Goal: Information Seeking & Learning: Check status

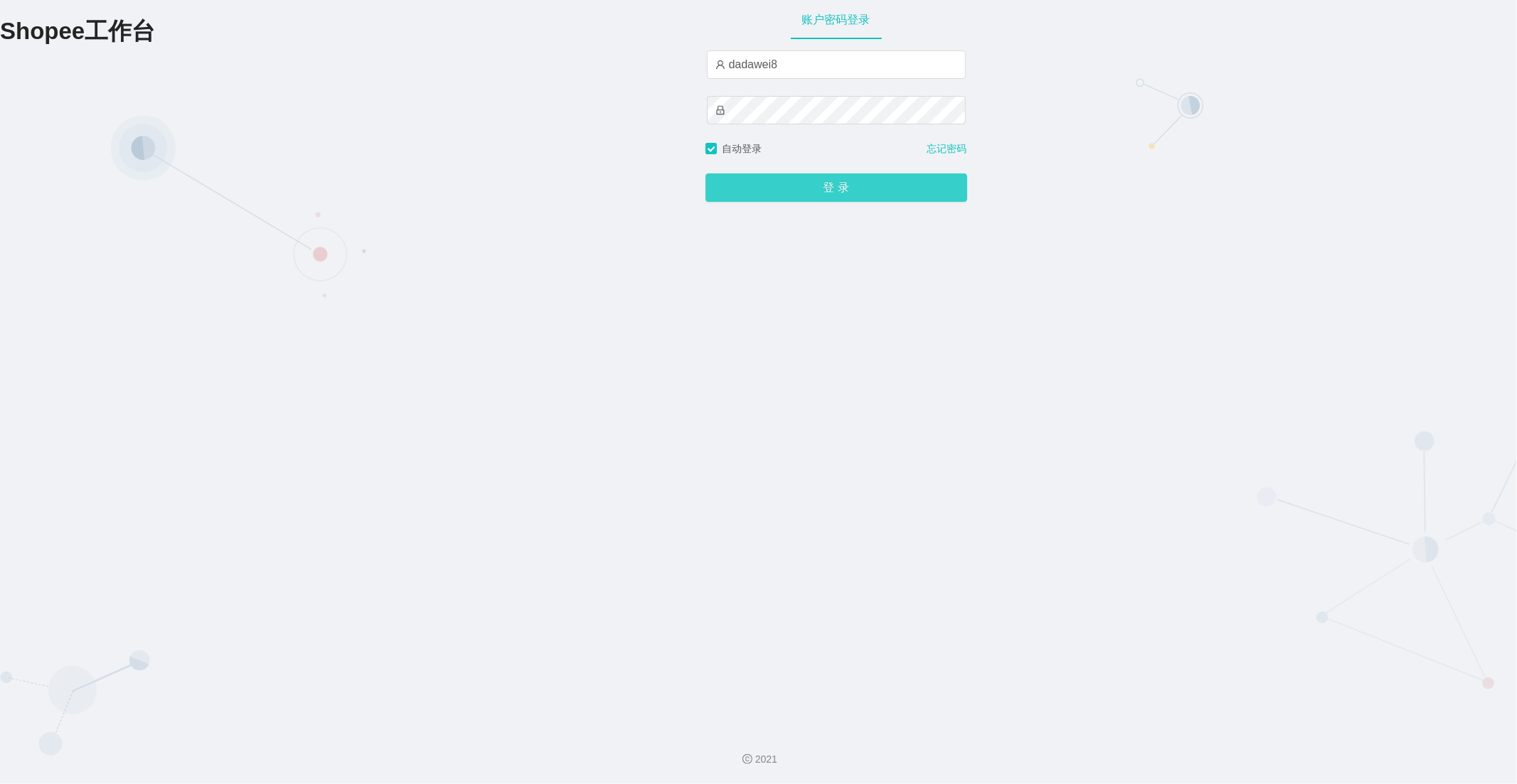
click at [787, 189] on button "登 录" at bounding box center [836, 187] width 262 height 28
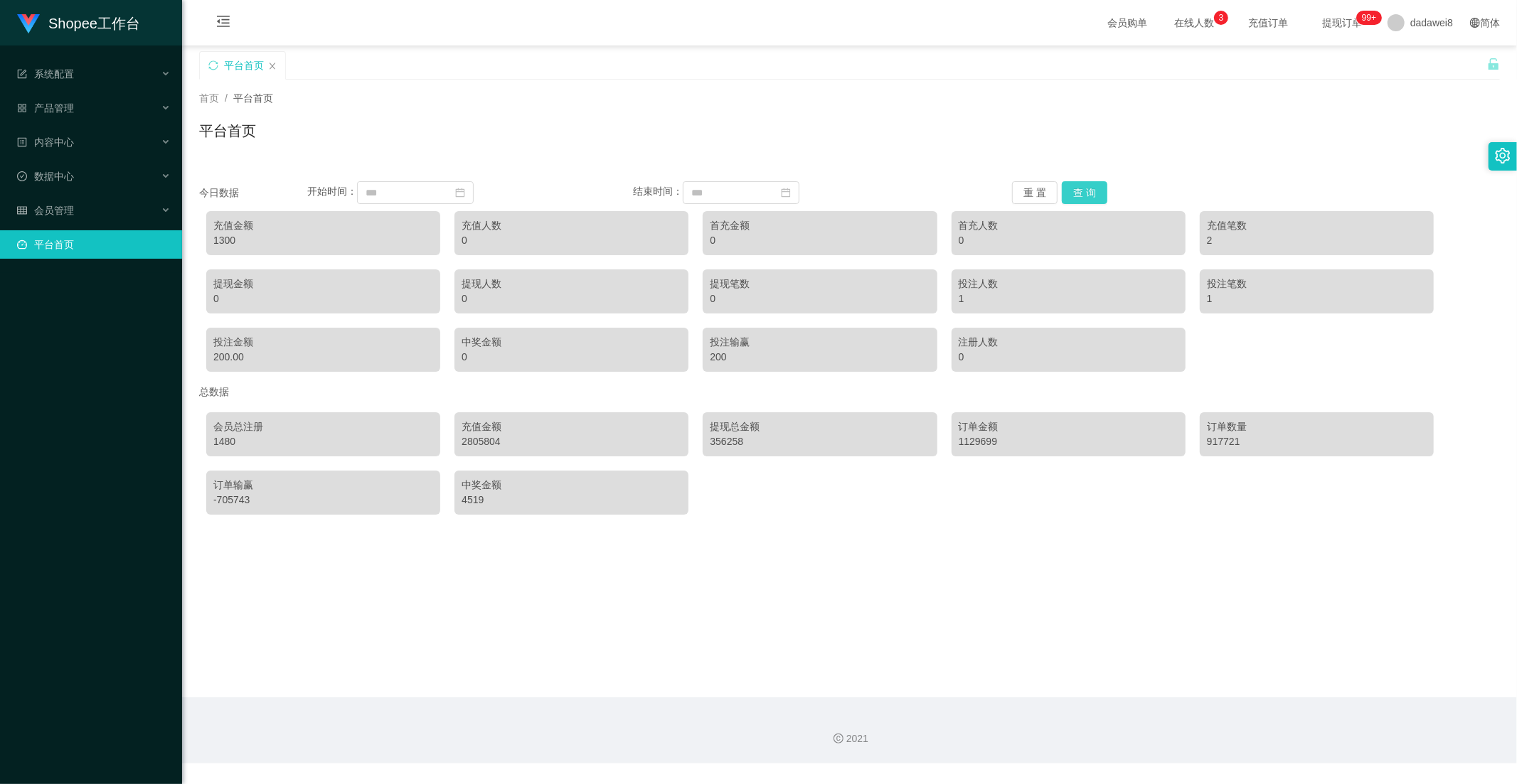
click at [1088, 193] on button "查 询" at bounding box center [1084, 192] width 45 height 23
click at [1078, 180] on div "今日数据 开始时间： 结束时间： 重 置 查 询 充值金额 1300 充值人数 0 首充金额 0 首充人数 0 充值笔数 2 提现金额 0 提现人数 0 提现…" at bounding box center [850, 342] width 1301 height 358
click at [1079, 199] on button "查 询" at bounding box center [1084, 192] width 45 height 23
click at [1083, 195] on button "查 询" at bounding box center [1084, 192] width 45 height 23
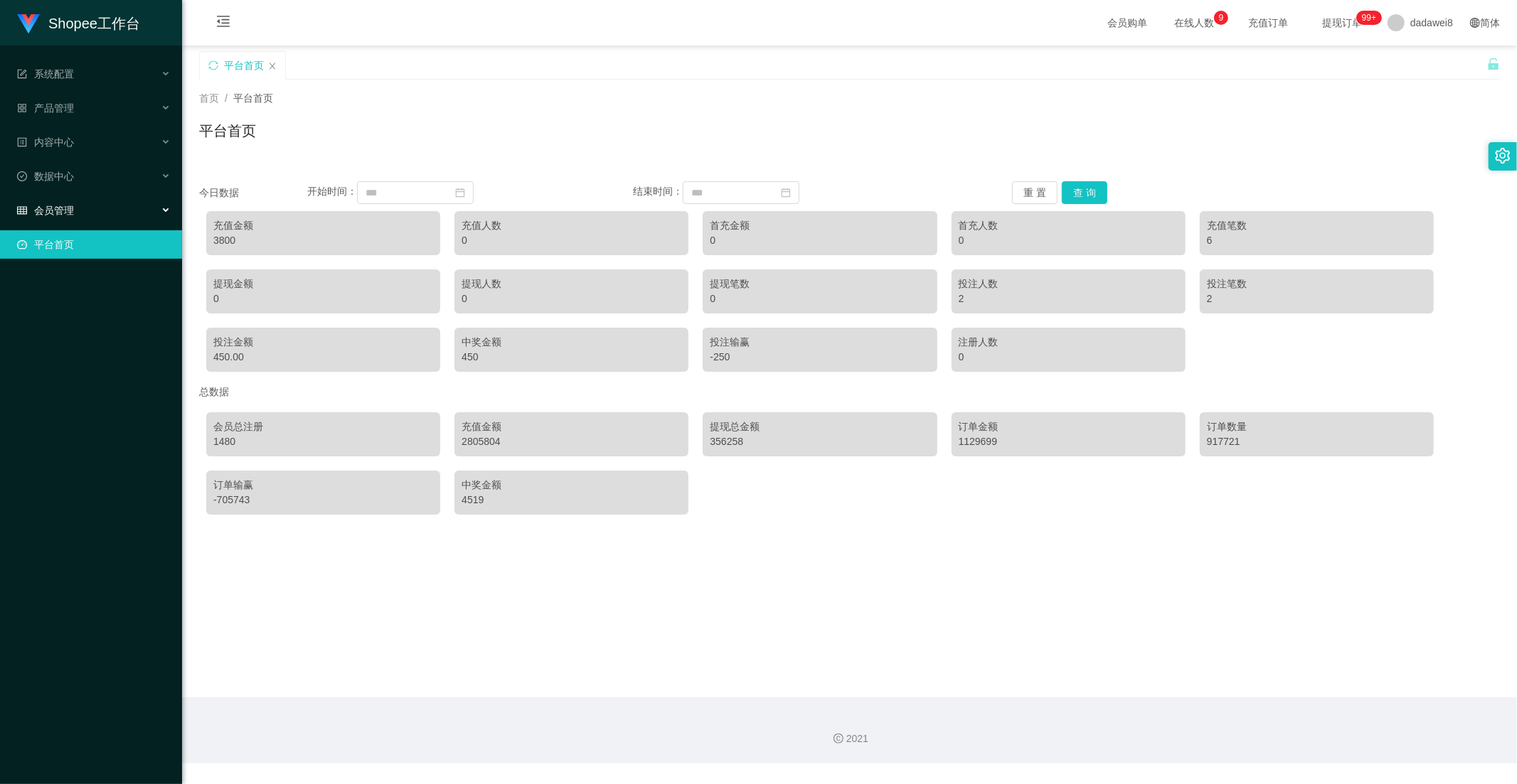
click at [78, 224] on div "会员管理" at bounding box center [91, 210] width 183 height 28
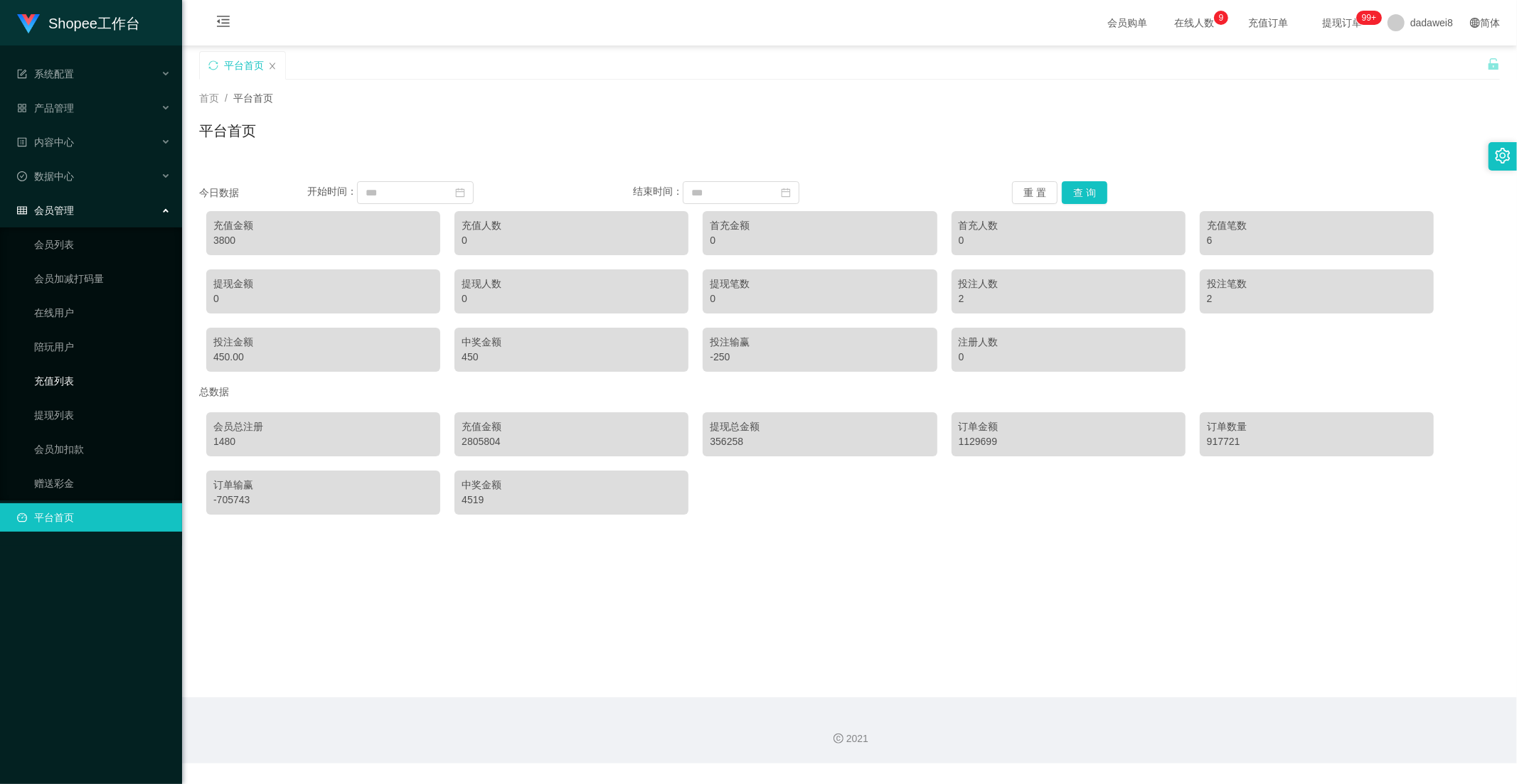
click at [54, 380] on link "充值列表" at bounding box center [102, 381] width 136 height 28
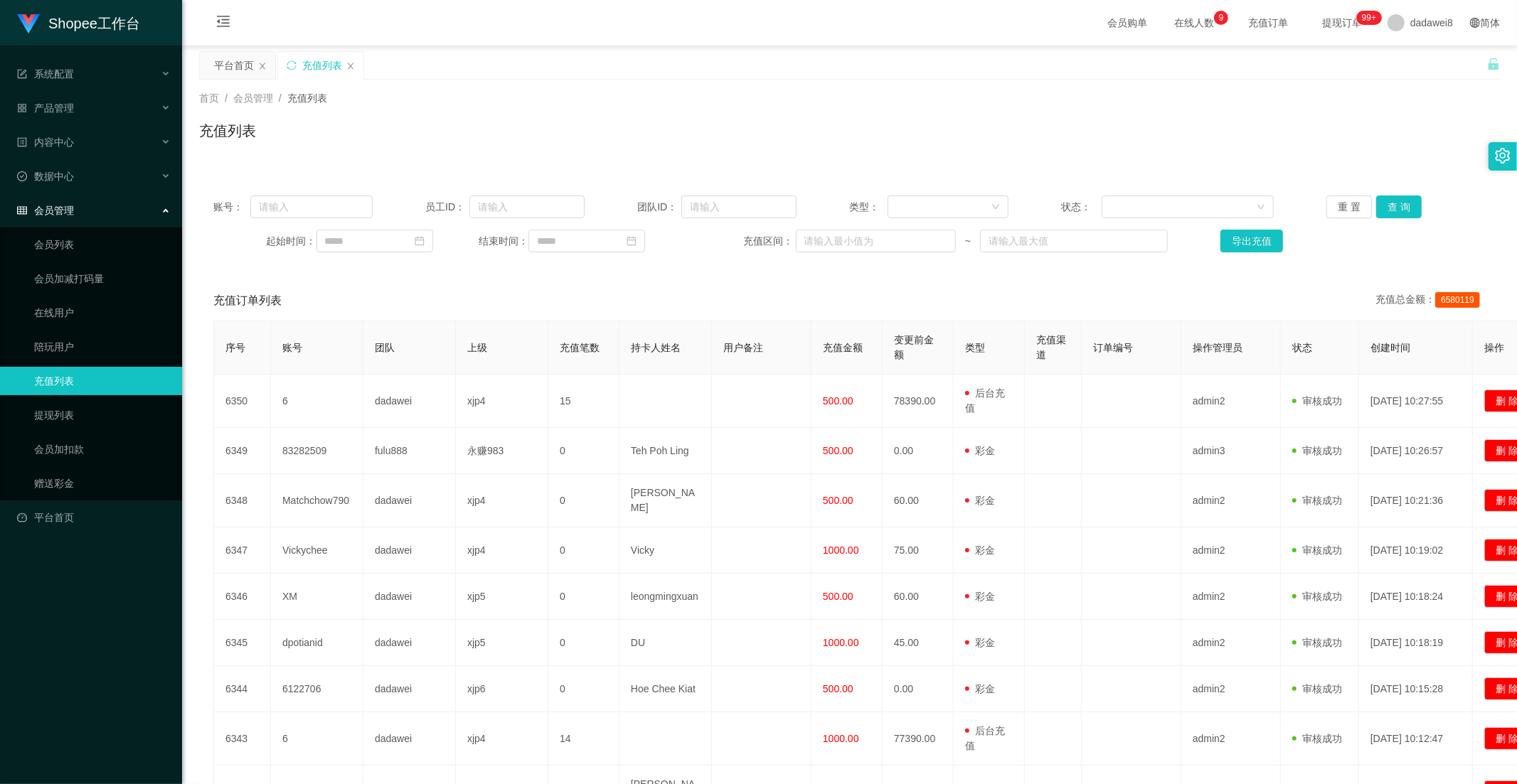
scroll to position [192, 0]
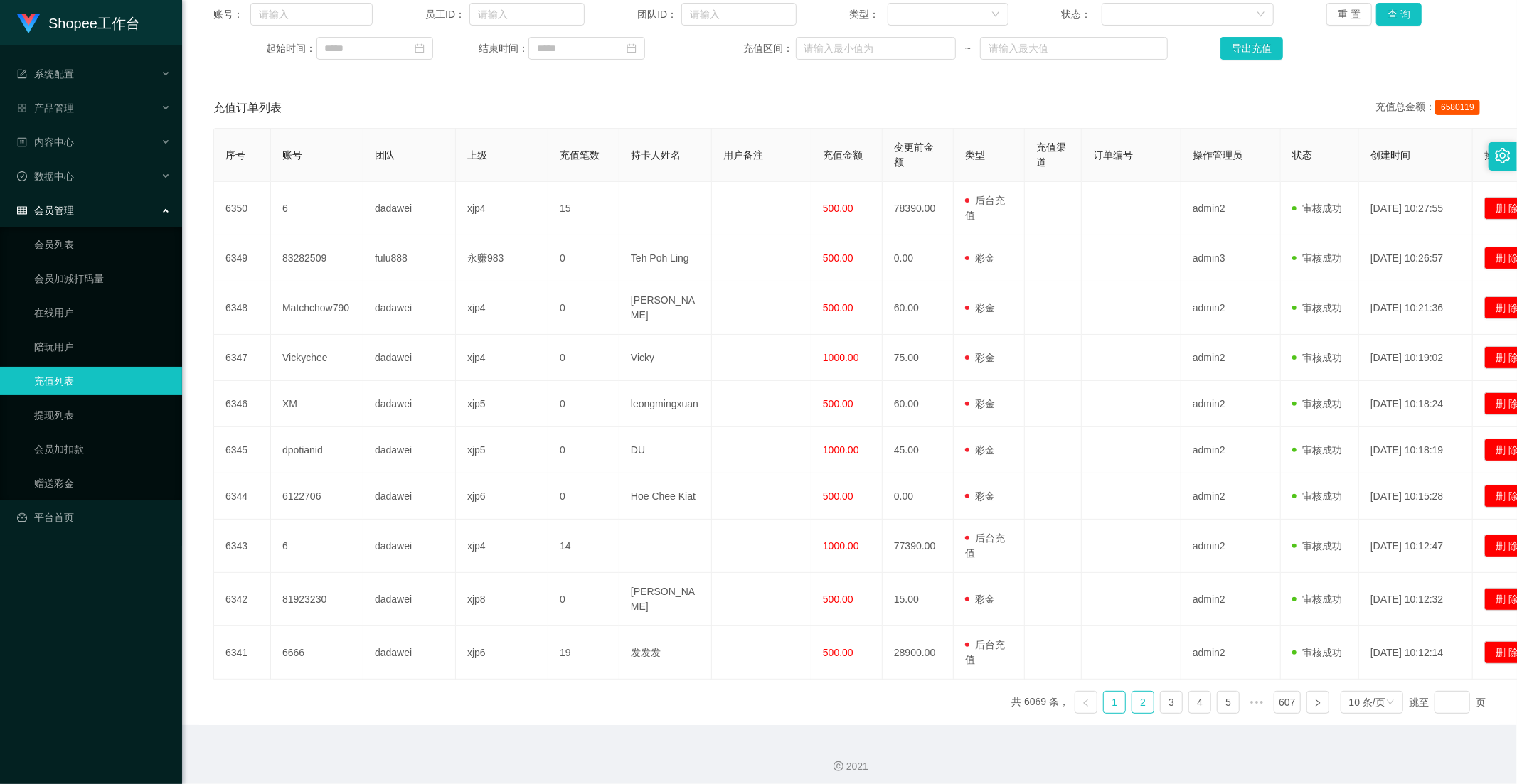
click at [1135, 694] on link "2" at bounding box center [1143, 703] width 22 height 22
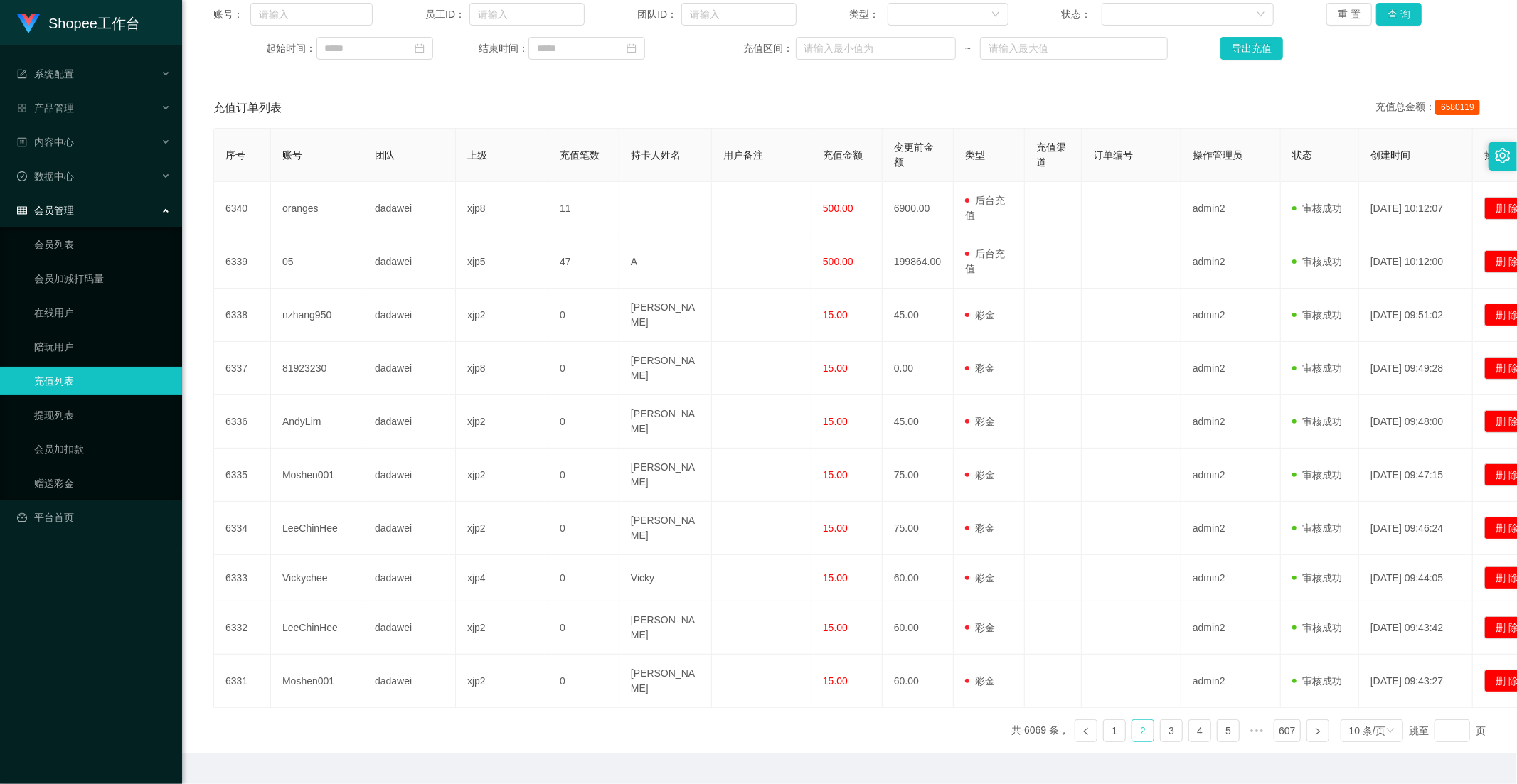
scroll to position [185, 0]
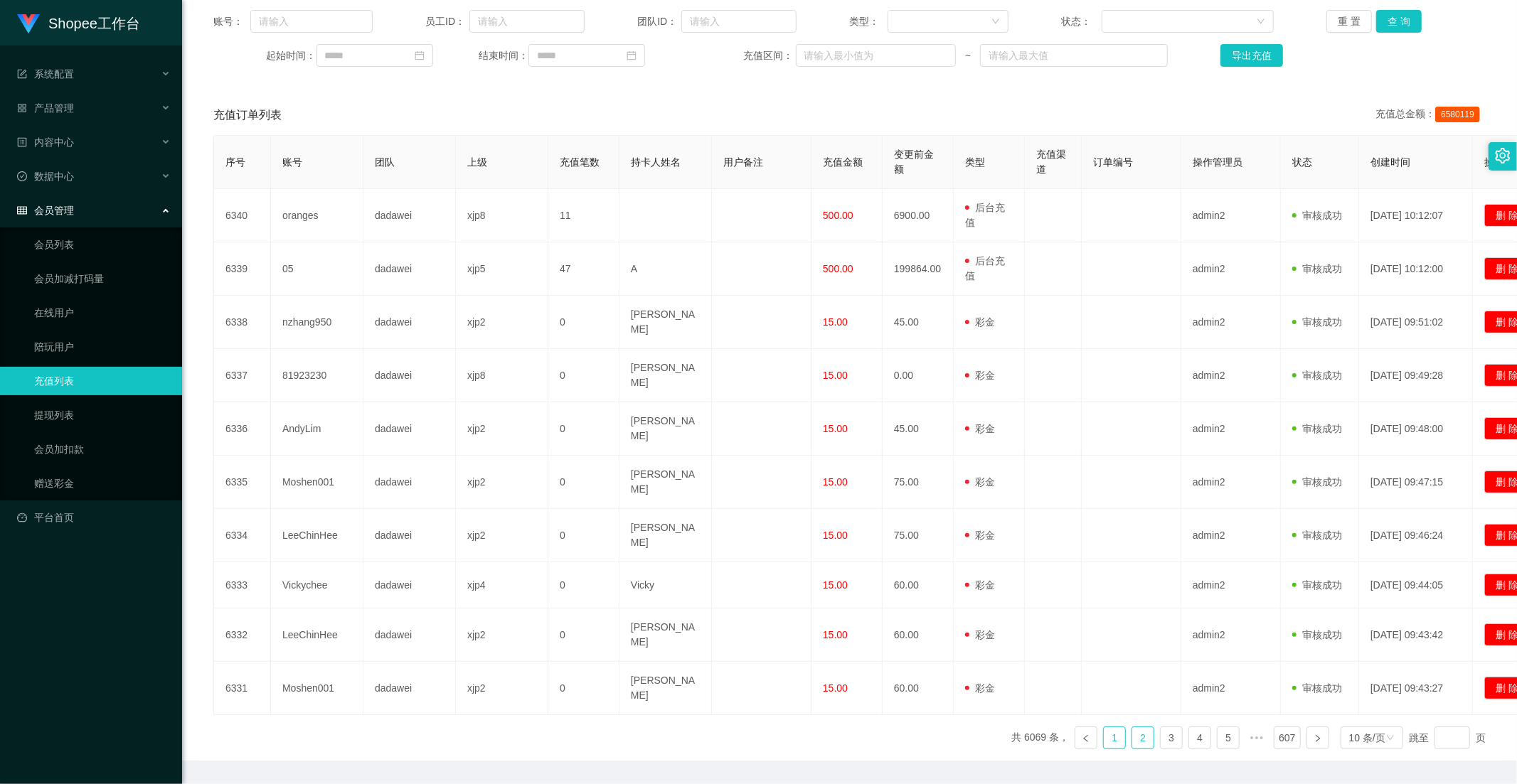
click at [1104, 727] on link "1" at bounding box center [1115, 738] width 22 height 22
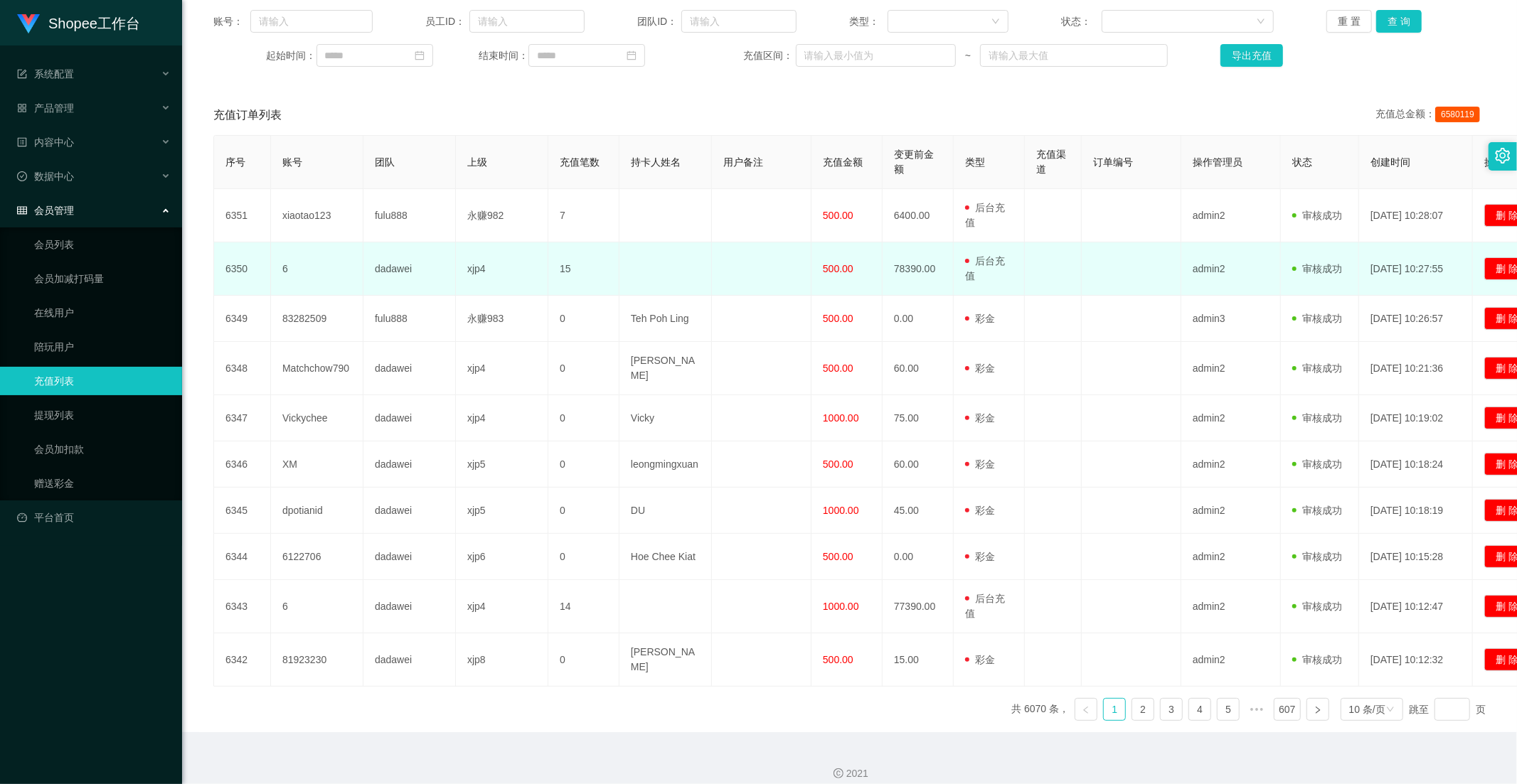
click at [846, 267] on span "500.00" at bounding box center [838, 269] width 30 height 12
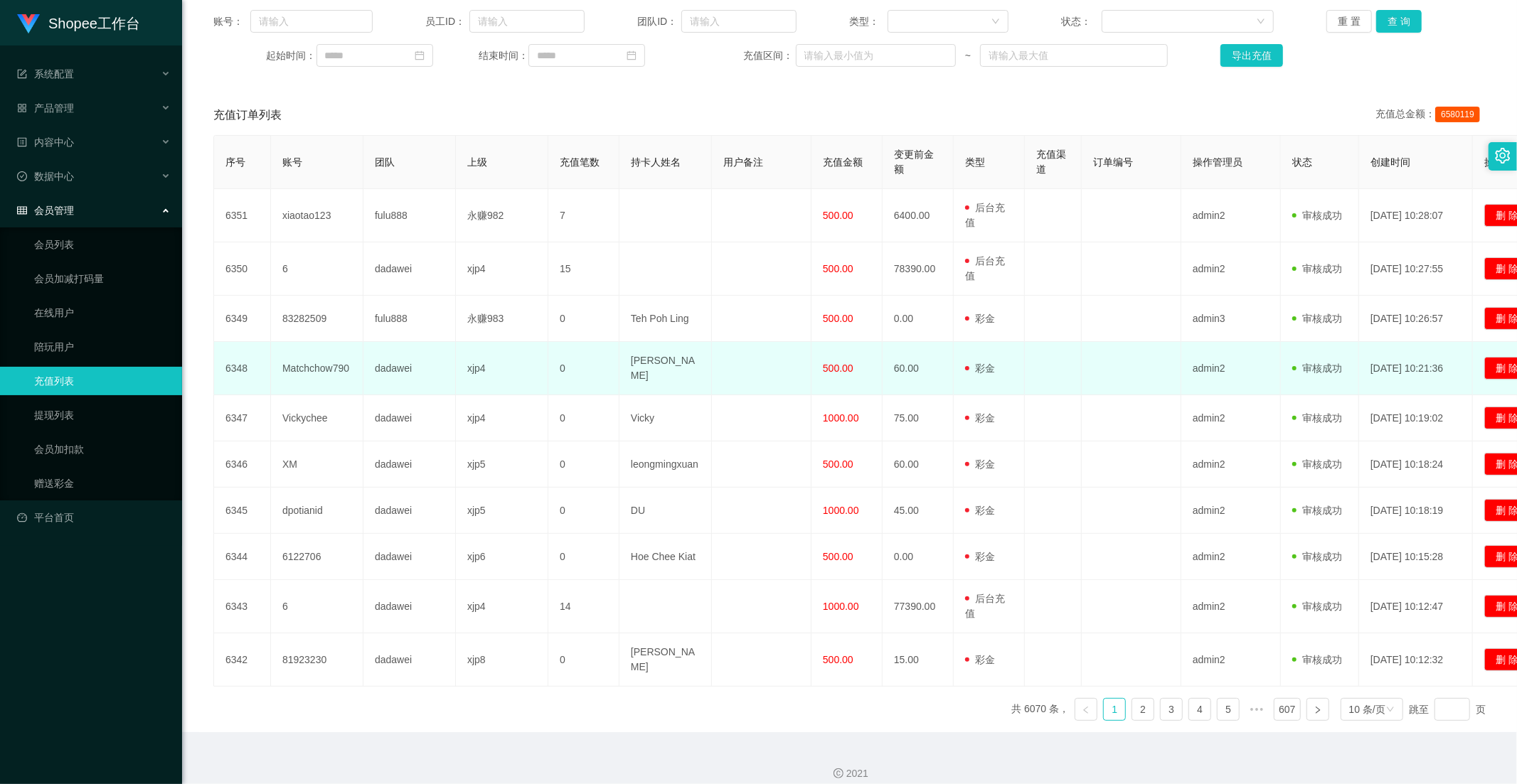
click at [858, 358] on td "500.00" at bounding box center [847, 369] width 71 height 53
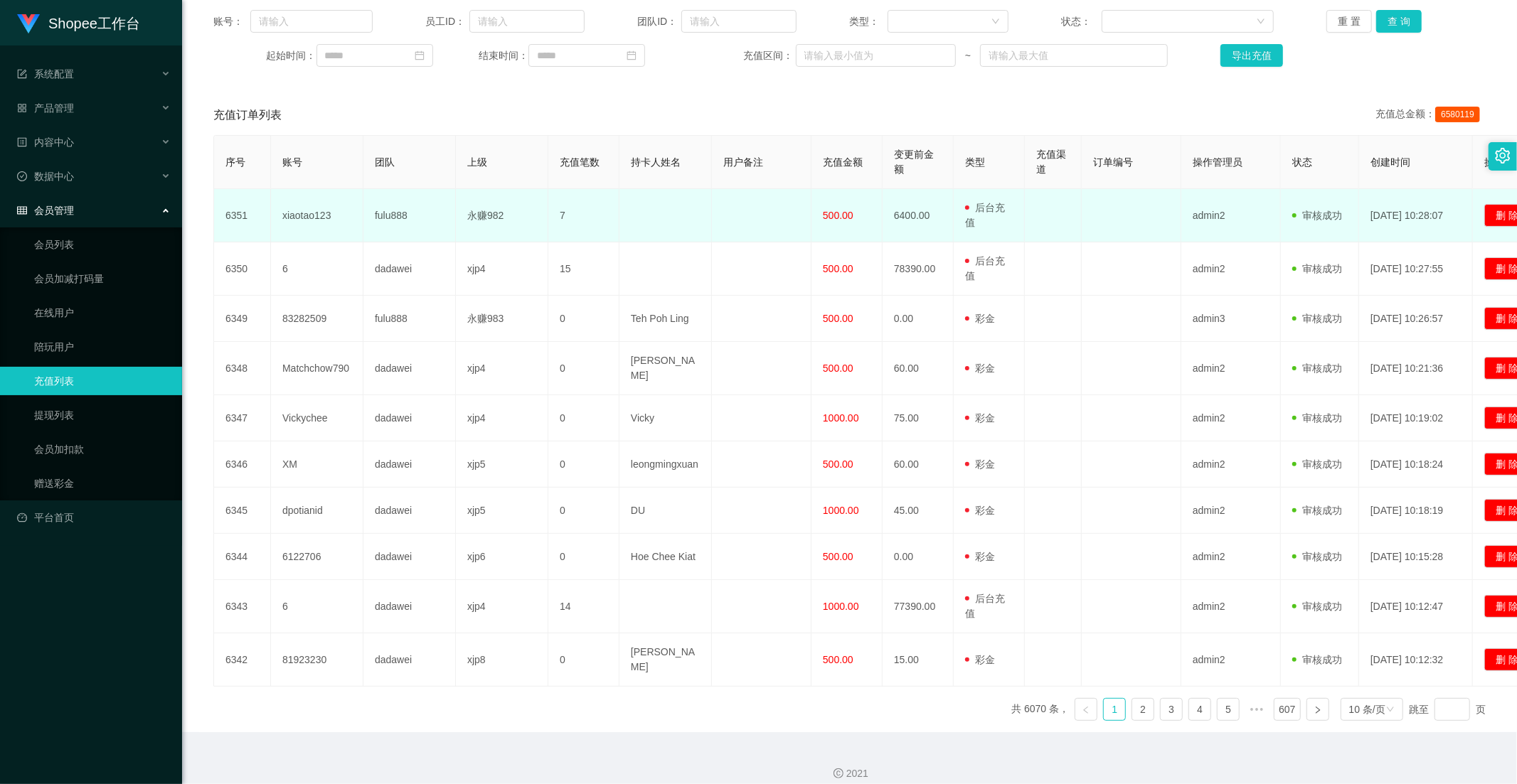
click at [836, 210] on span "500.00" at bounding box center [838, 216] width 30 height 12
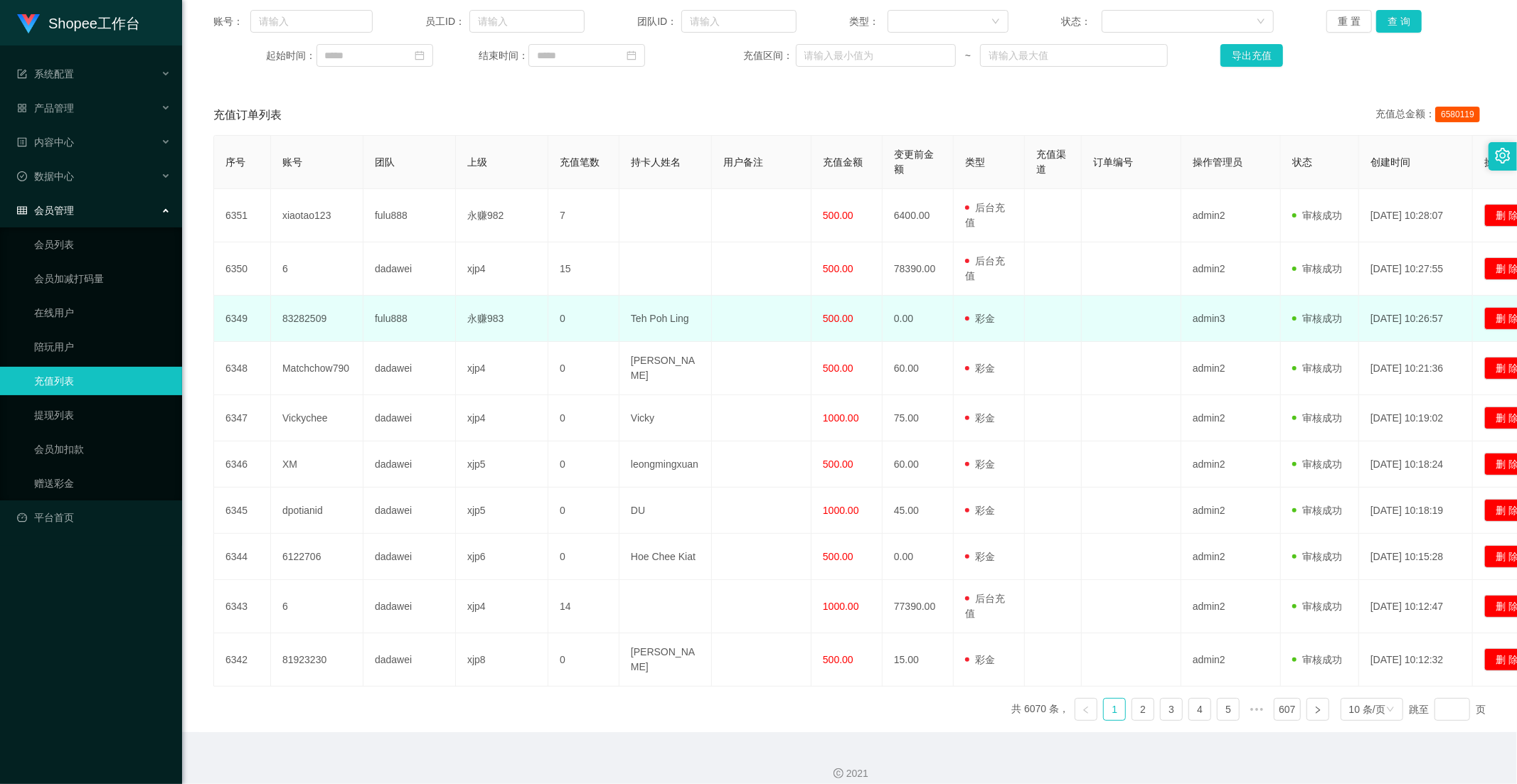
click at [833, 316] on span "500.00" at bounding box center [838, 319] width 30 height 12
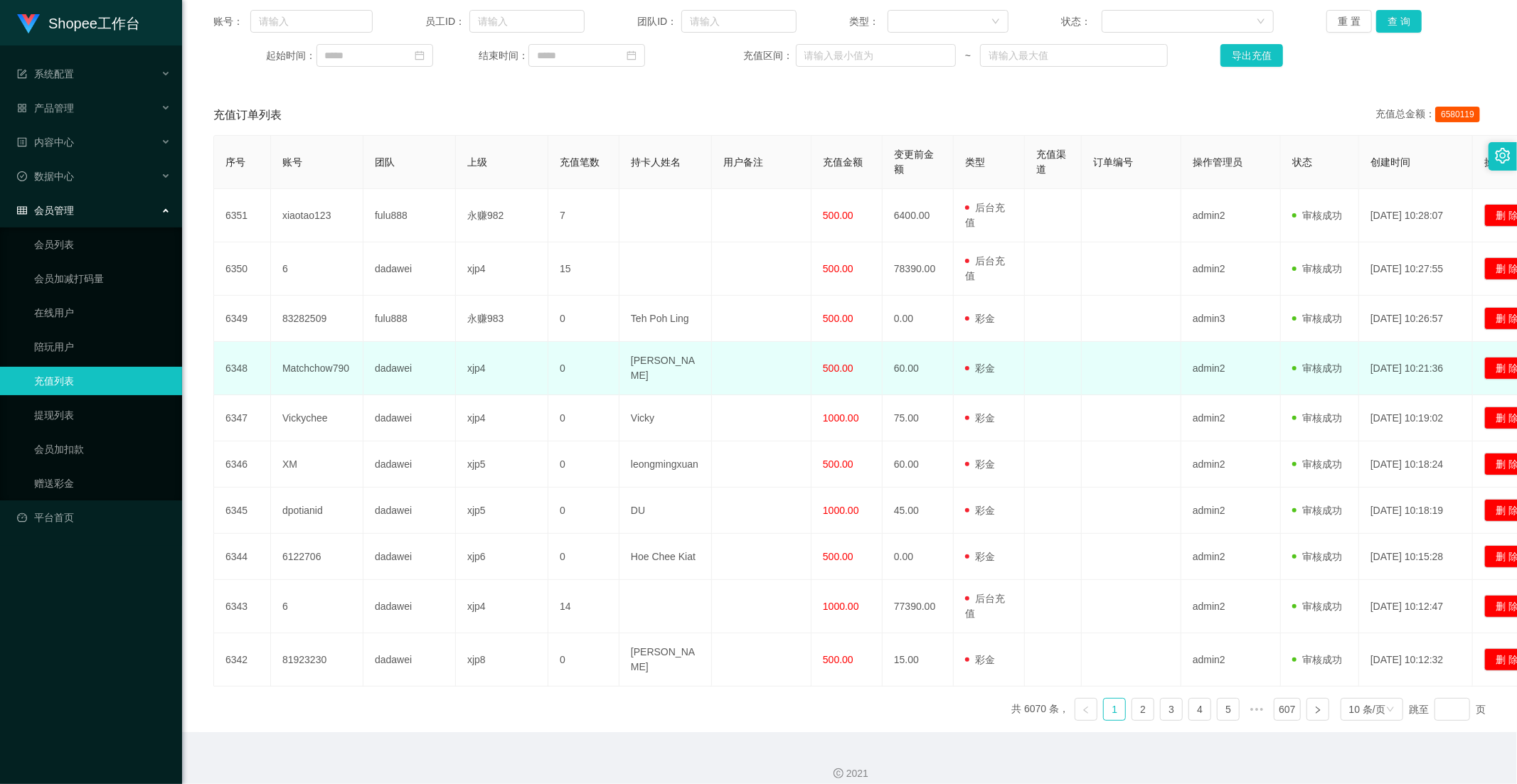
click at [840, 353] on td "500.00" at bounding box center [847, 369] width 71 height 53
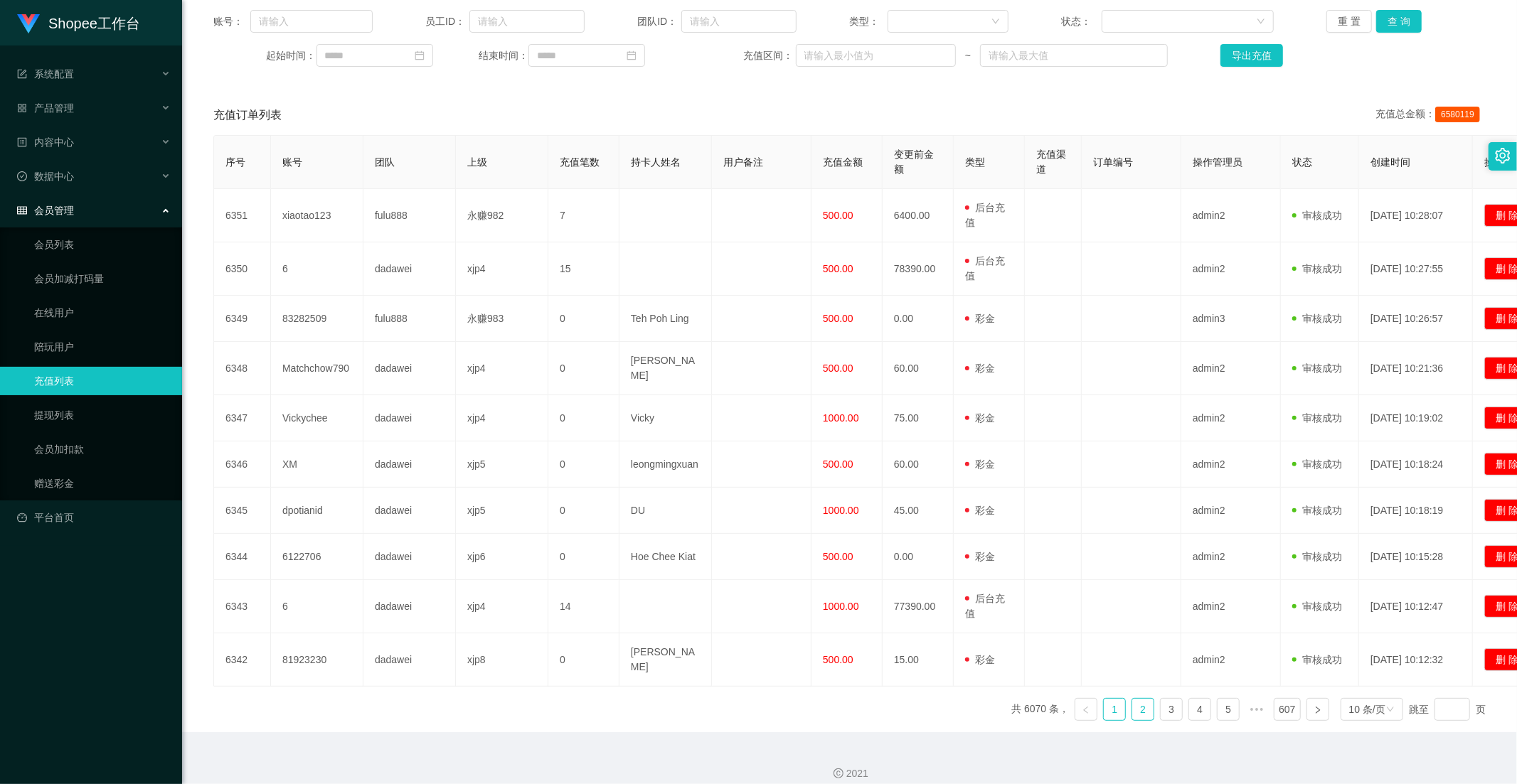
click at [1132, 699] on link "2" at bounding box center [1143, 709] width 22 height 22
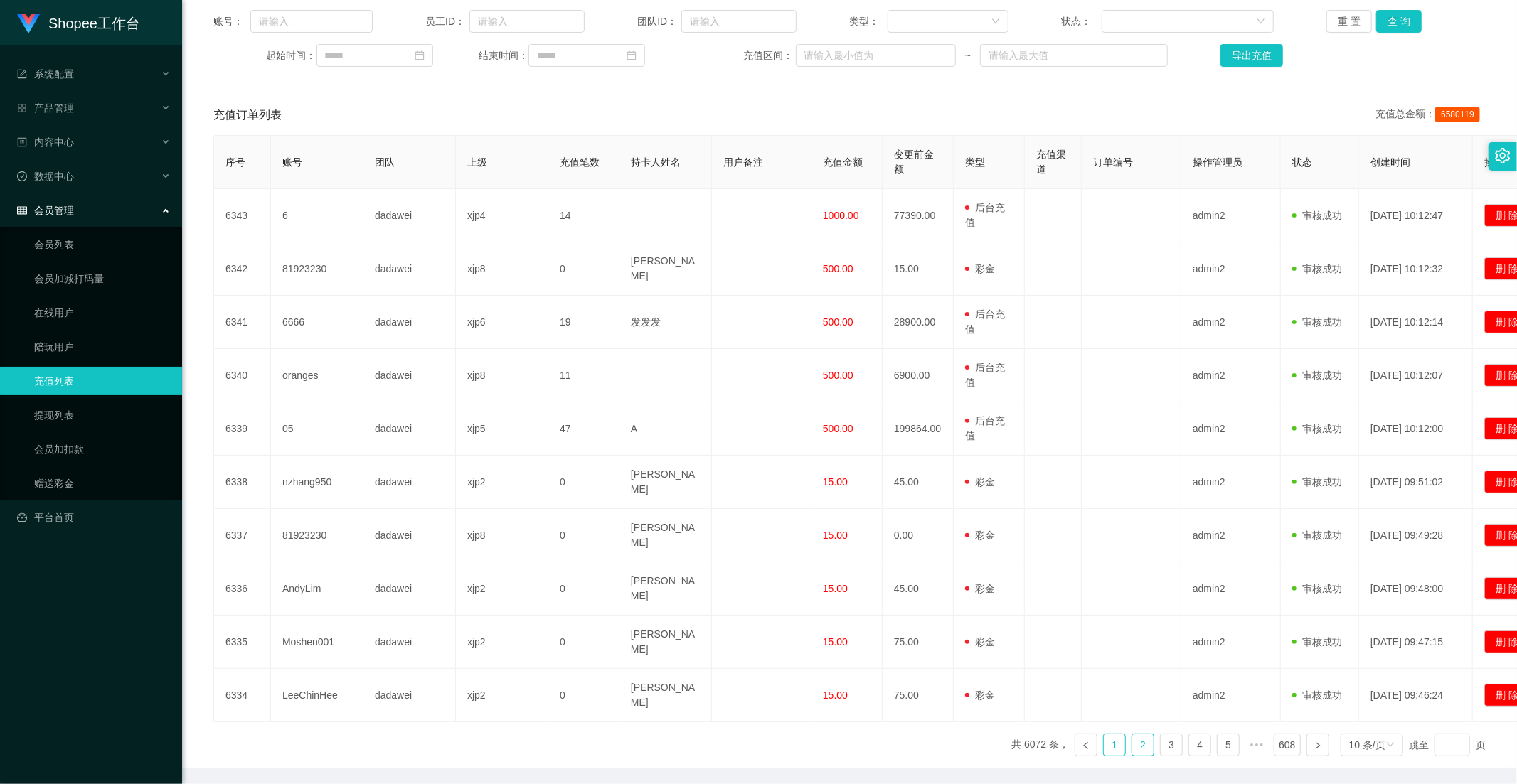
click at [1111, 735] on link "1" at bounding box center [1115, 746] width 22 height 22
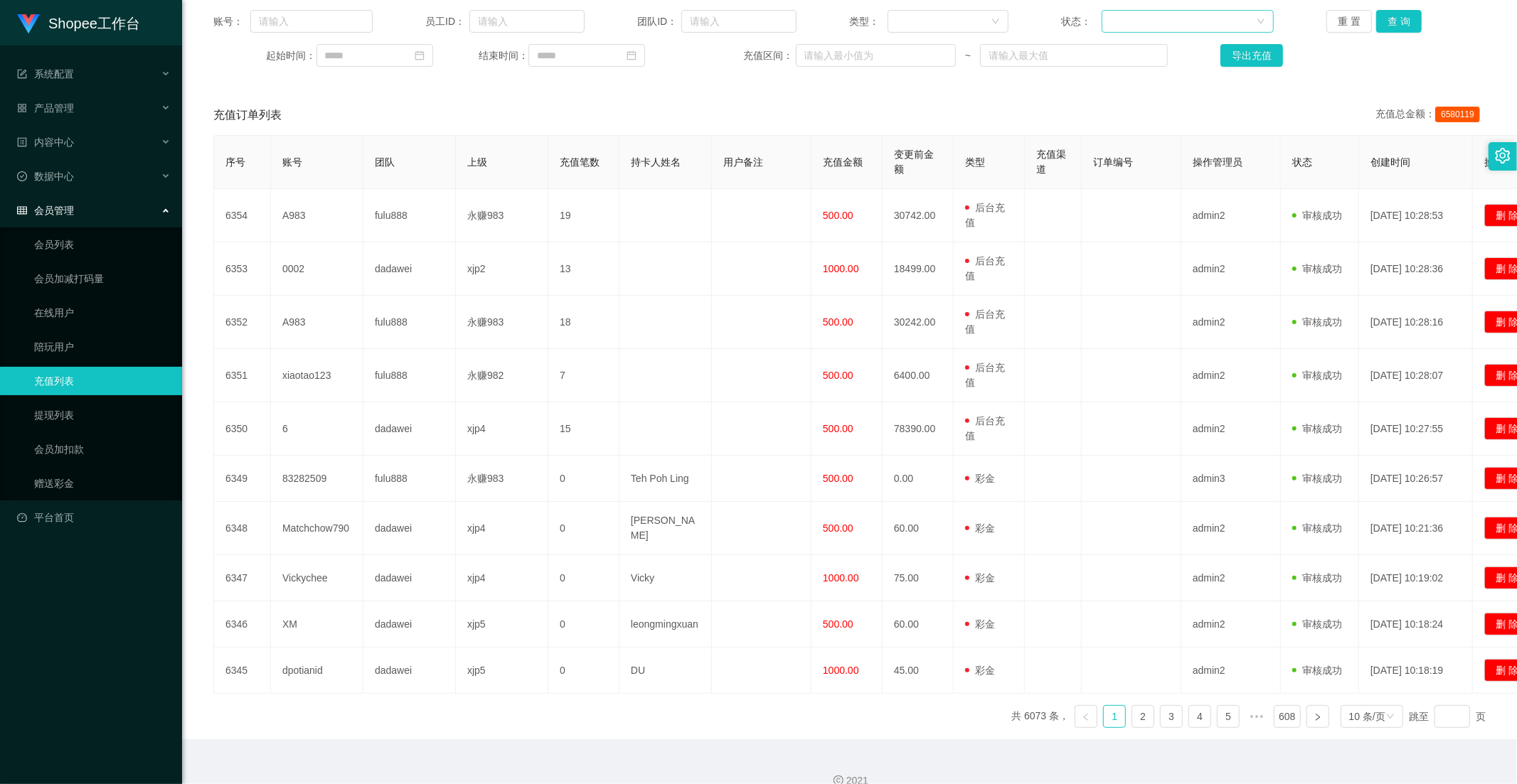
scroll to position [27, 0]
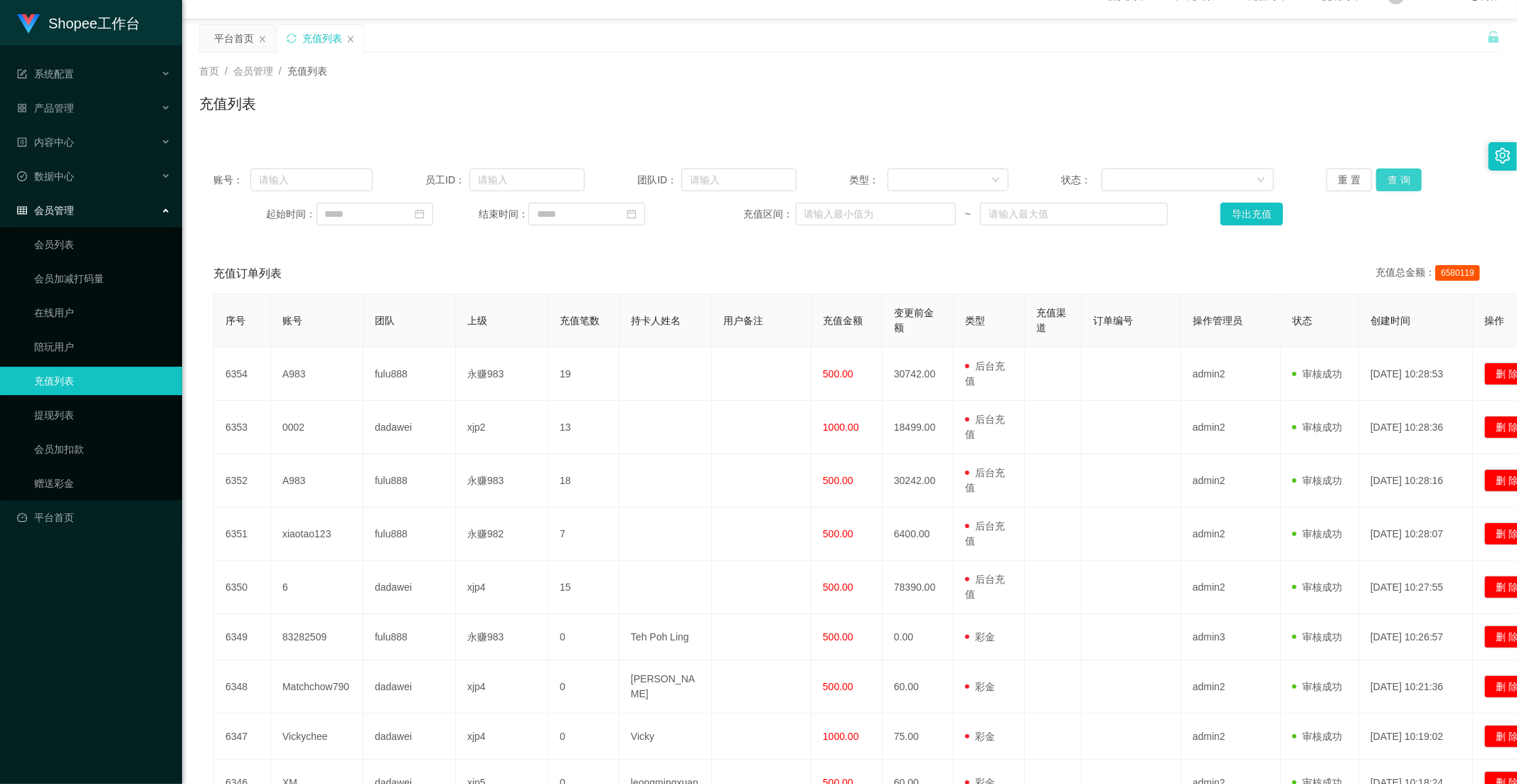
click at [1398, 174] on button "查 询" at bounding box center [1398, 180] width 45 height 23
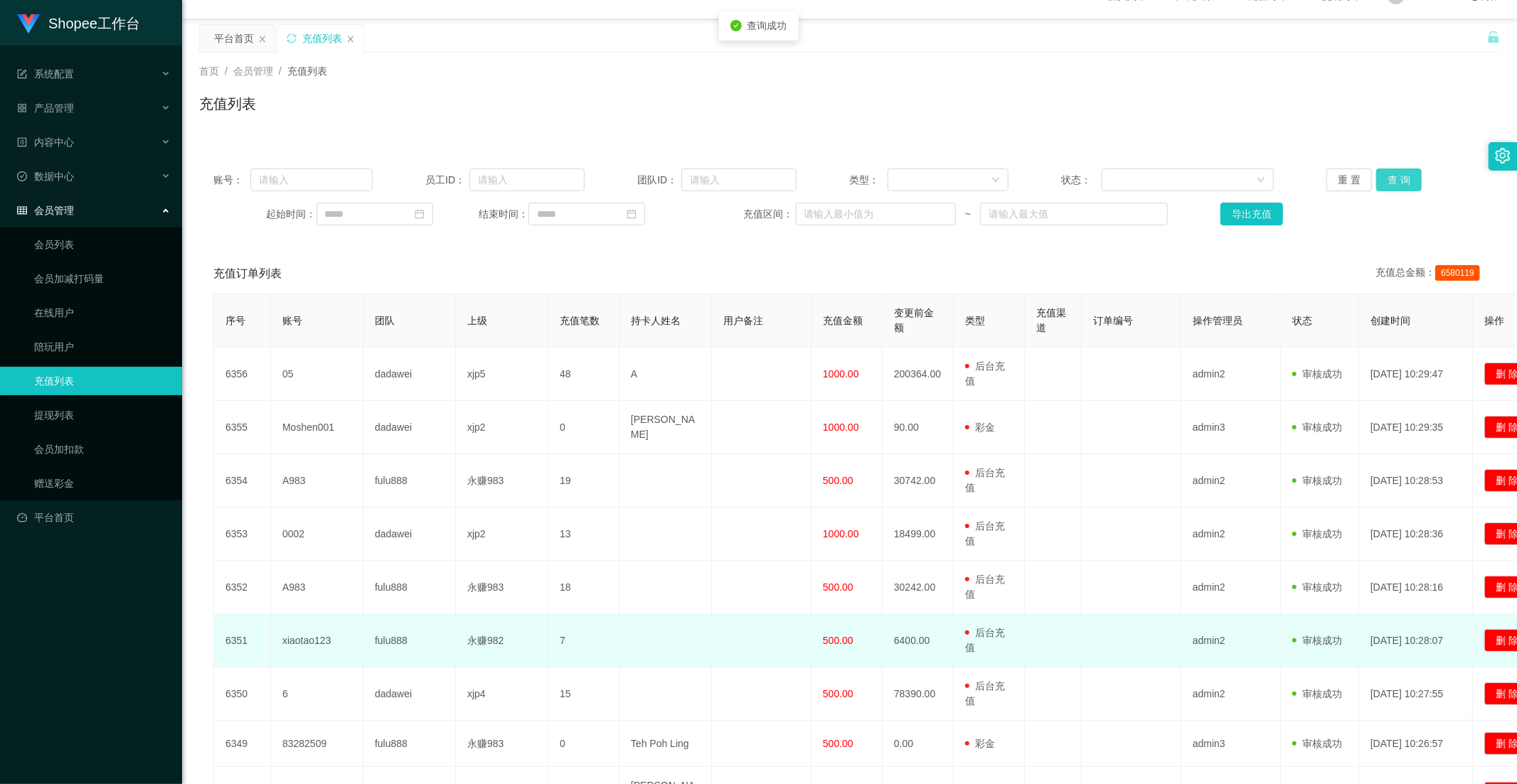
scroll to position [207, 0]
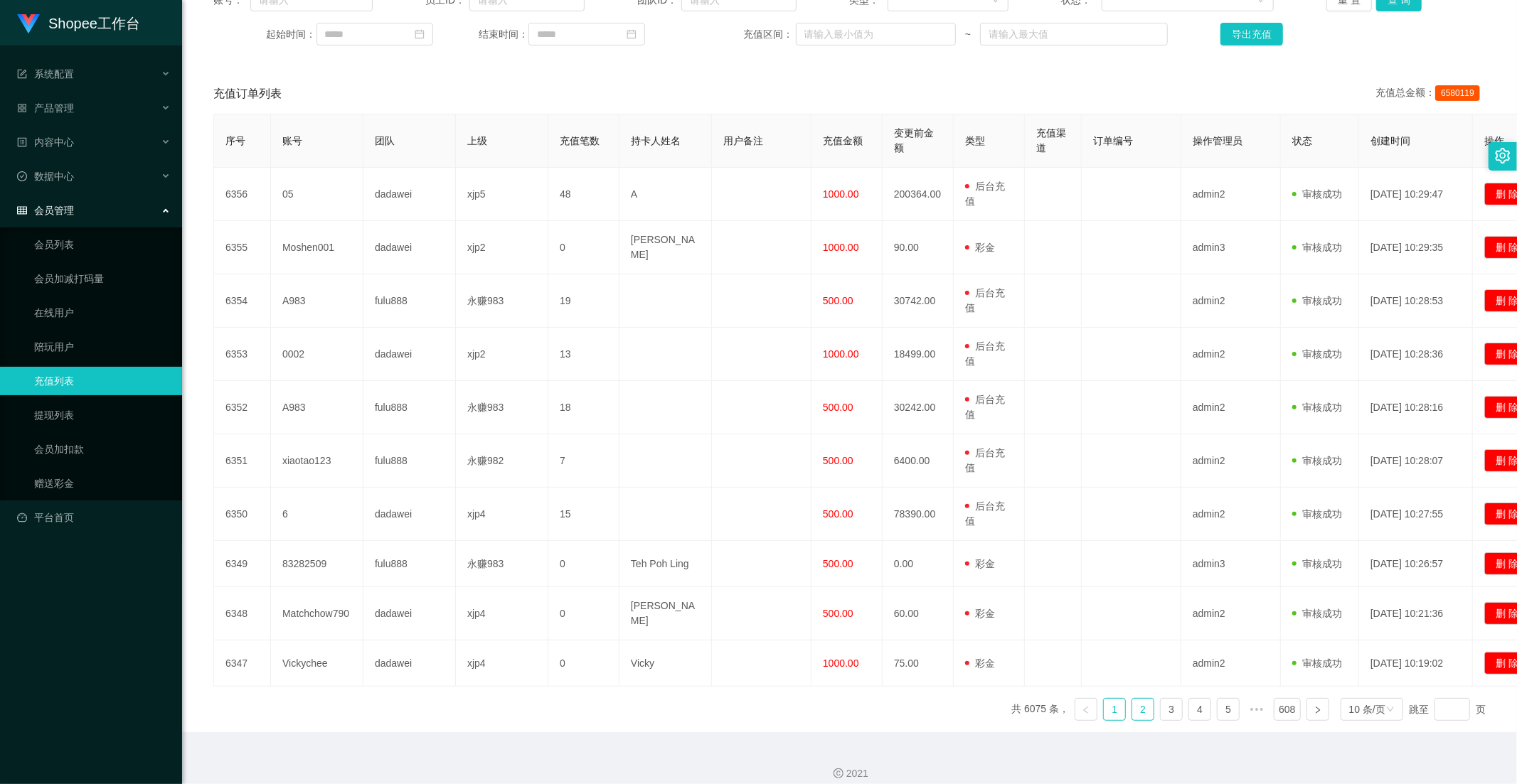
click at [1132, 701] on link "2" at bounding box center [1143, 709] width 22 height 22
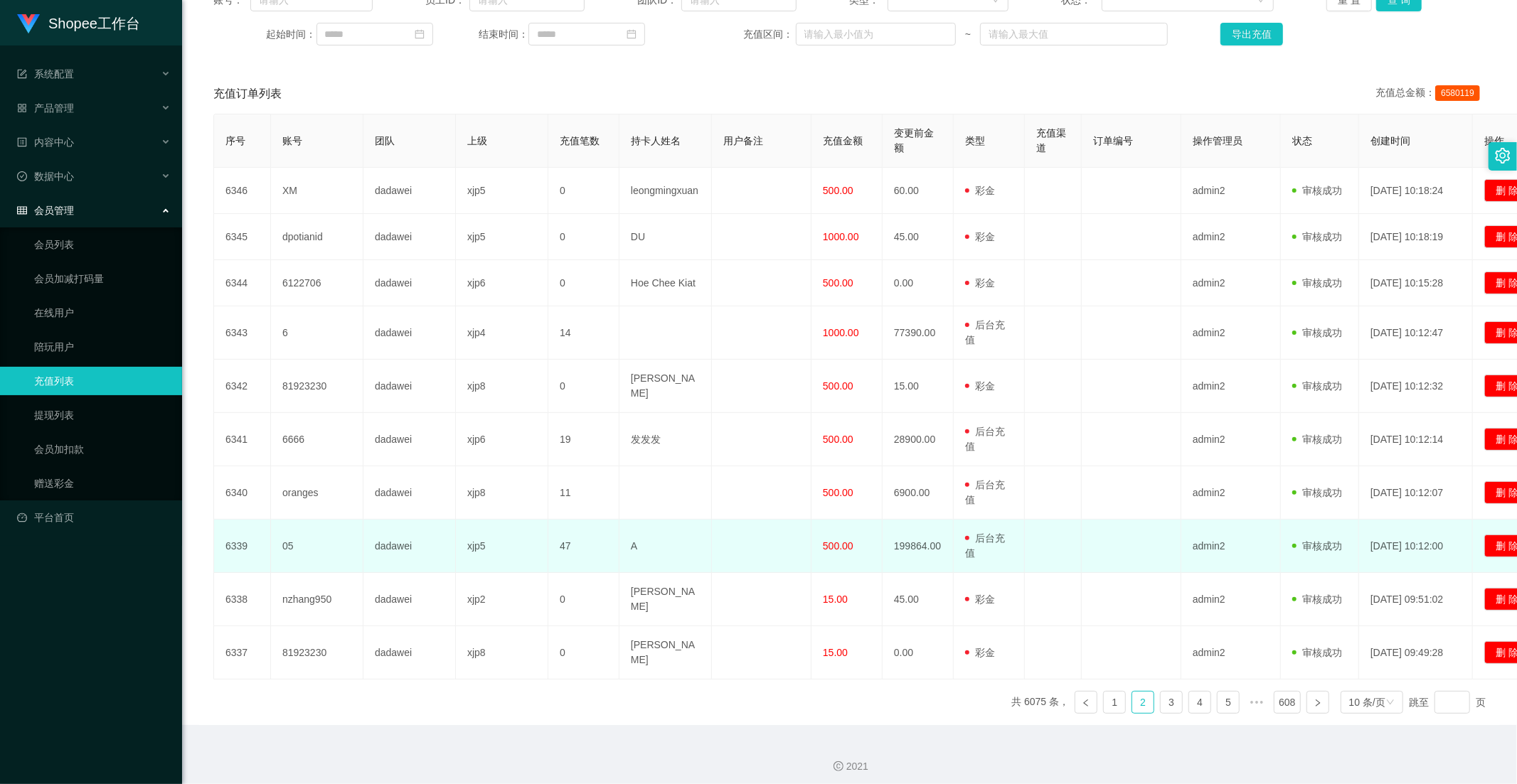
click at [844, 546] on span "500.00" at bounding box center [838, 547] width 30 height 12
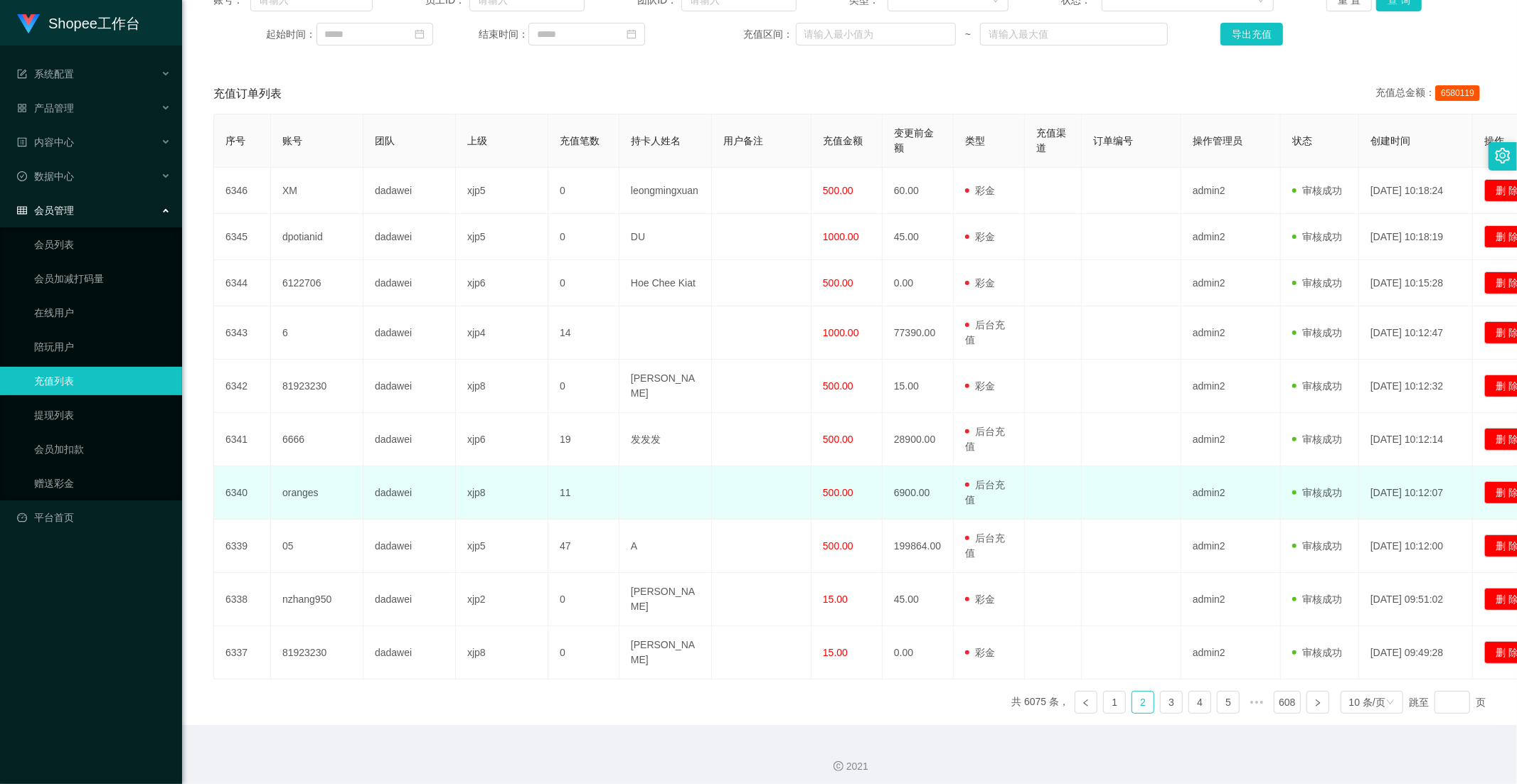
click at [844, 495] on span "500.00" at bounding box center [838, 493] width 30 height 12
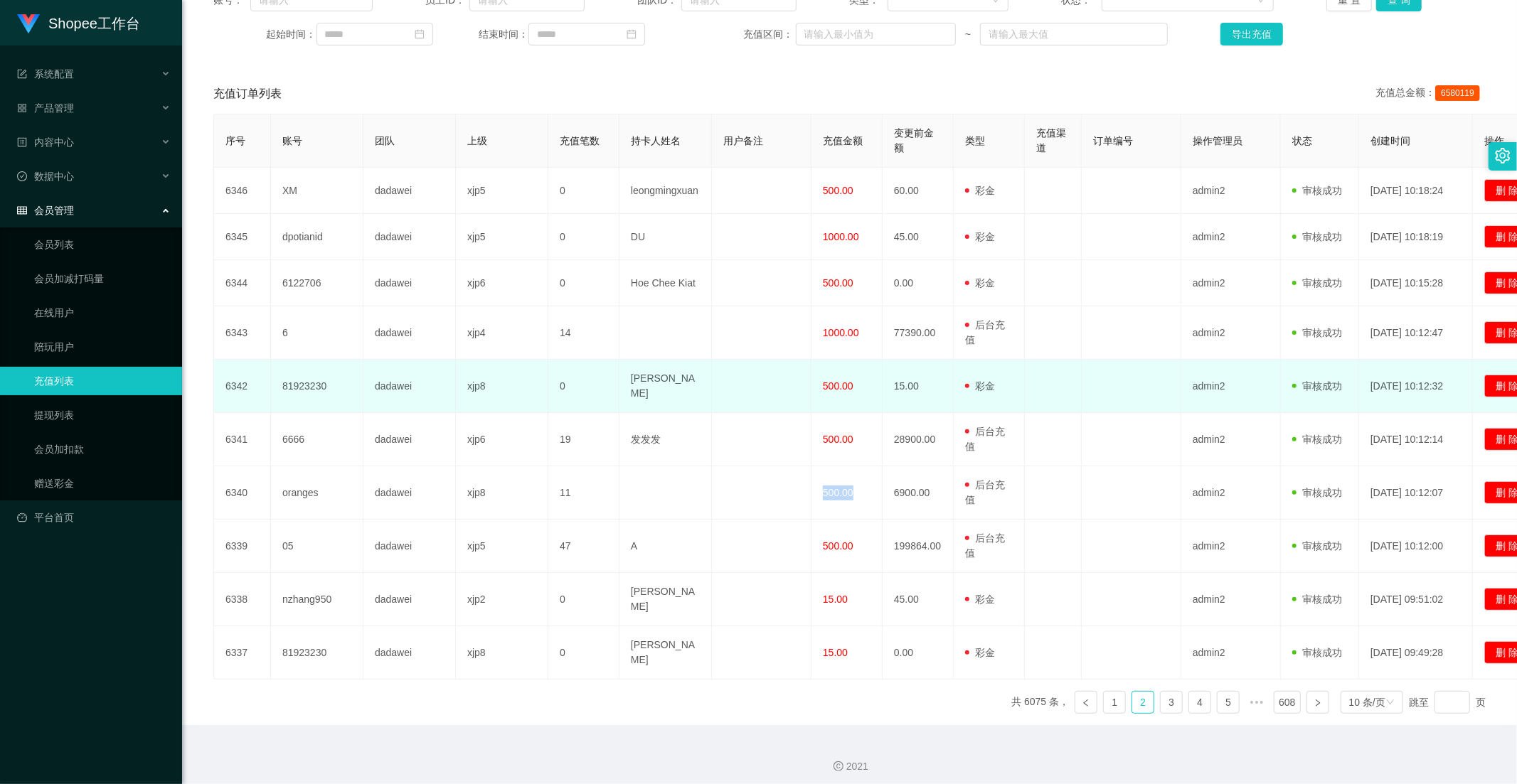
click at [837, 409] on td "500.00" at bounding box center [847, 387] width 71 height 53
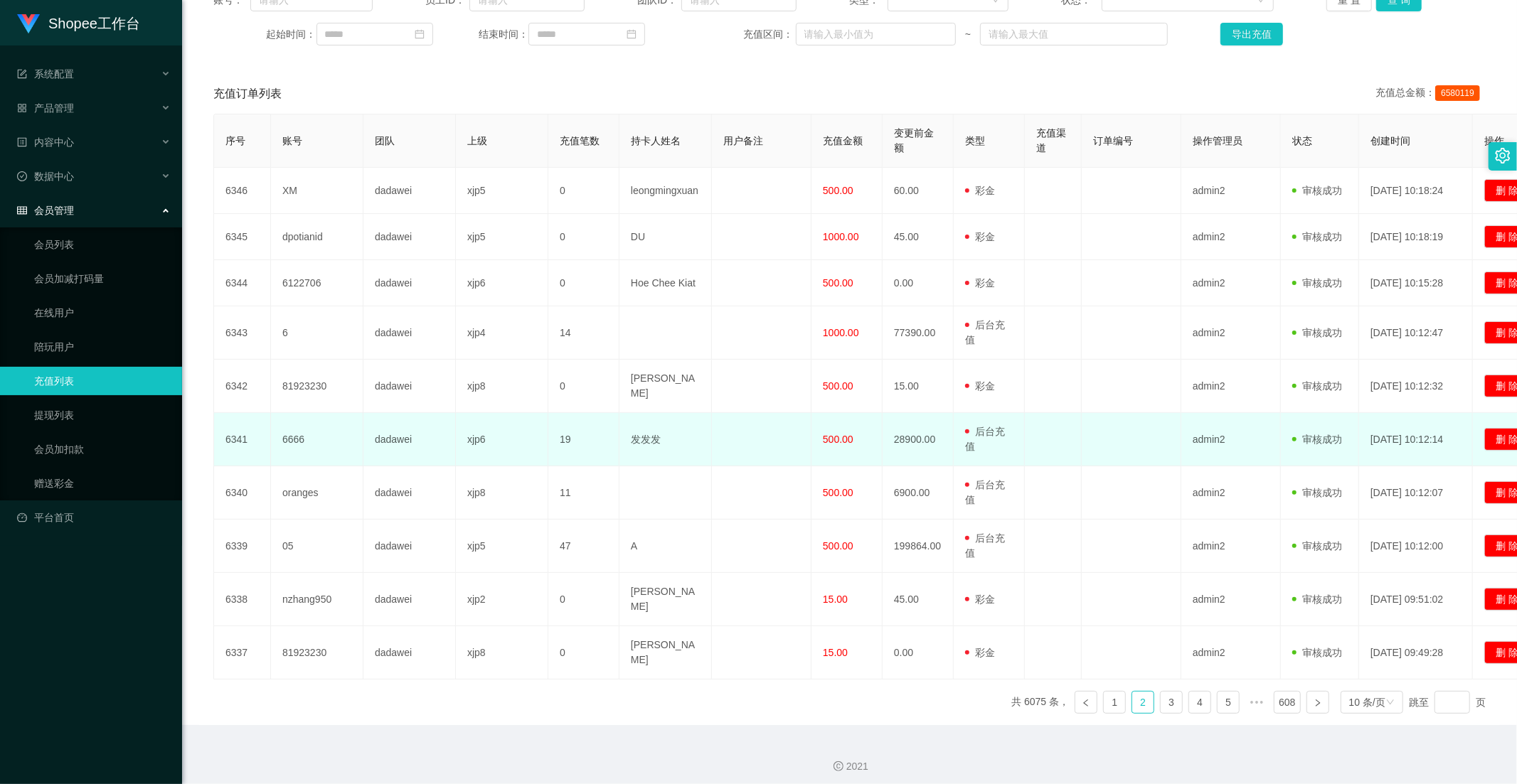
click at [833, 425] on td "500.00" at bounding box center [847, 440] width 71 height 53
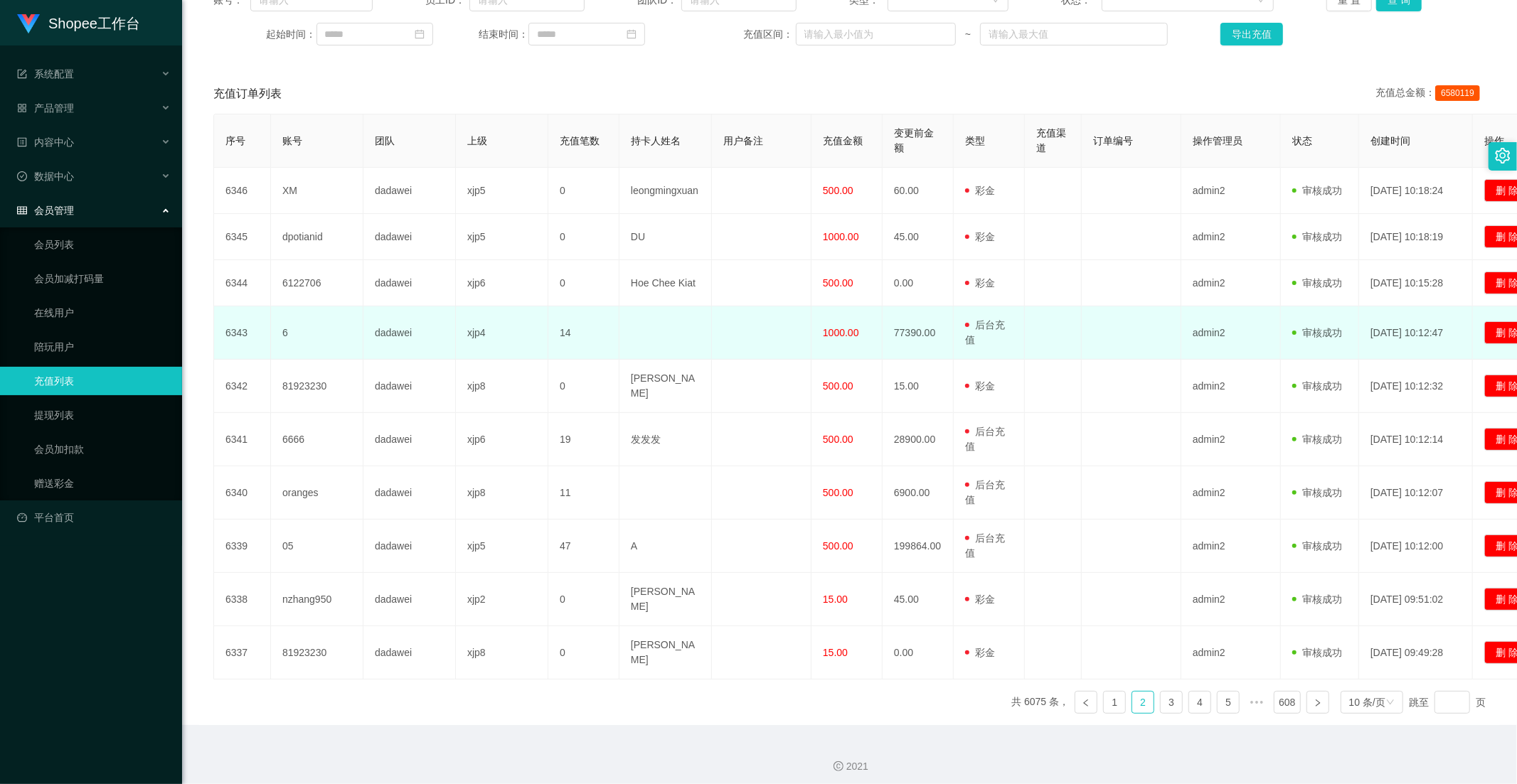
click at [844, 345] on td "1000.00" at bounding box center [847, 333] width 71 height 53
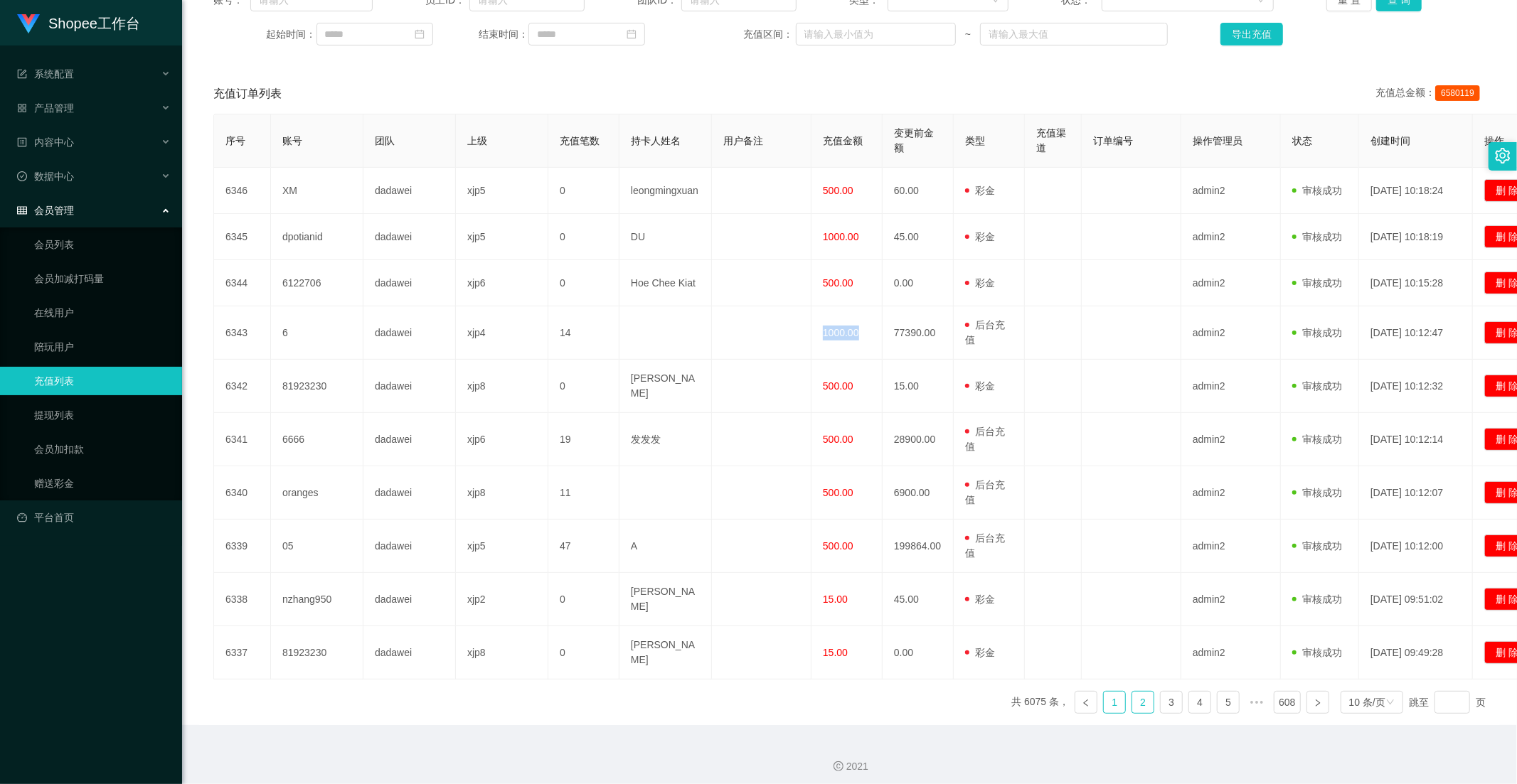
click at [1106, 699] on link "1" at bounding box center [1115, 703] width 22 height 22
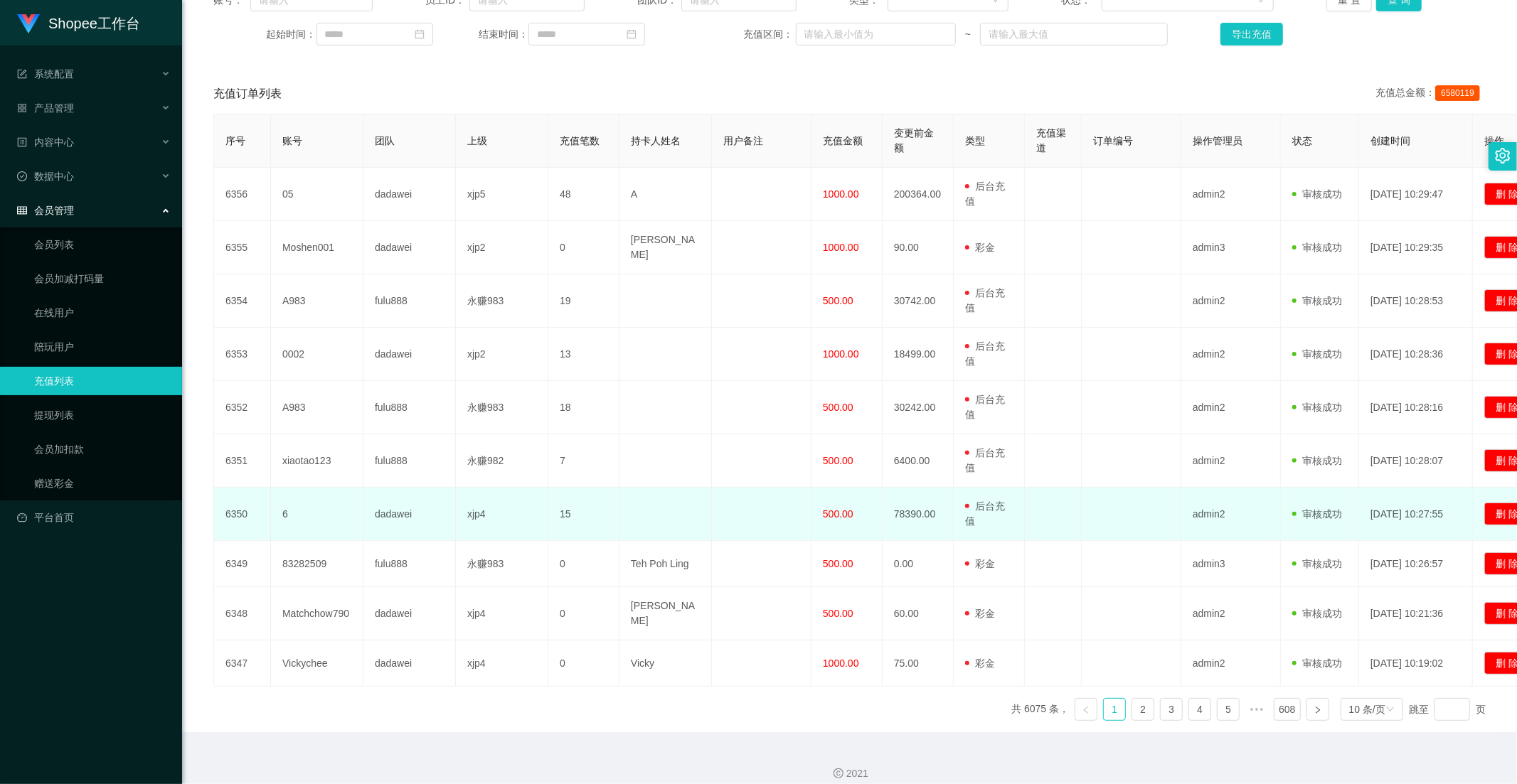
click at [845, 508] on span "500.00" at bounding box center [838, 514] width 30 height 12
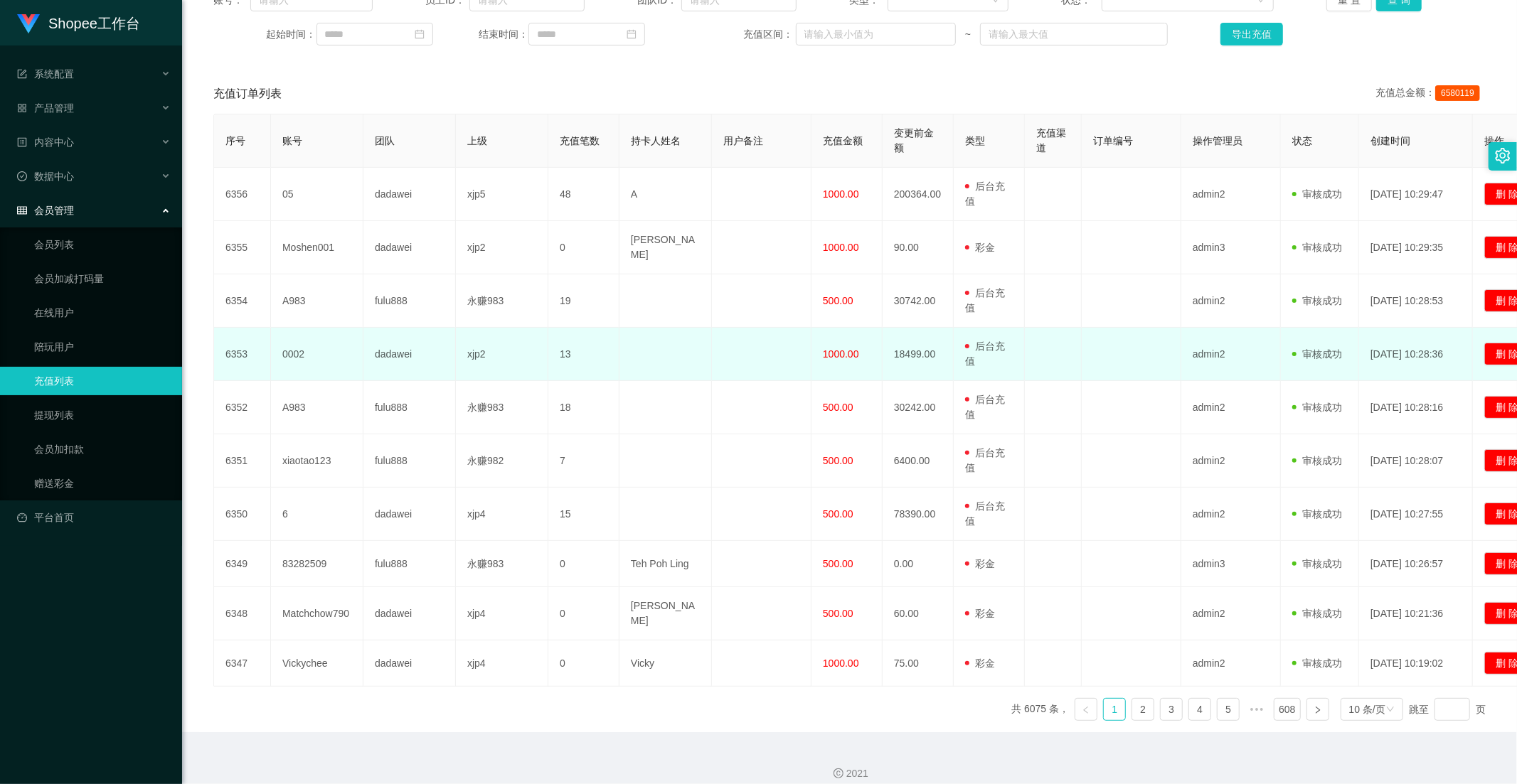
click at [837, 352] on span "1000.00" at bounding box center [841, 354] width 36 height 12
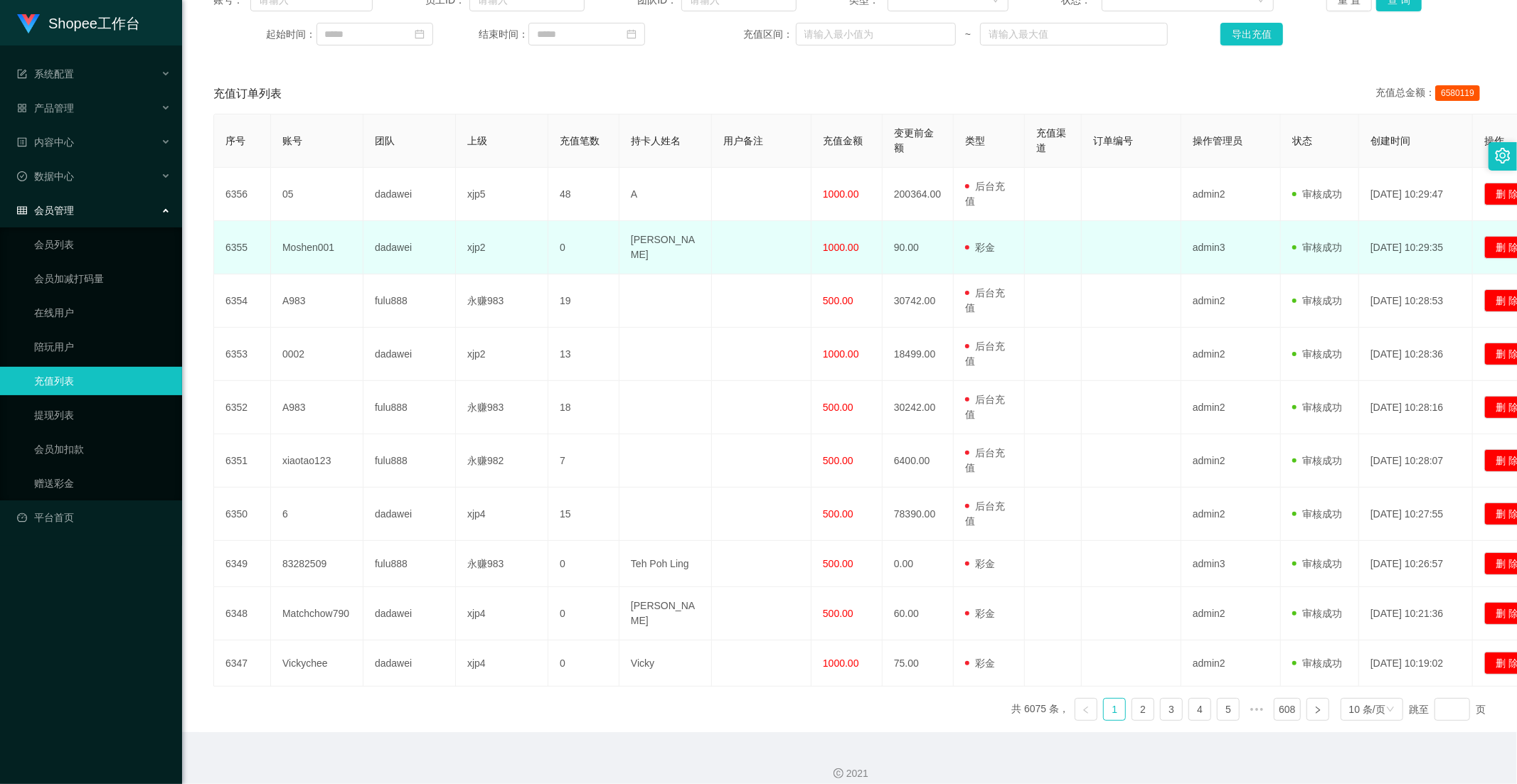
click at [843, 235] on td "1000.00" at bounding box center [847, 247] width 71 height 53
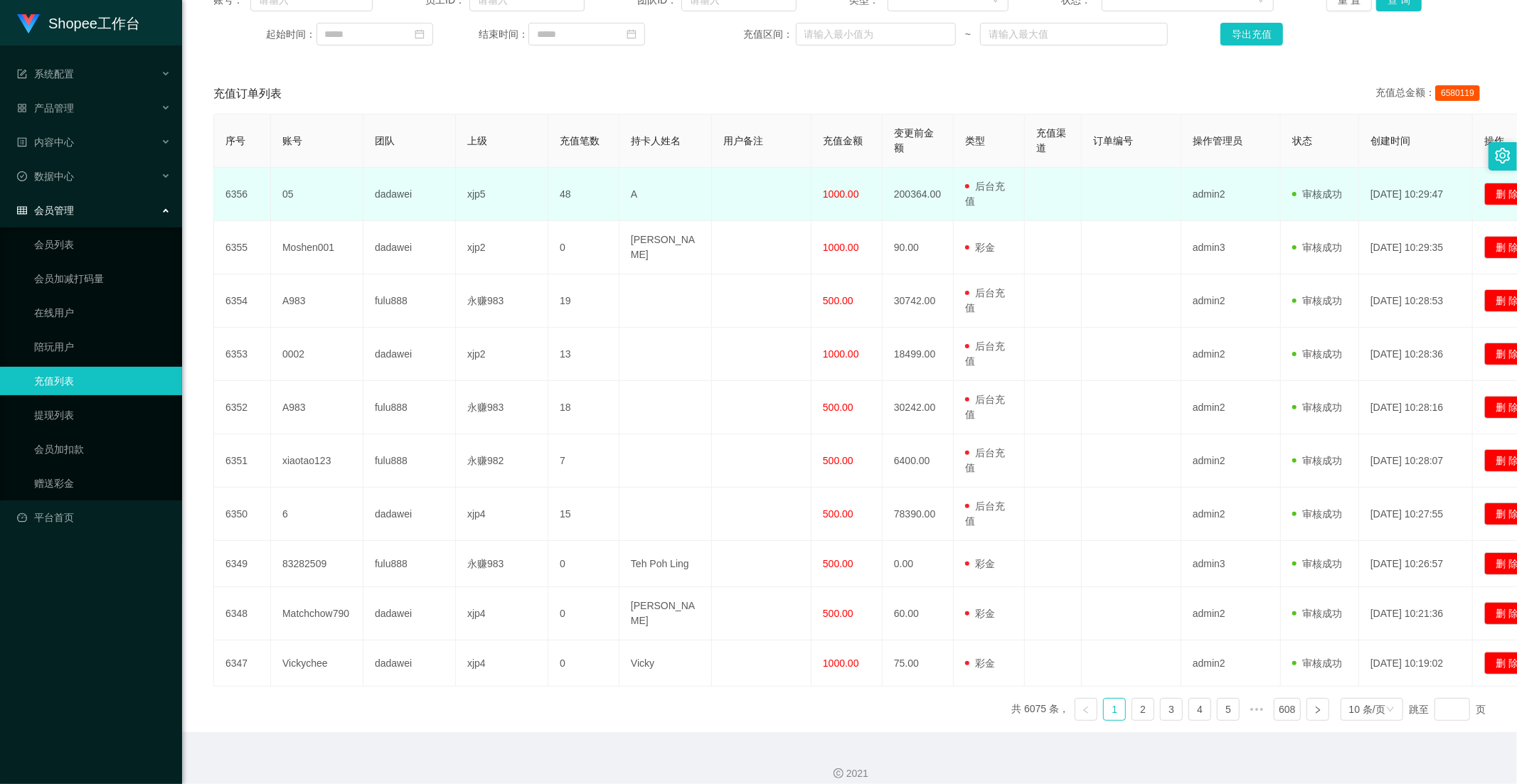
click at [842, 201] on td "1000.00" at bounding box center [847, 194] width 71 height 53
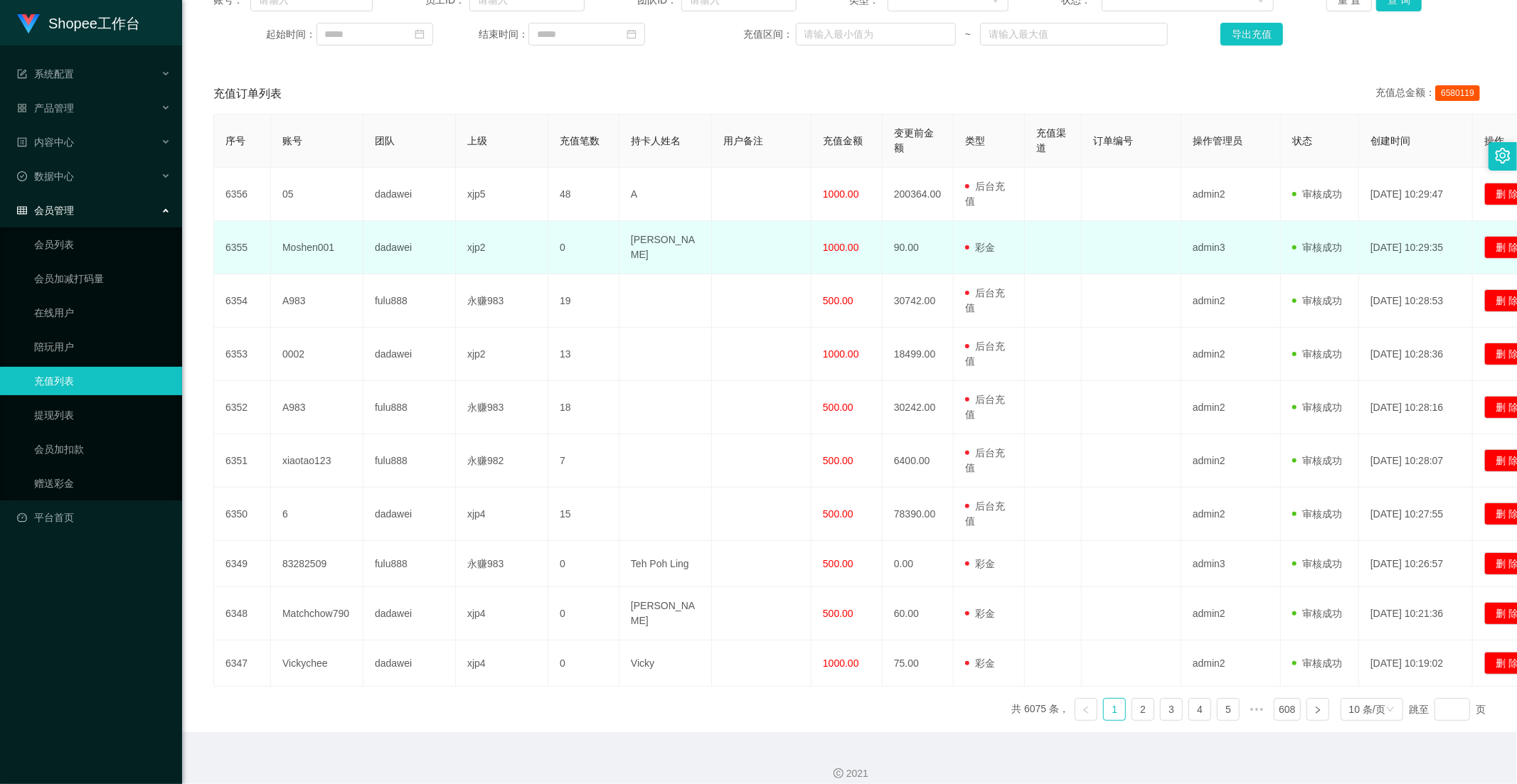
click at [812, 237] on td "1000.00" at bounding box center [847, 247] width 71 height 53
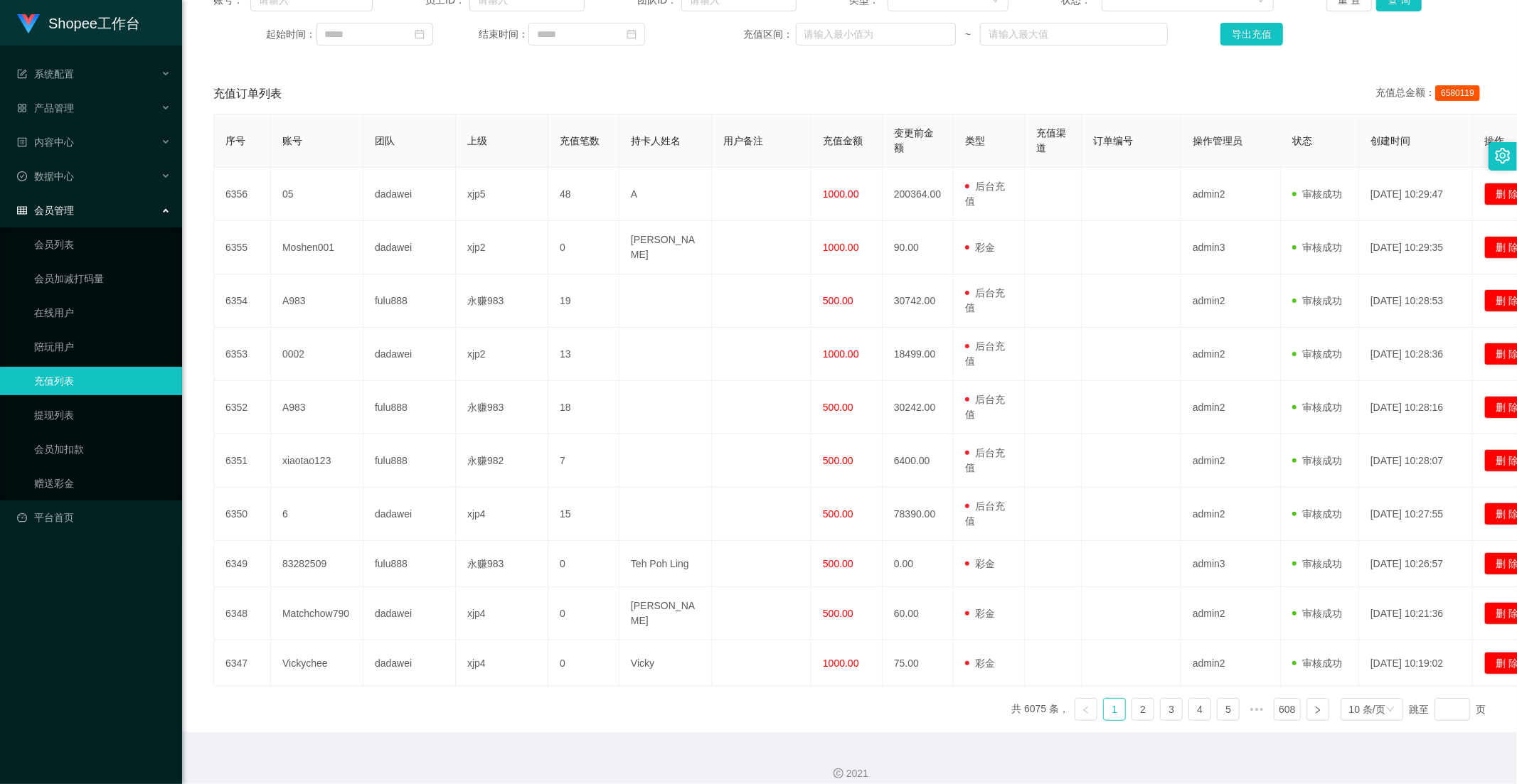
scroll to position [0, 0]
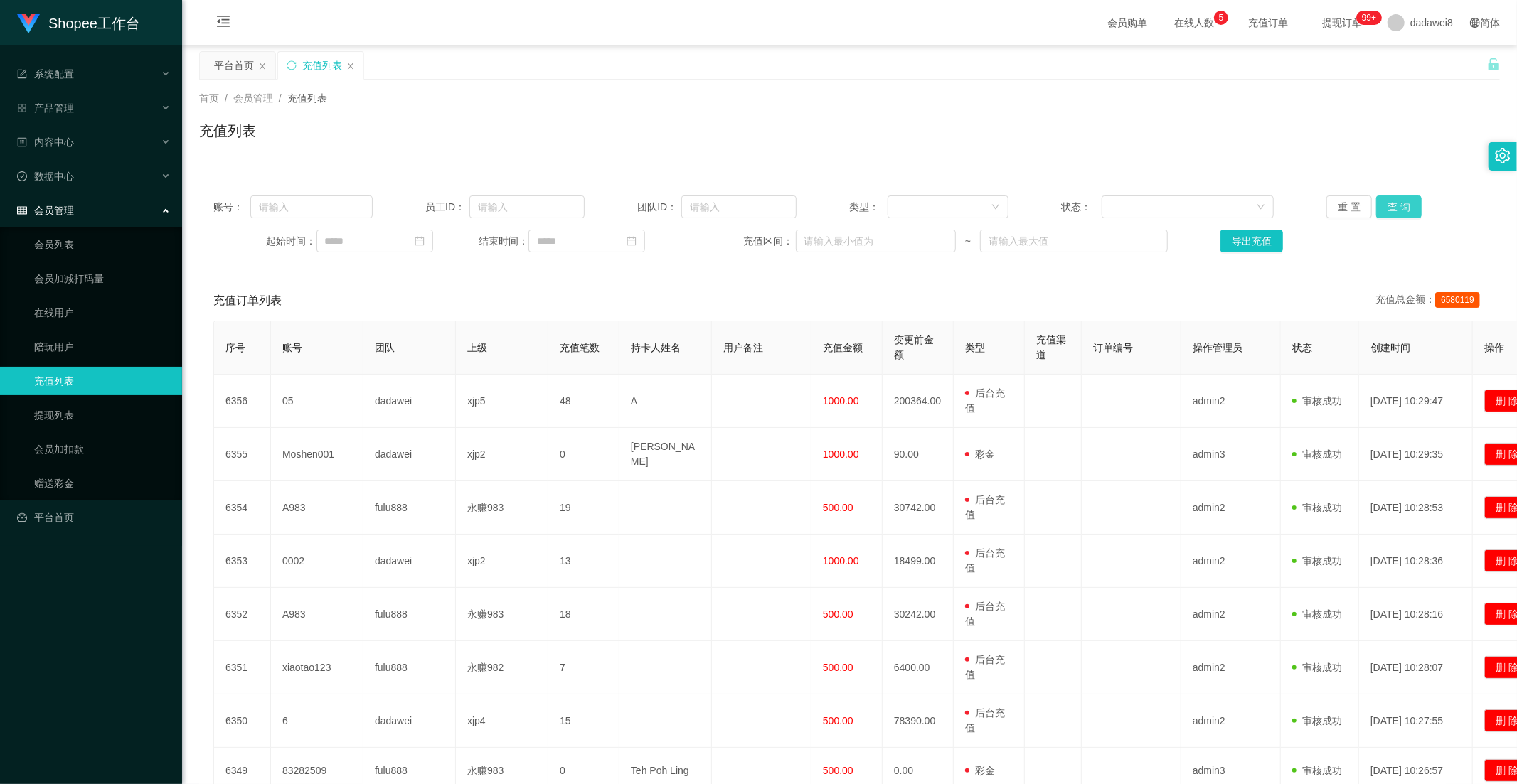
click at [1401, 208] on button "查 询" at bounding box center [1398, 206] width 45 height 23
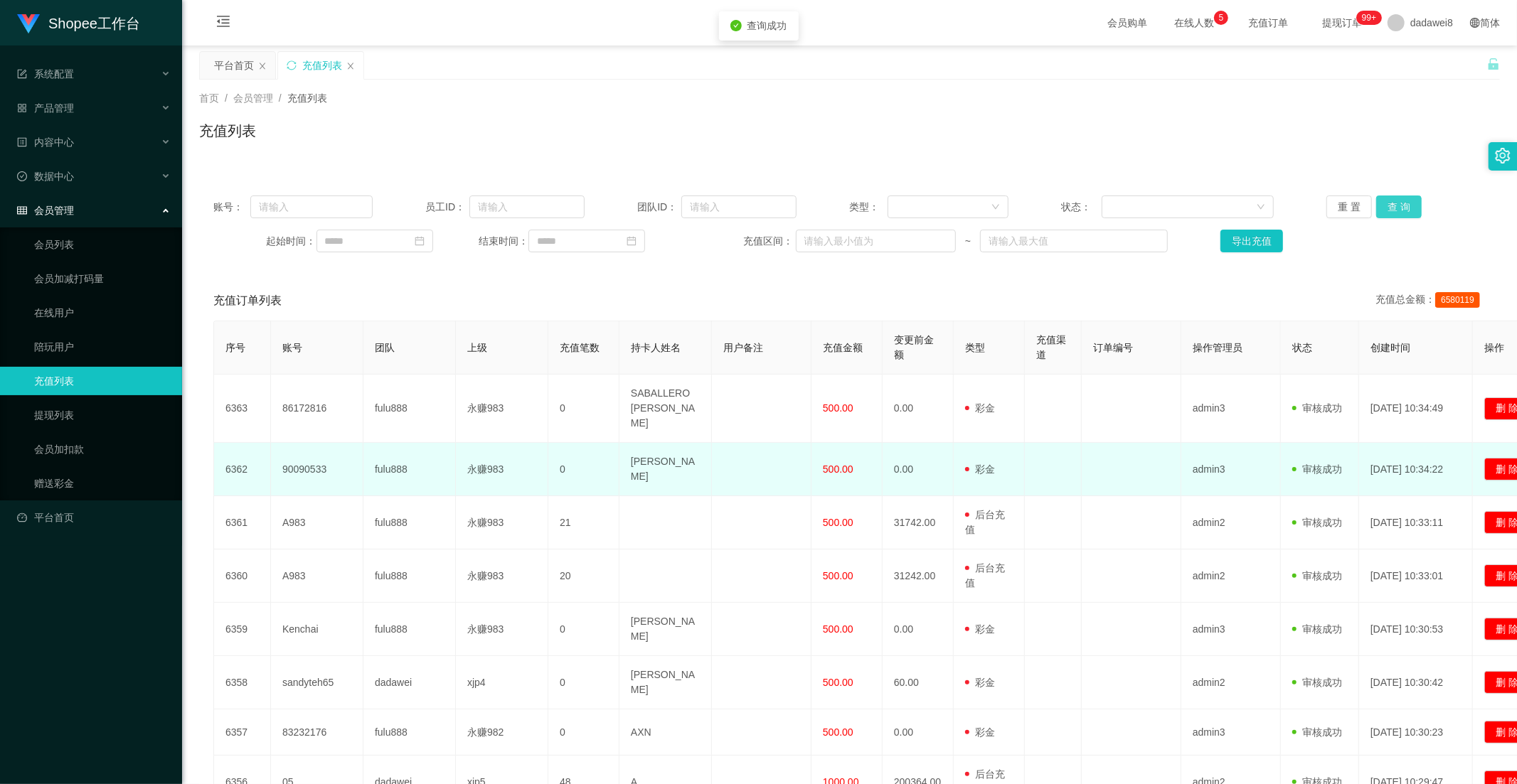
scroll to position [207, 0]
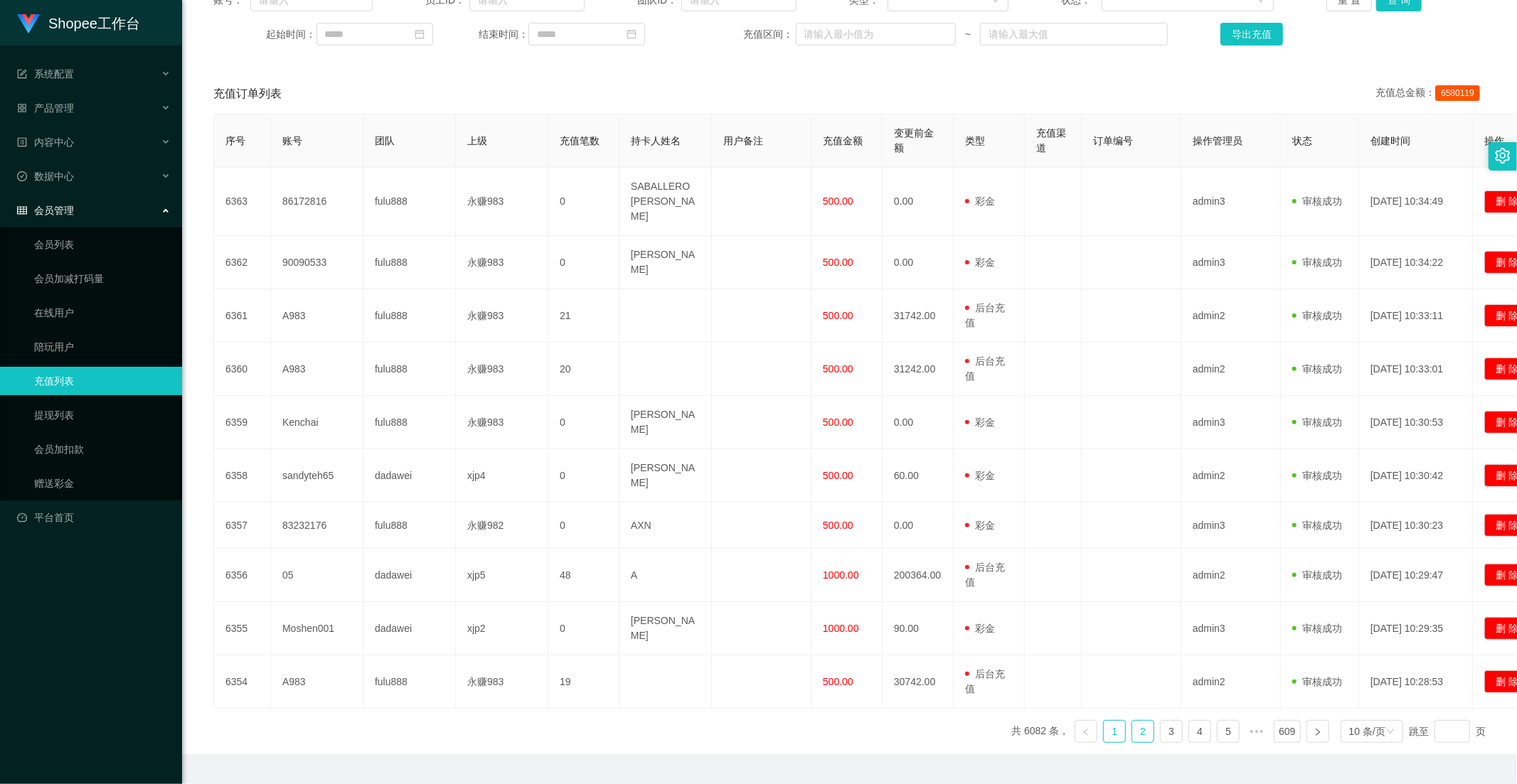
click at [1134, 721] on link "2" at bounding box center [1143, 732] width 22 height 22
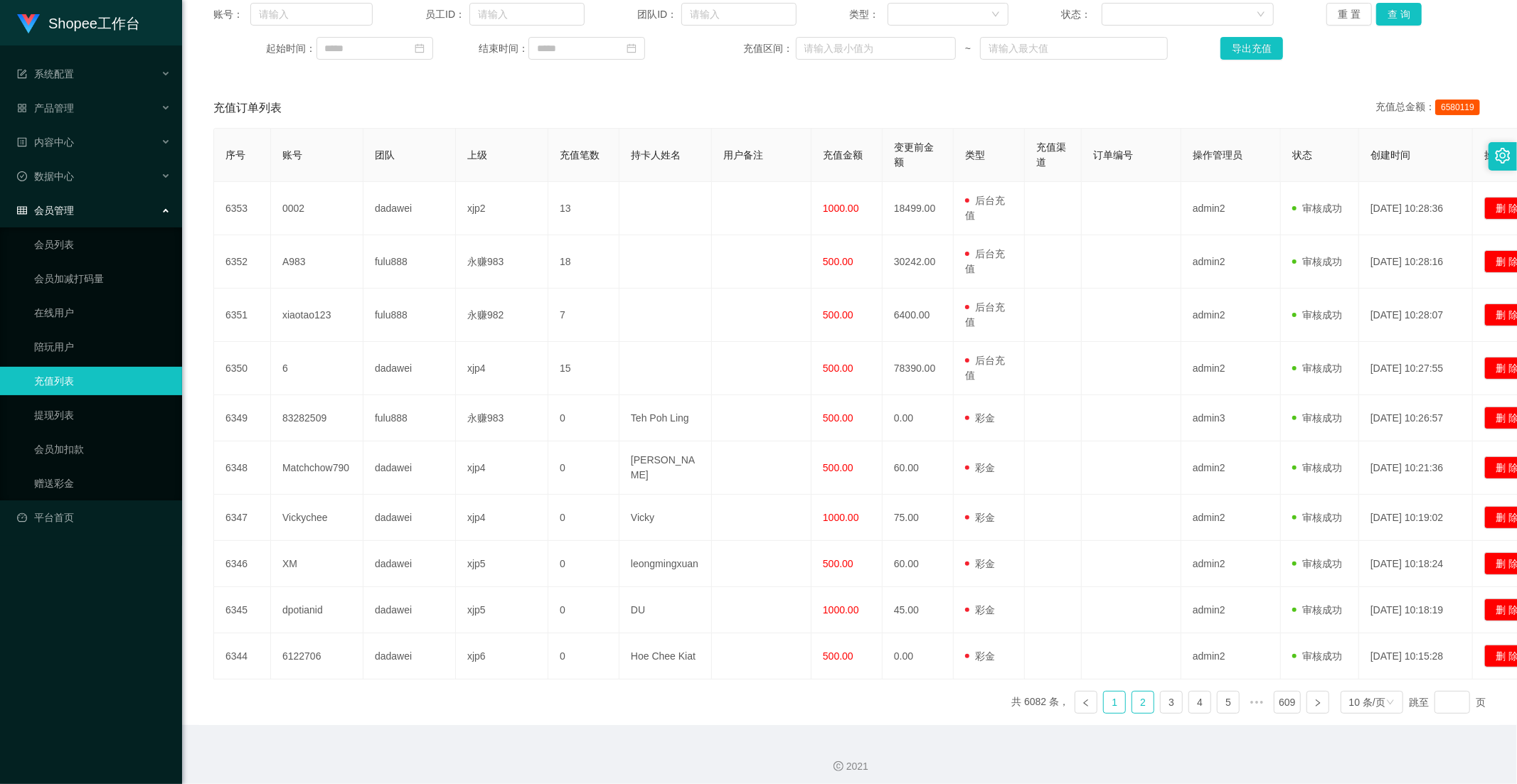
click at [1107, 693] on link "1" at bounding box center [1115, 703] width 22 height 22
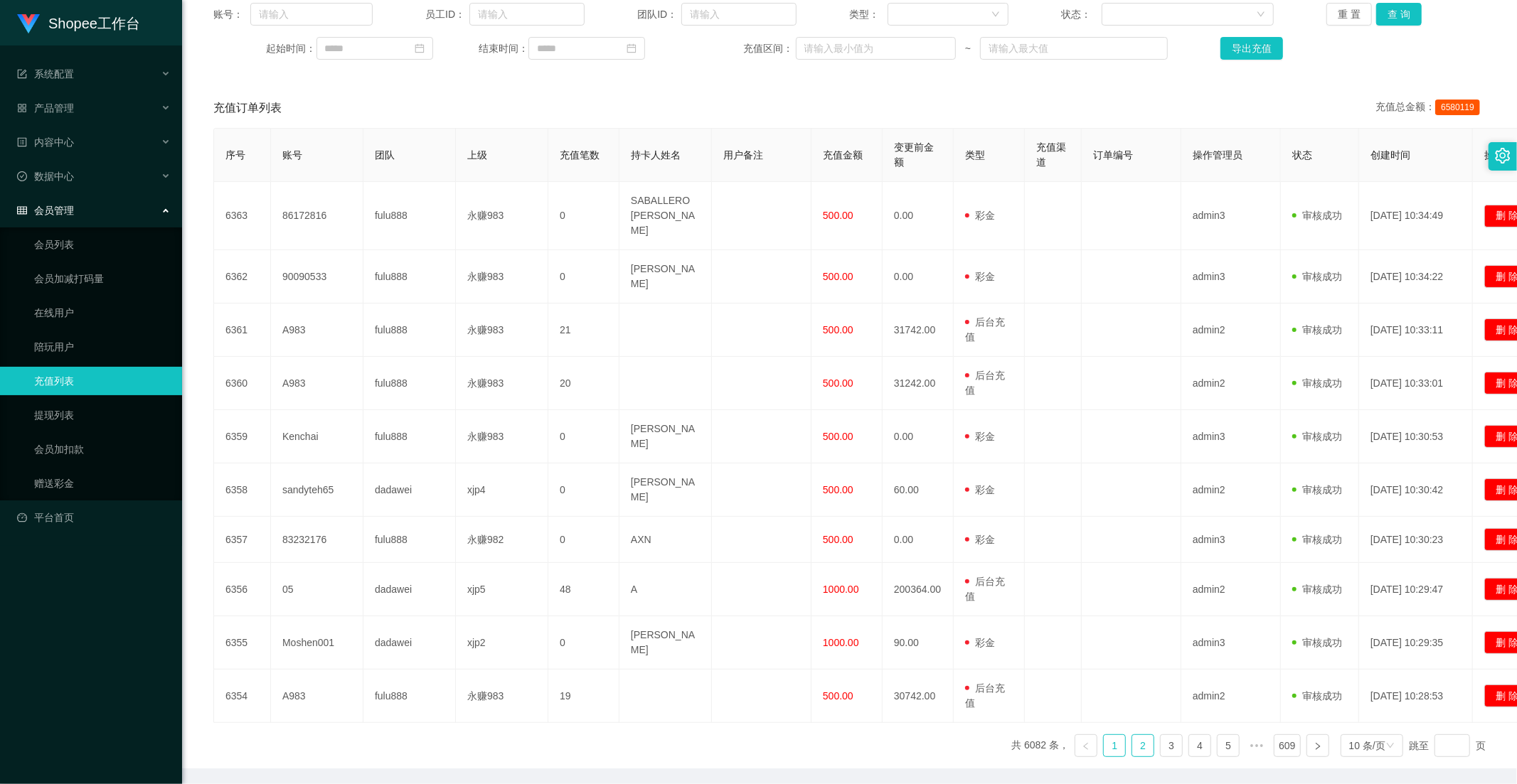
click at [1133, 735] on link "2" at bounding box center [1143, 746] width 22 height 22
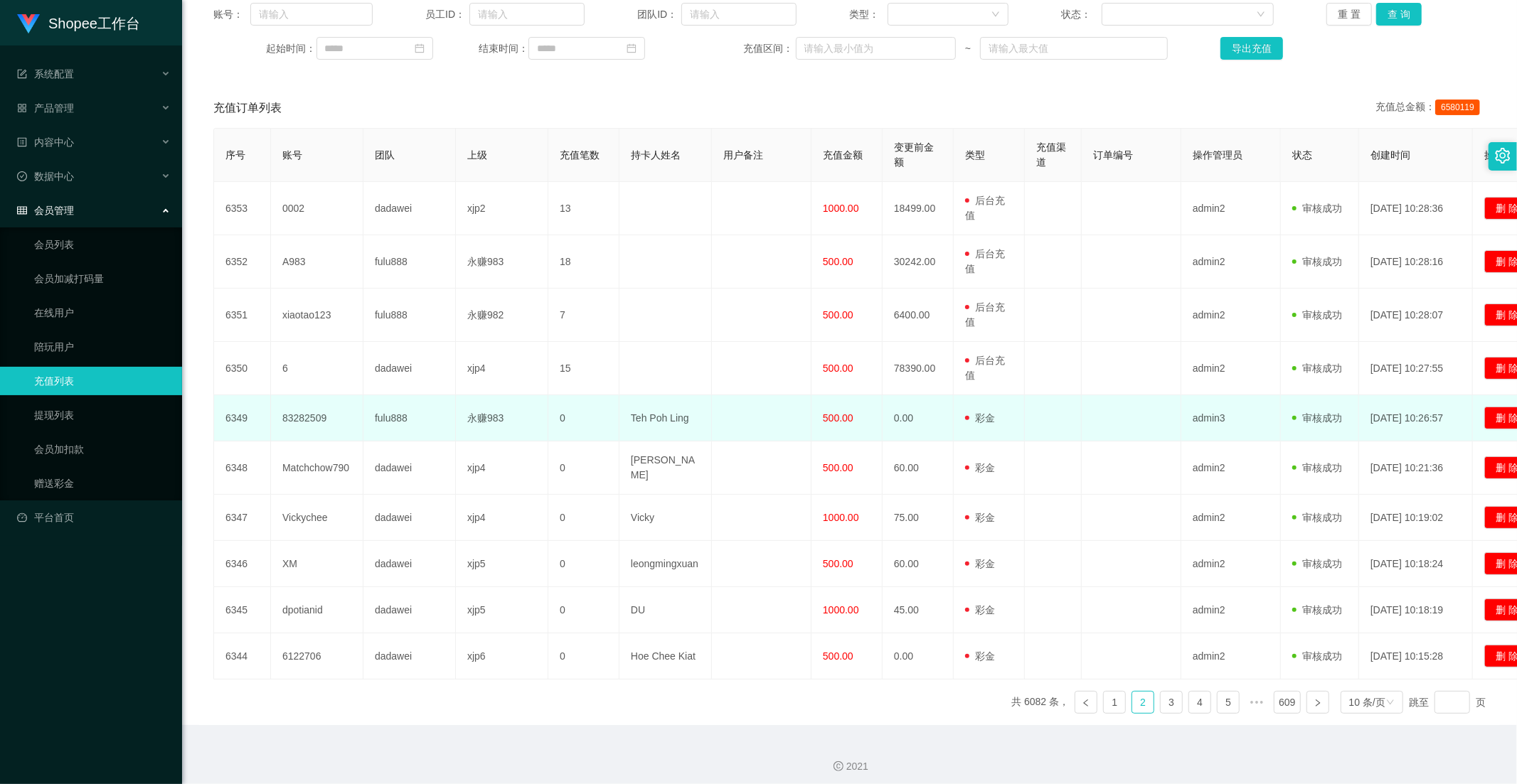
click at [836, 415] on span "500.00" at bounding box center [838, 418] width 30 height 12
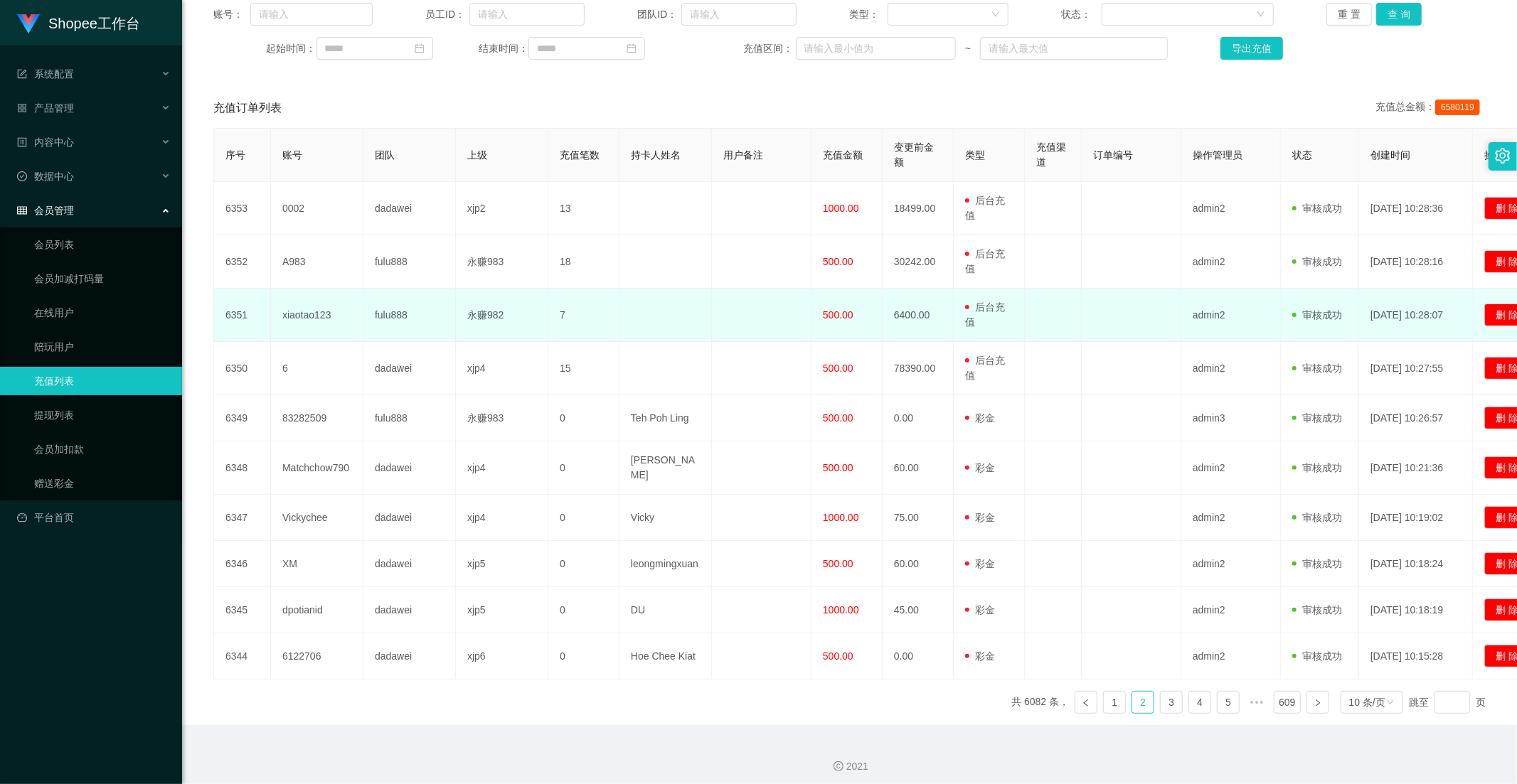
click at [836, 322] on td "500.00" at bounding box center [847, 315] width 71 height 53
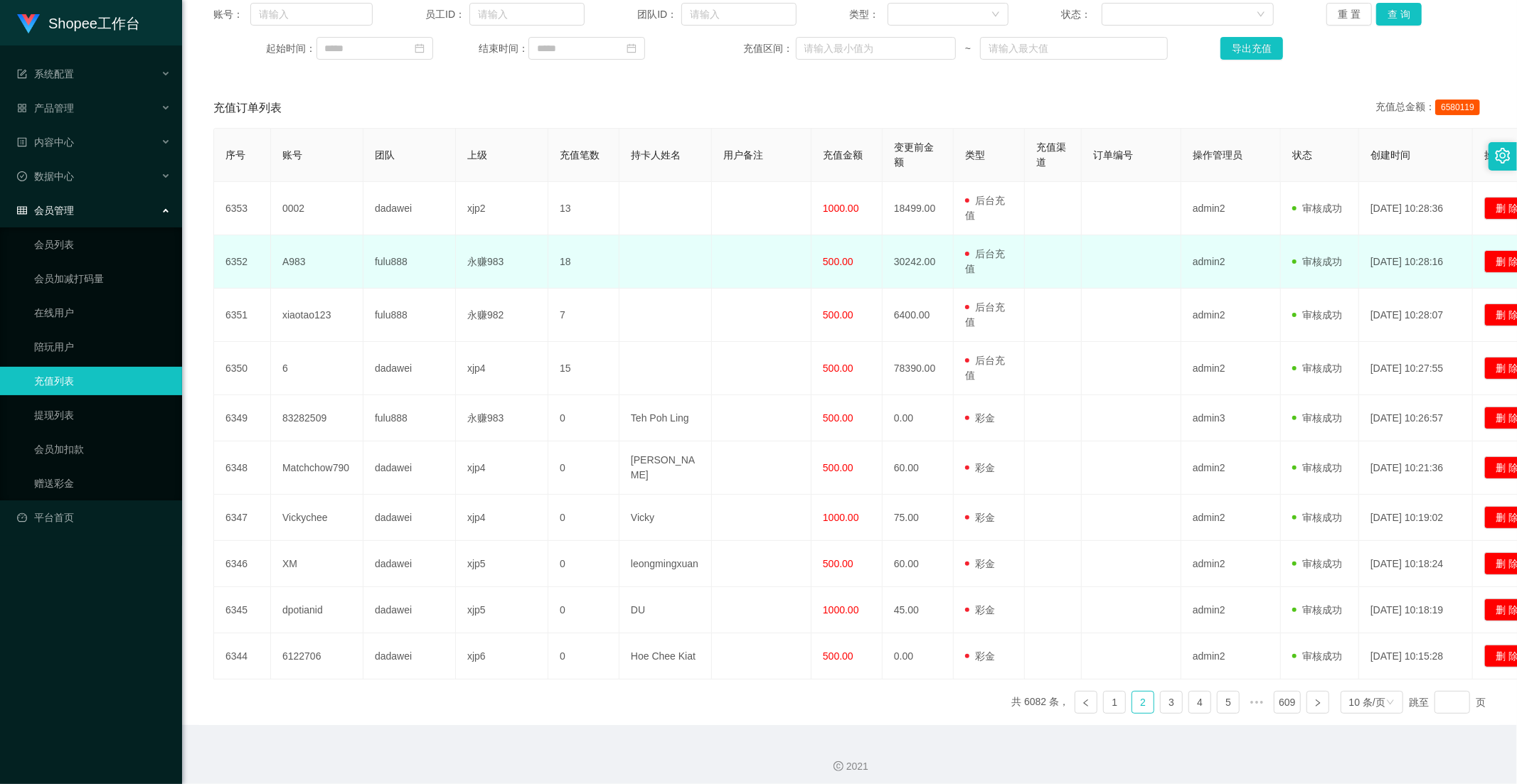
click at [845, 262] on span "500.00" at bounding box center [838, 262] width 30 height 12
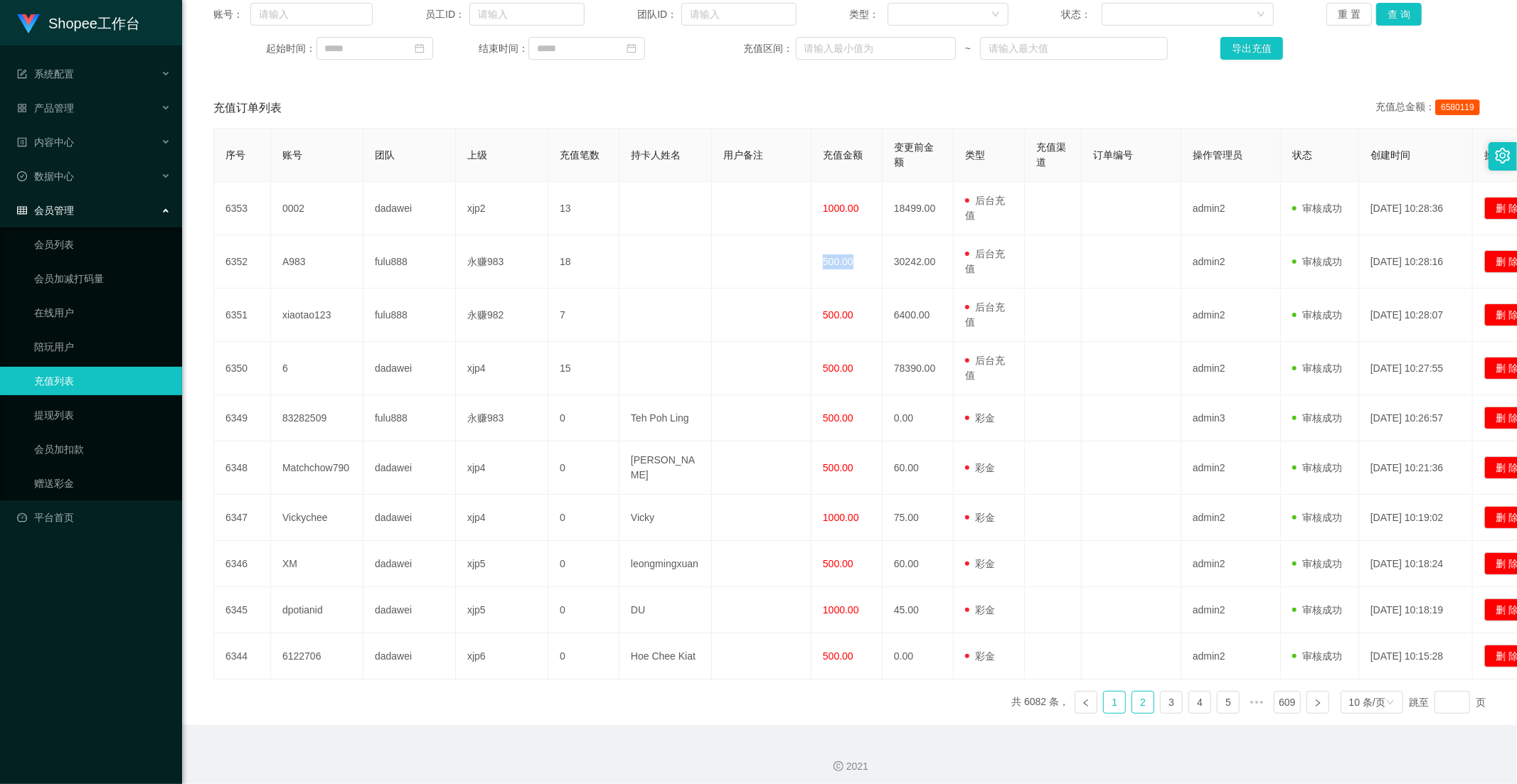
click at [1105, 703] on link "1" at bounding box center [1115, 703] width 22 height 22
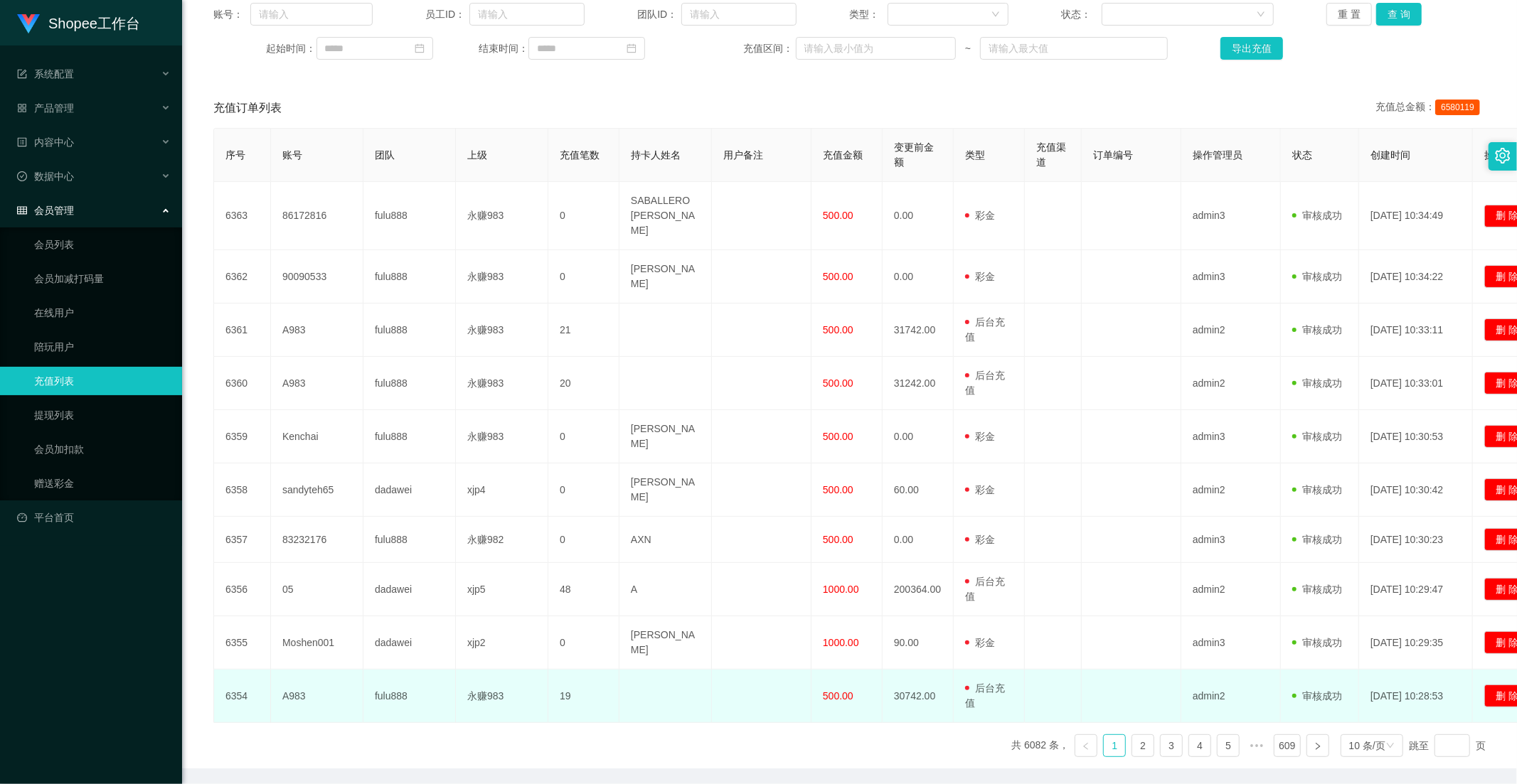
click at [839, 691] on span "500.00" at bounding box center [838, 697] width 30 height 12
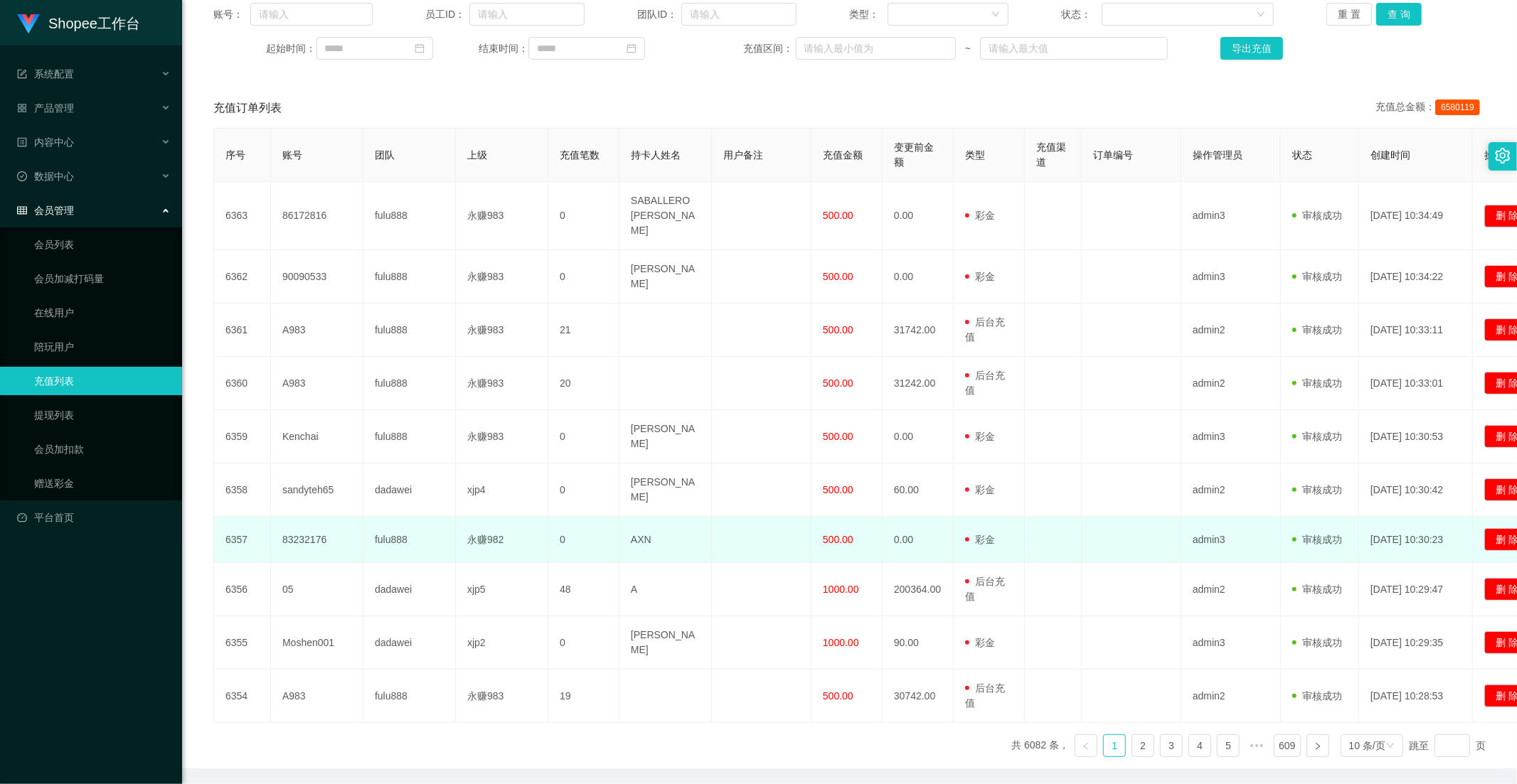
click at [828, 517] on td "500.00" at bounding box center [847, 540] width 71 height 46
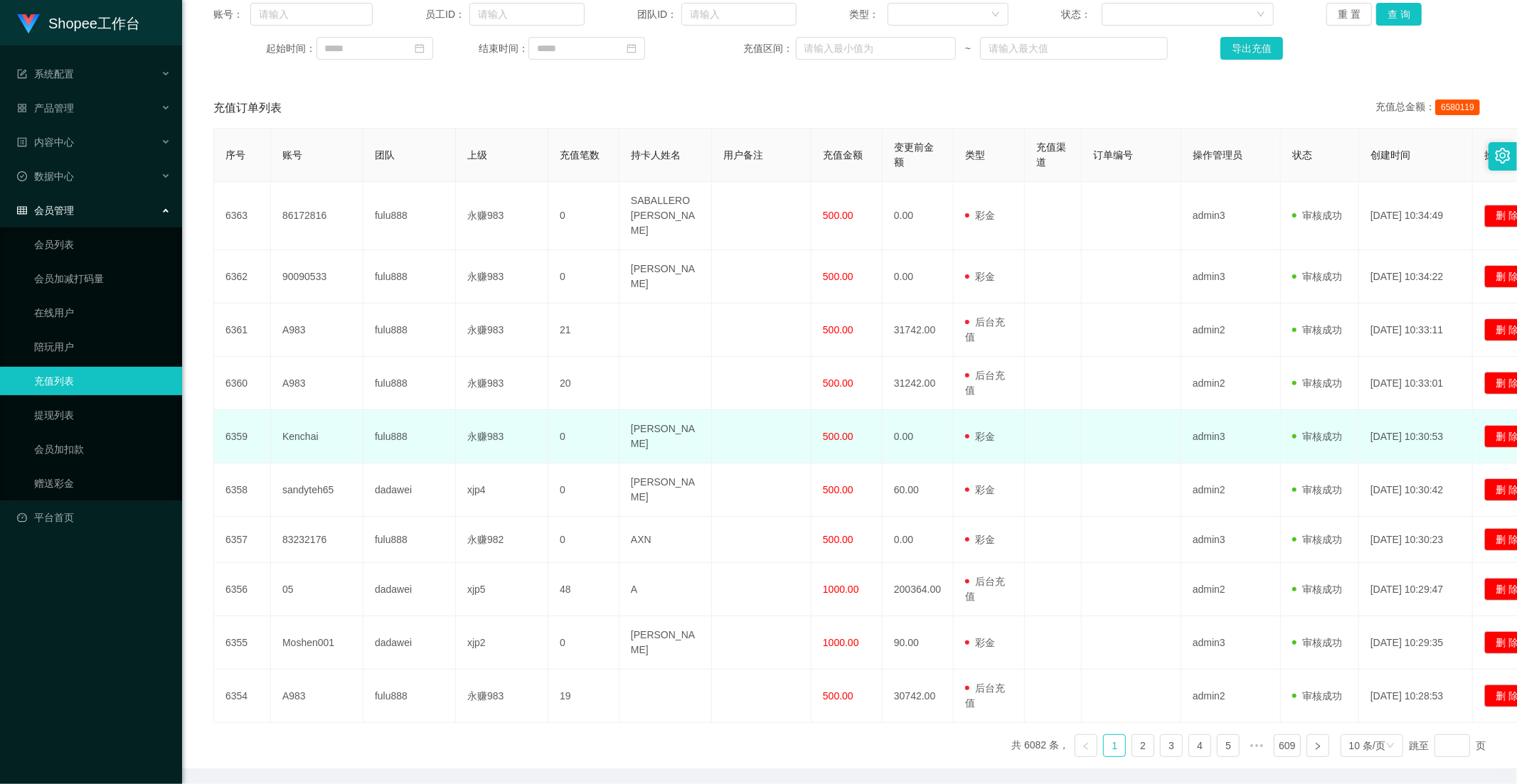
click at [852, 431] on span "500.00" at bounding box center [838, 437] width 30 height 12
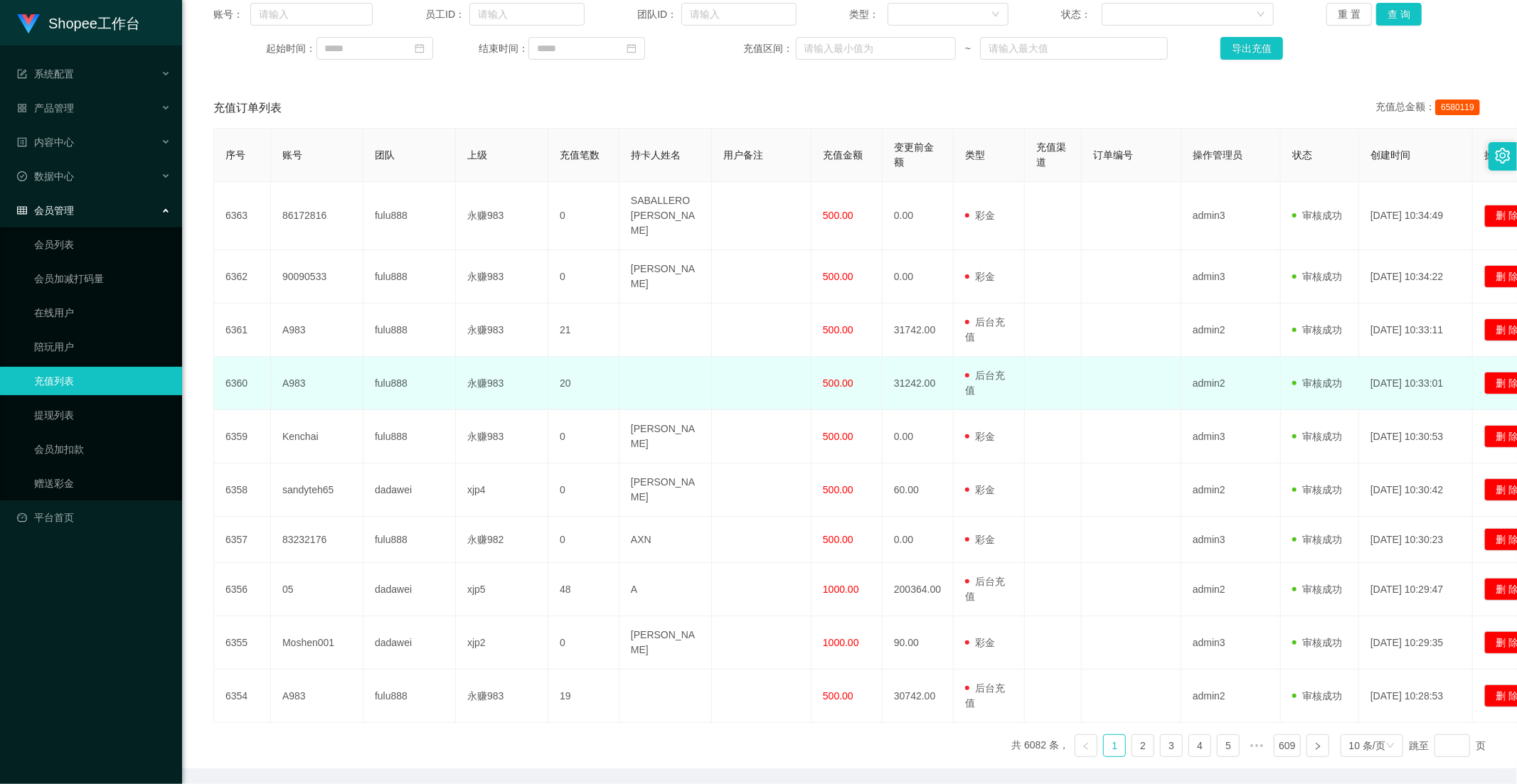
click at [832, 378] on span "500.00" at bounding box center [838, 384] width 30 height 12
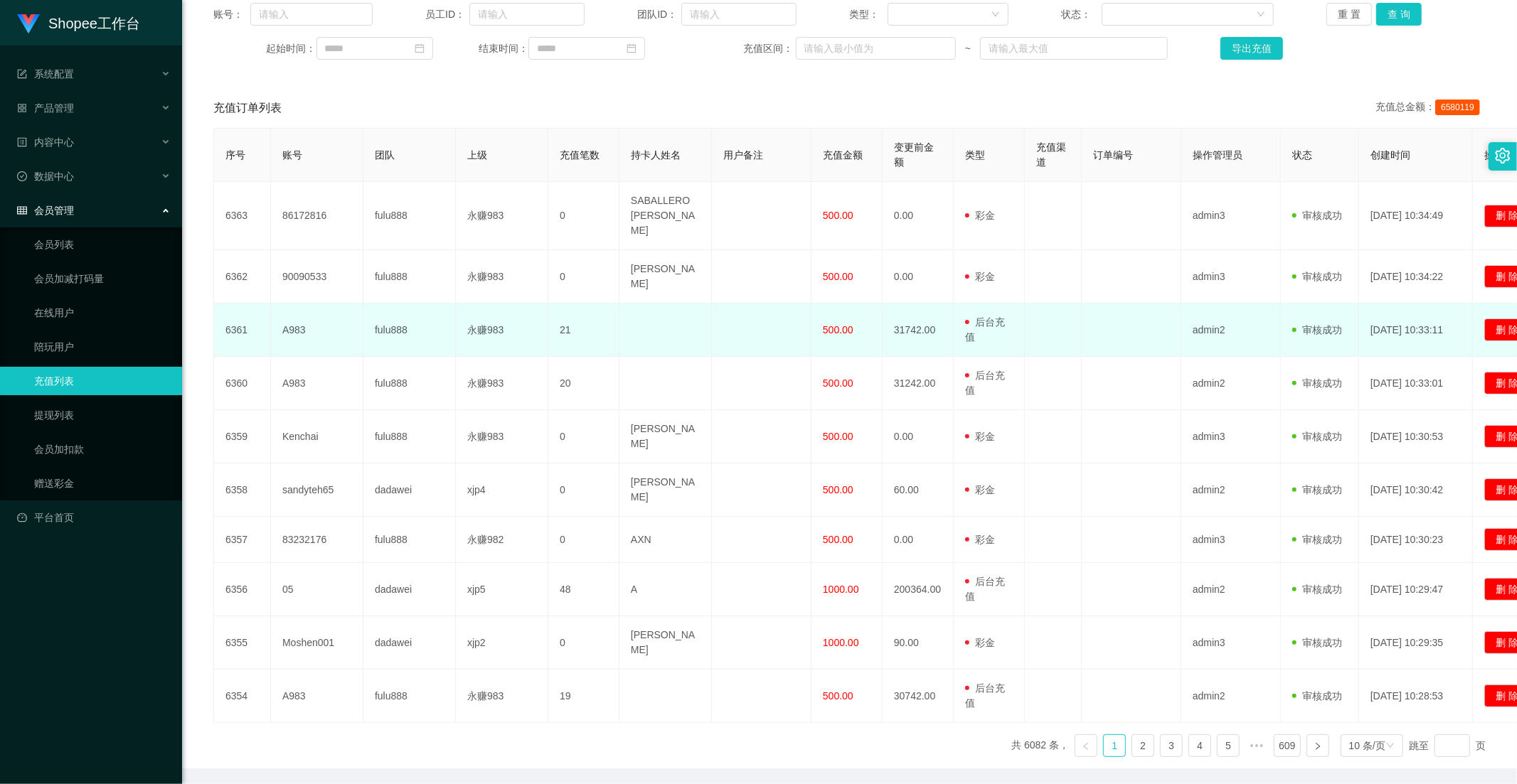
click at [841, 324] on span "500.00" at bounding box center [838, 330] width 30 height 12
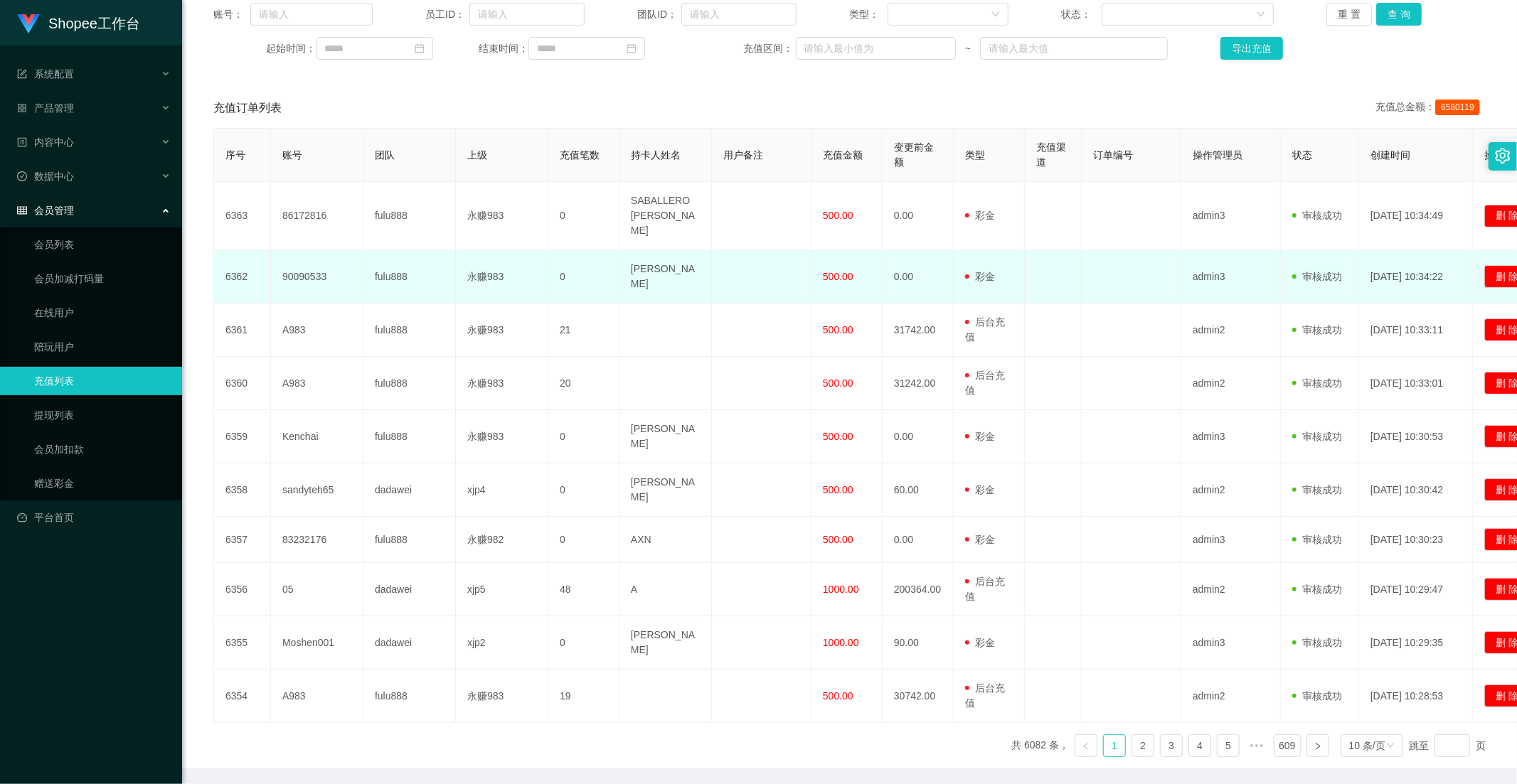
click at [841, 273] on td "500.00" at bounding box center [847, 277] width 71 height 53
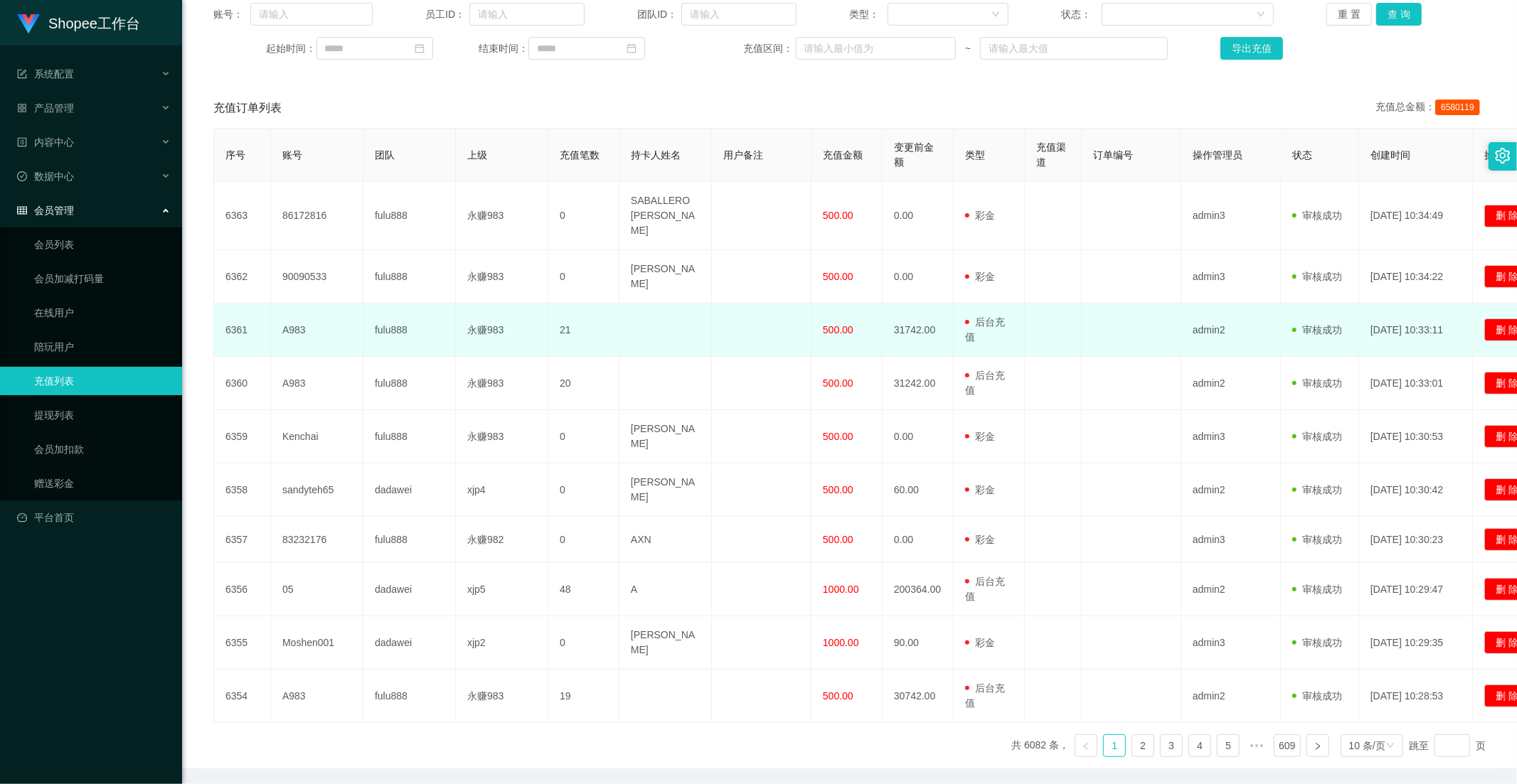
click at [835, 324] on span "500.00" at bounding box center [838, 330] width 30 height 12
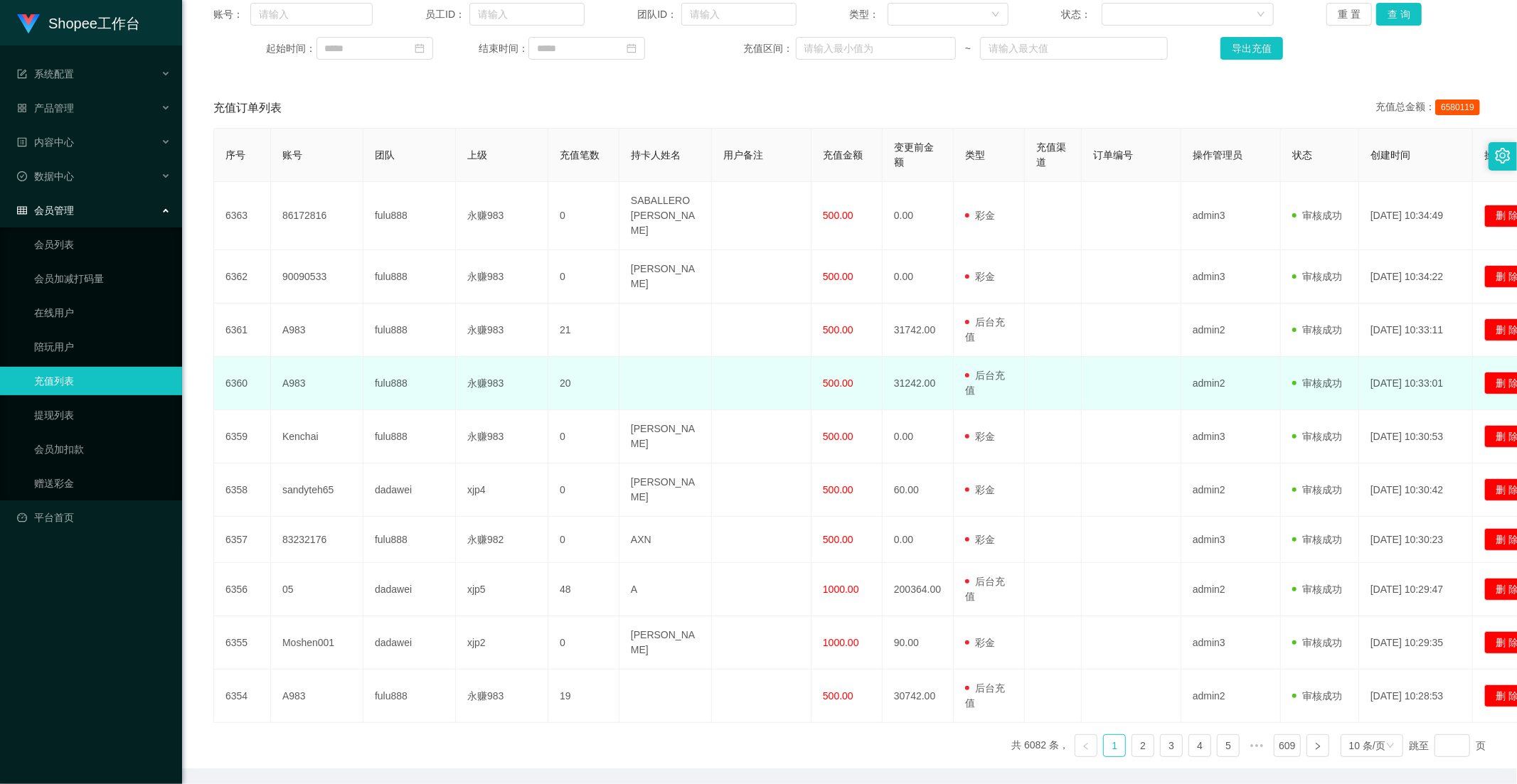
click at [838, 357] on td "500.00" at bounding box center [847, 384] width 71 height 53
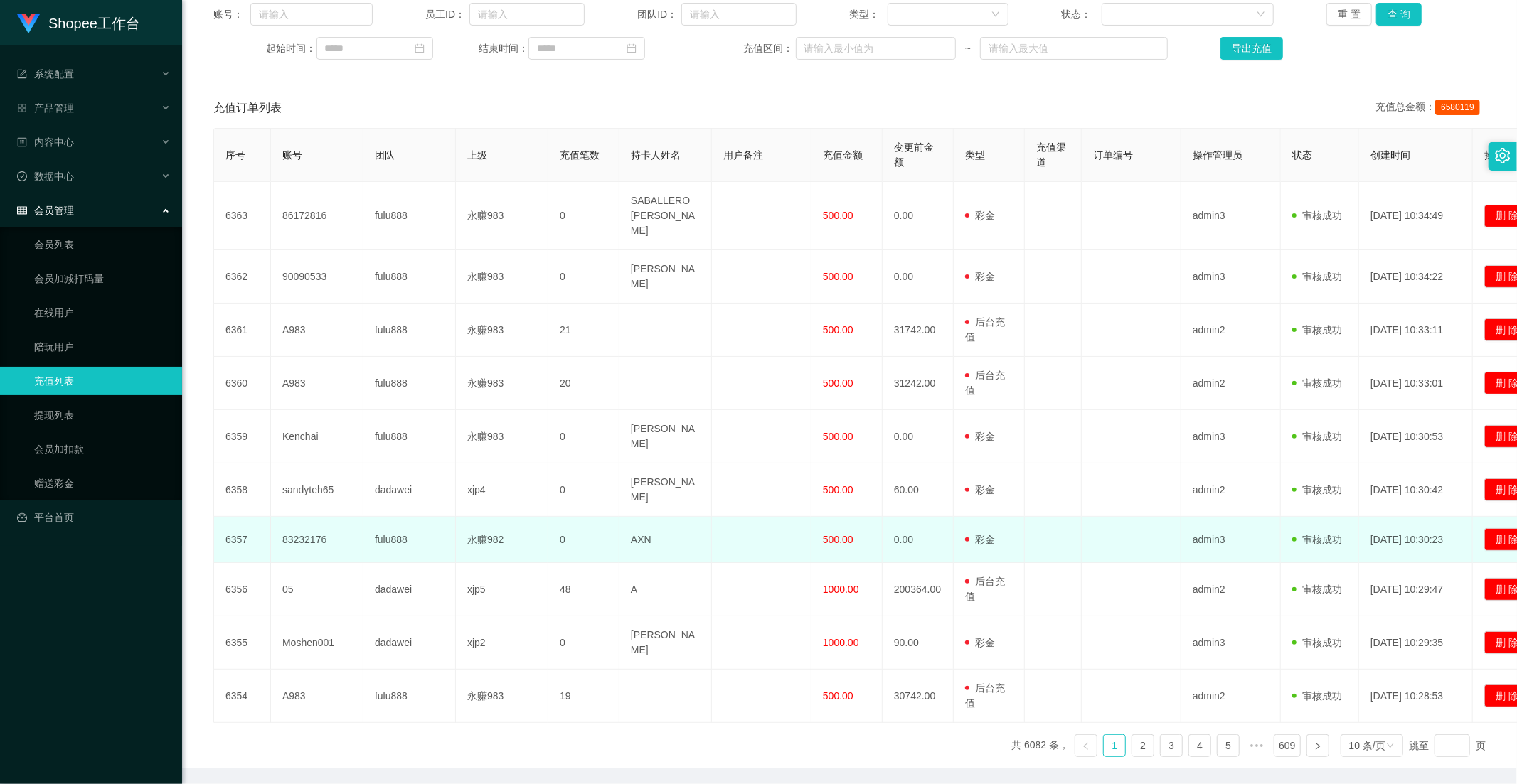
click at [835, 518] on td "500.00" at bounding box center [847, 540] width 71 height 46
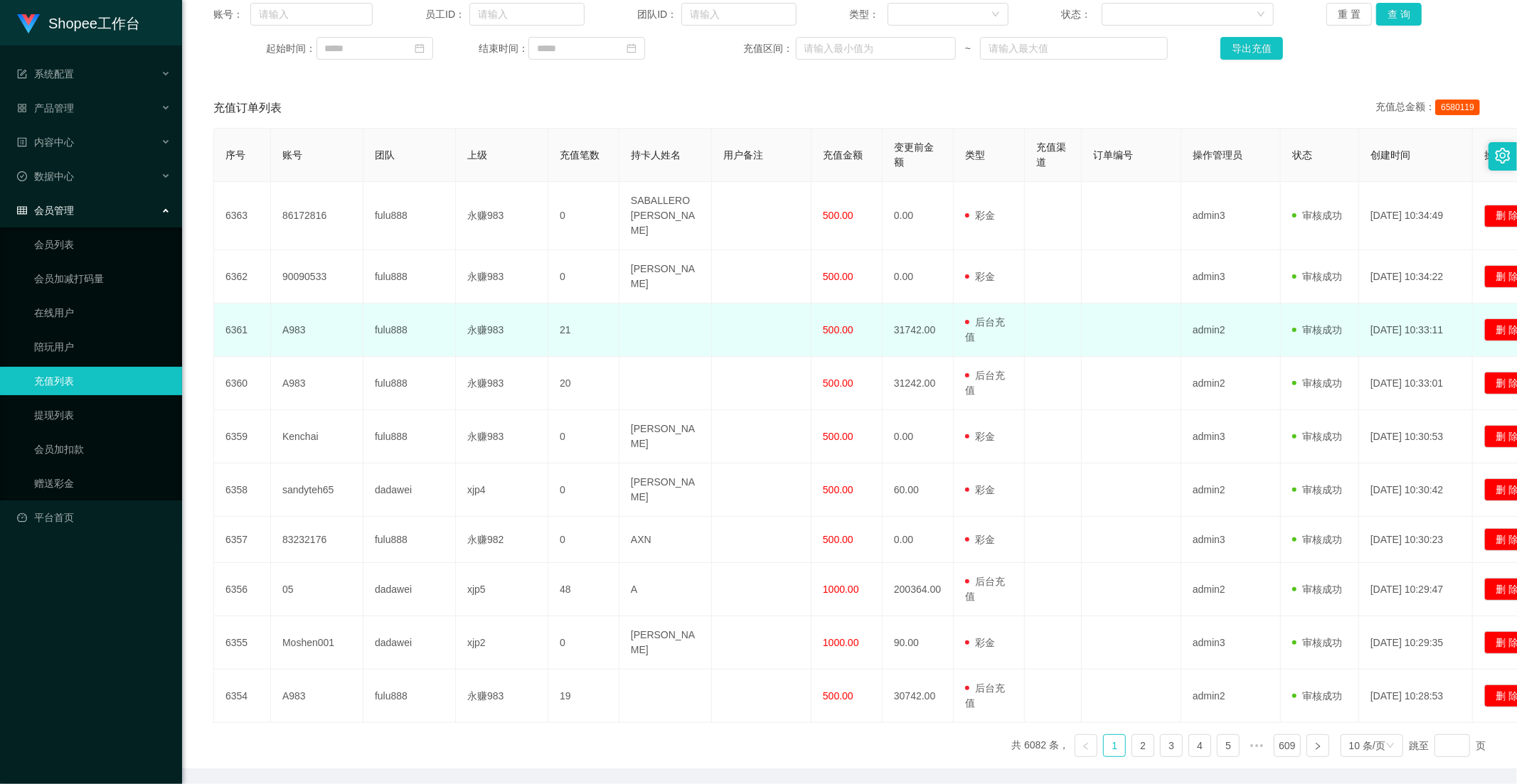
click at [844, 314] on td "500.00" at bounding box center [847, 330] width 71 height 53
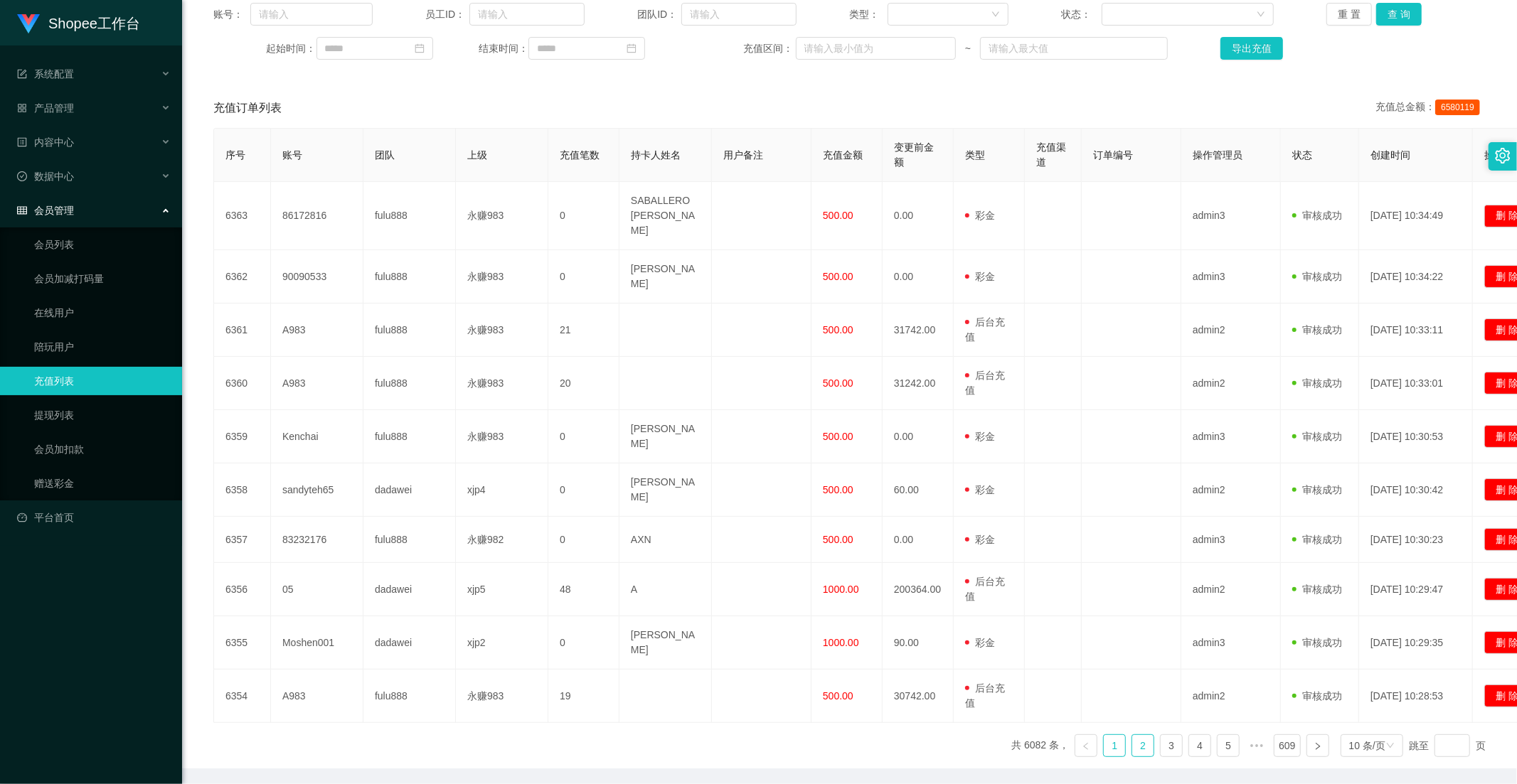
click at [1133, 735] on link "2" at bounding box center [1143, 746] width 22 height 22
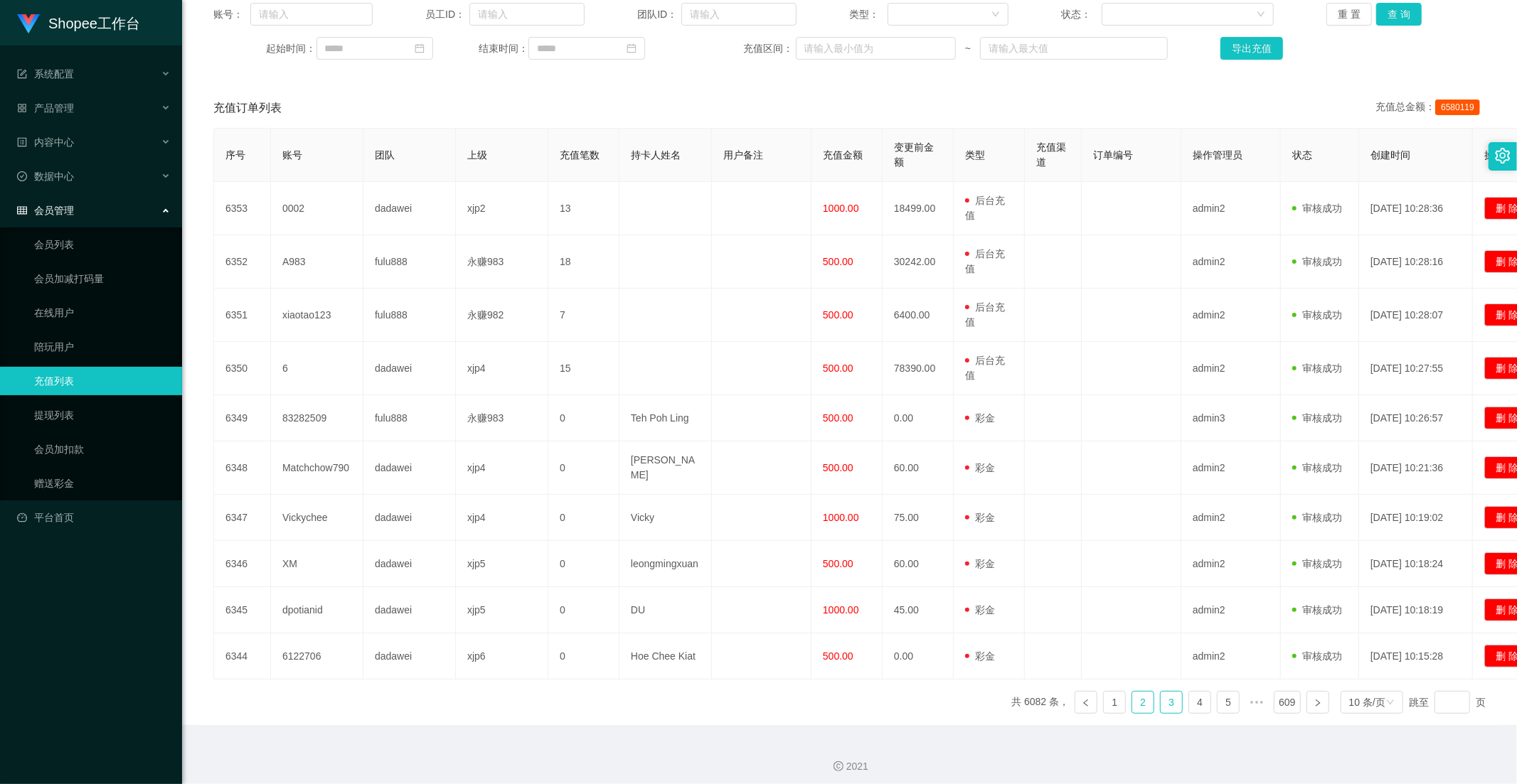
click at [1161, 696] on link "3" at bounding box center [1172, 703] width 22 height 22
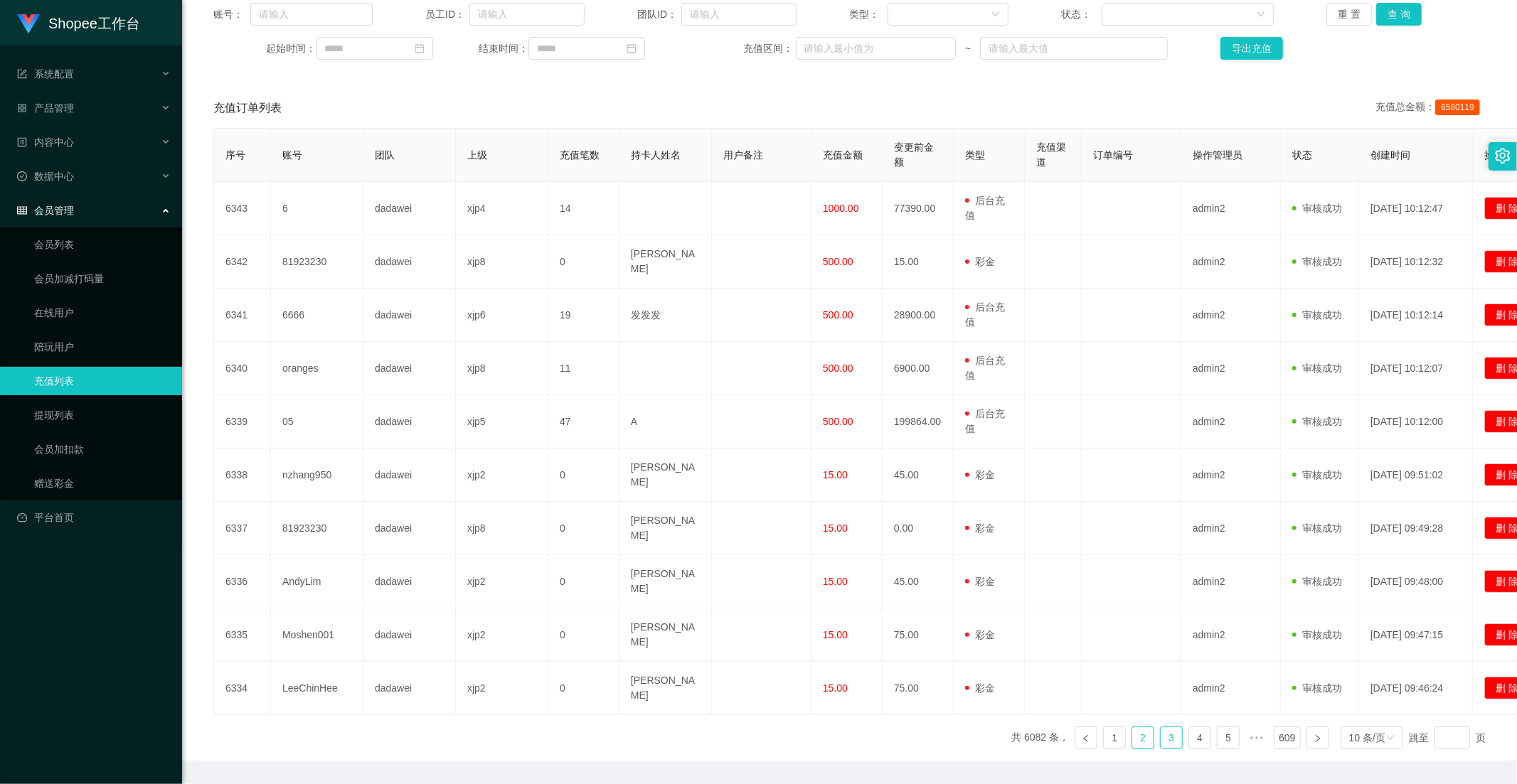
click at [1139, 727] on link "2" at bounding box center [1143, 738] width 22 height 22
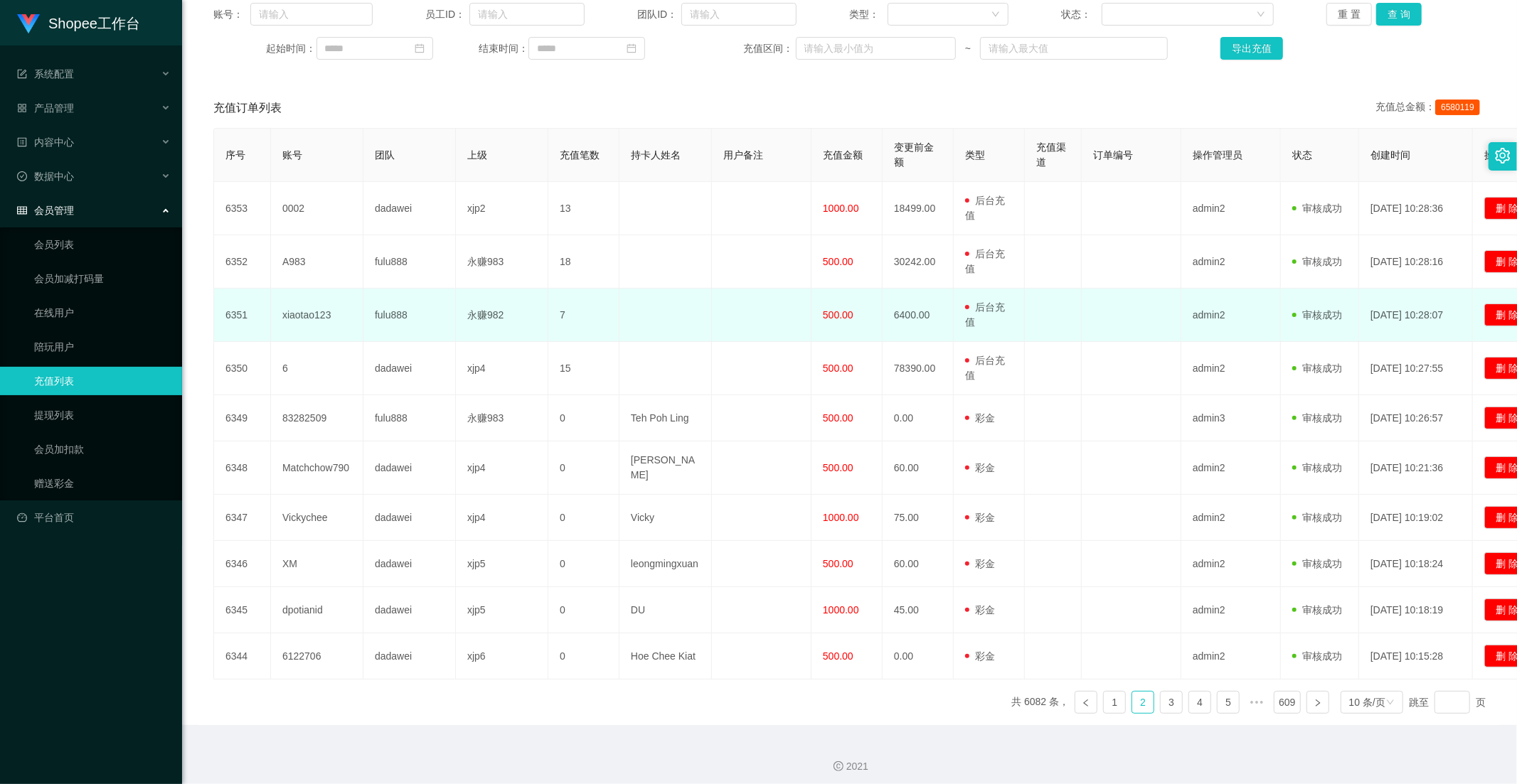
click at [829, 316] on span "500.00" at bounding box center [838, 315] width 30 height 12
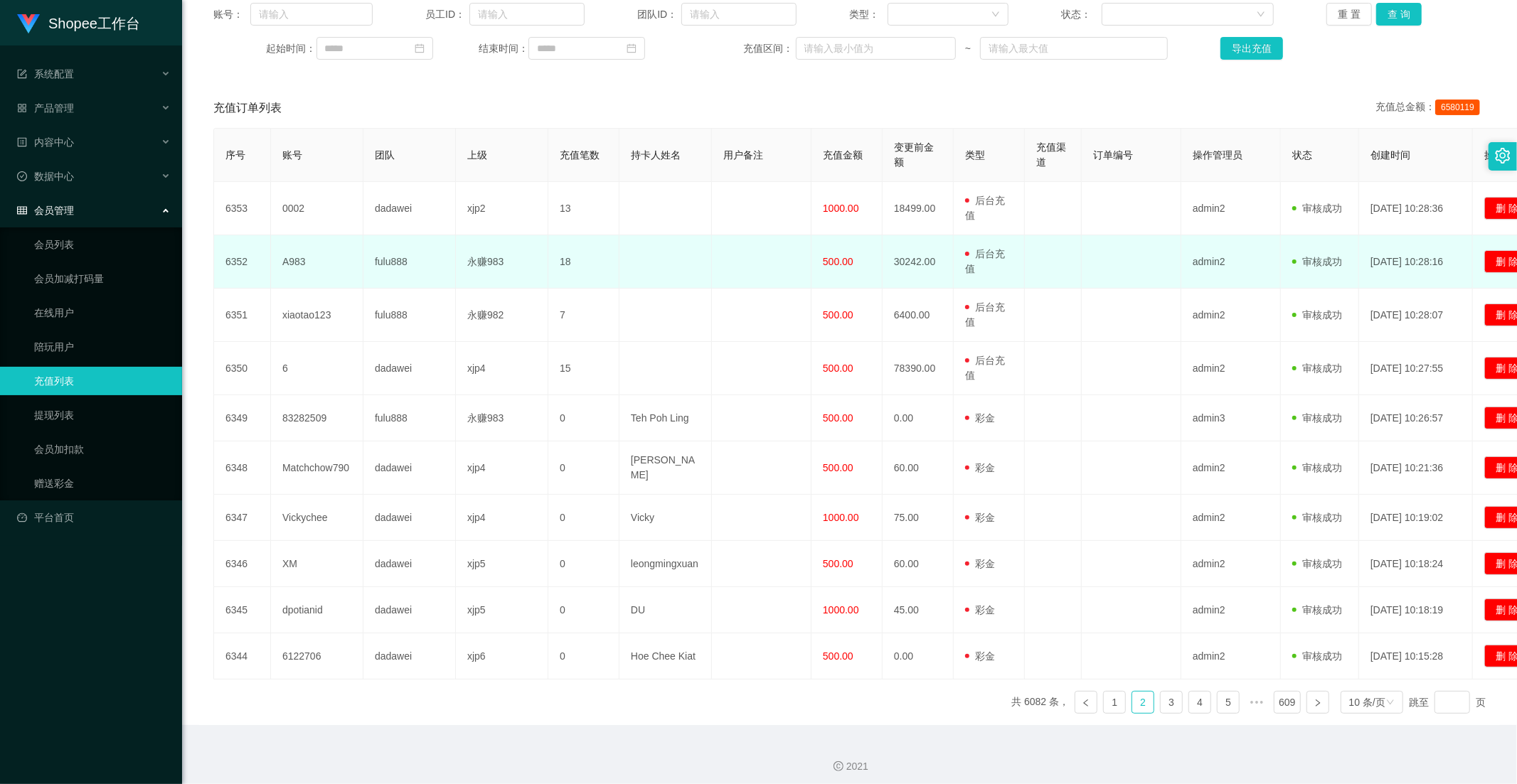
click at [829, 259] on span "500.00" at bounding box center [838, 262] width 30 height 12
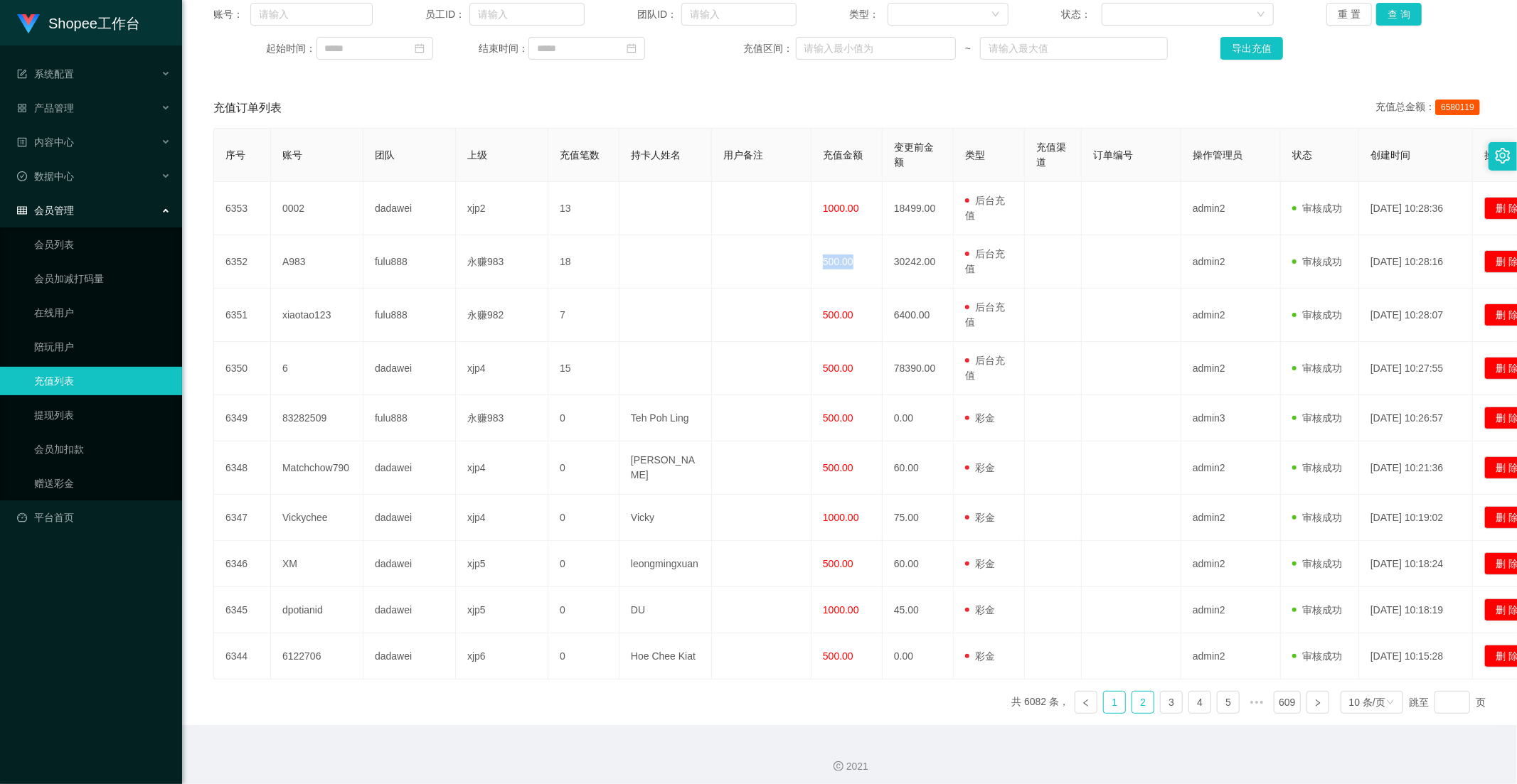
click at [1108, 697] on link "1" at bounding box center [1115, 703] width 22 height 22
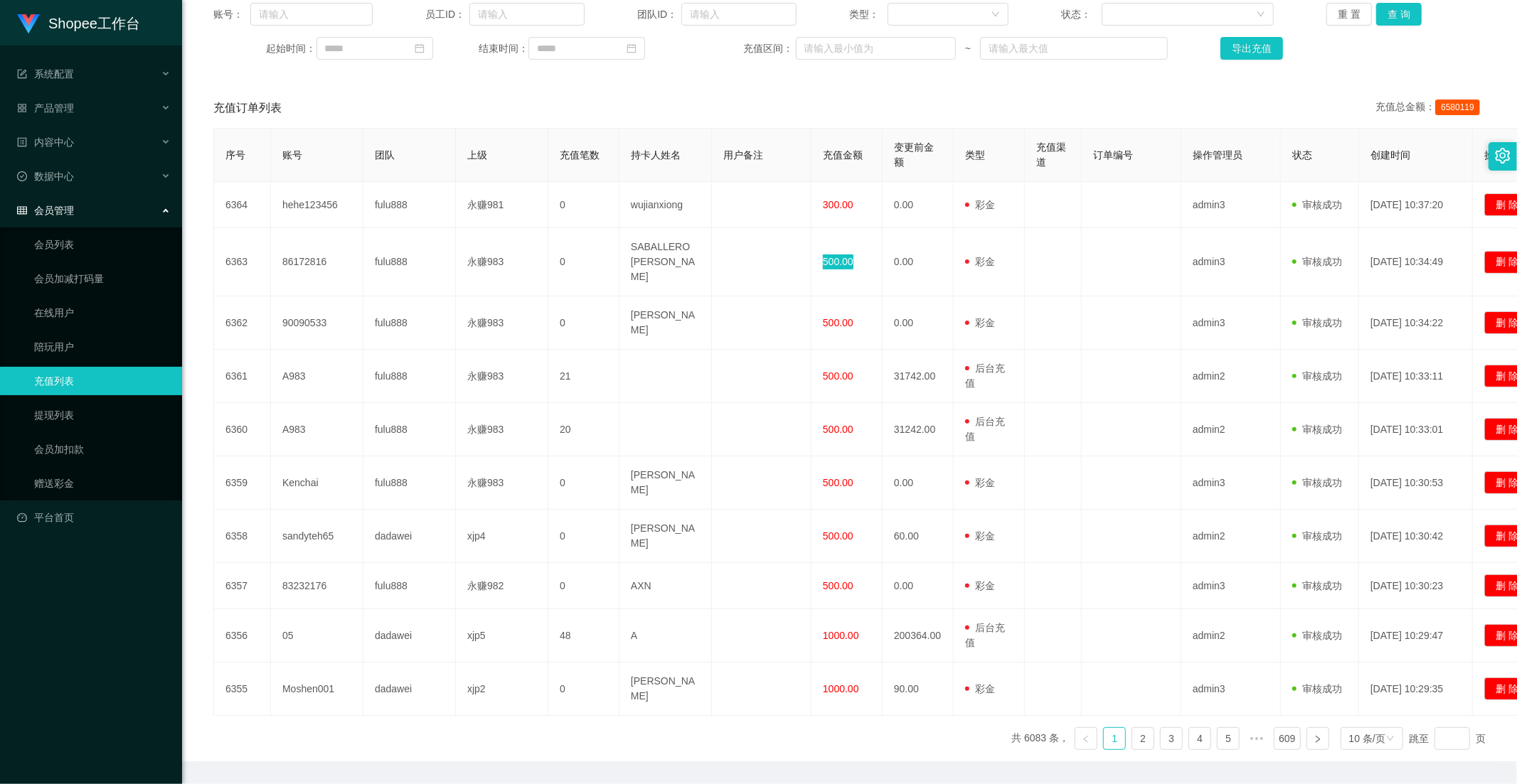
scroll to position [114, 0]
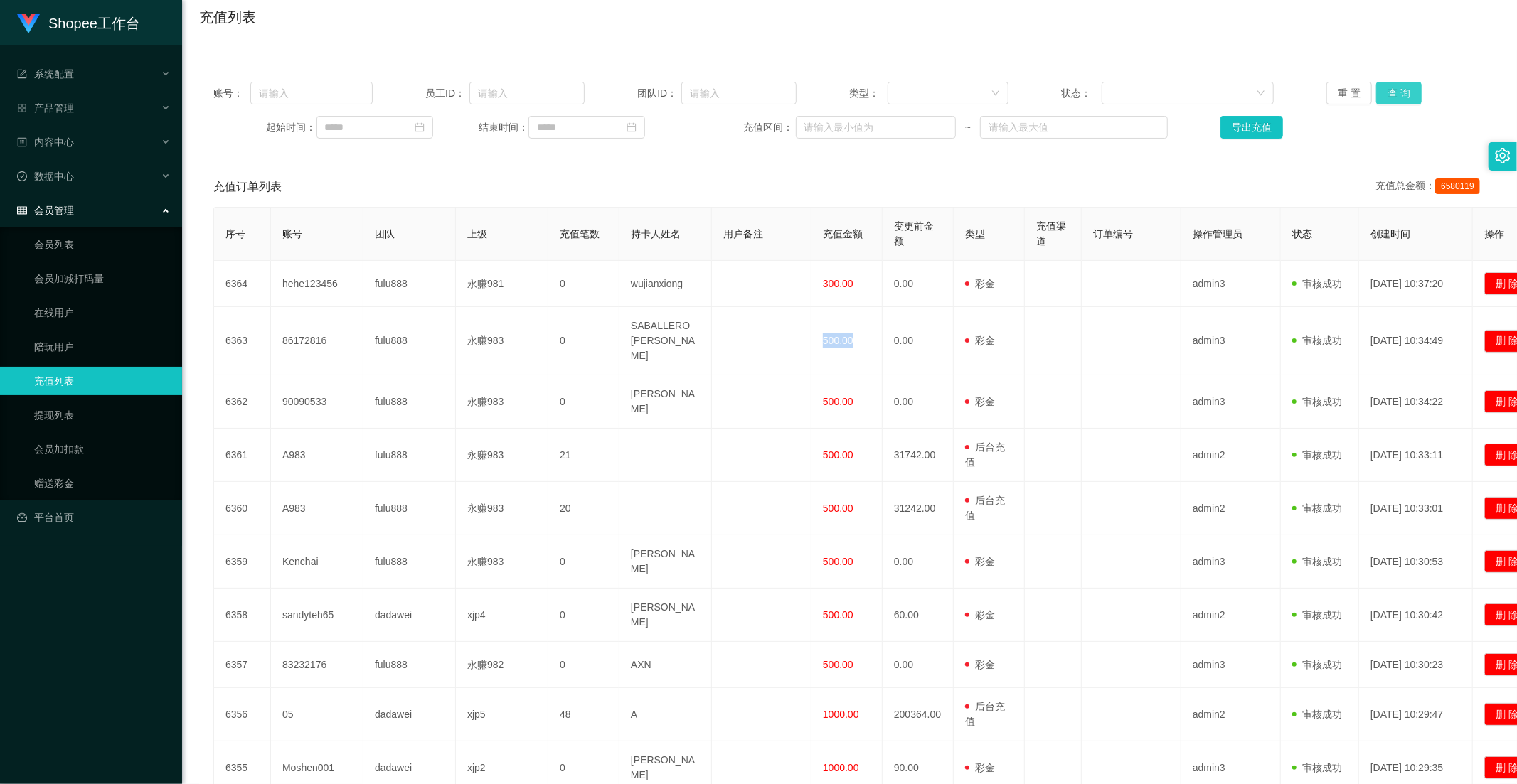
click at [1394, 86] on button "查 询" at bounding box center [1398, 92] width 45 height 23
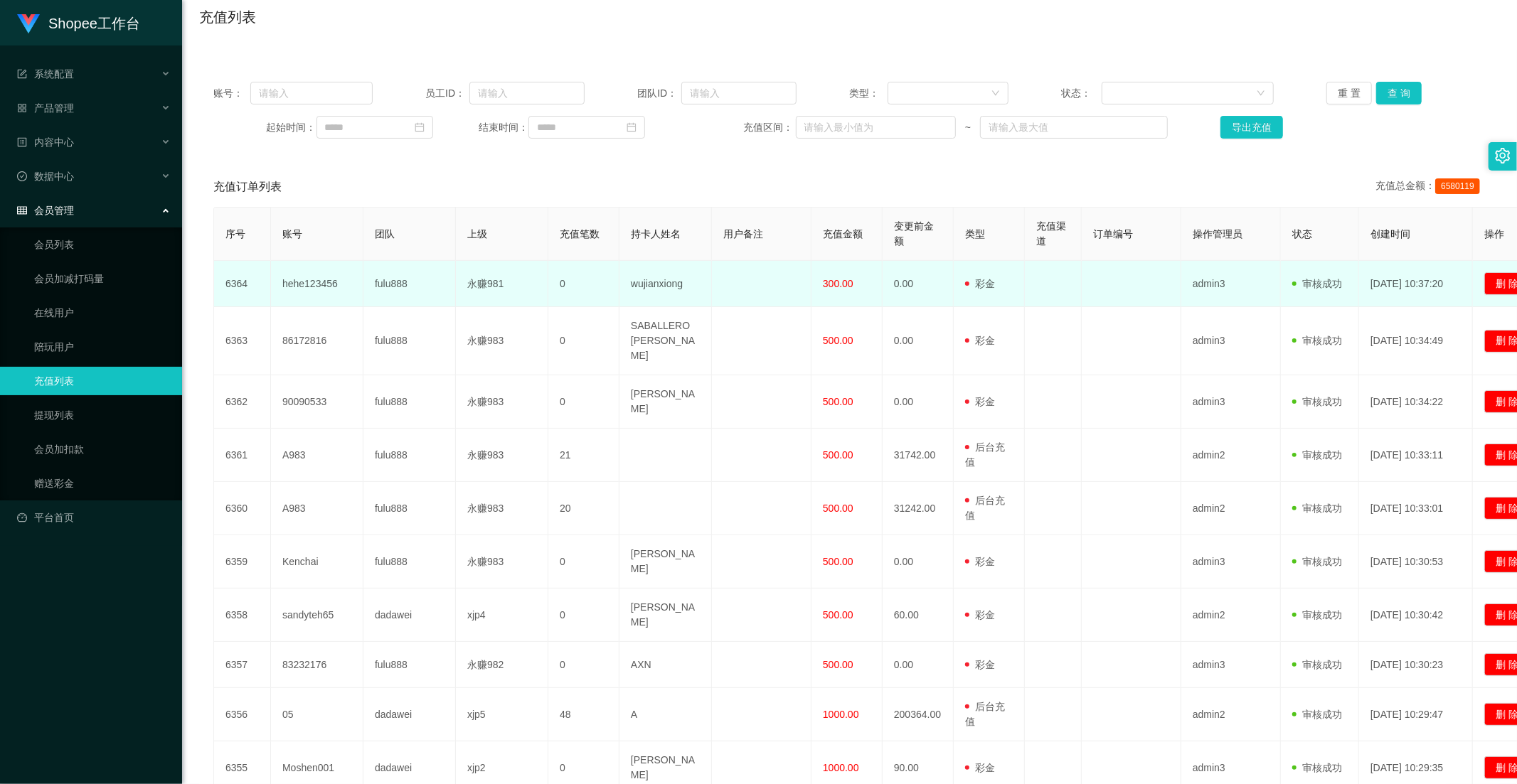
click at [915, 298] on td "0.00" at bounding box center [917, 284] width 71 height 46
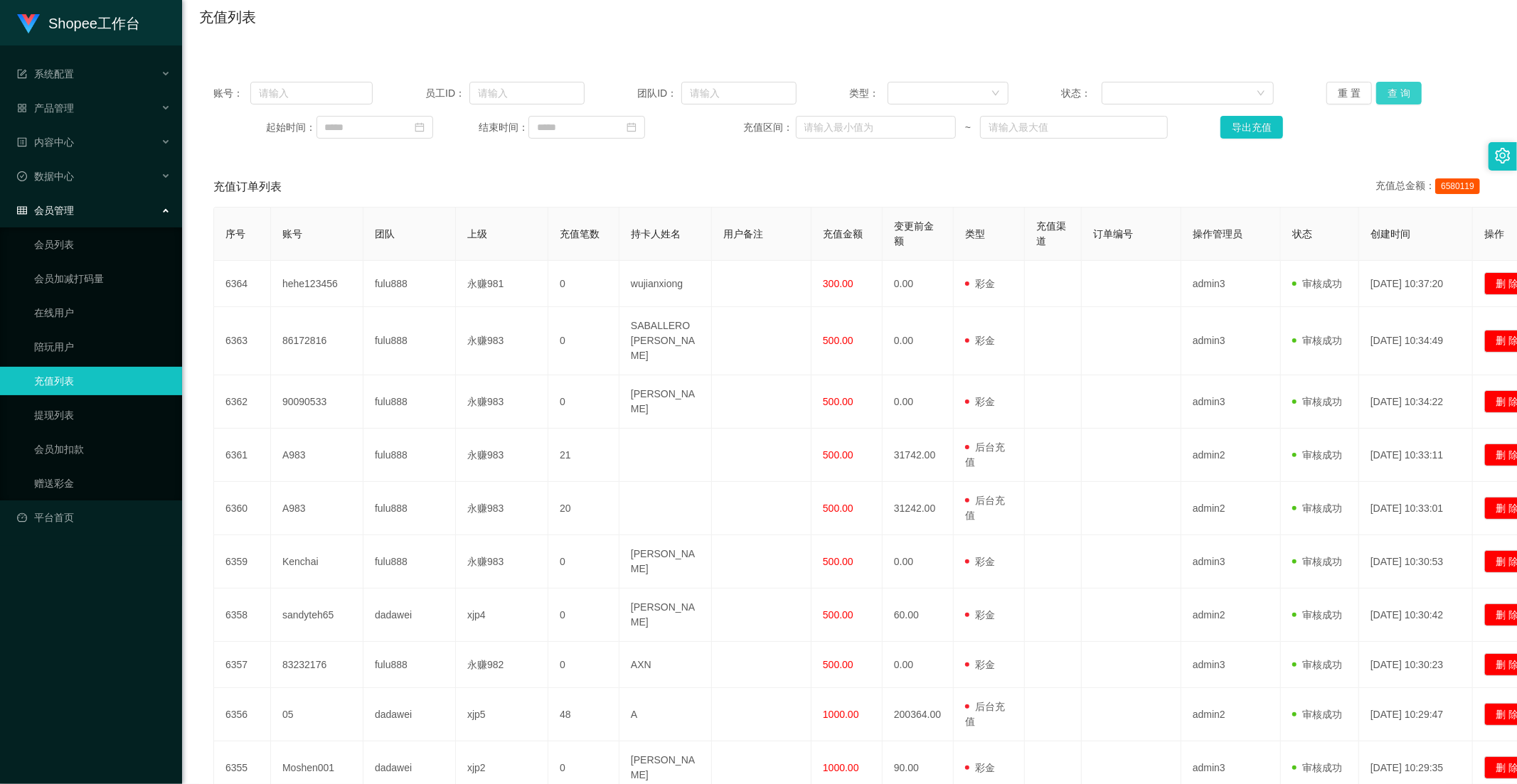
click at [1380, 95] on button "查 询" at bounding box center [1398, 92] width 45 height 23
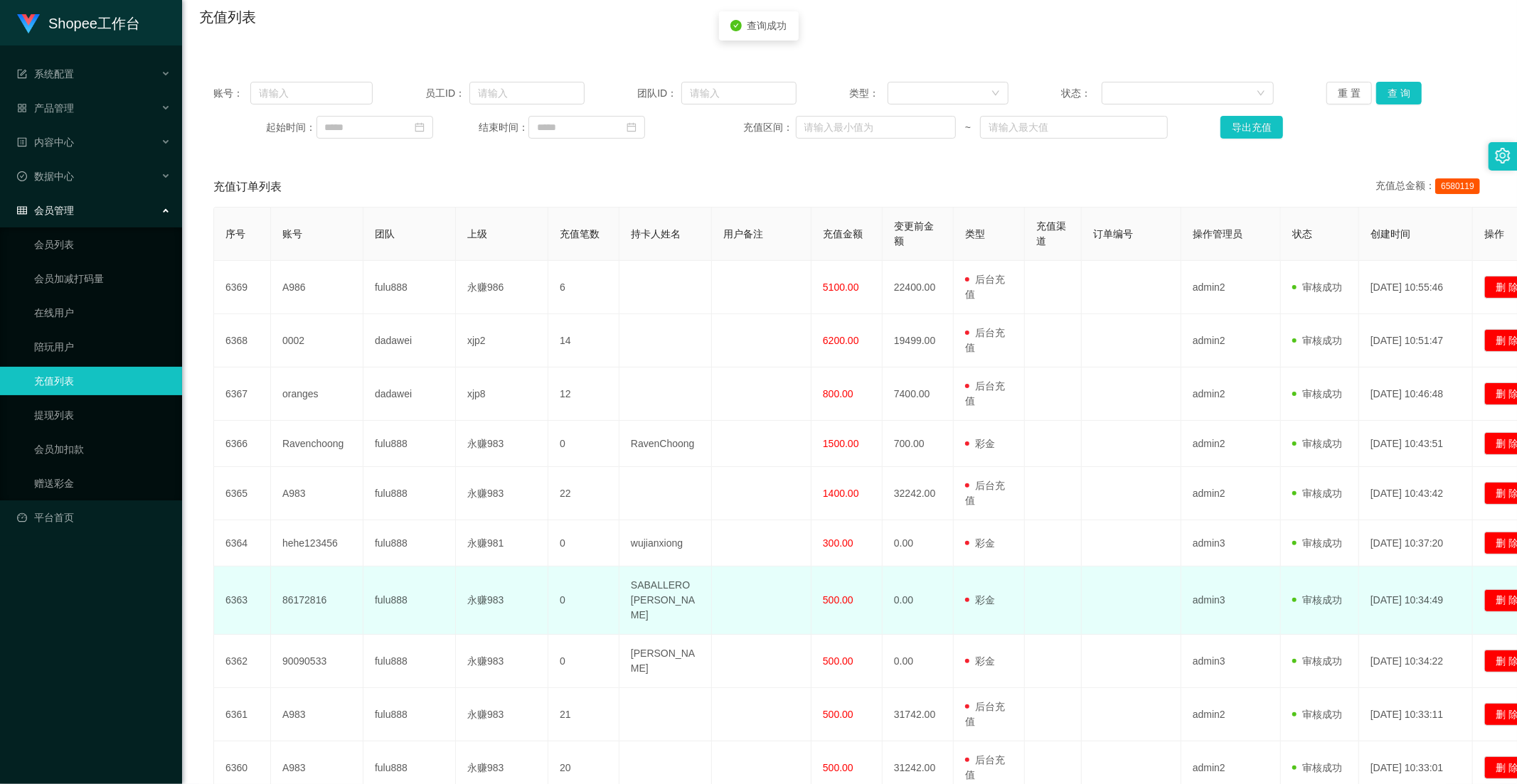
click at [236, 589] on td "6363" at bounding box center [242, 601] width 57 height 69
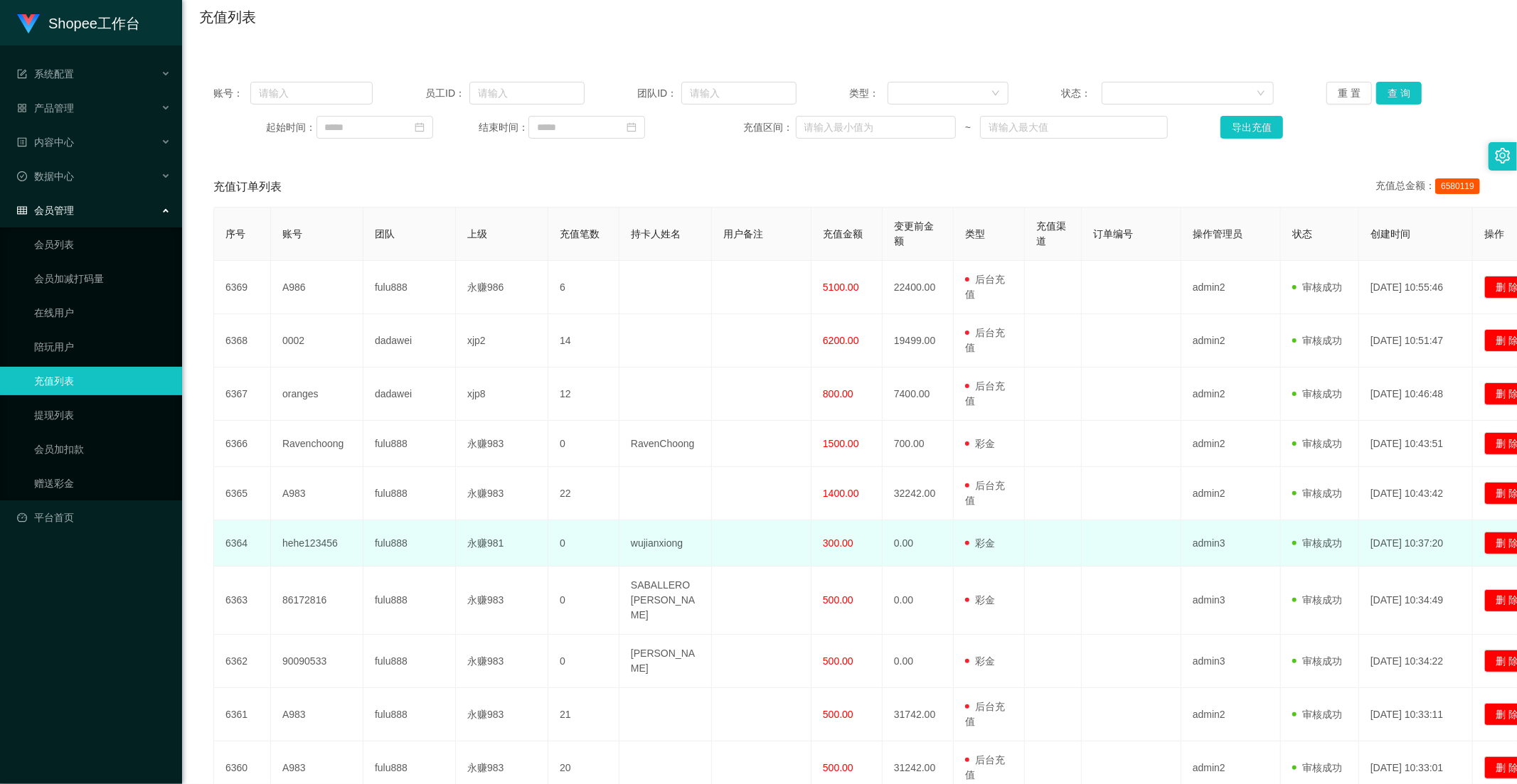
click at [239, 547] on td "6364" at bounding box center [242, 544] width 57 height 46
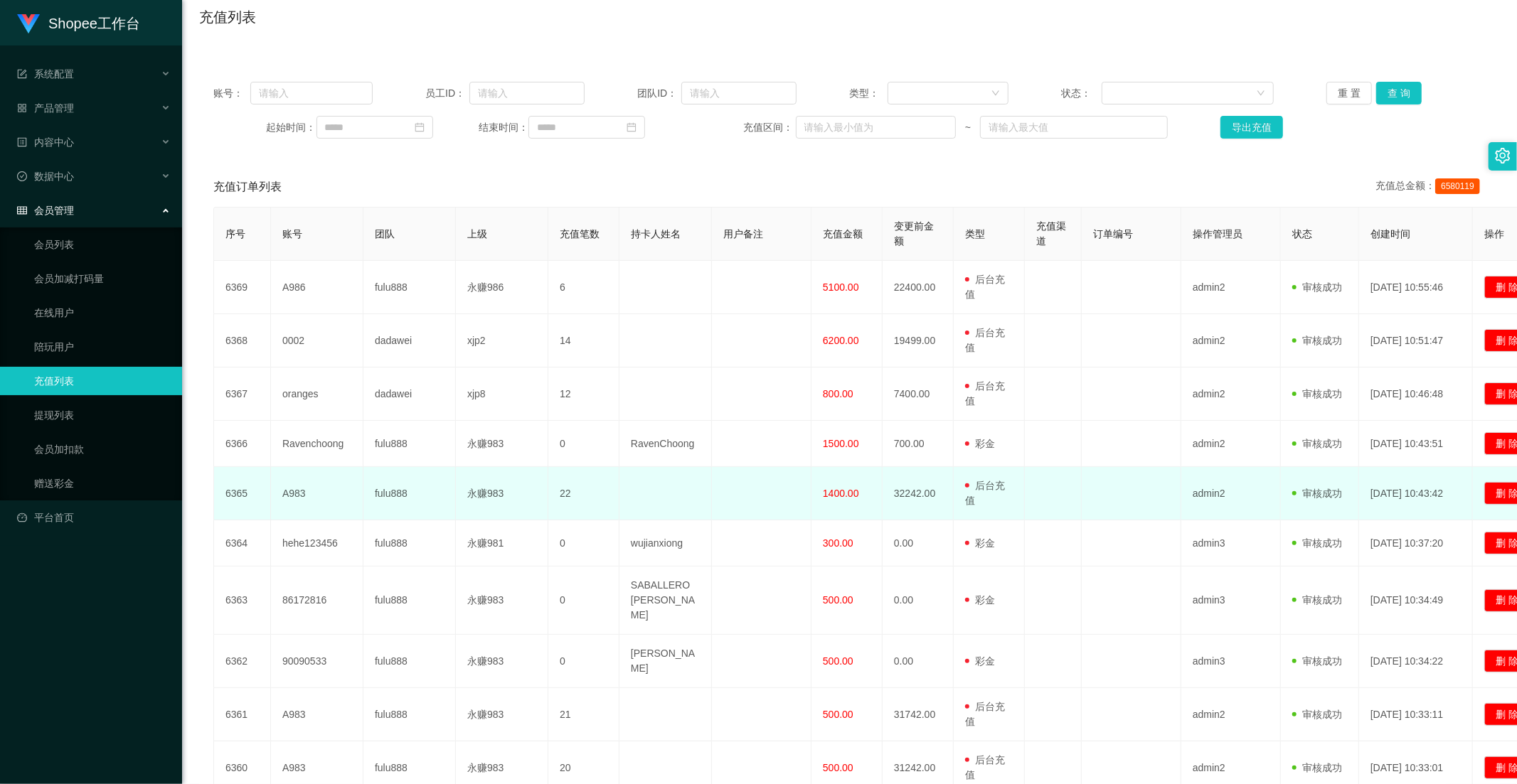
click at [840, 495] on span "1400.00" at bounding box center [841, 494] width 36 height 12
click at [836, 495] on span "1400.00" at bounding box center [841, 494] width 36 height 12
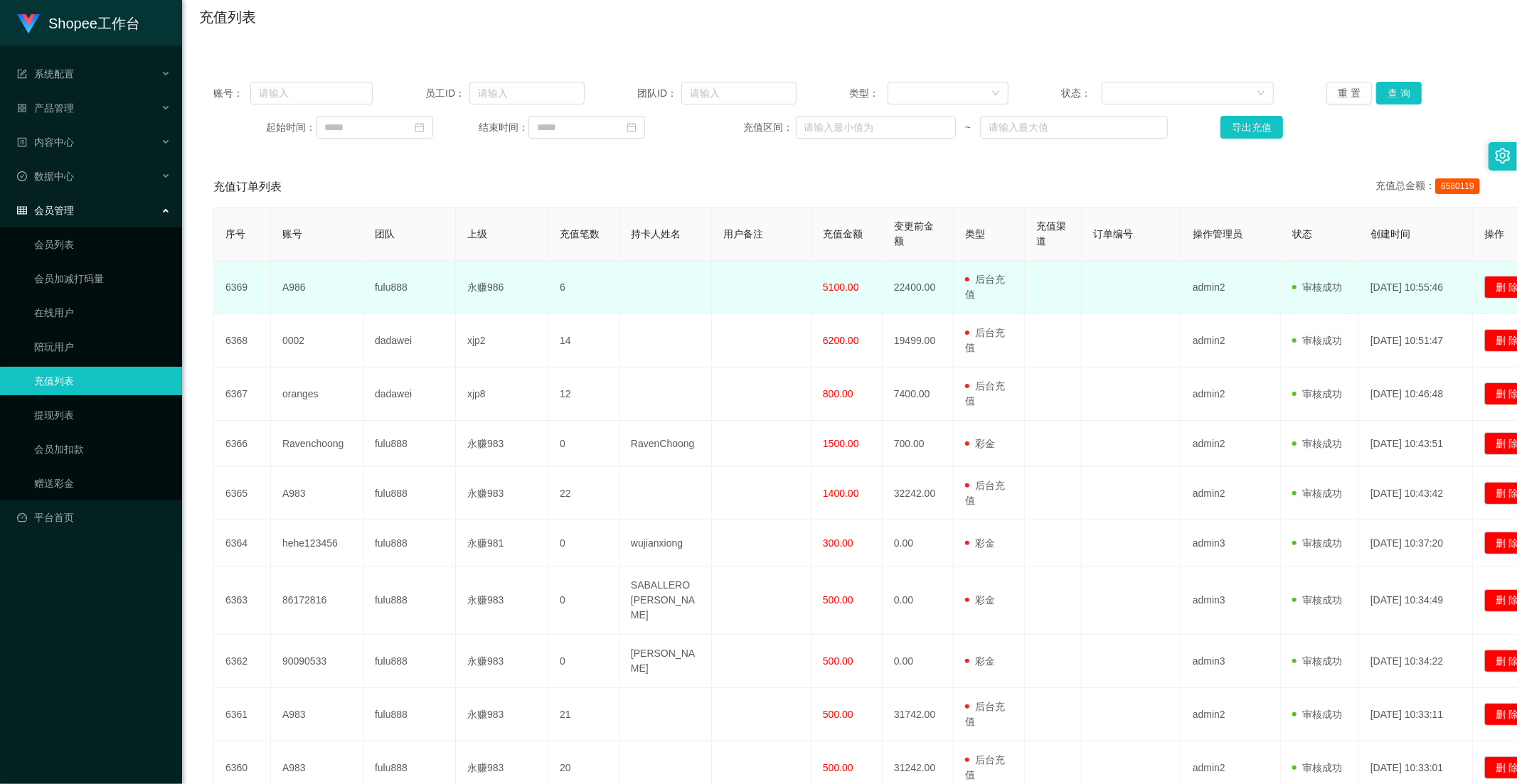
click at [833, 292] on span "5100.00" at bounding box center [841, 287] width 36 height 12
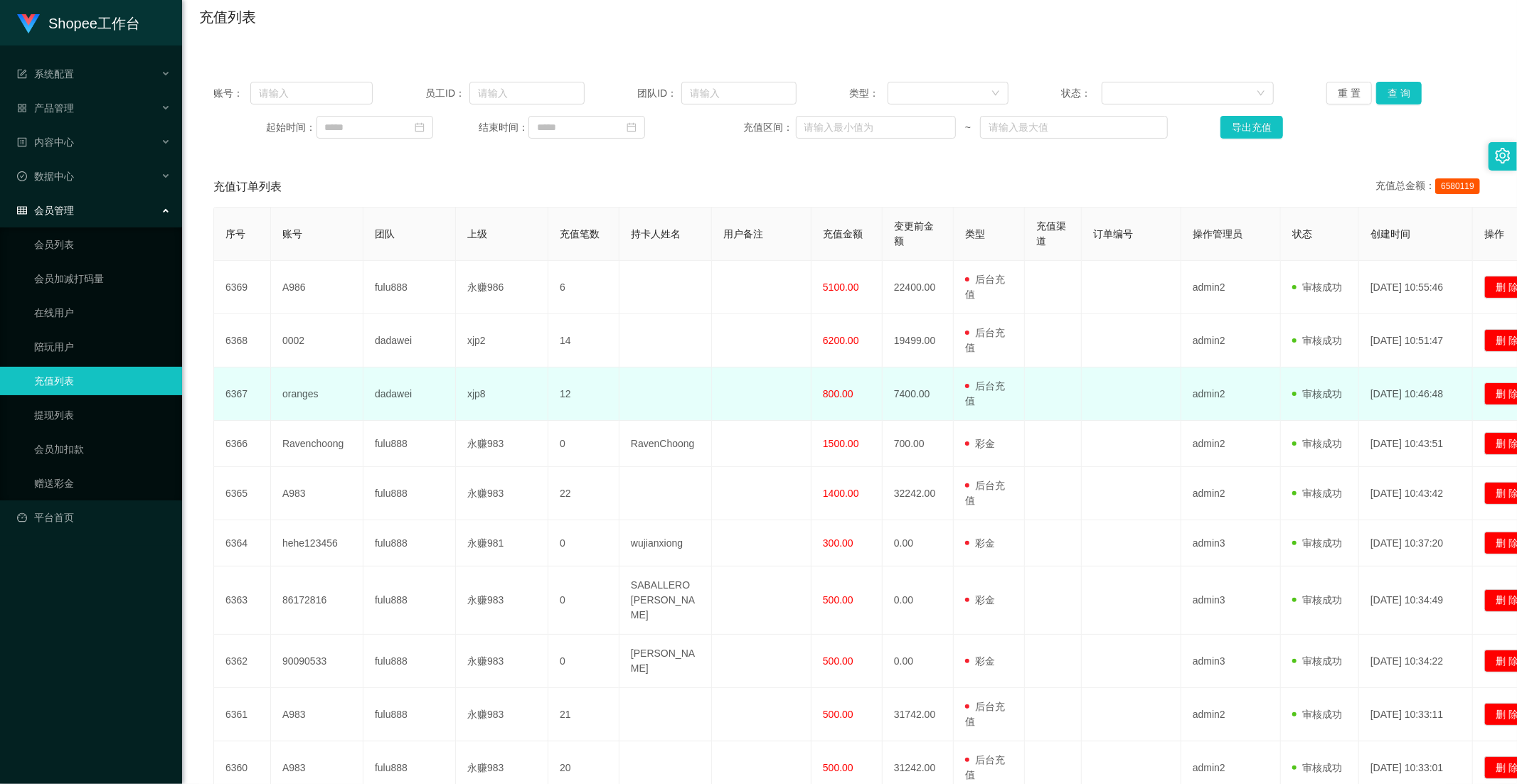
click at [849, 375] on td "800.00" at bounding box center [847, 394] width 71 height 53
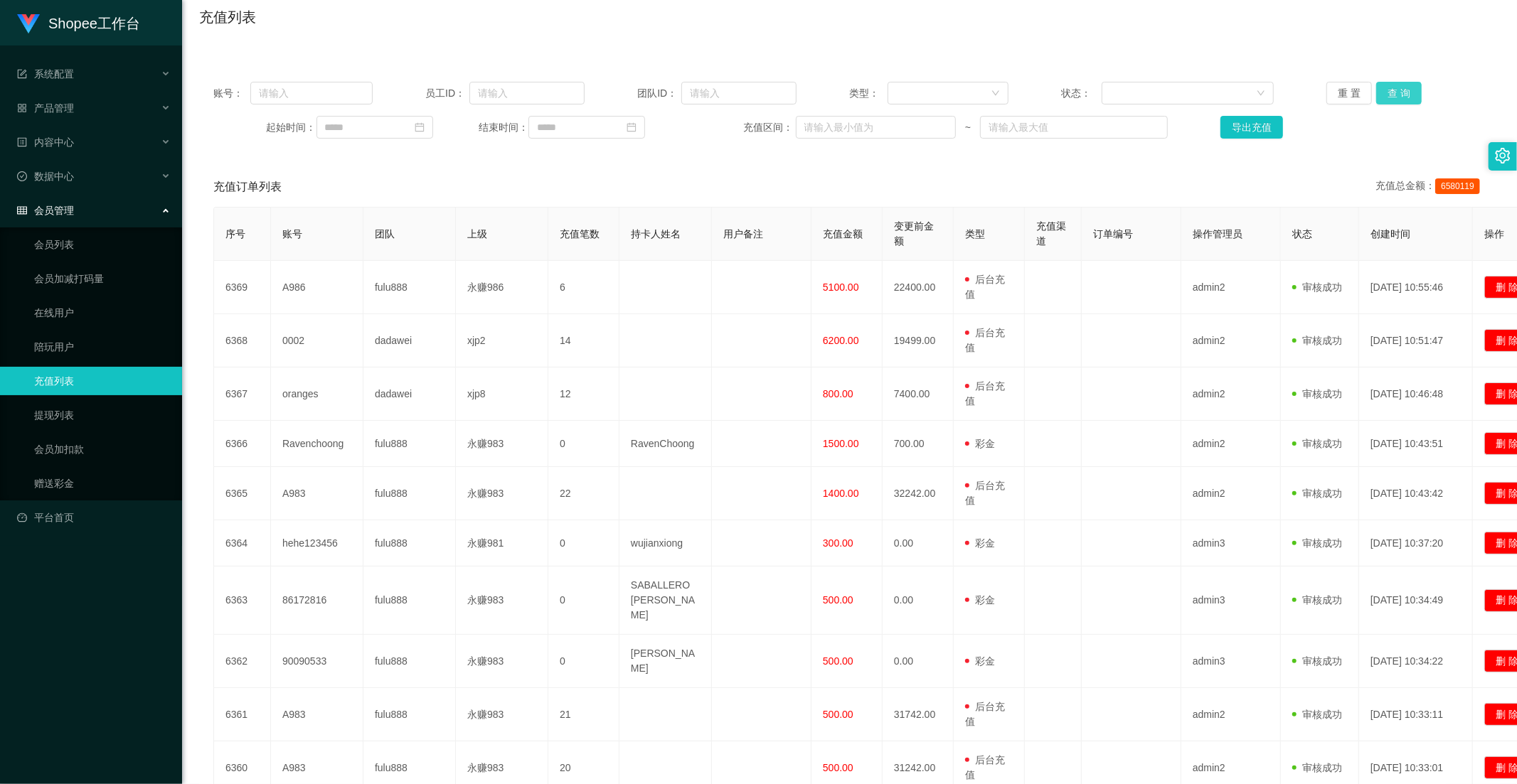
click at [1398, 96] on button "查 询" at bounding box center [1398, 92] width 45 height 23
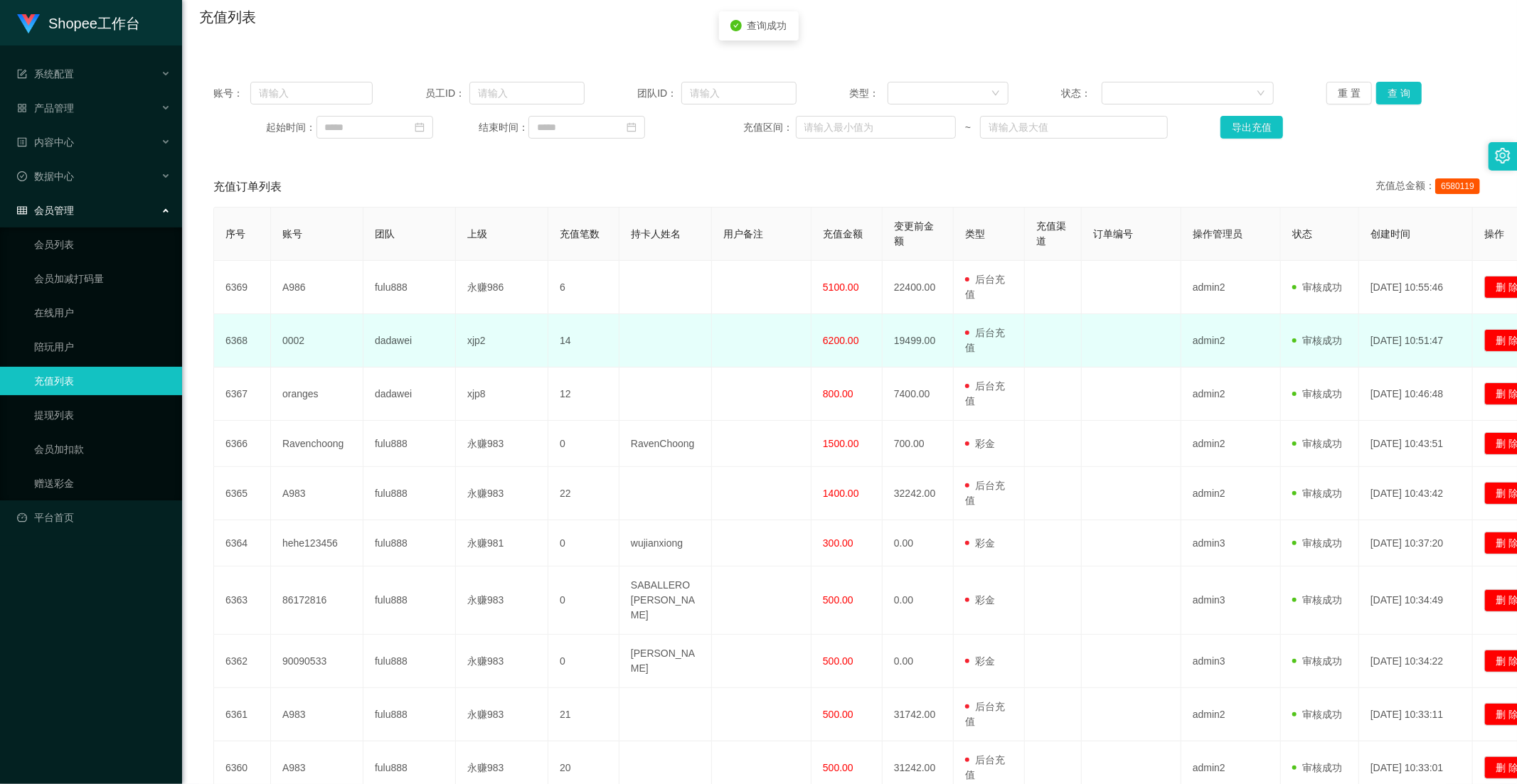
click at [836, 338] on span "6200.00" at bounding box center [841, 340] width 36 height 12
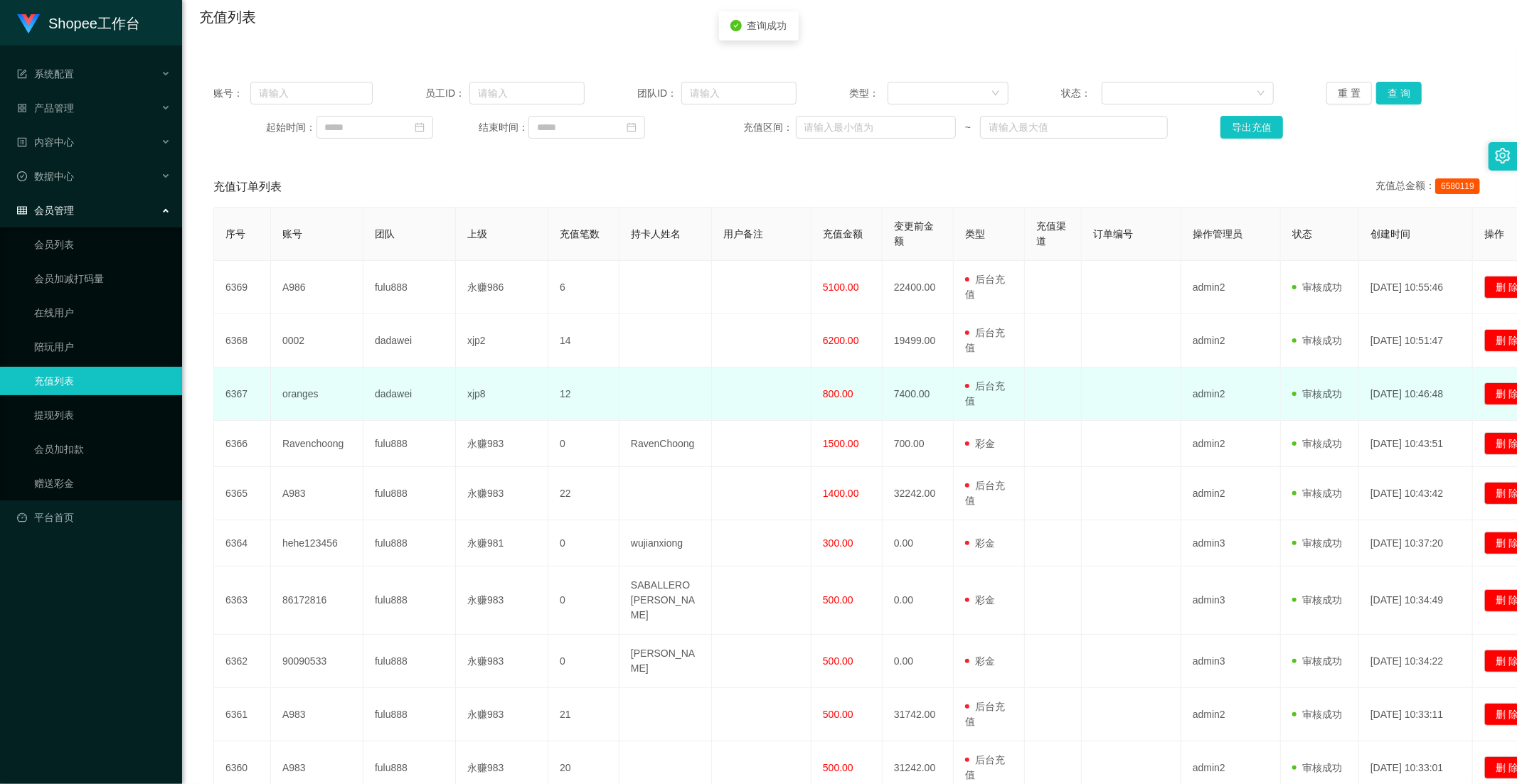
click at [821, 381] on td "800.00" at bounding box center [847, 394] width 71 height 53
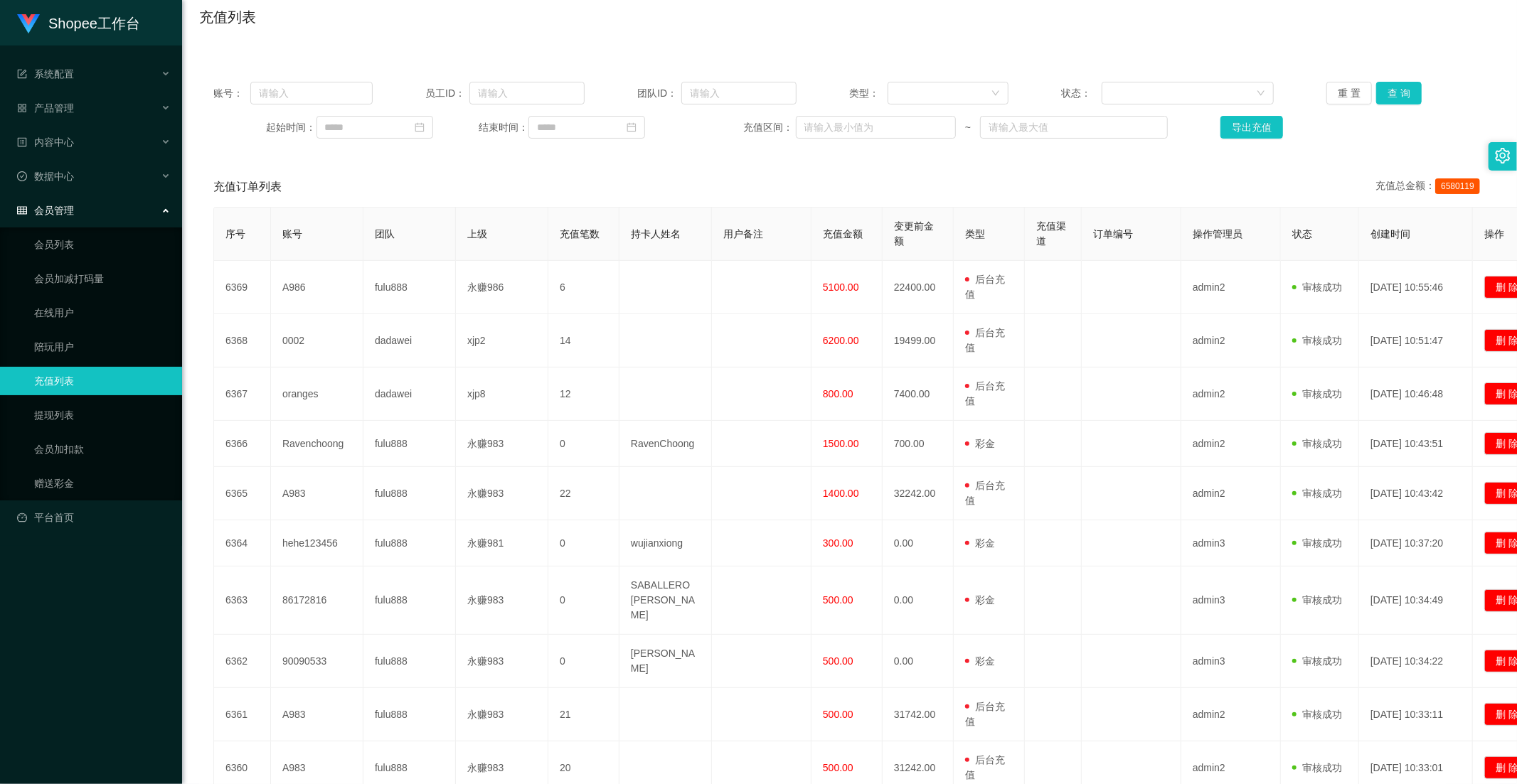
scroll to position [0, 0]
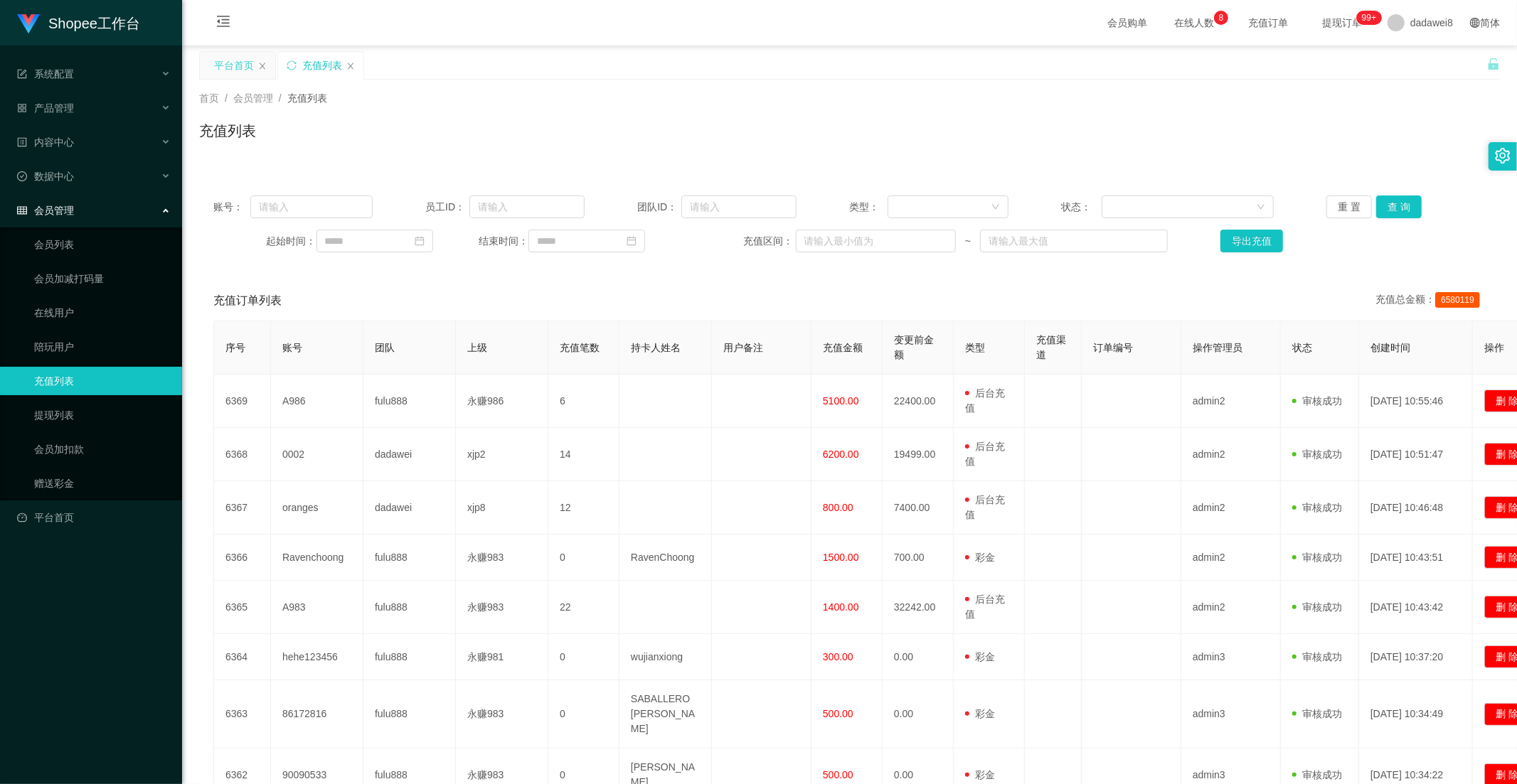
click at [239, 63] on div "平台首页" at bounding box center [234, 66] width 40 height 27
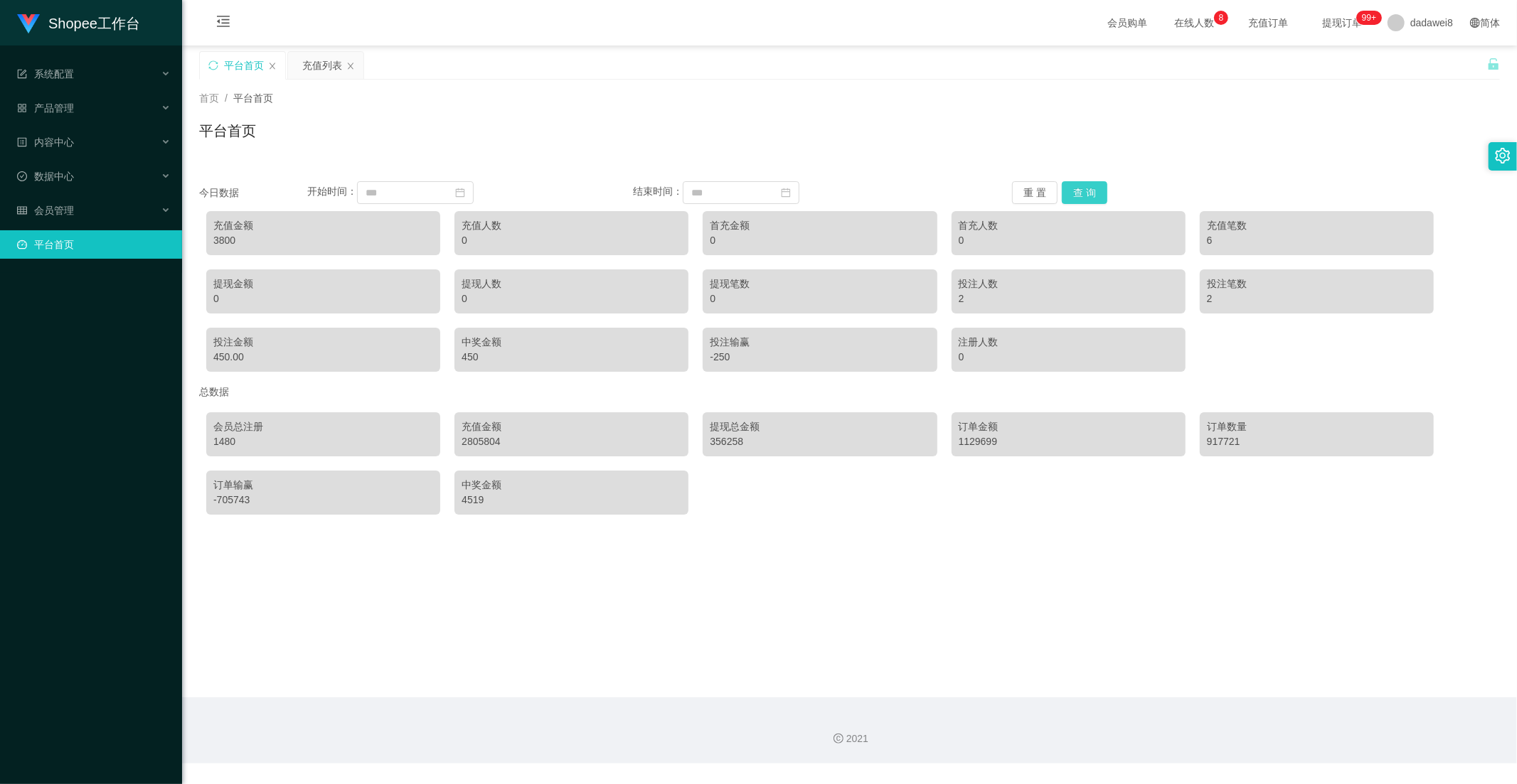
click at [1097, 195] on button "查 询" at bounding box center [1084, 192] width 45 height 23
click at [1081, 194] on button "查 询" at bounding box center [1084, 192] width 45 height 23
click at [325, 74] on div "充值列表" at bounding box center [322, 66] width 40 height 27
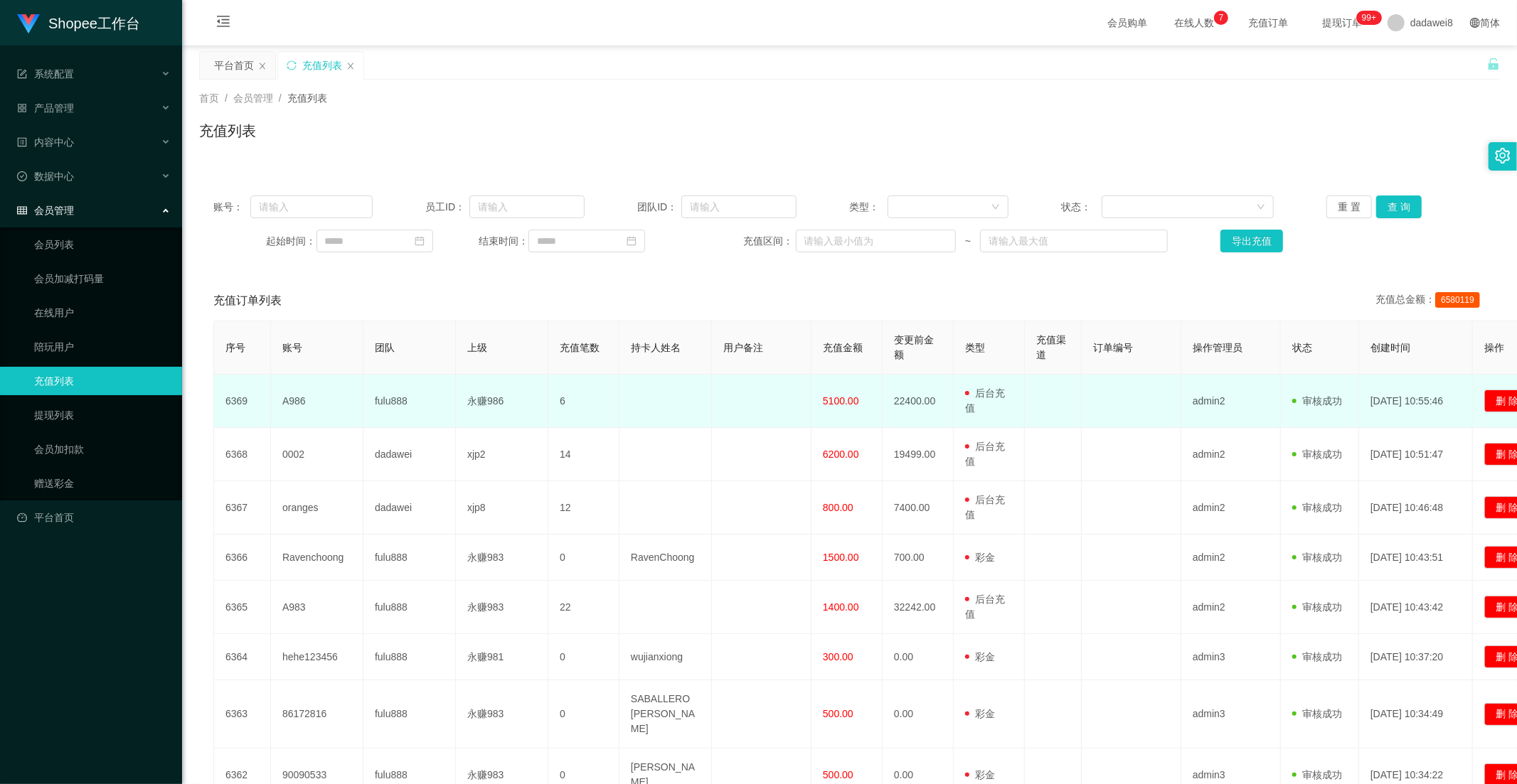
click at [293, 400] on td "A986" at bounding box center [317, 401] width 92 height 53
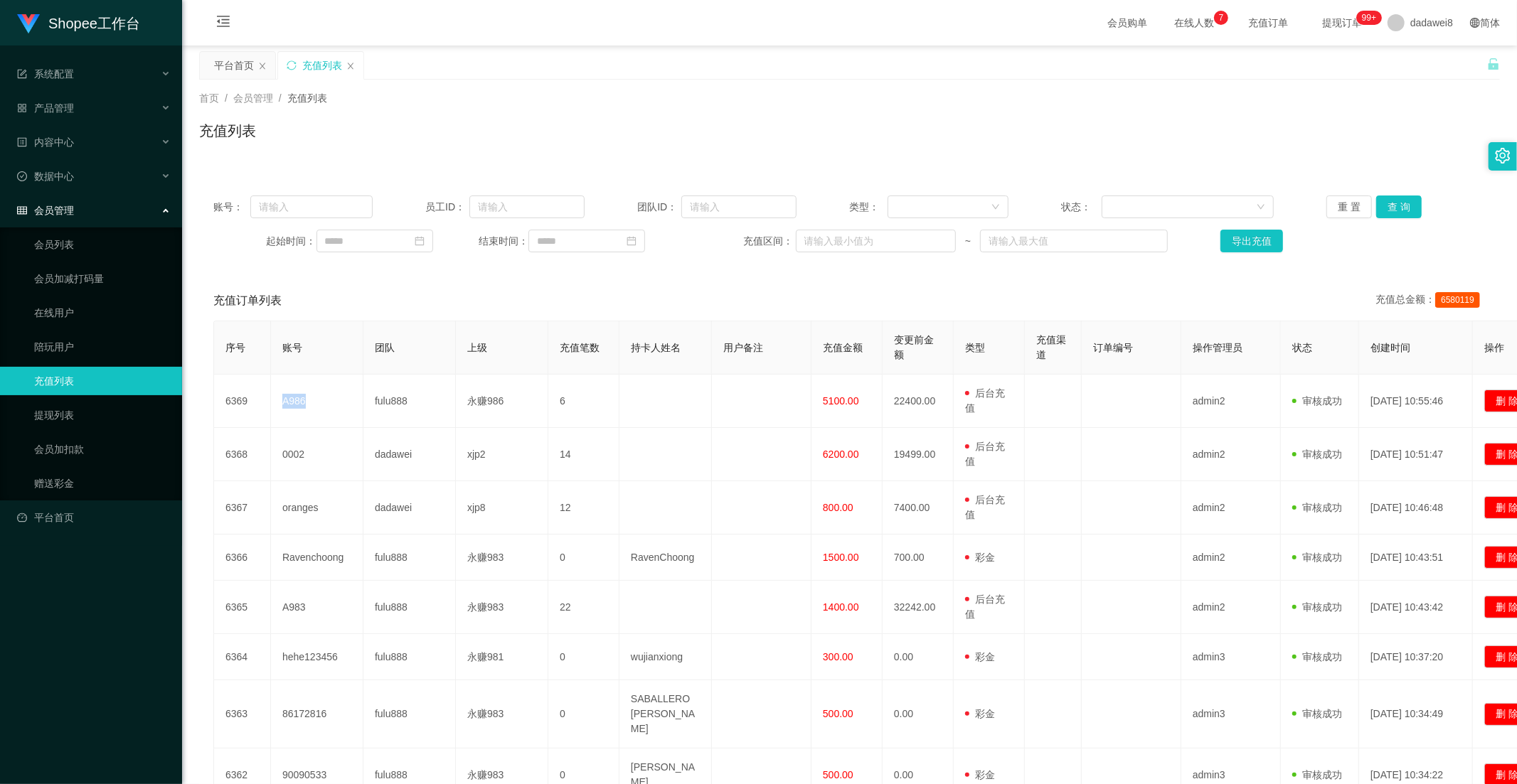
copy td "A986"
click at [326, 212] on input "text" at bounding box center [311, 206] width 123 height 23
paste input "A986"
type input "A986"
click at [1410, 206] on button "查 询" at bounding box center [1398, 206] width 45 height 23
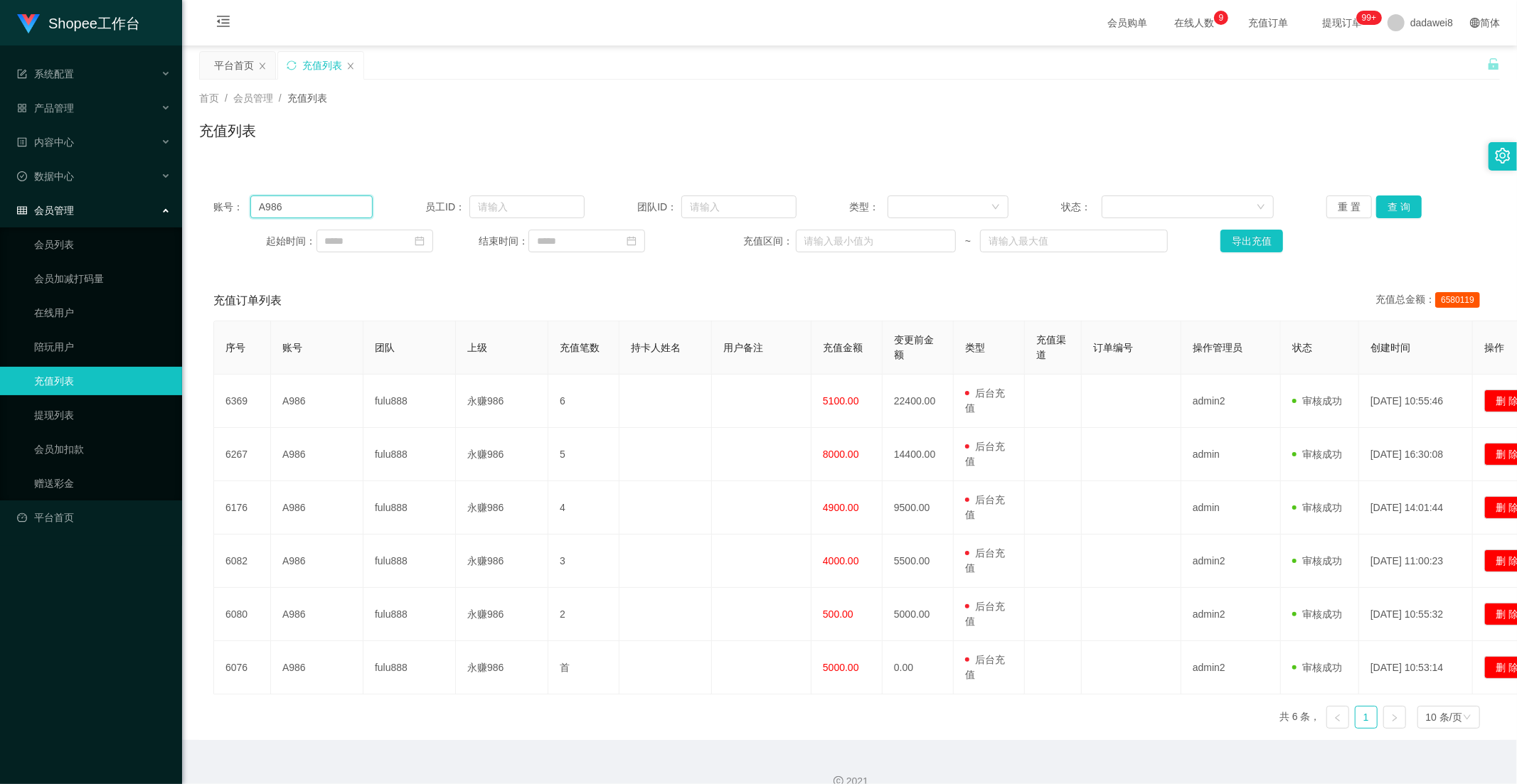
click at [345, 209] on input "A986" at bounding box center [311, 206] width 123 height 23
click at [1387, 200] on button "查 询" at bounding box center [1398, 206] width 45 height 23
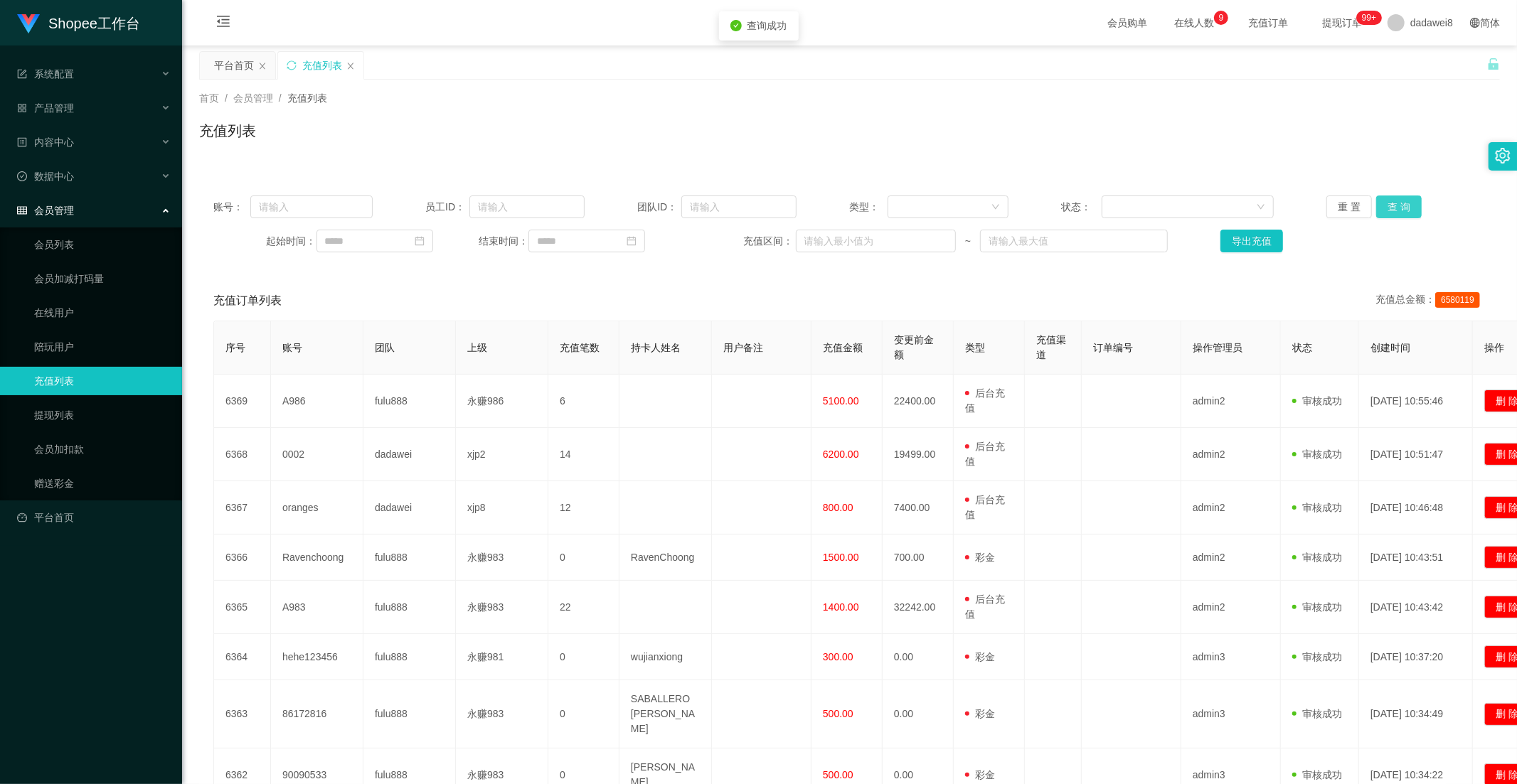
scroll to position [214, 0]
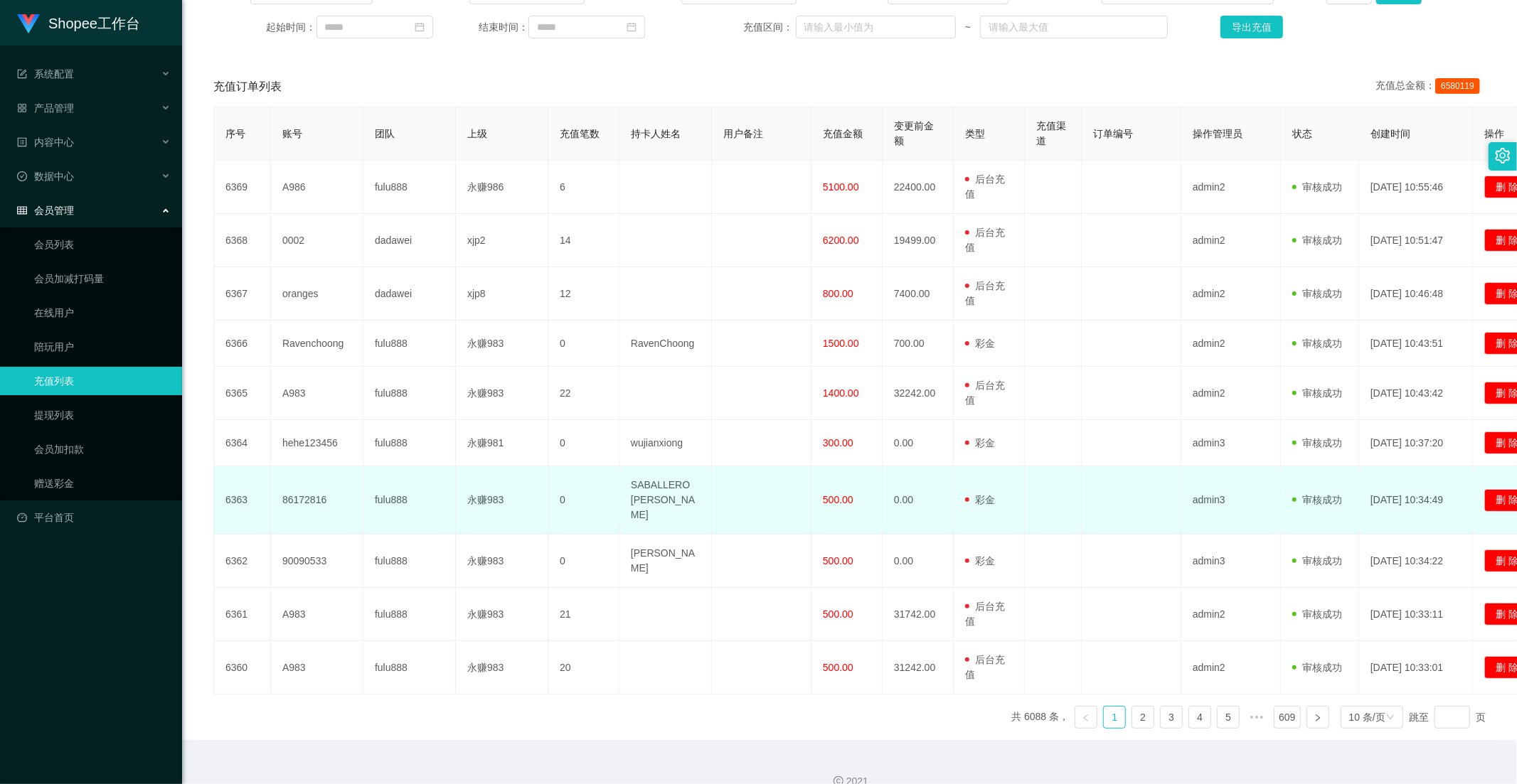
drag, startPoint x: 672, startPoint y: 529, endPoint x: 724, endPoint y: 498, distance: 60.5
click at [672, 535] on td "[PERSON_NAME]" at bounding box center [665, 561] width 92 height 53
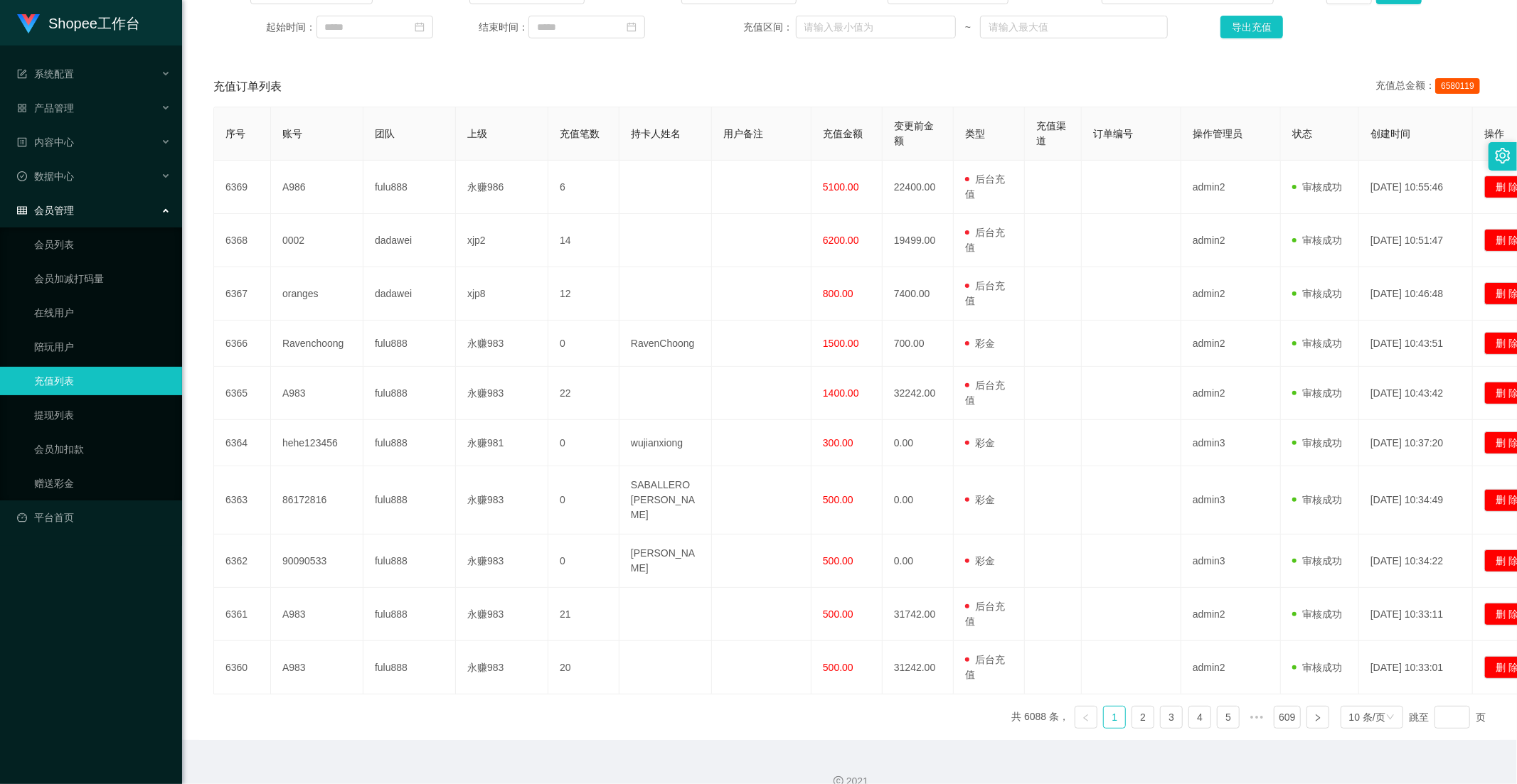
scroll to position [56, 0]
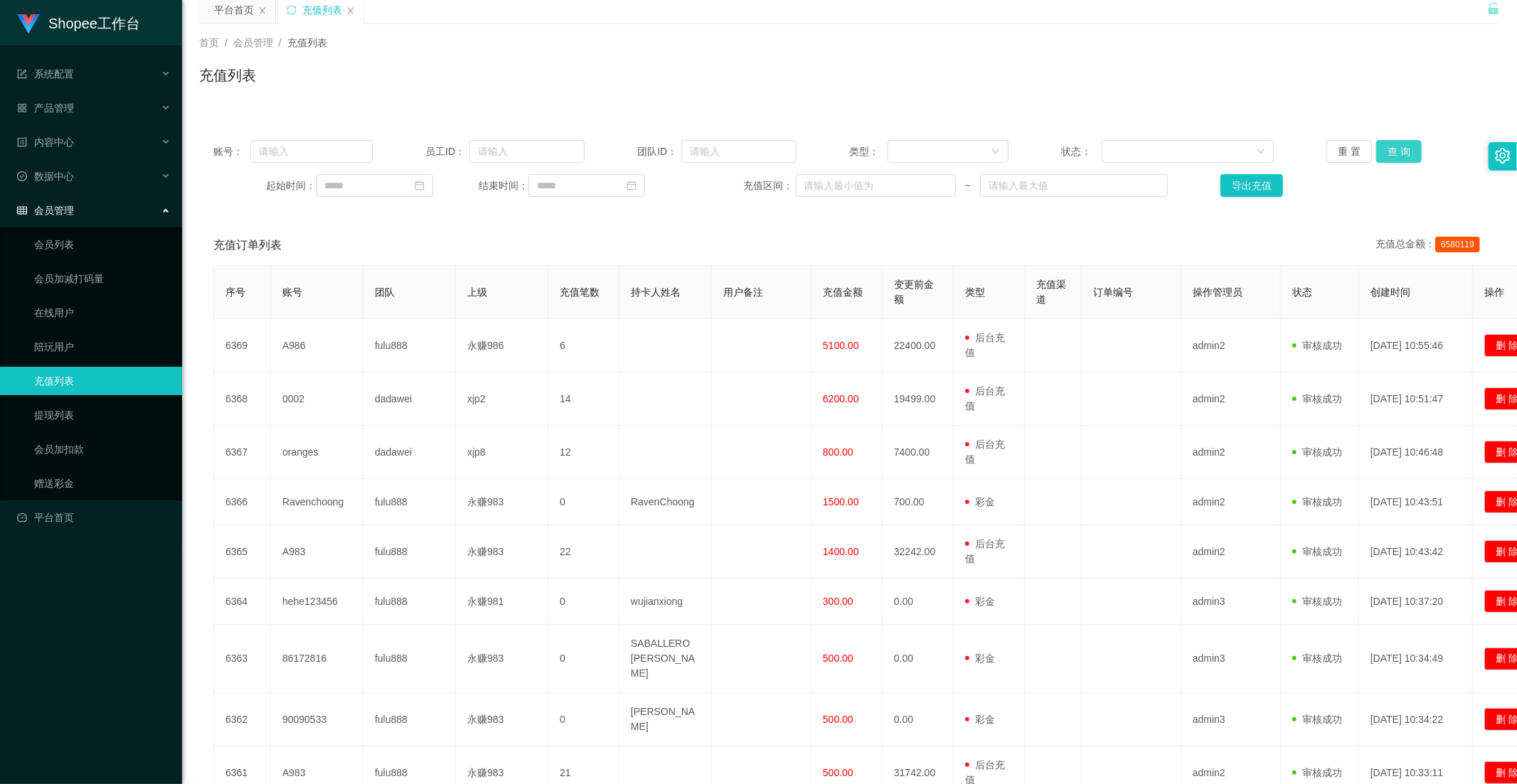
click at [1388, 150] on button "查 询" at bounding box center [1398, 151] width 45 height 23
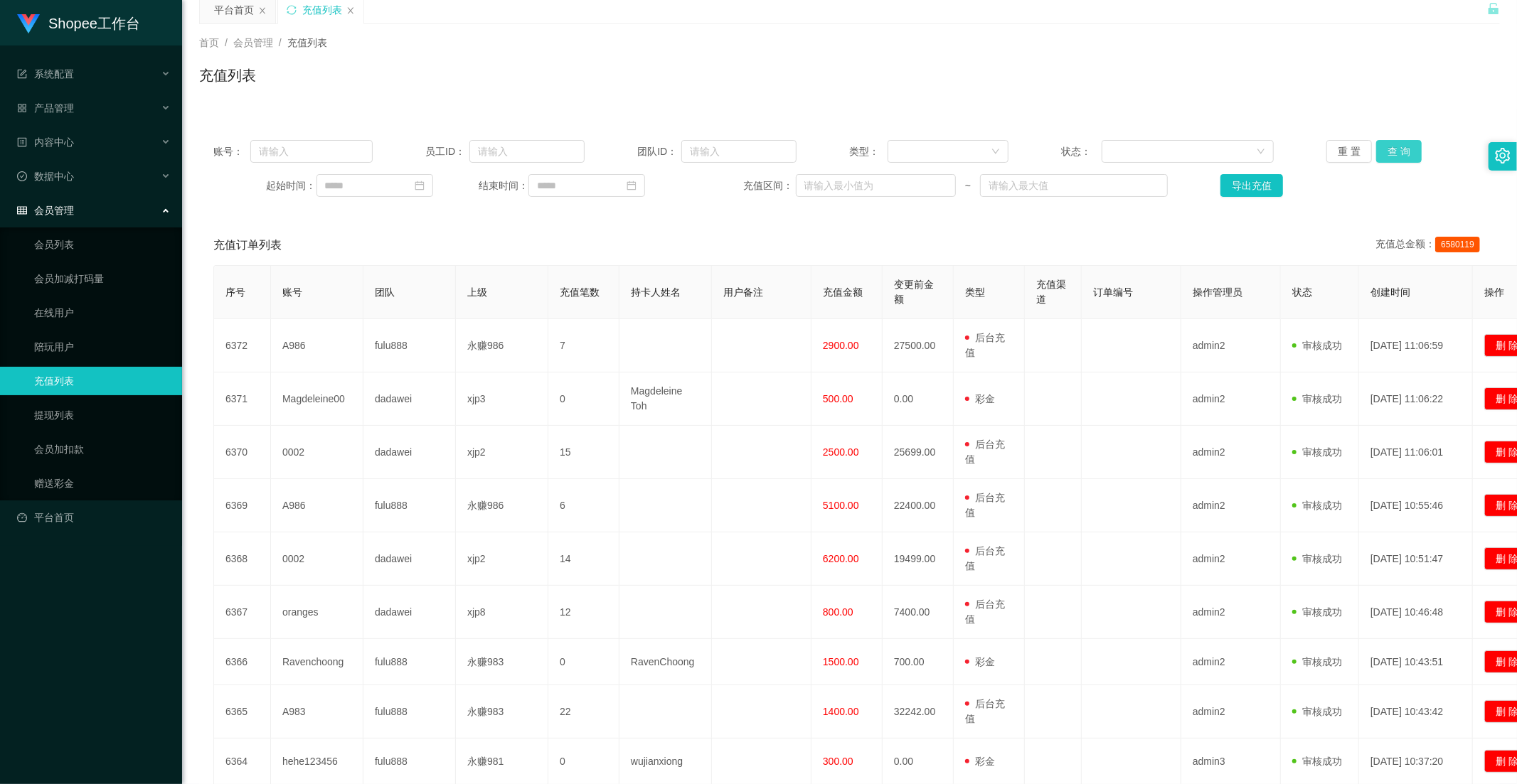
scroll to position [0, 0]
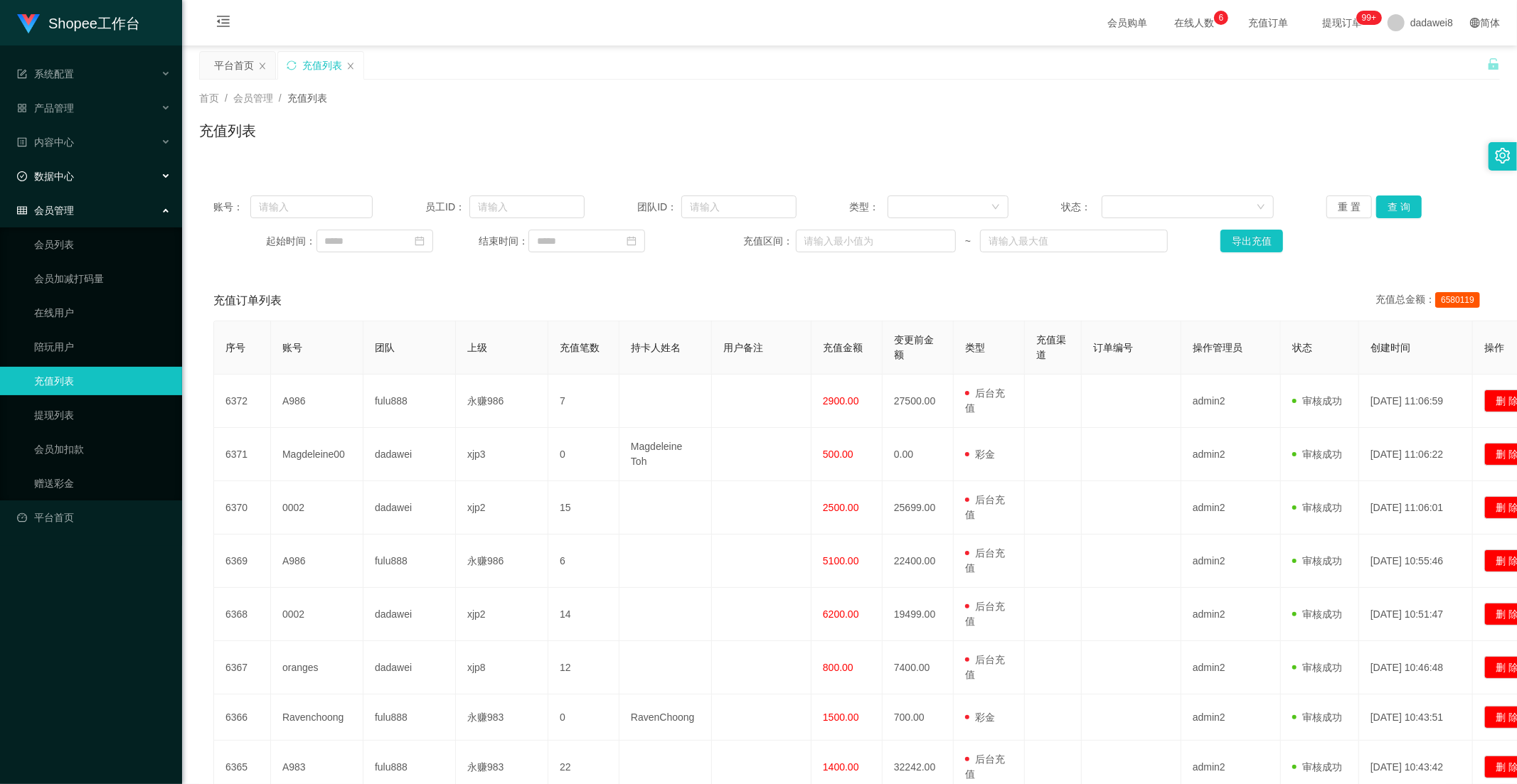
click at [64, 180] on span "数据中心" at bounding box center [45, 177] width 57 height 12
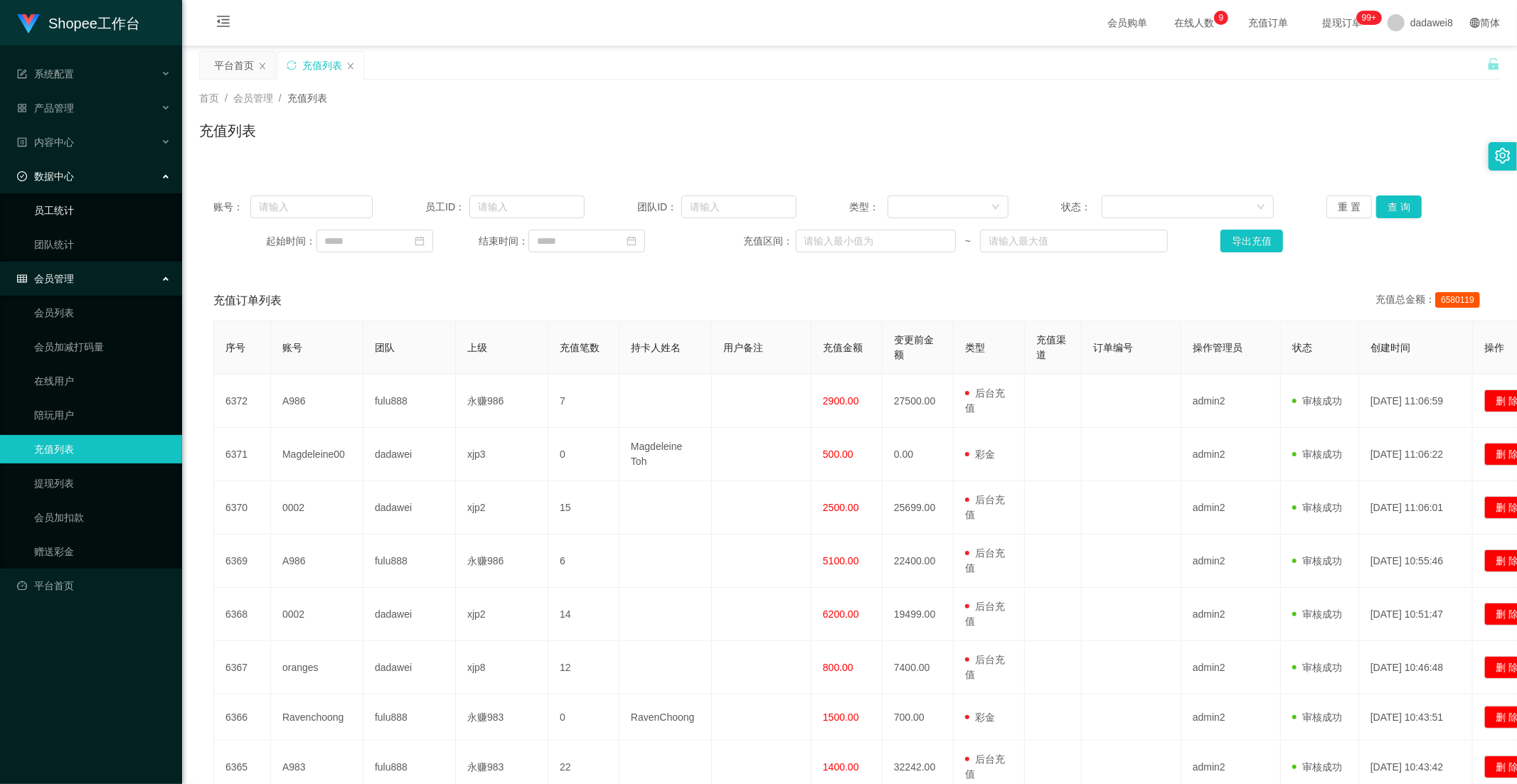
click at [65, 221] on link "员工统计" at bounding box center [102, 210] width 136 height 28
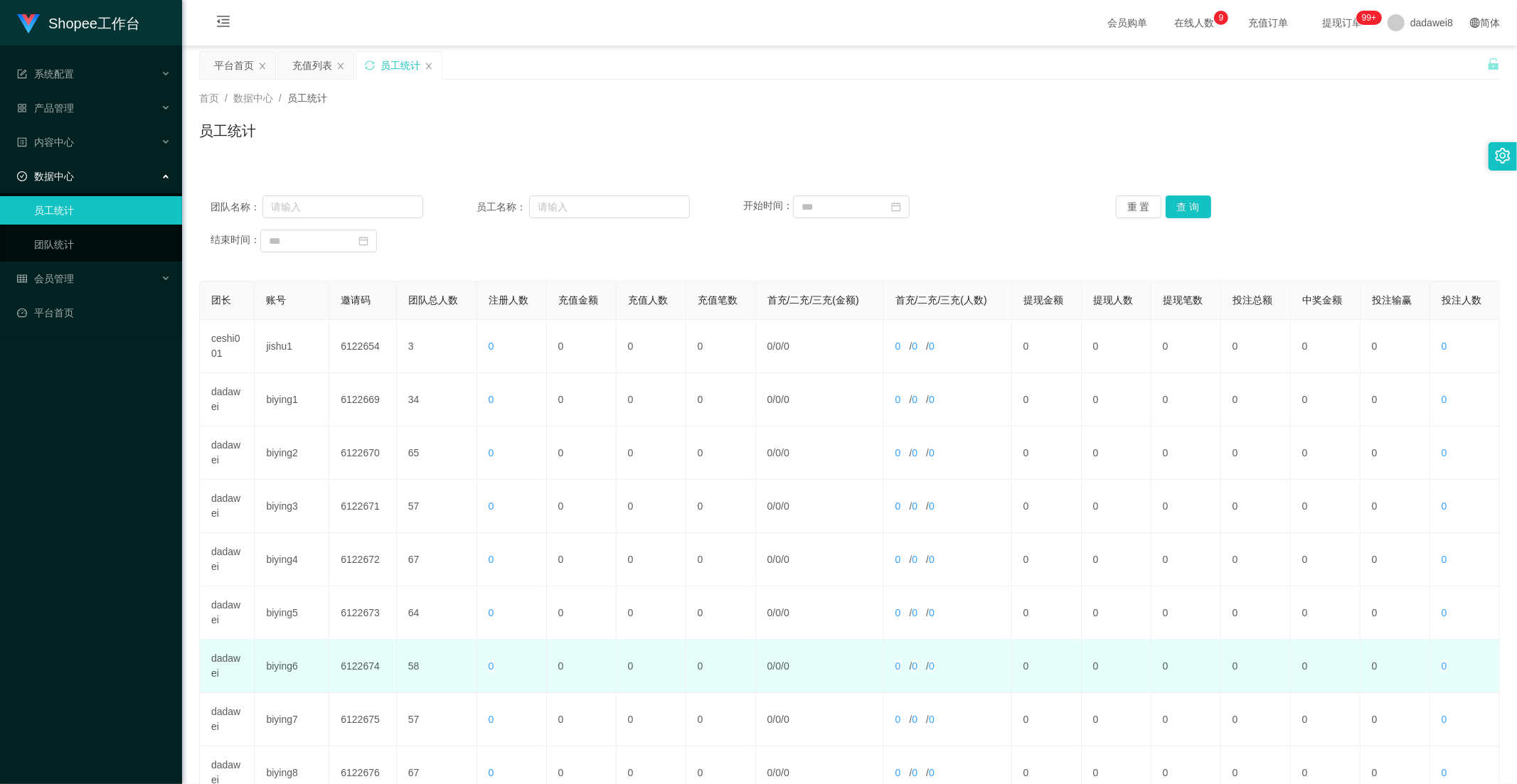
scroll to position [199, 0]
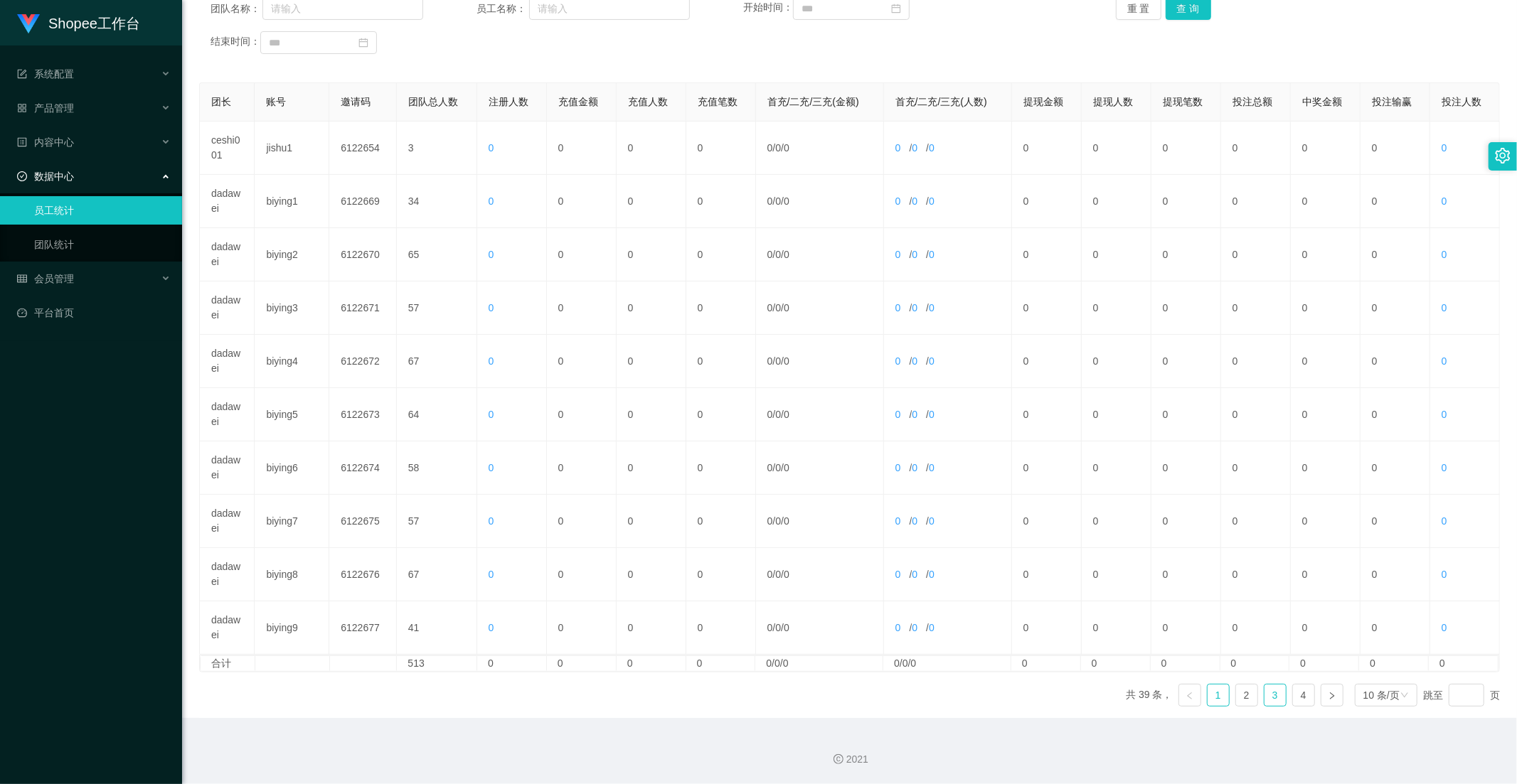
click at [1265, 701] on link "3" at bounding box center [1276, 696] width 22 height 22
click at [1293, 691] on link "4" at bounding box center [1304, 696] width 22 height 22
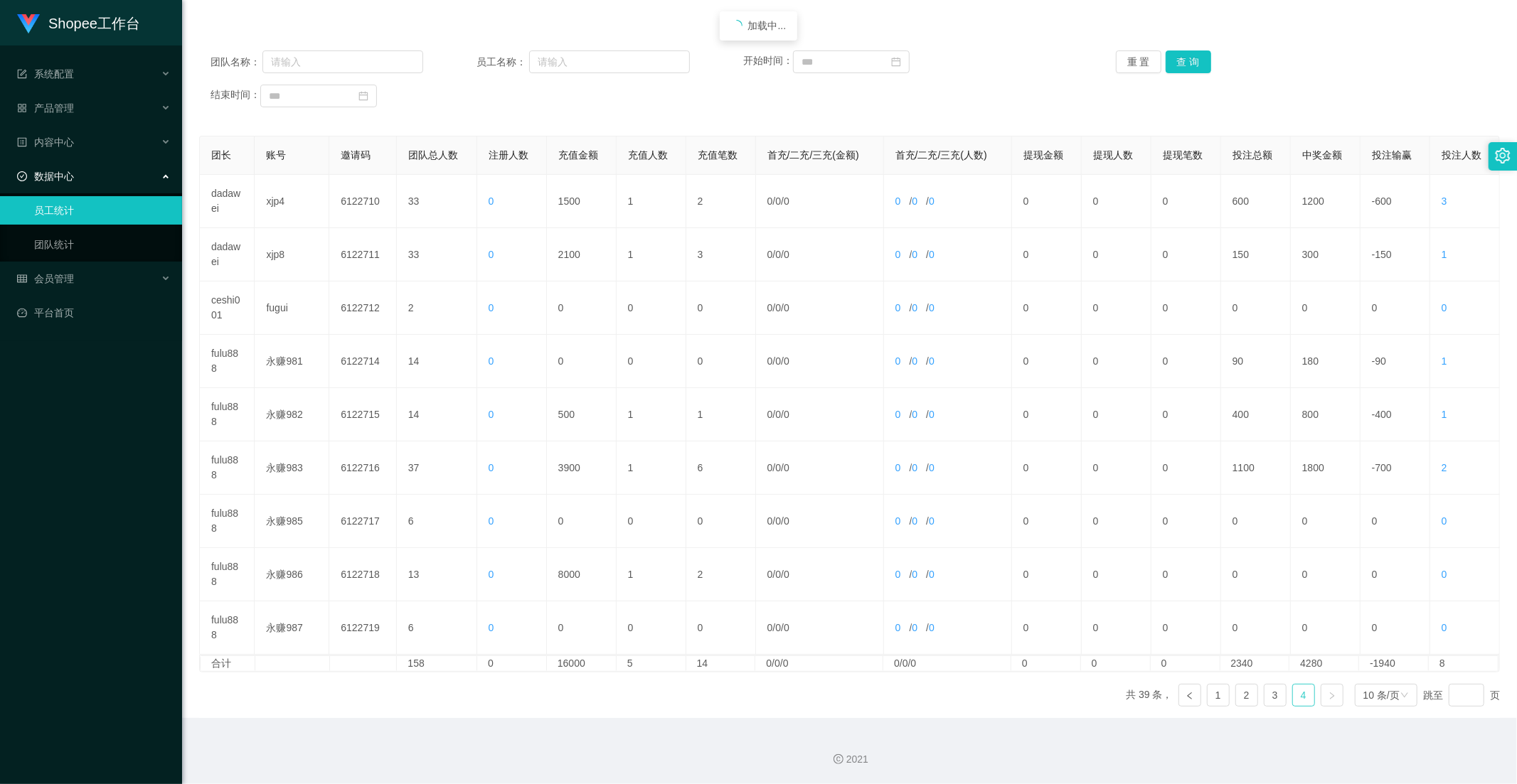
scroll to position [145, 0]
click at [1272, 702] on link "3" at bounding box center [1276, 696] width 22 height 22
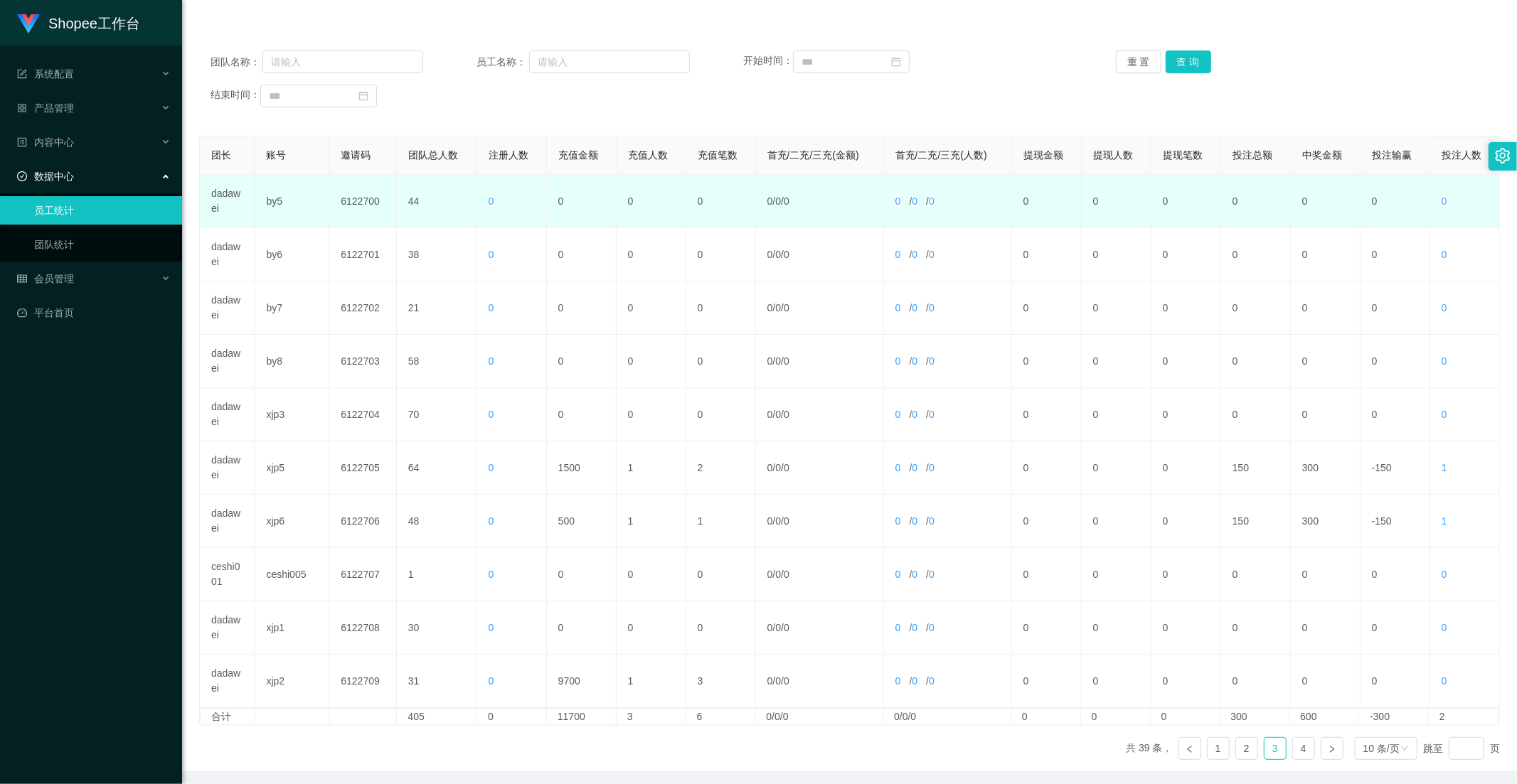
scroll to position [0, 0]
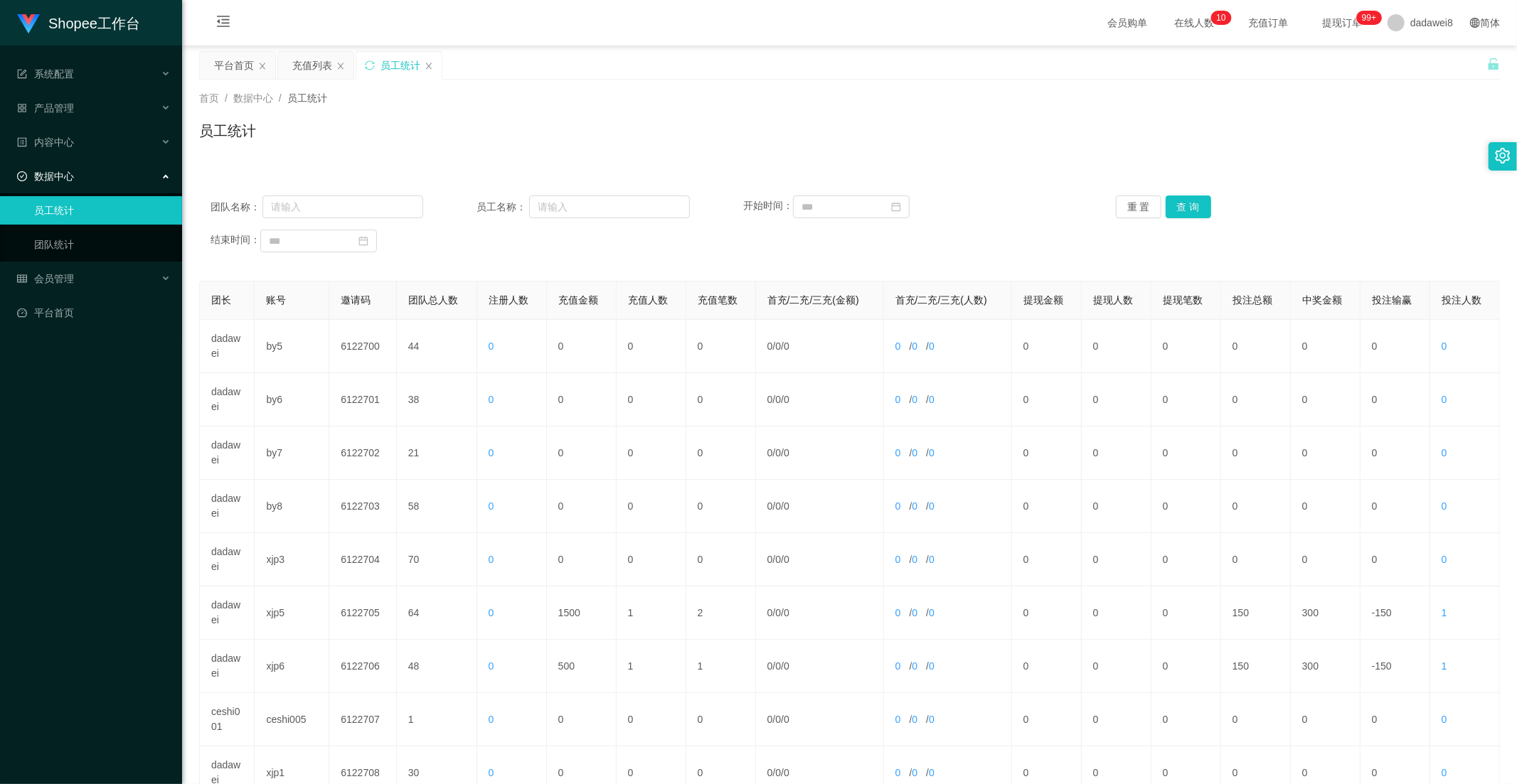
drag, startPoint x: 321, startPoint y: 57, endPoint x: 336, endPoint y: 85, distance: 31.8
click at [321, 57] on div "充值列表" at bounding box center [312, 66] width 40 height 27
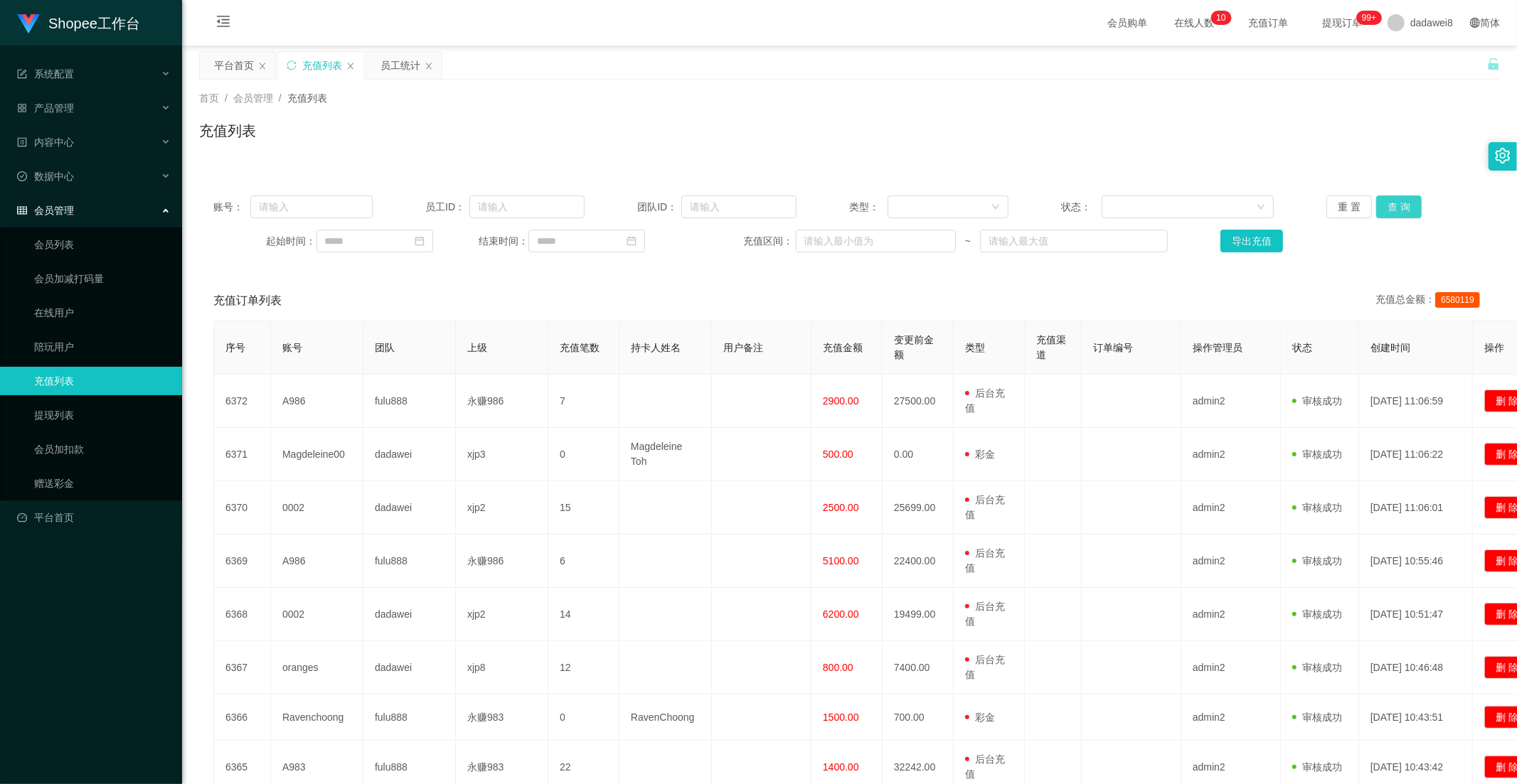
click at [1396, 203] on button "查 询" at bounding box center [1398, 206] width 45 height 23
click at [377, 58] on div "员工统计" at bounding box center [403, 66] width 76 height 27
drag, startPoint x: 412, startPoint y: 78, endPoint x: 402, endPoint y: 69, distance: 13.5
click at [411, 79] on div "首页 / 会员管理 / 充值列表 / 充值列表" at bounding box center [850, 122] width 1334 height 84
click at [400, 66] on div "员工统计" at bounding box center [400, 66] width 40 height 27
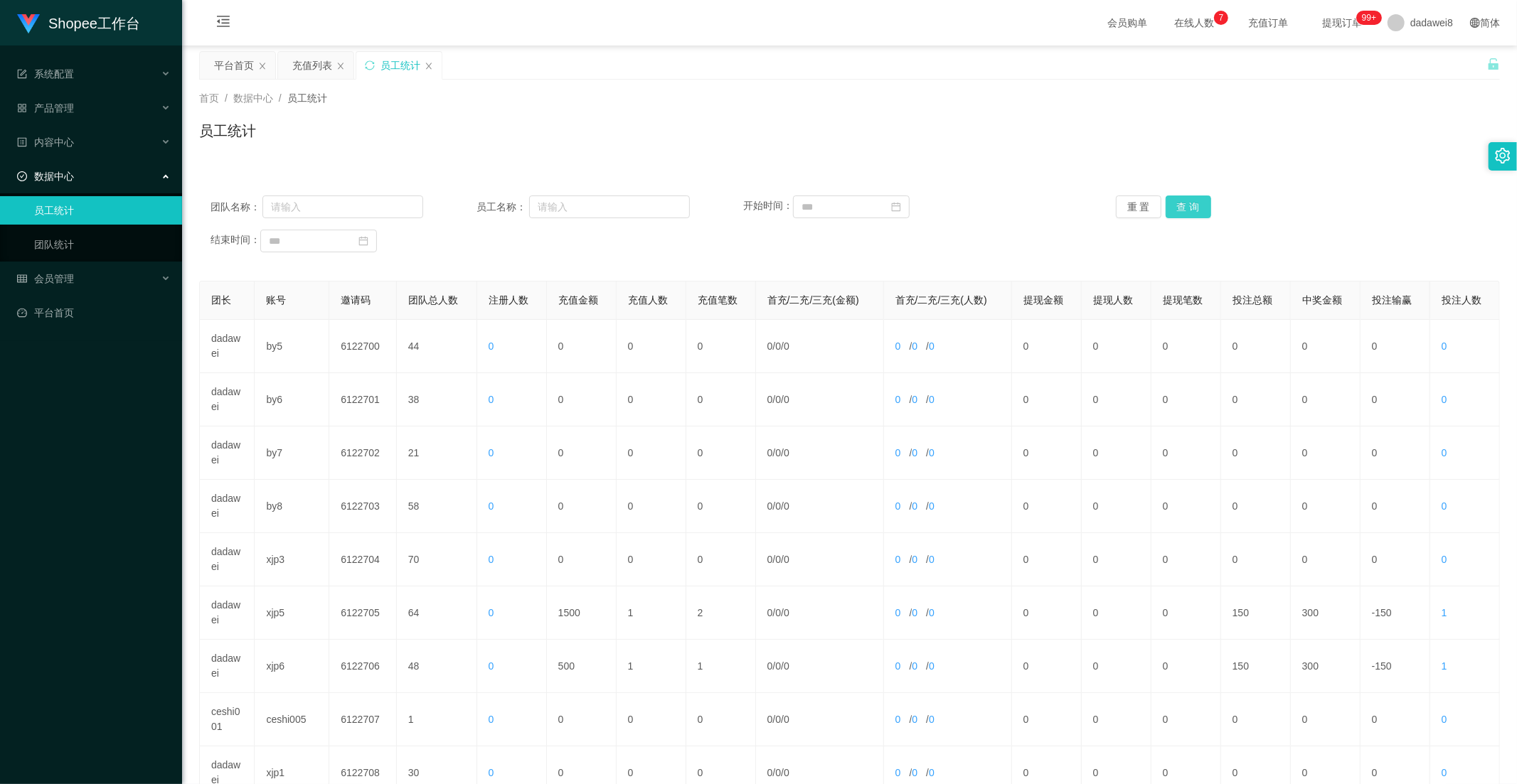
click at [1193, 202] on button "查 询" at bounding box center [1188, 206] width 45 height 23
click at [315, 68] on div "充值列表" at bounding box center [312, 66] width 40 height 27
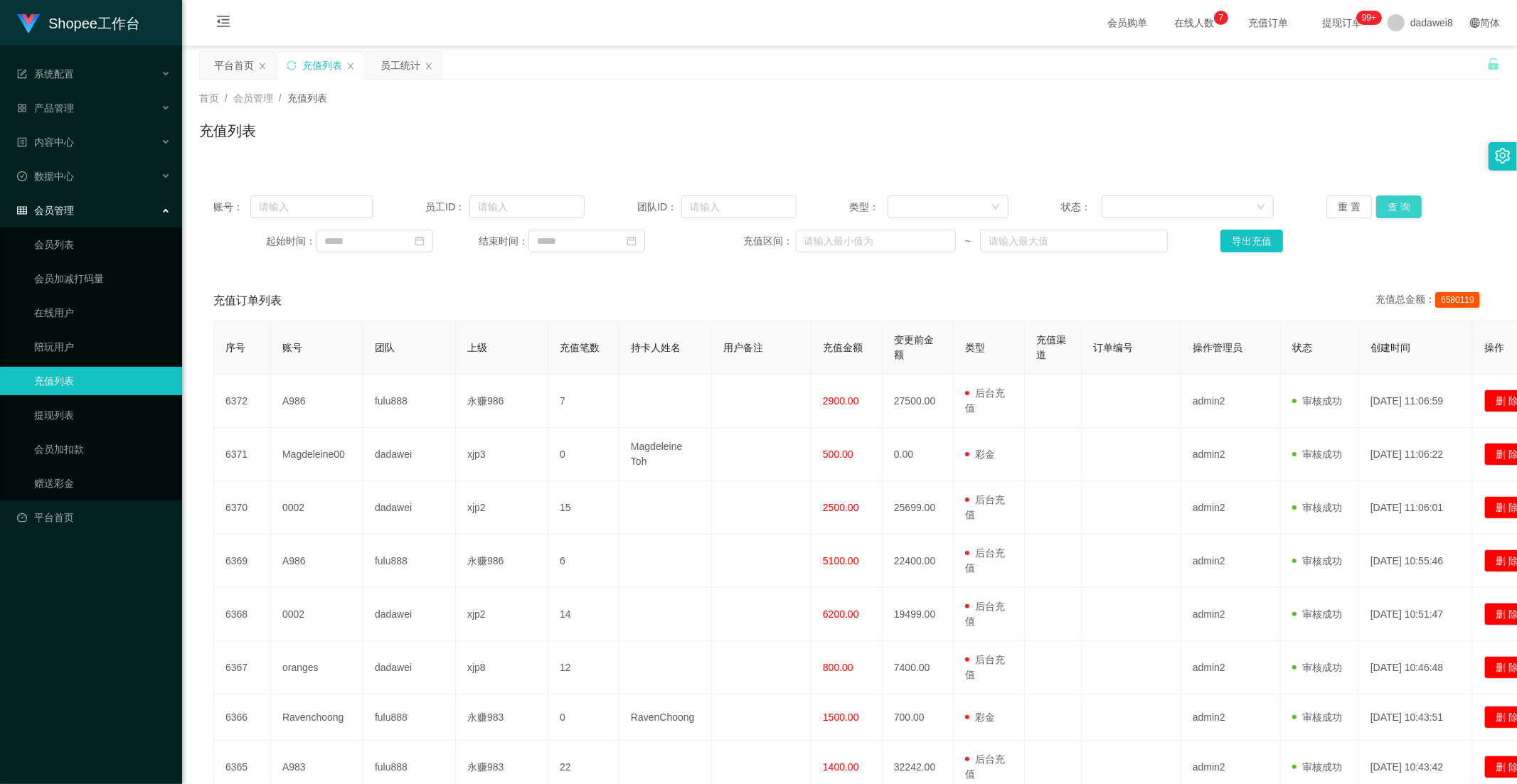
click at [1386, 207] on button "查 询" at bounding box center [1398, 206] width 45 height 23
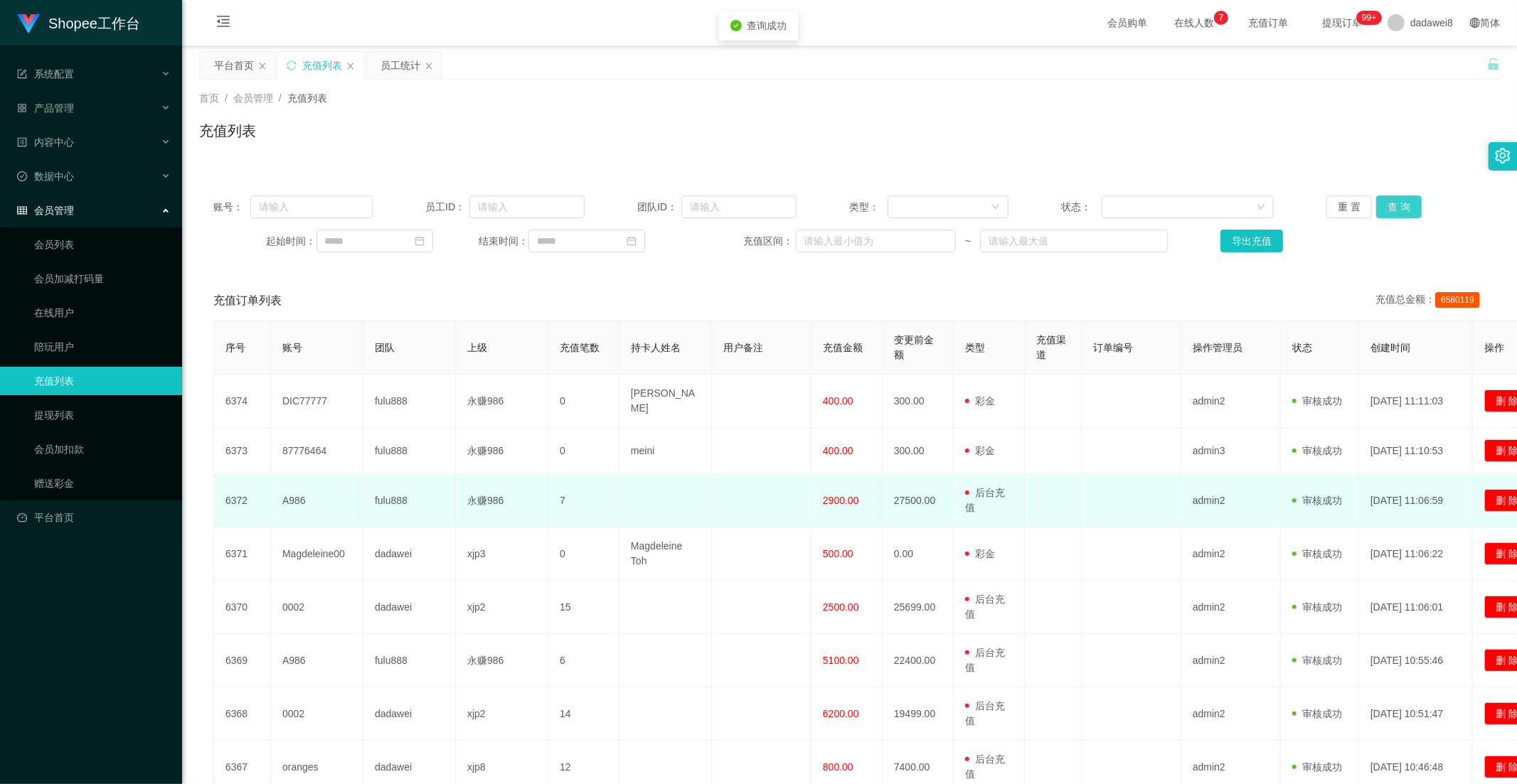
scroll to position [78, 0]
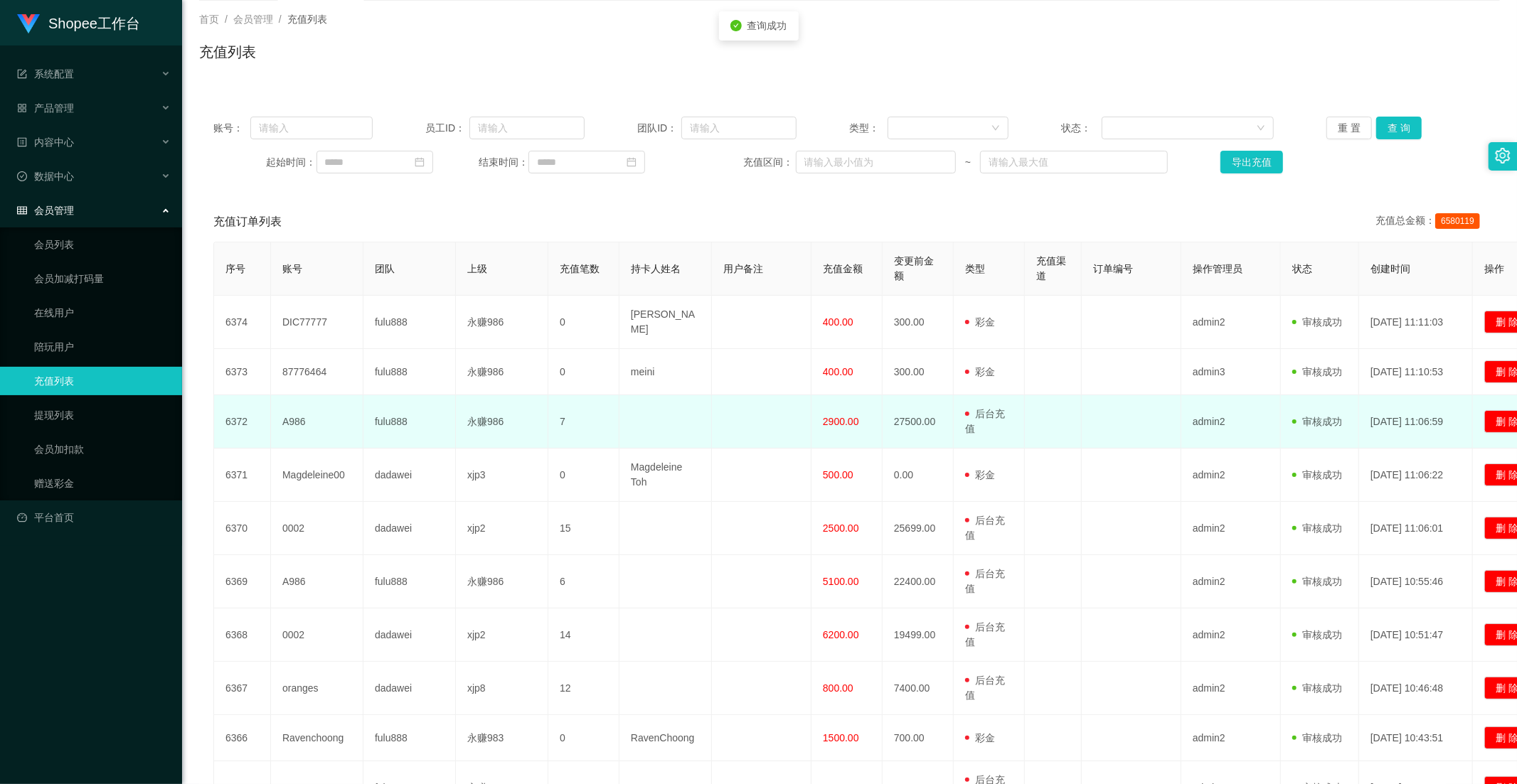
click at [821, 418] on td "2900.00" at bounding box center [847, 422] width 71 height 53
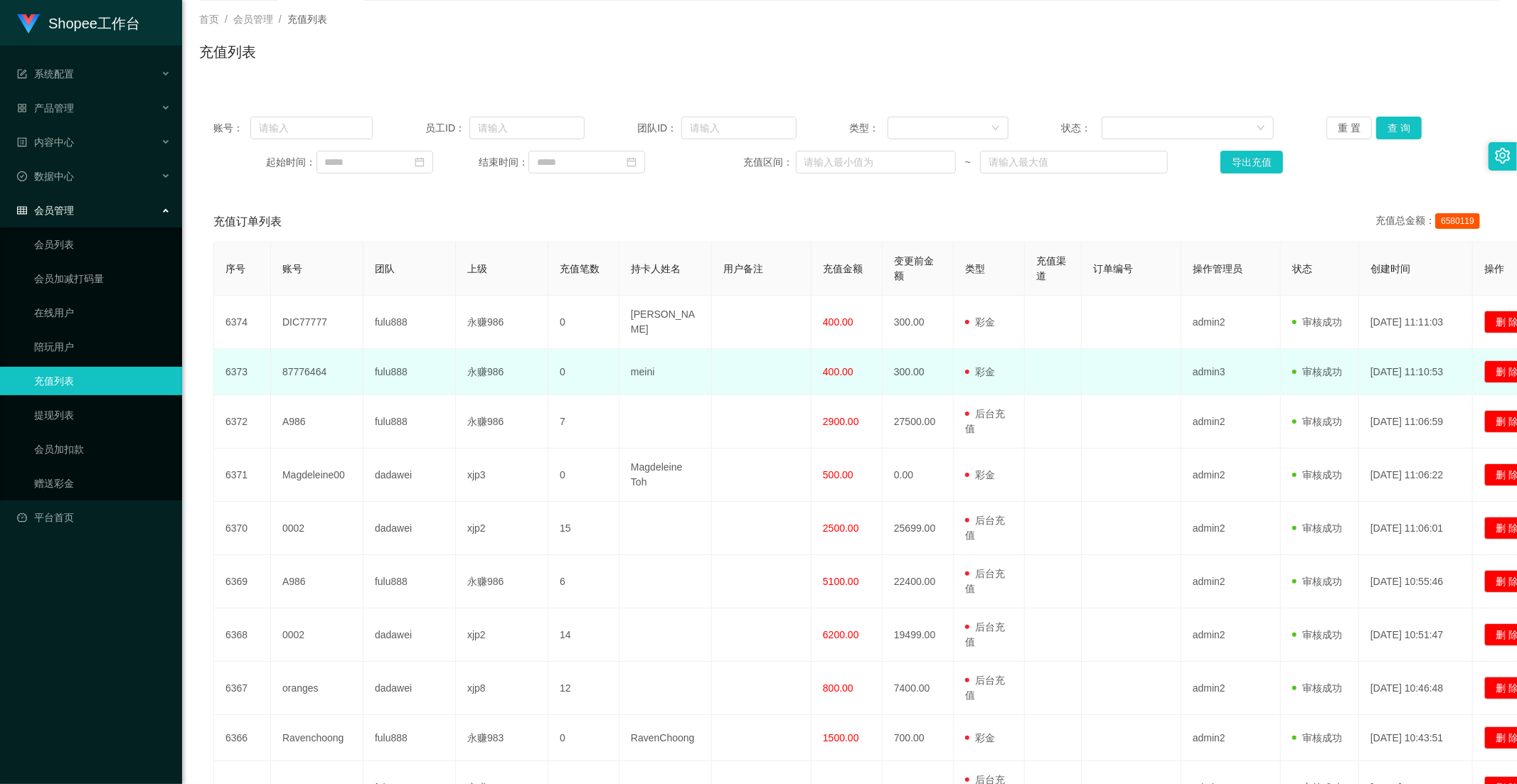
click at [835, 368] on span "400.00" at bounding box center [838, 372] width 30 height 12
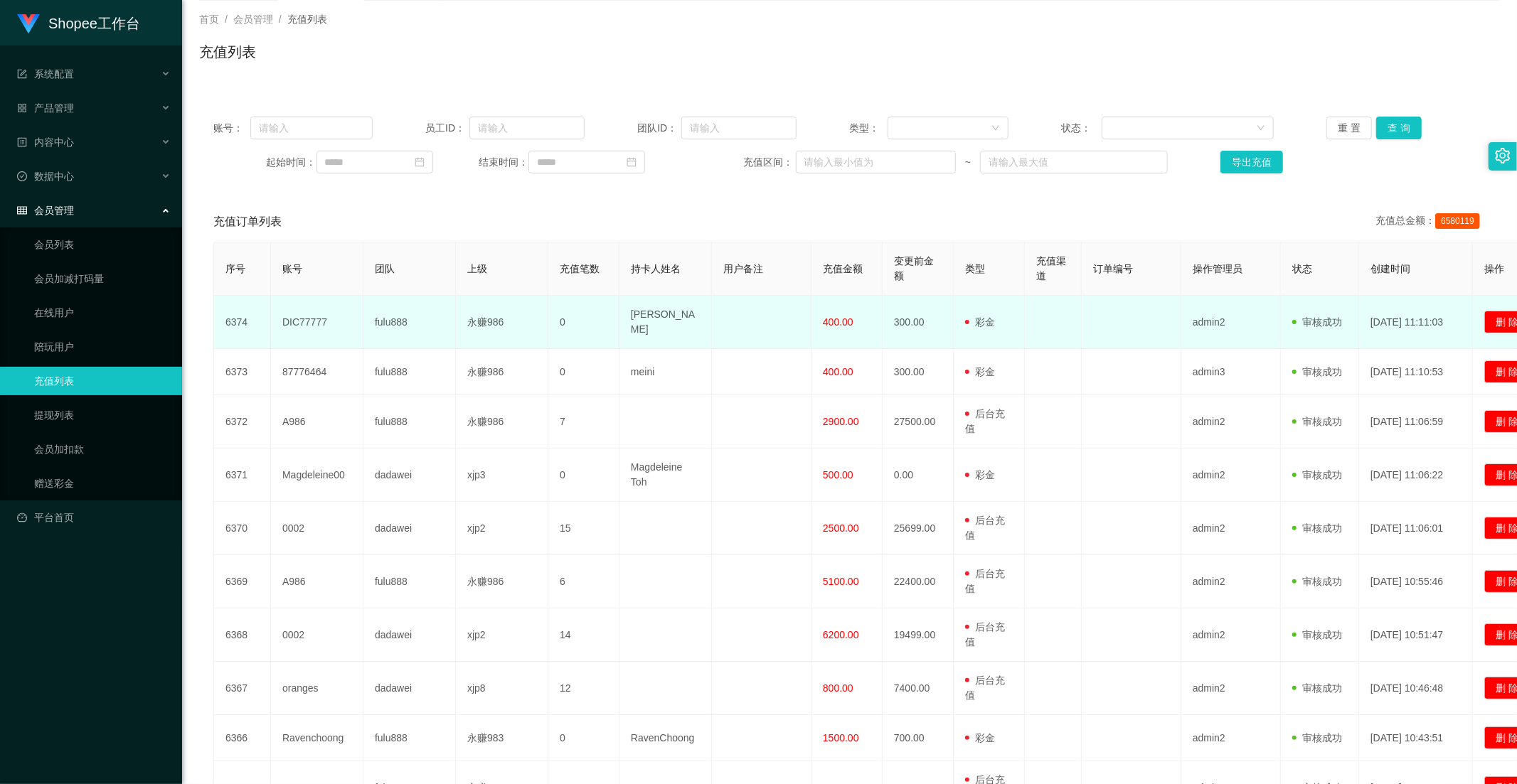
click at [841, 325] on span "400.00" at bounding box center [838, 323] width 30 height 12
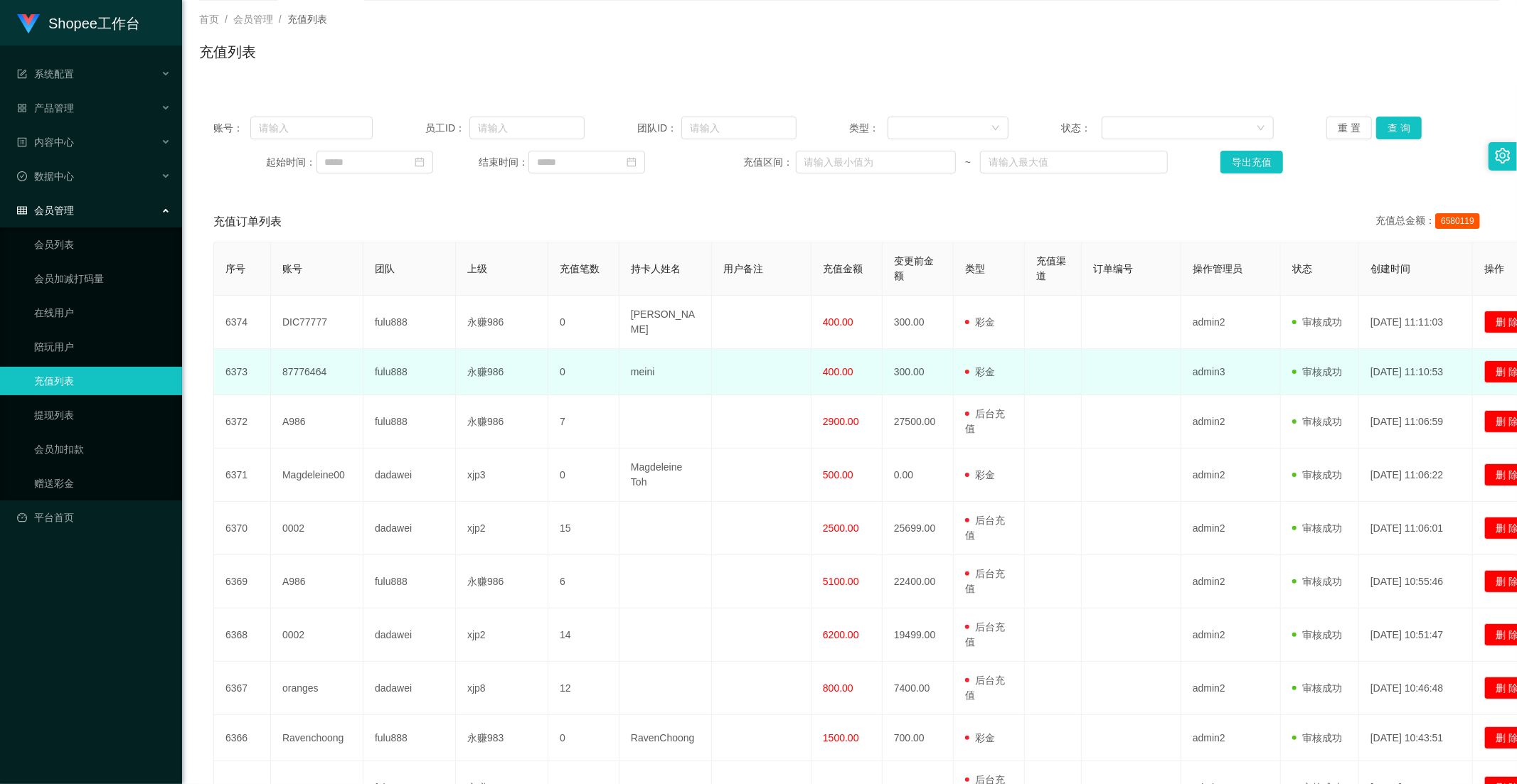
click at [843, 366] on span "400.00" at bounding box center [838, 372] width 30 height 12
click at [843, 383] on td "400.00" at bounding box center [847, 372] width 71 height 46
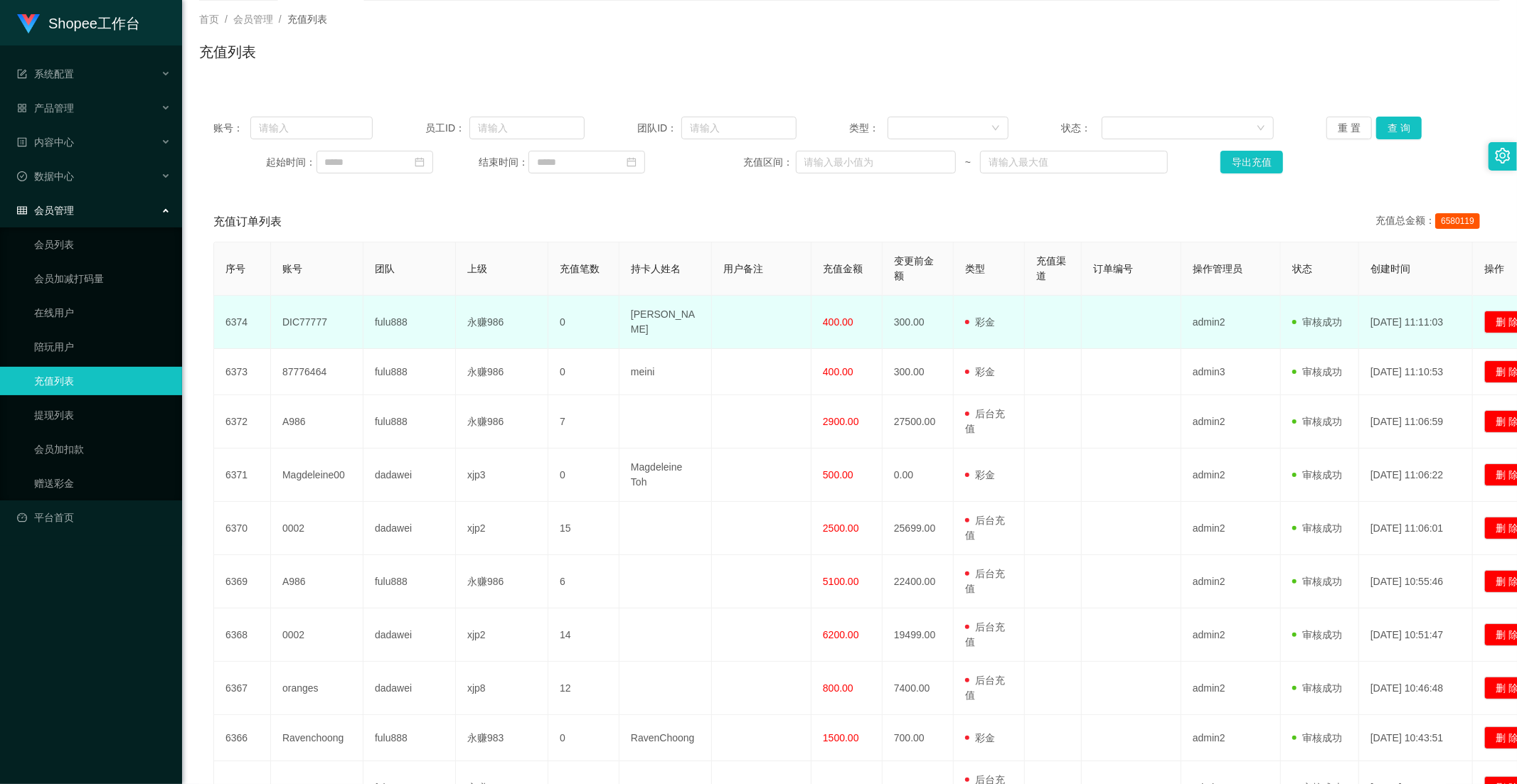
click at [844, 332] on td "400.00" at bounding box center [847, 323] width 71 height 53
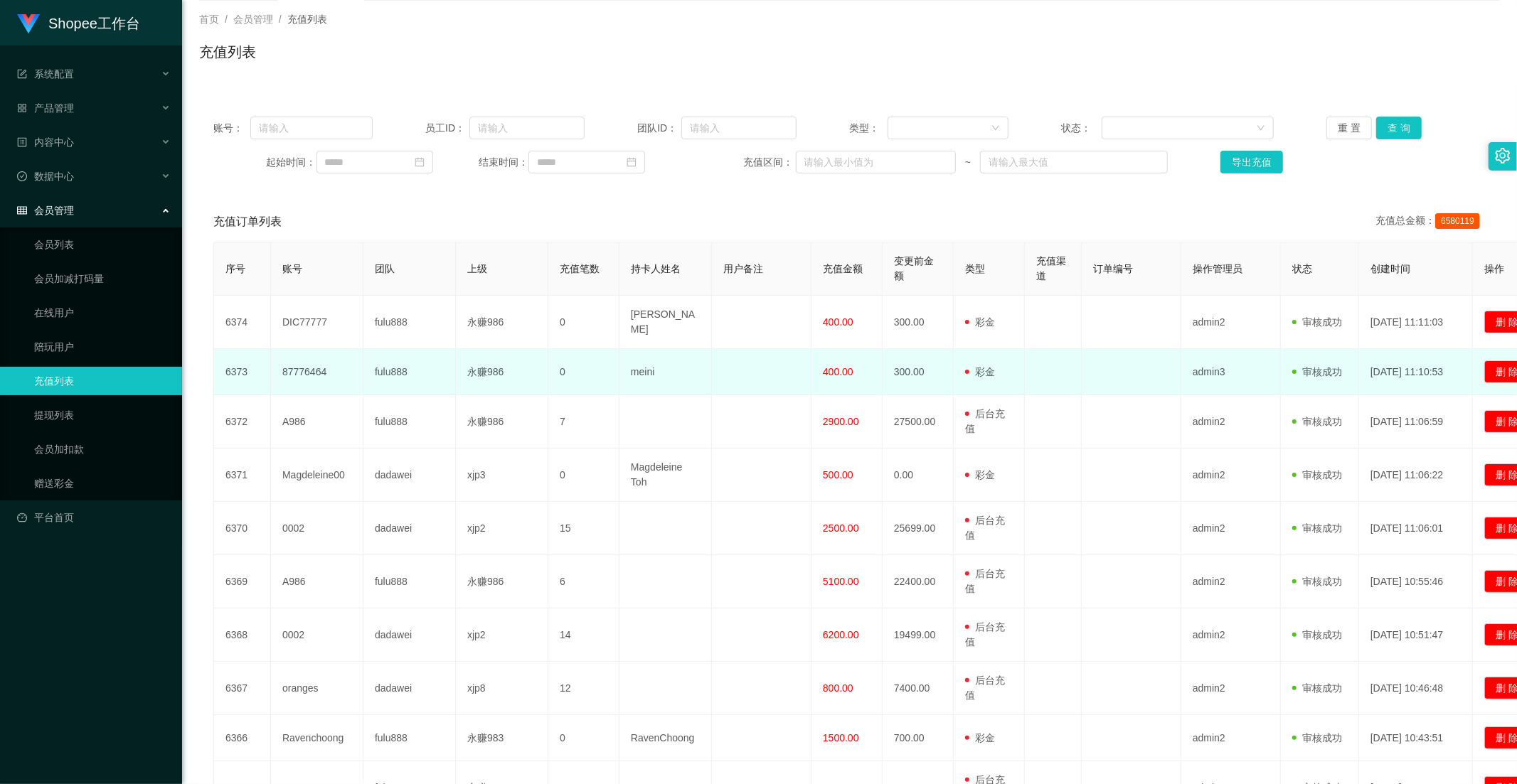
click at [841, 357] on td "400.00" at bounding box center [847, 372] width 71 height 46
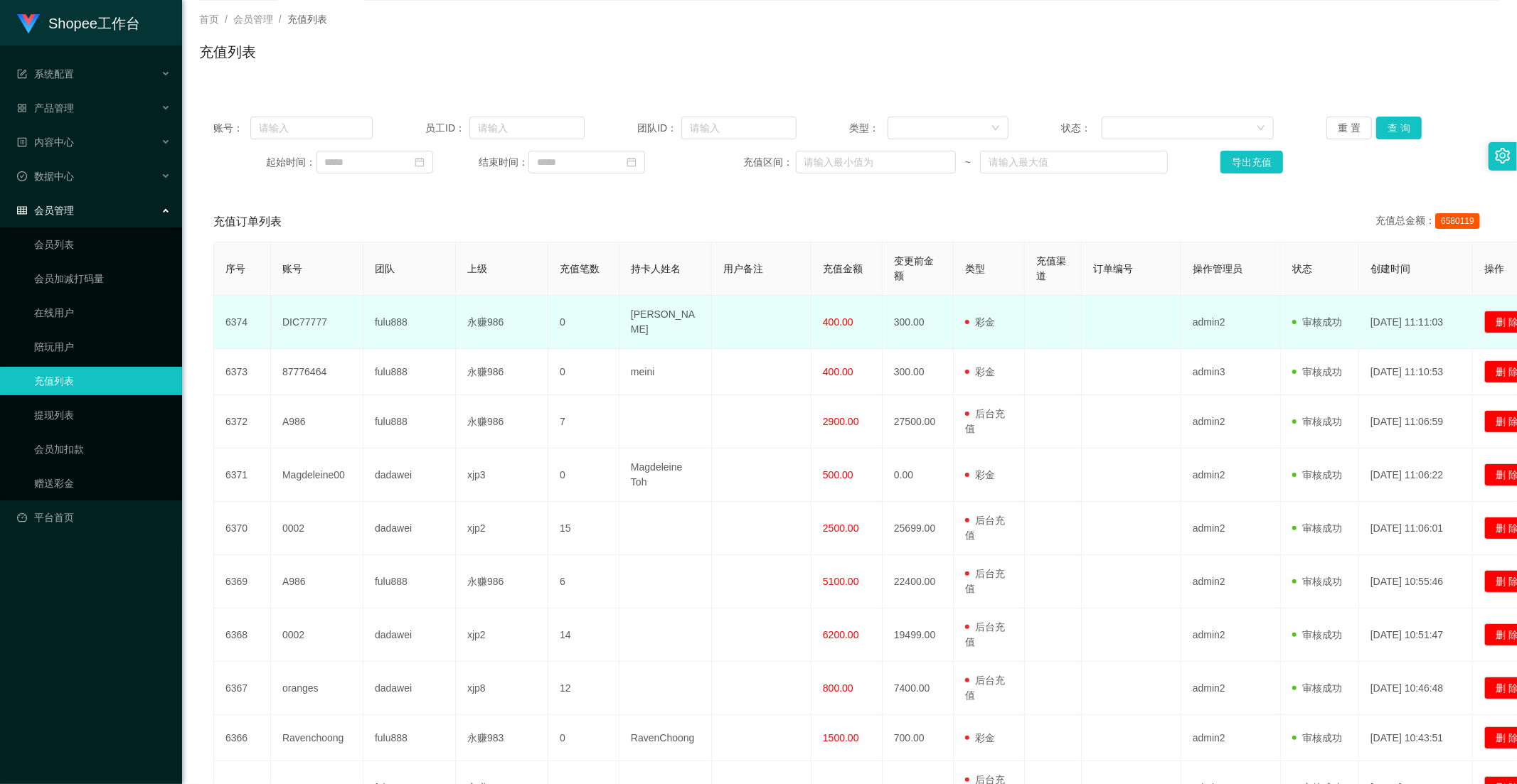
click at [836, 317] on span "400.00" at bounding box center [838, 323] width 30 height 12
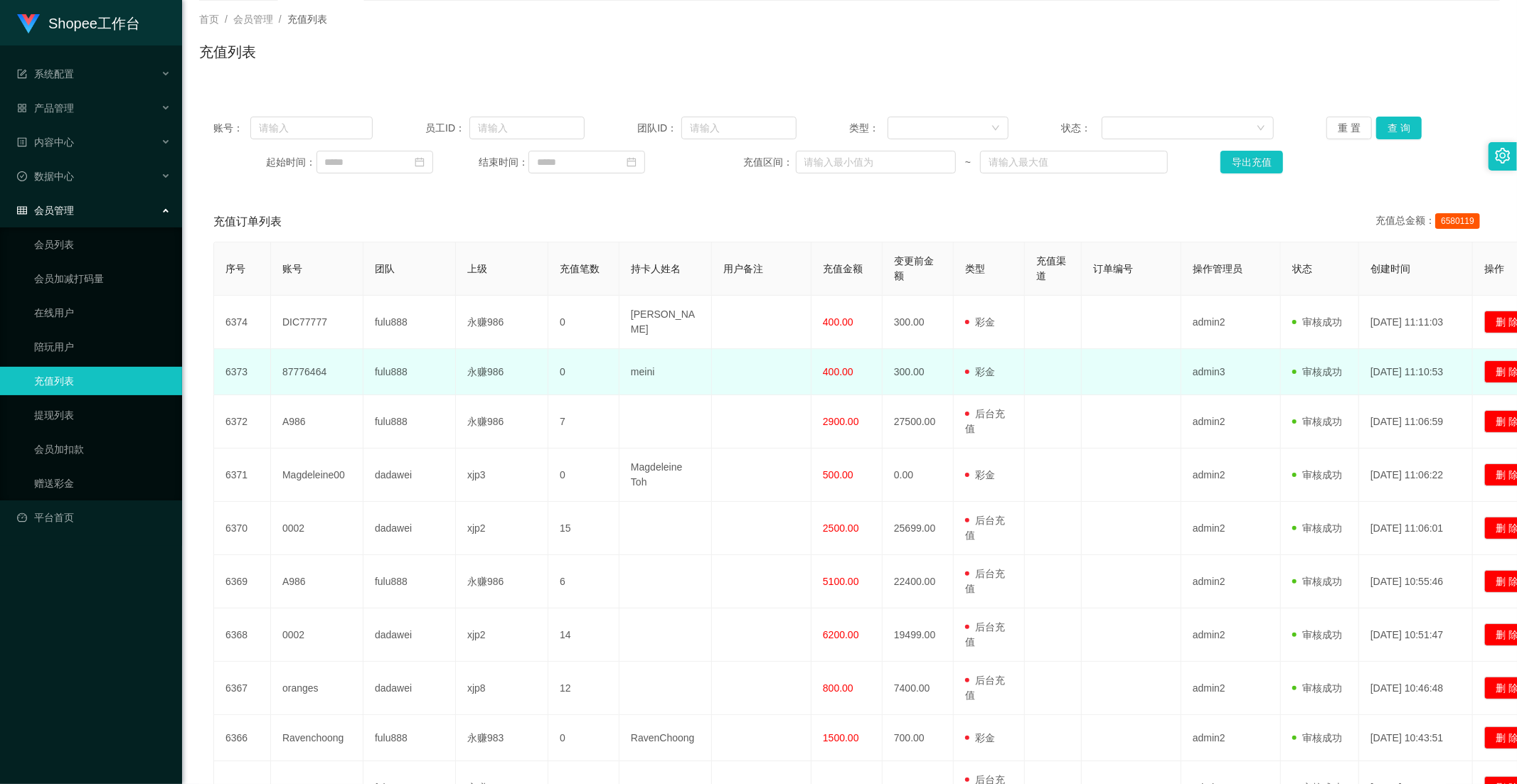
click at [838, 354] on td "400.00" at bounding box center [847, 372] width 71 height 46
click at [848, 363] on td "400.00" at bounding box center [847, 372] width 71 height 46
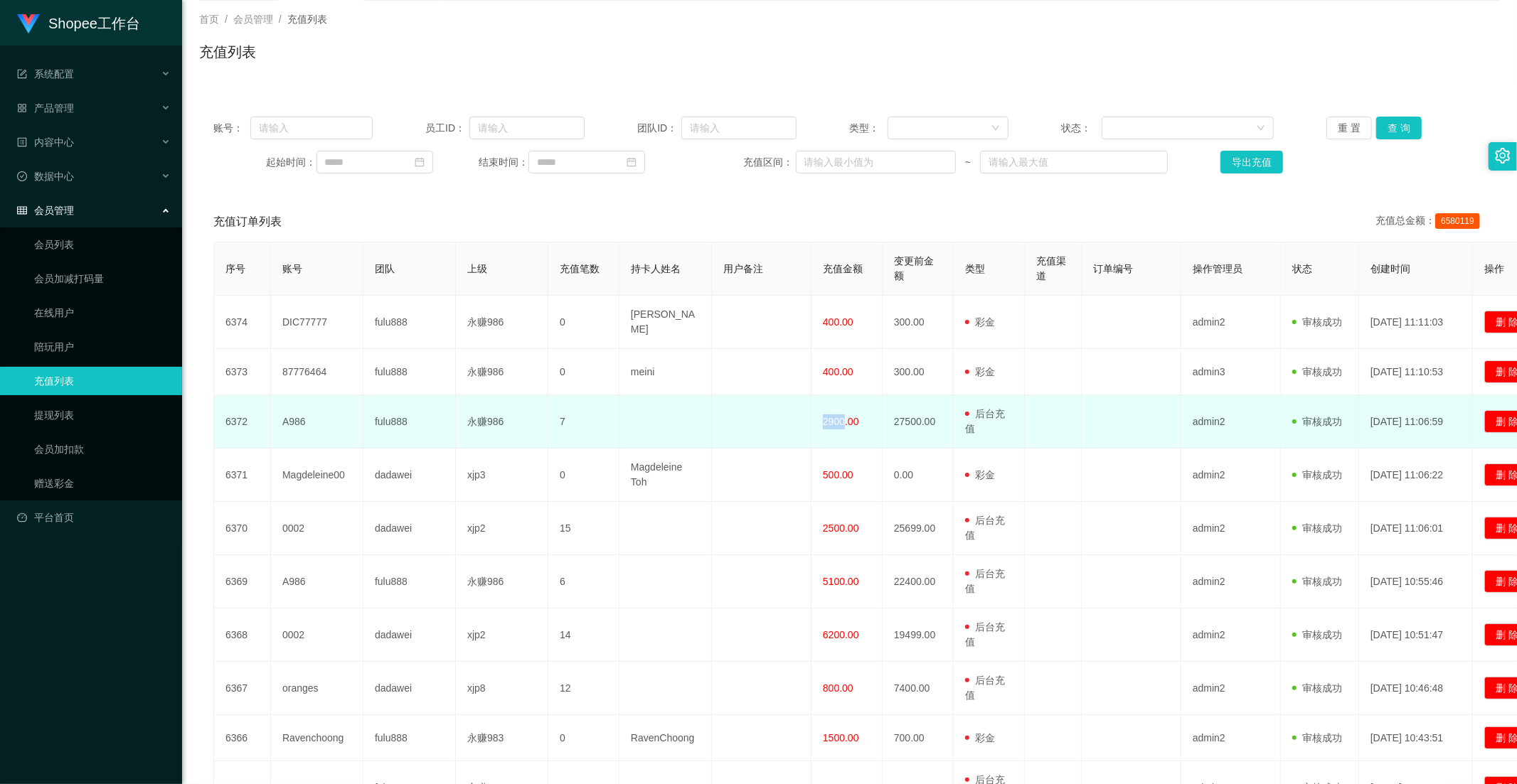
drag, startPoint x: 821, startPoint y: 423, endPoint x: 842, endPoint y: 423, distance: 21.0
click at [842, 423] on td "2900.00" at bounding box center [847, 422] width 71 height 53
click at [844, 421] on span "2900.00" at bounding box center [841, 422] width 36 height 12
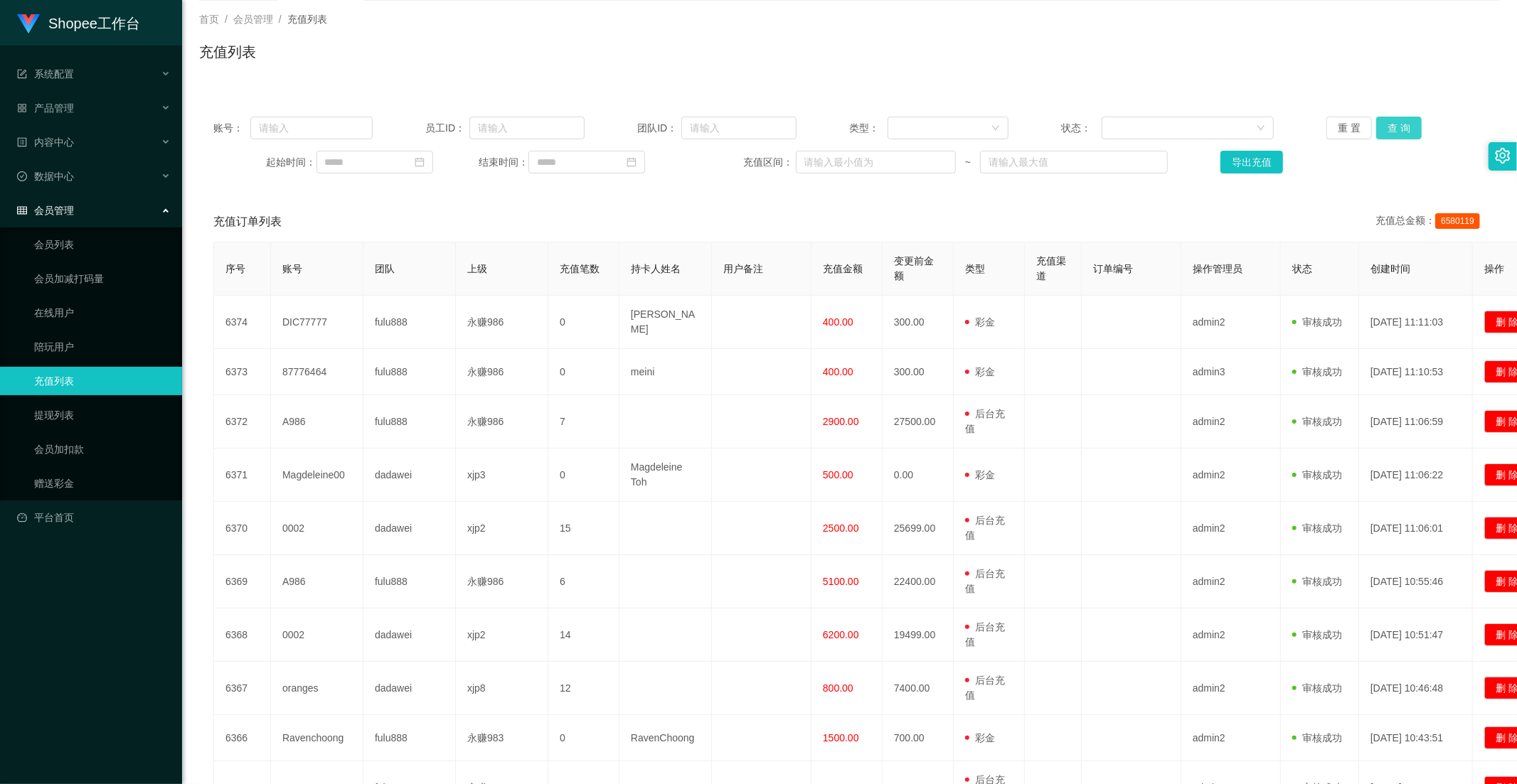
click at [1402, 126] on button "查 询" at bounding box center [1398, 128] width 45 height 23
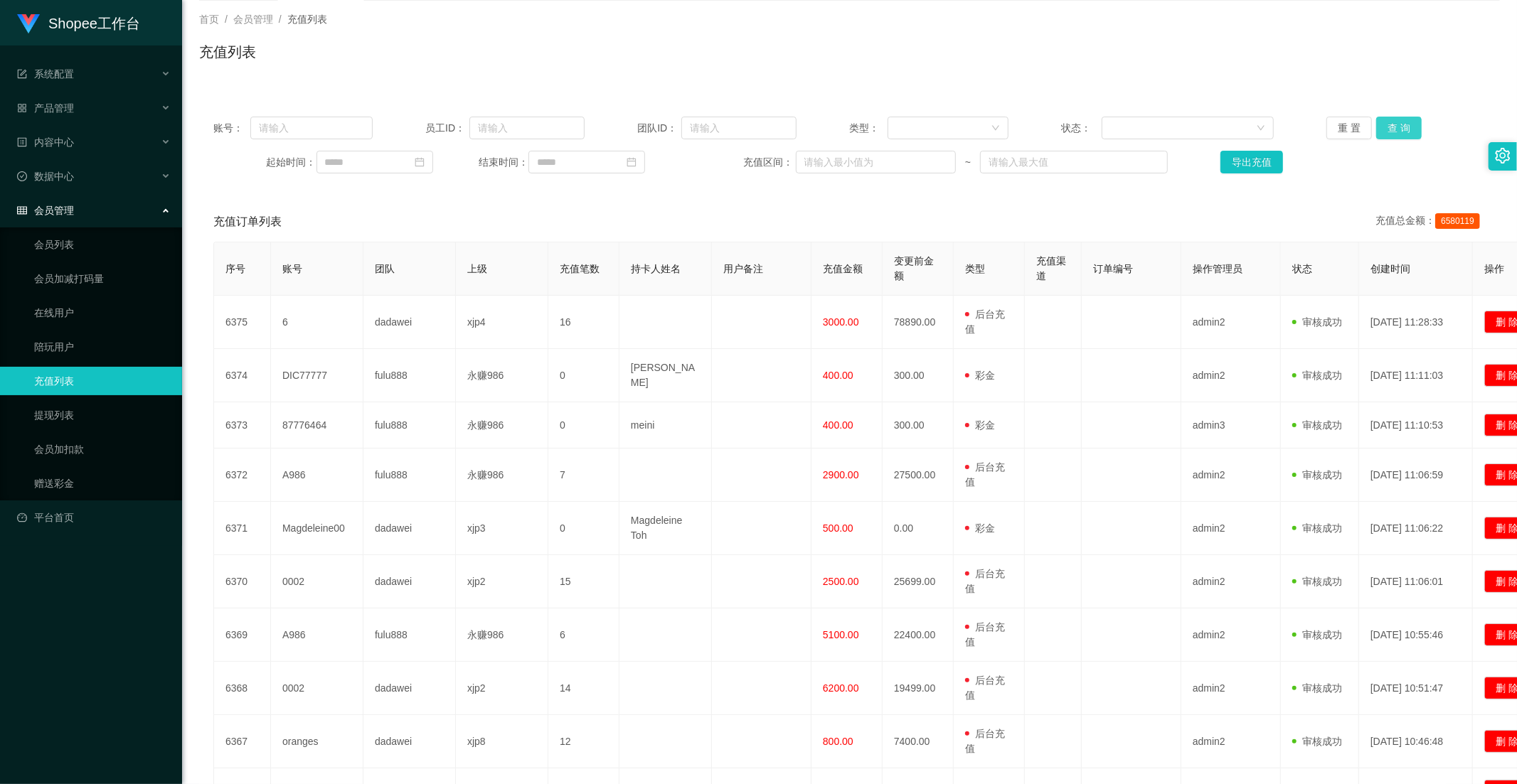
click at [1384, 127] on button "查 询" at bounding box center [1398, 128] width 45 height 23
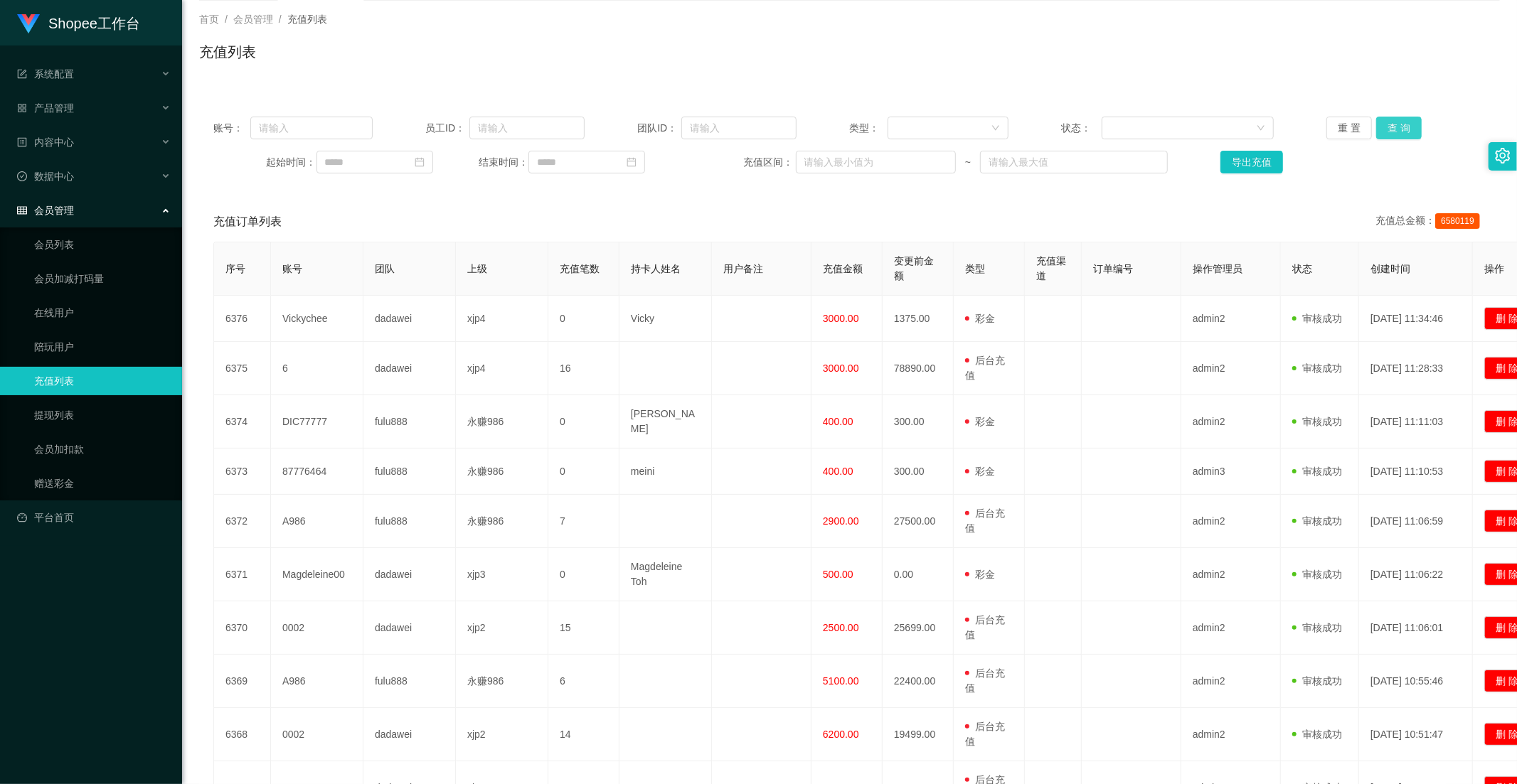
scroll to position [0, 0]
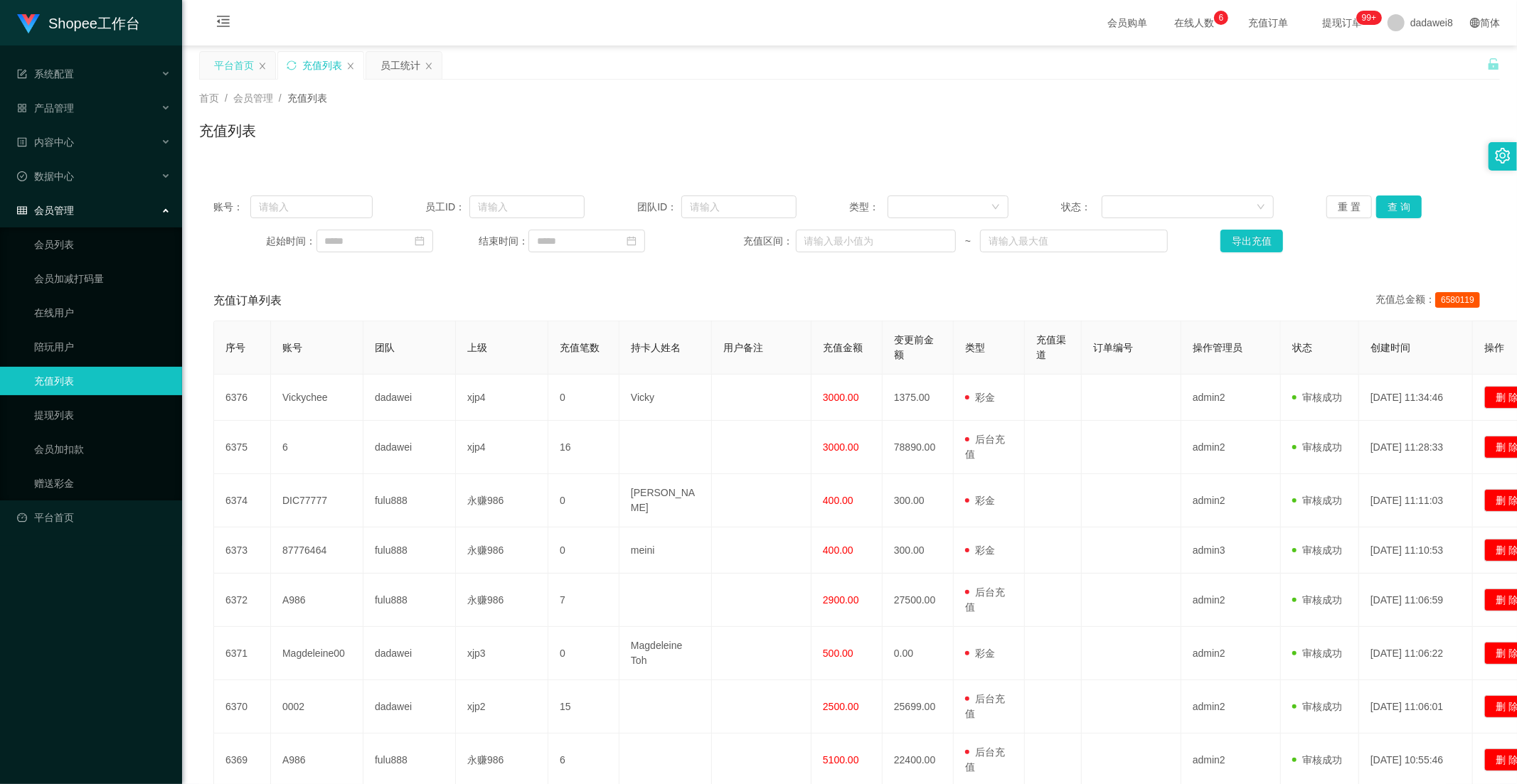
click at [236, 70] on div "平台首页" at bounding box center [234, 66] width 40 height 27
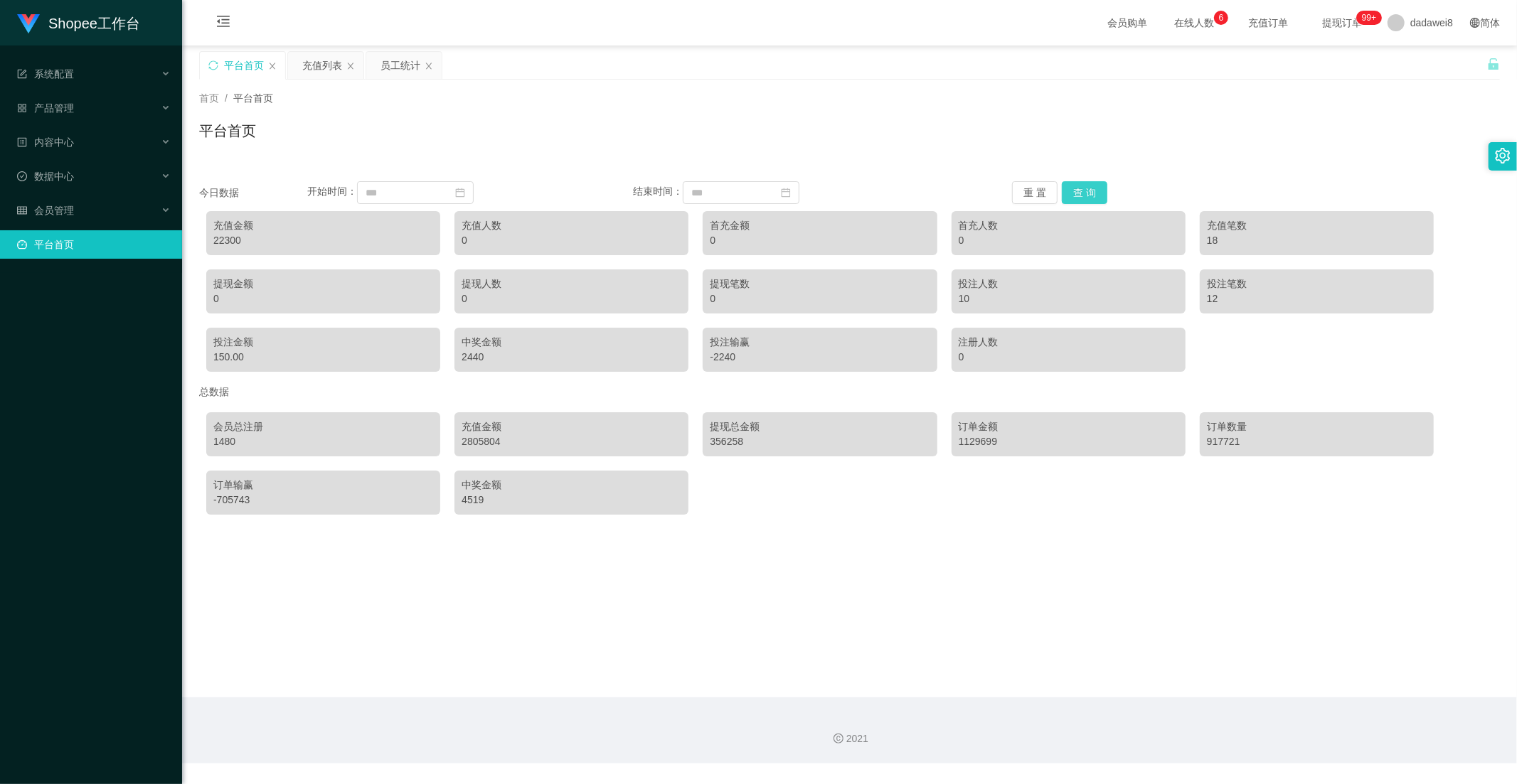
click at [1074, 189] on button "查 询" at bounding box center [1084, 192] width 45 height 23
click at [1081, 183] on button "查 询" at bounding box center [1084, 192] width 45 height 23
click at [337, 71] on div "充值列表" at bounding box center [322, 66] width 40 height 27
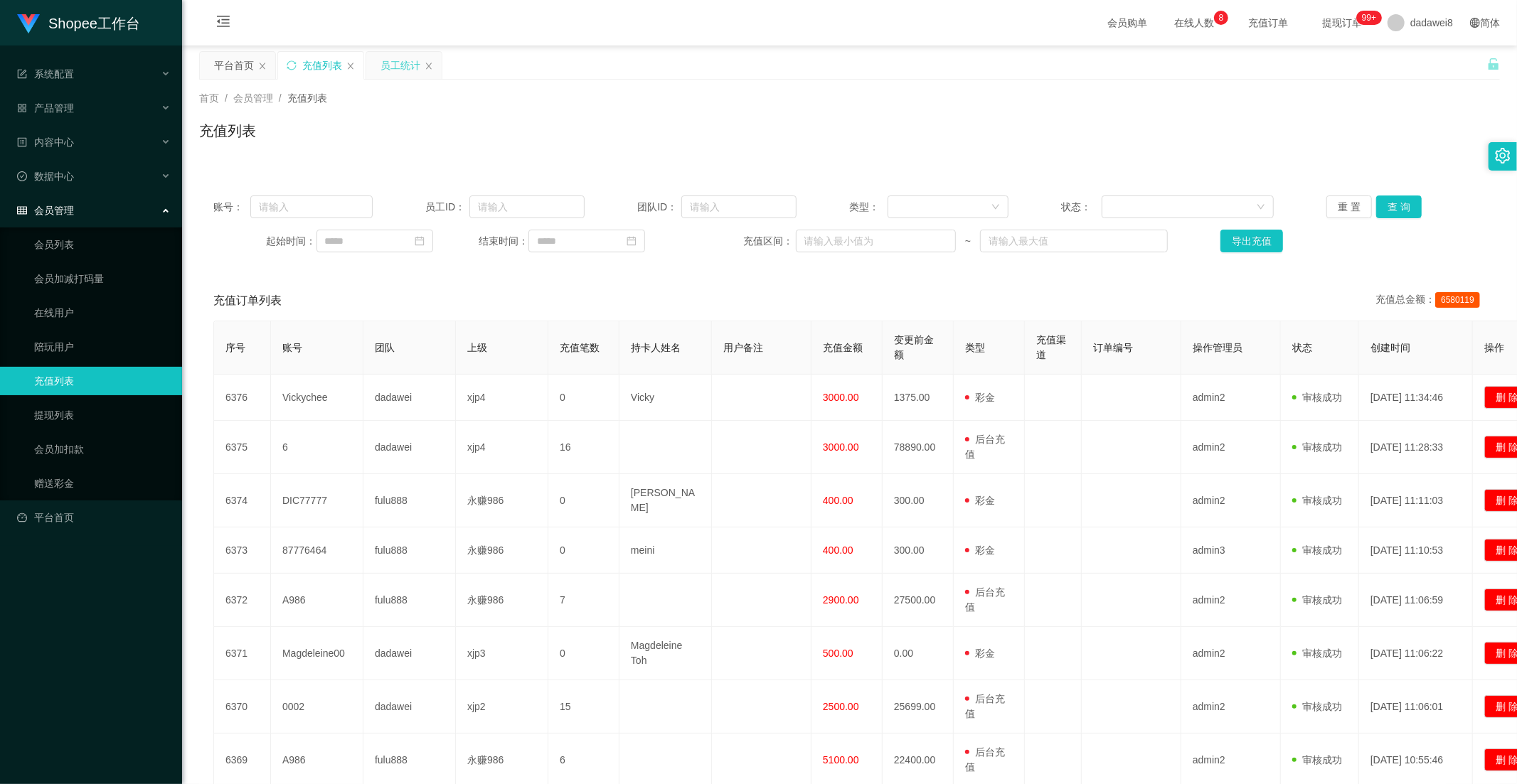
click at [402, 69] on div "员工统计" at bounding box center [400, 66] width 40 height 27
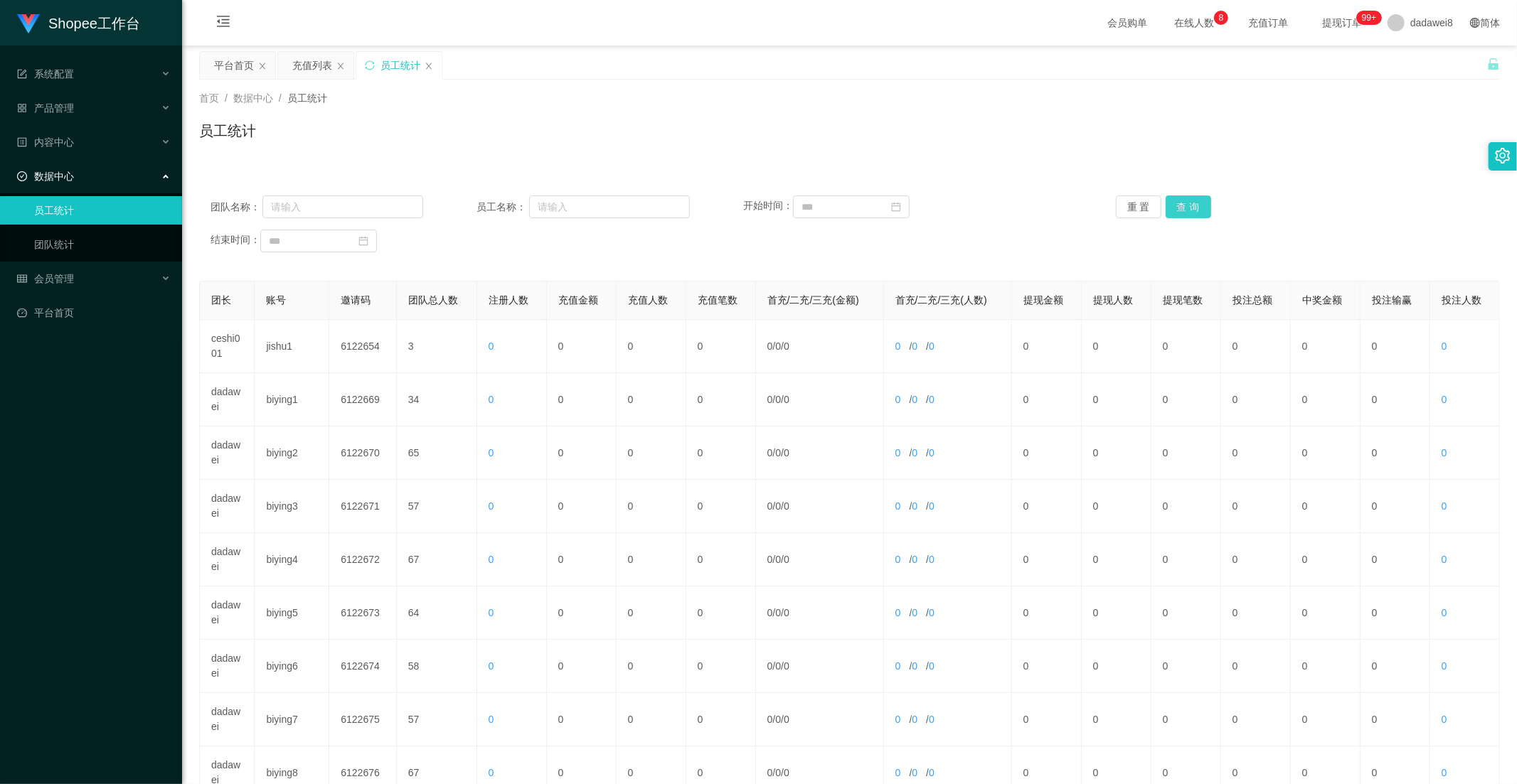
click at [1180, 202] on button "查 询" at bounding box center [1188, 206] width 45 height 23
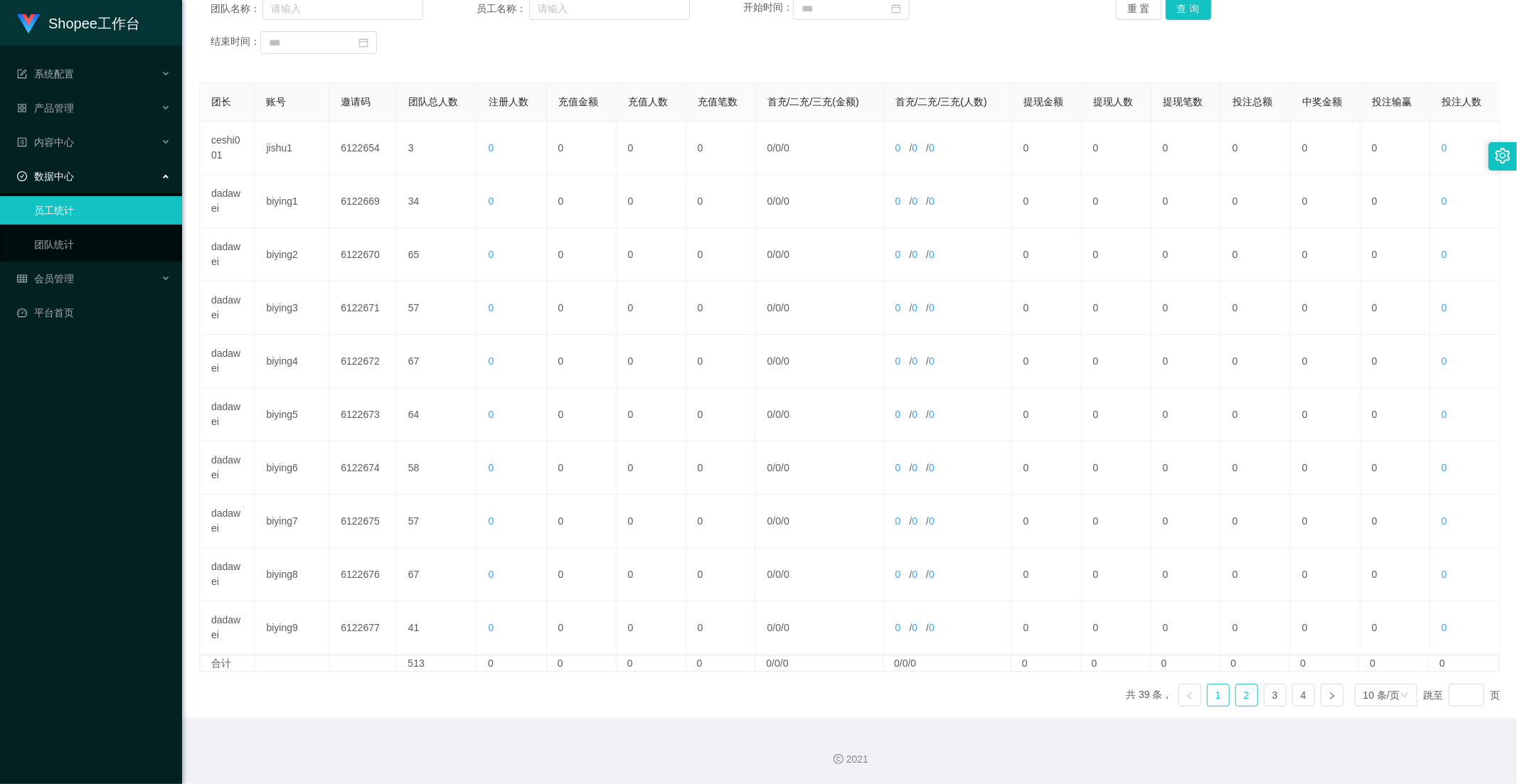
click at [1247, 698] on link "2" at bounding box center [1247, 696] width 22 height 22
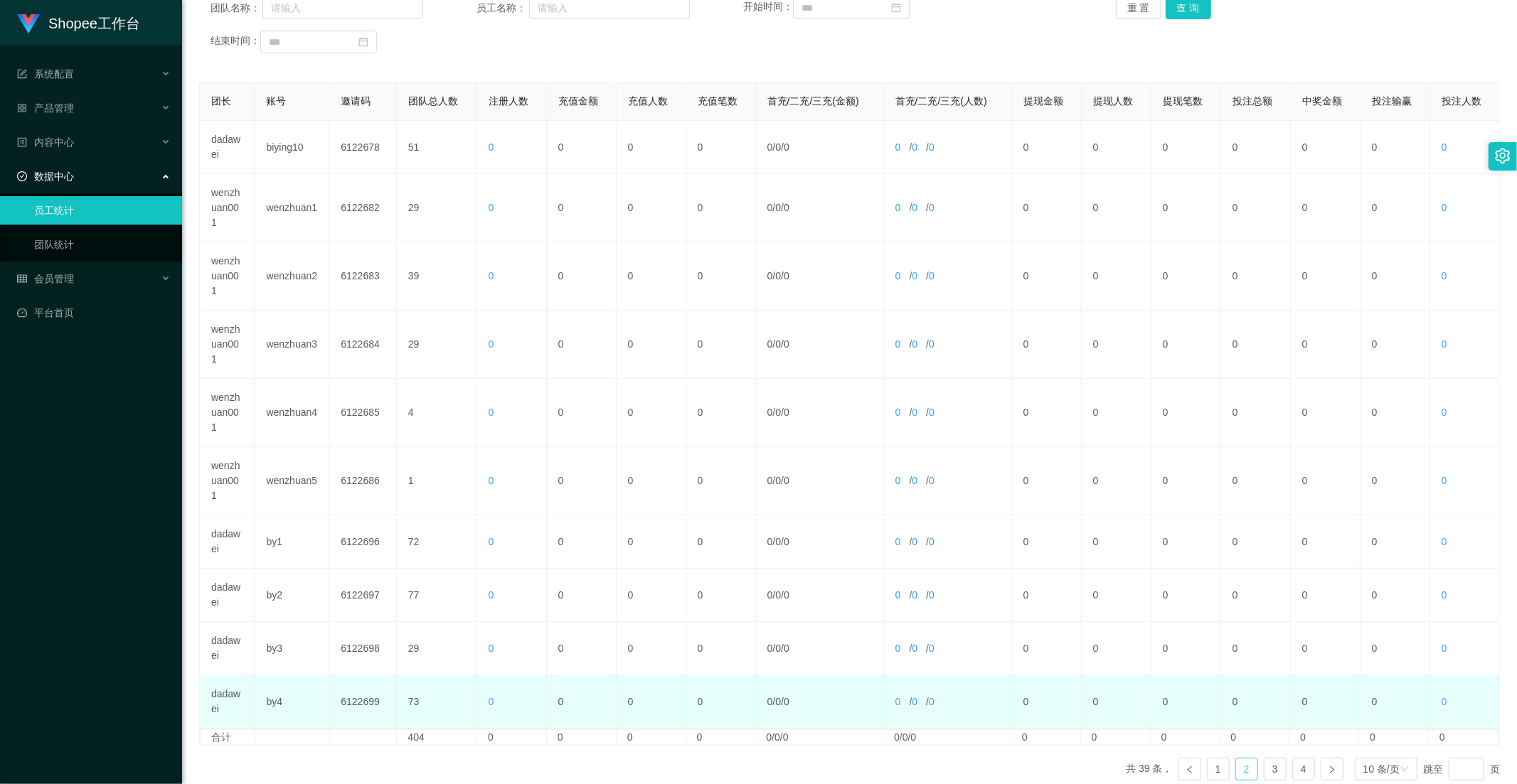
scroll to position [273, 0]
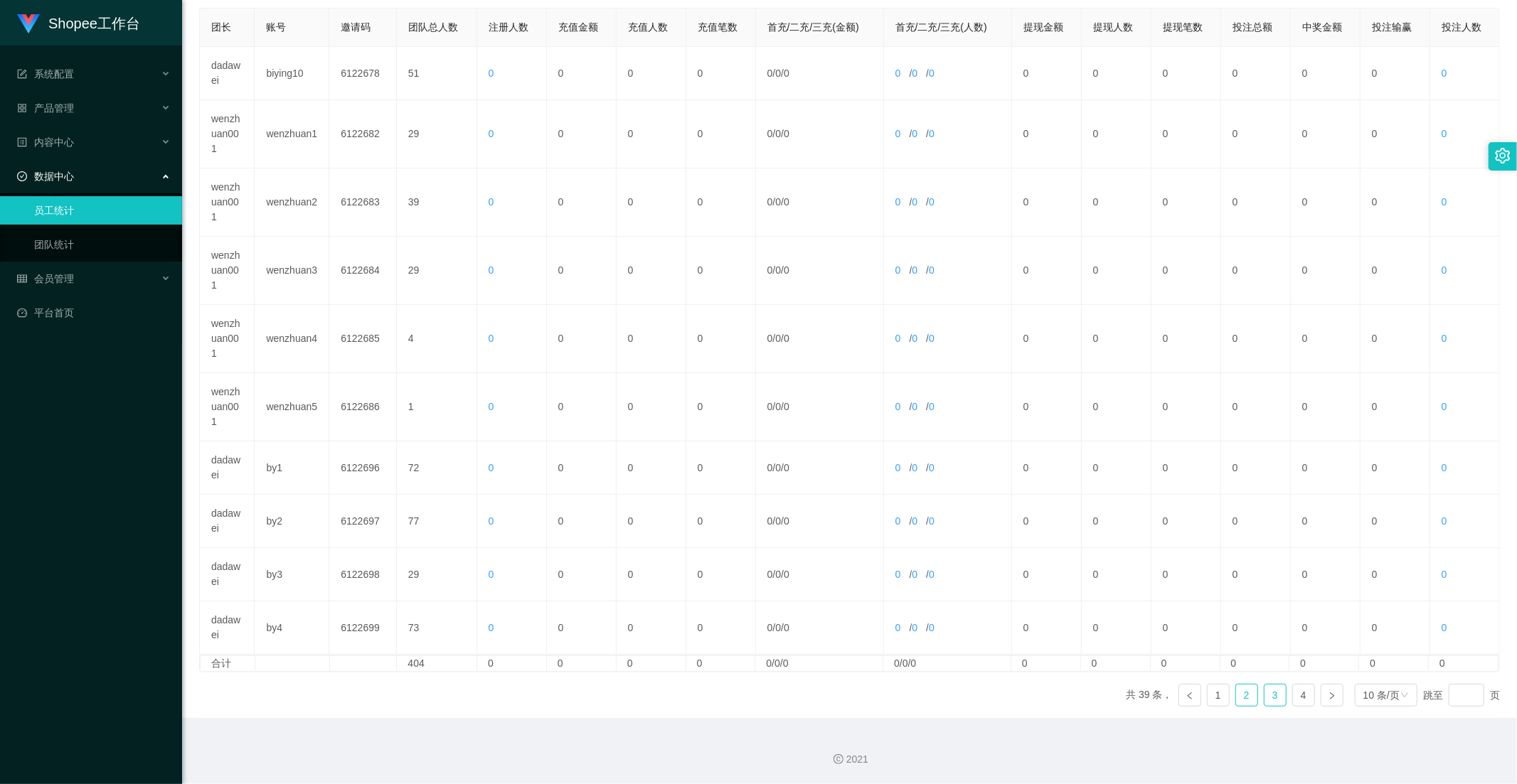
click at [1265, 690] on link "3" at bounding box center [1276, 696] width 22 height 22
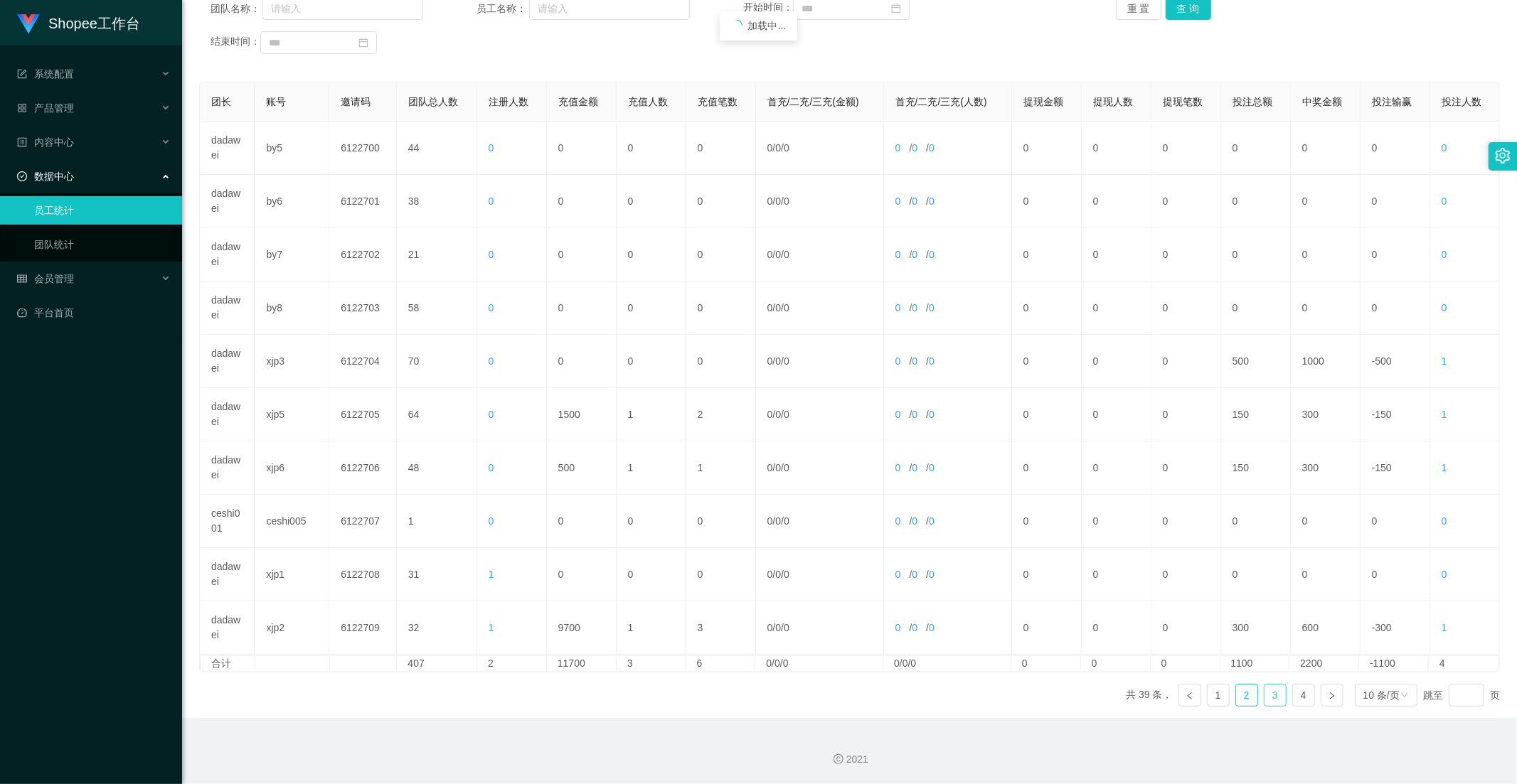
scroll to position [199, 0]
drag, startPoint x: 1303, startPoint y: 691, endPoint x: 1291, endPoint y: 691, distance: 12.0
click at [1303, 691] on link "4" at bounding box center [1304, 696] width 22 height 22
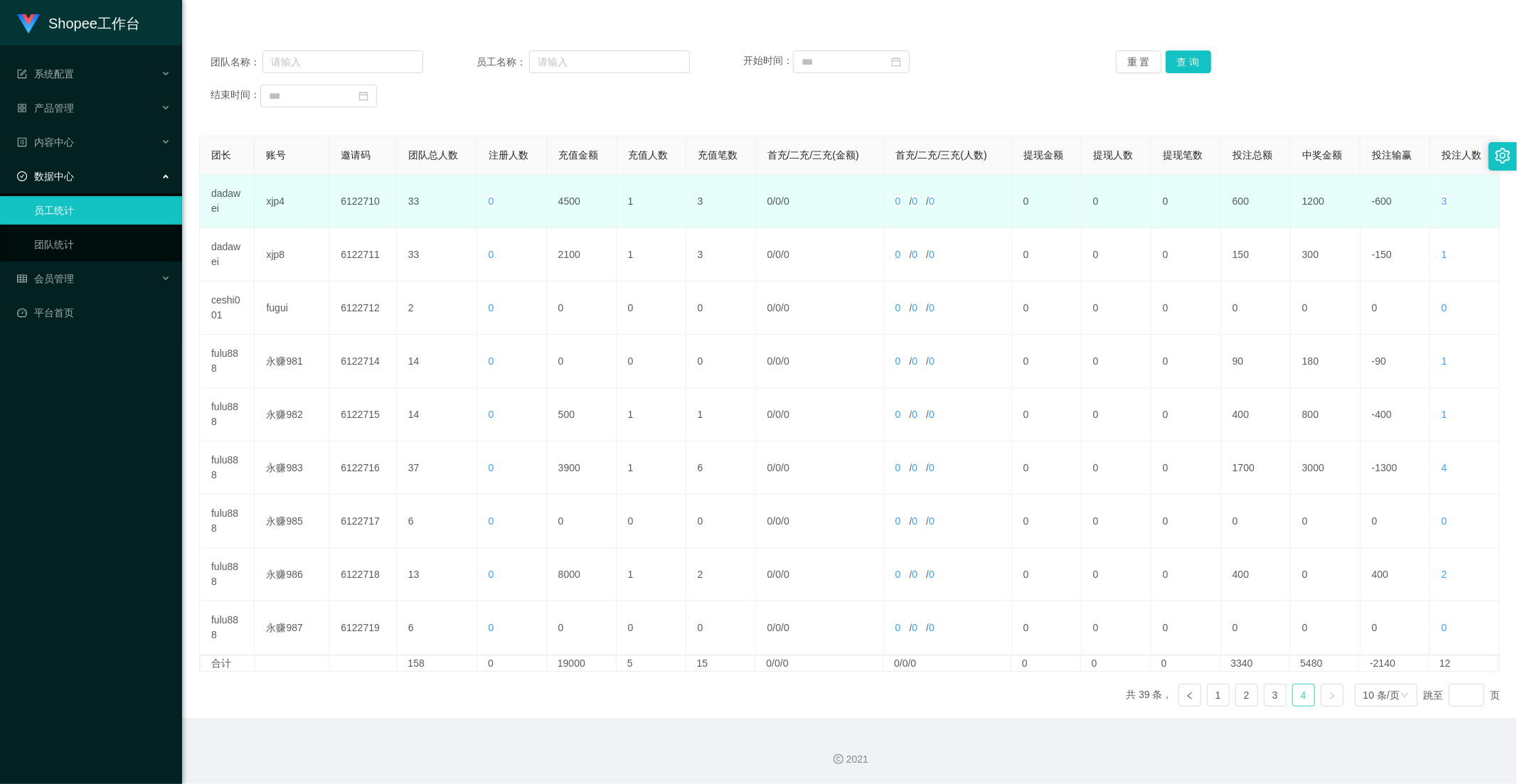
scroll to position [0, 0]
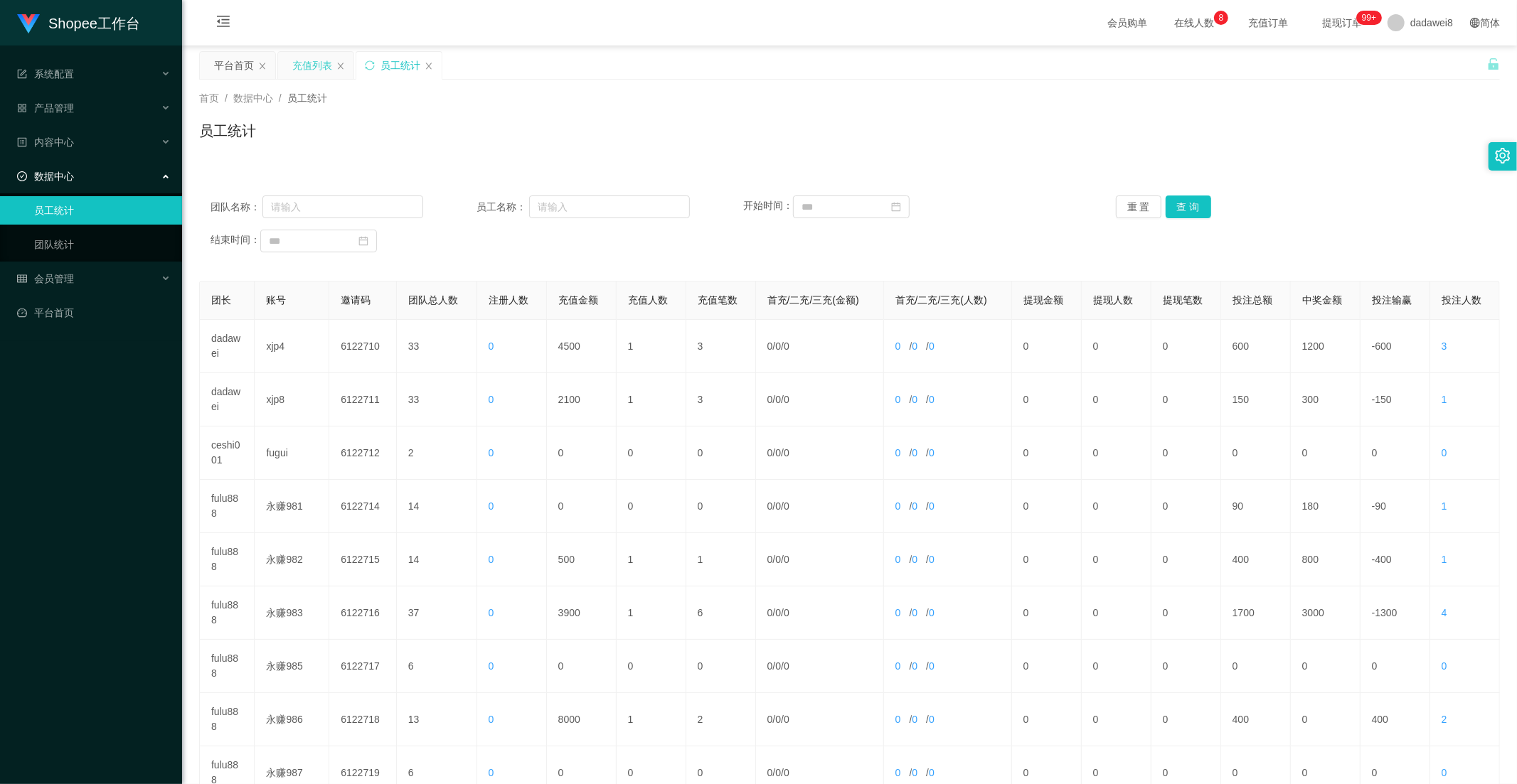
click at [311, 61] on div "充值列表" at bounding box center [312, 66] width 40 height 27
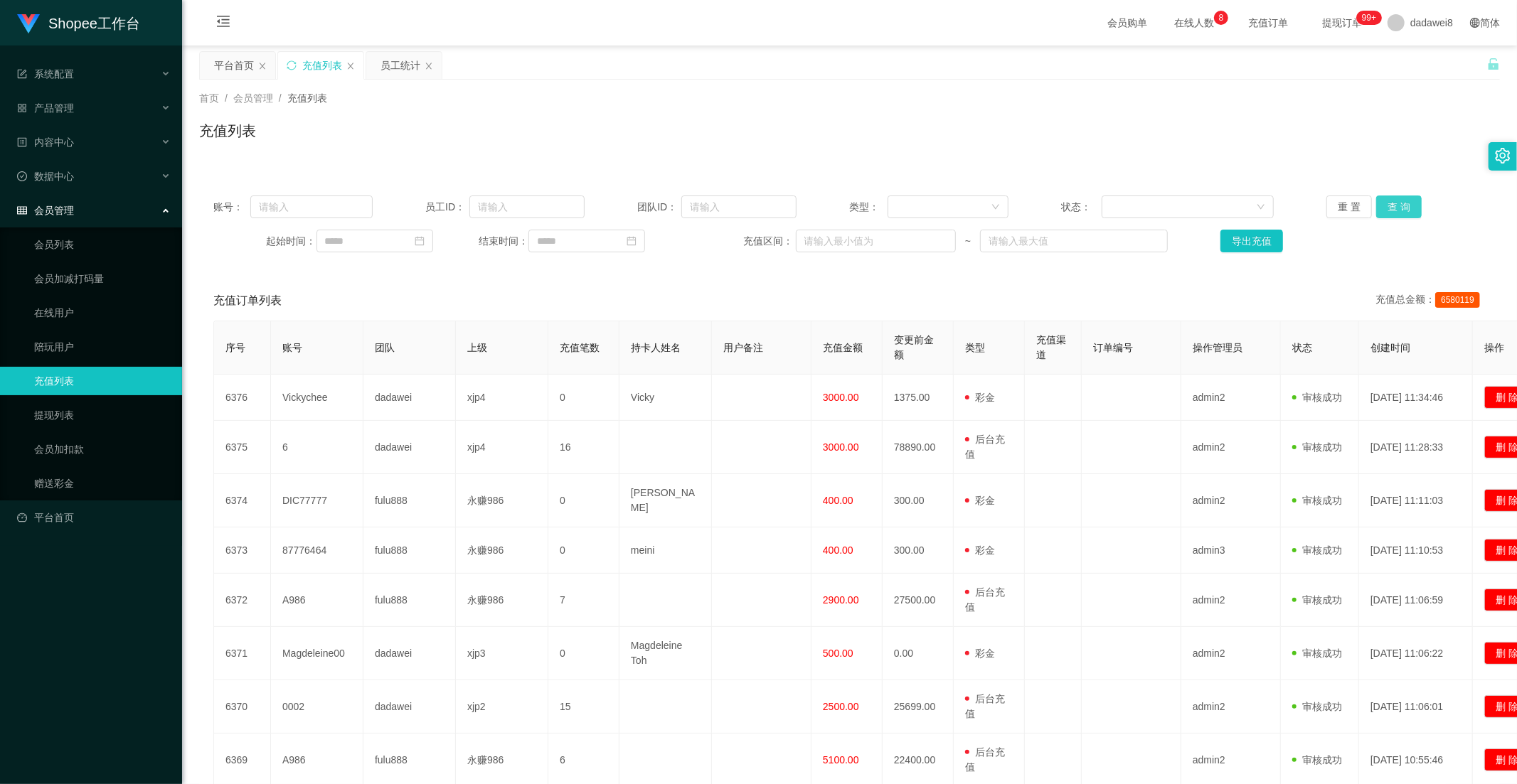
click at [1389, 209] on button "查 询" at bounding box center [1398, 206] width 45 height 23
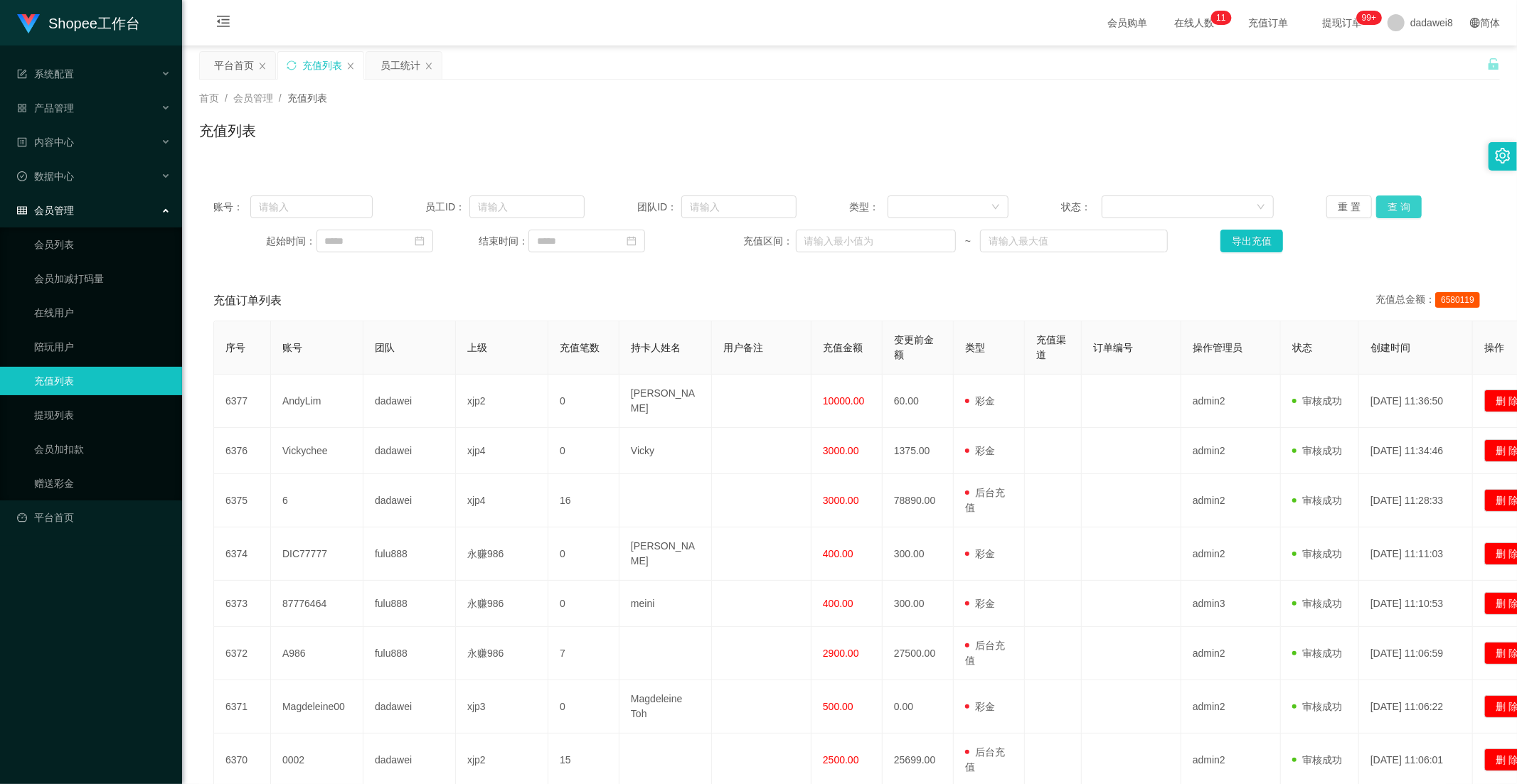
click at [1380, 201] on button "查 询" at bounding box center [1398, 206] width 45 height 23
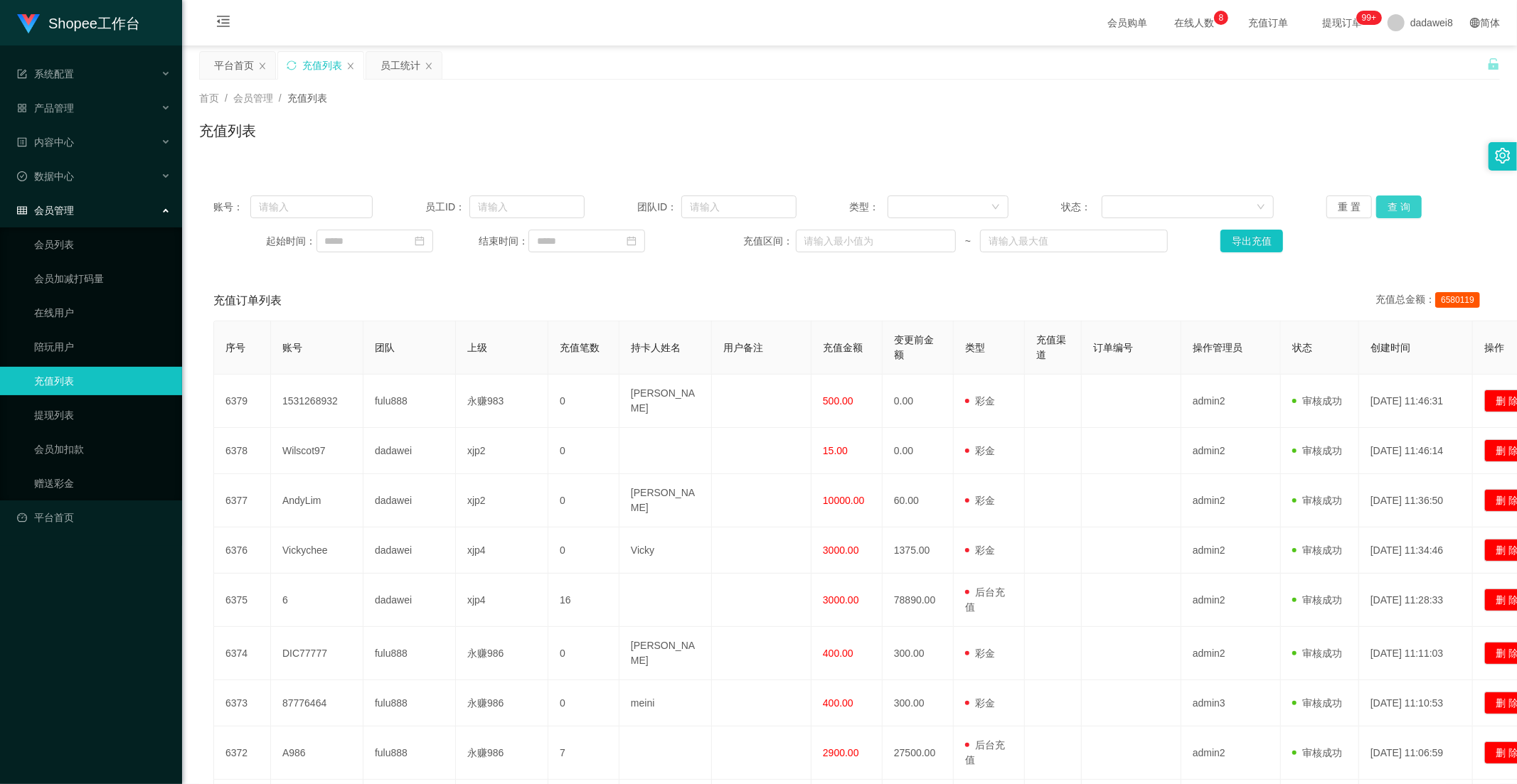
click at [1379, 204] on button "查 询" at bounding box center [1398, 206] width 45 height 23
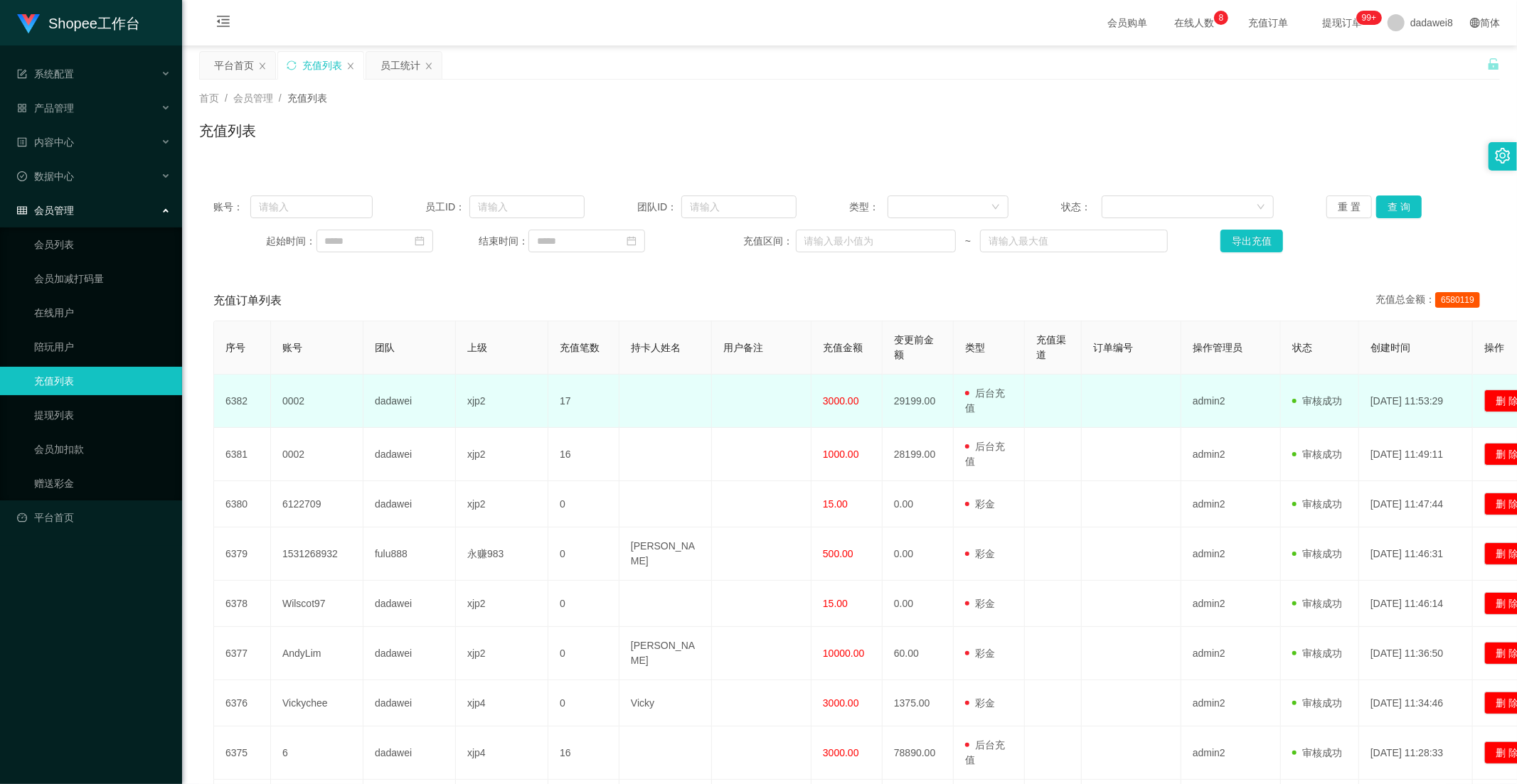
click at [844, 401] on span "3000.00" at bounding box center [841, 401] width 36 height 12
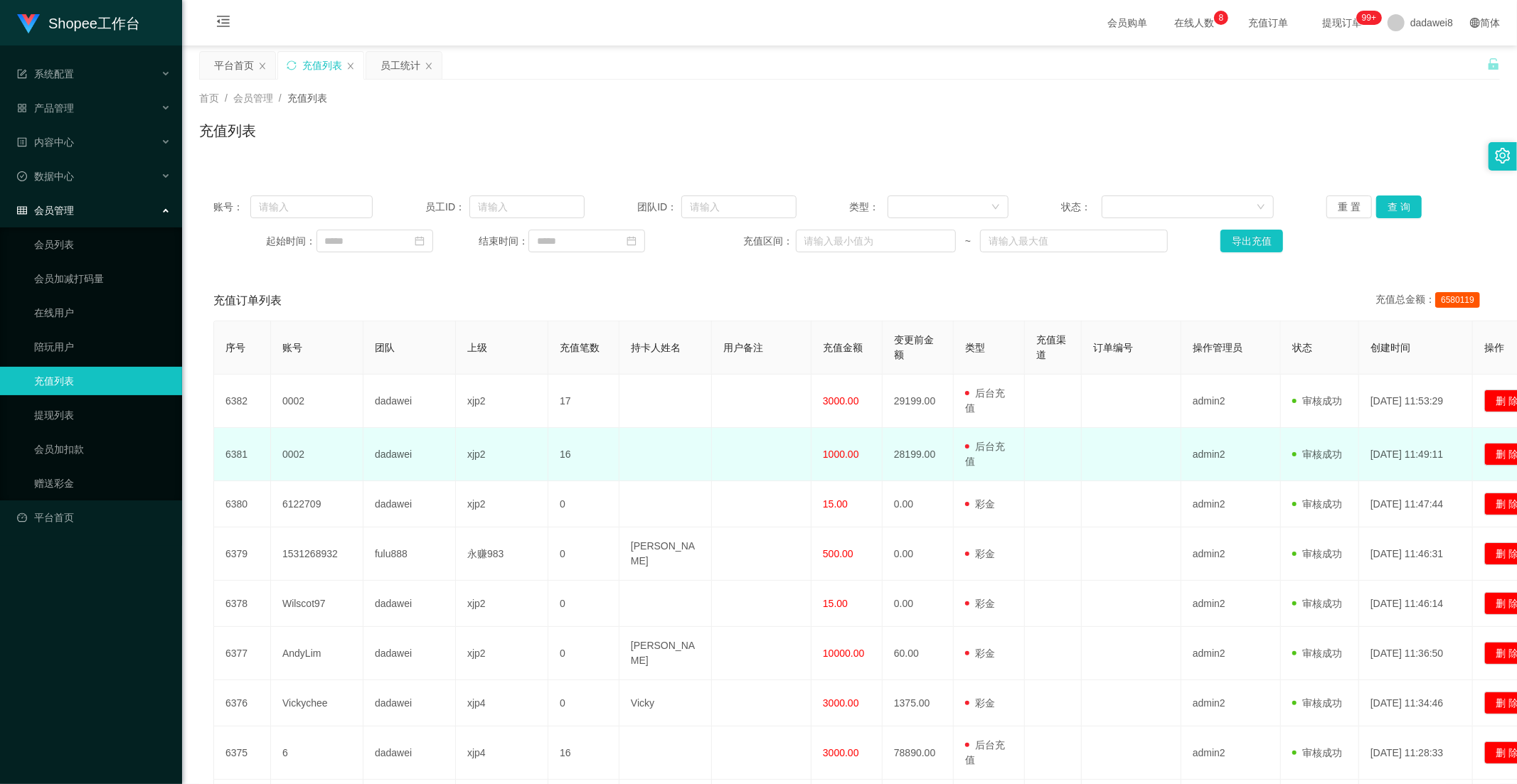
click at [835, 474] on td "1000.00" at bounding box center [847, 454] width 71 height 53
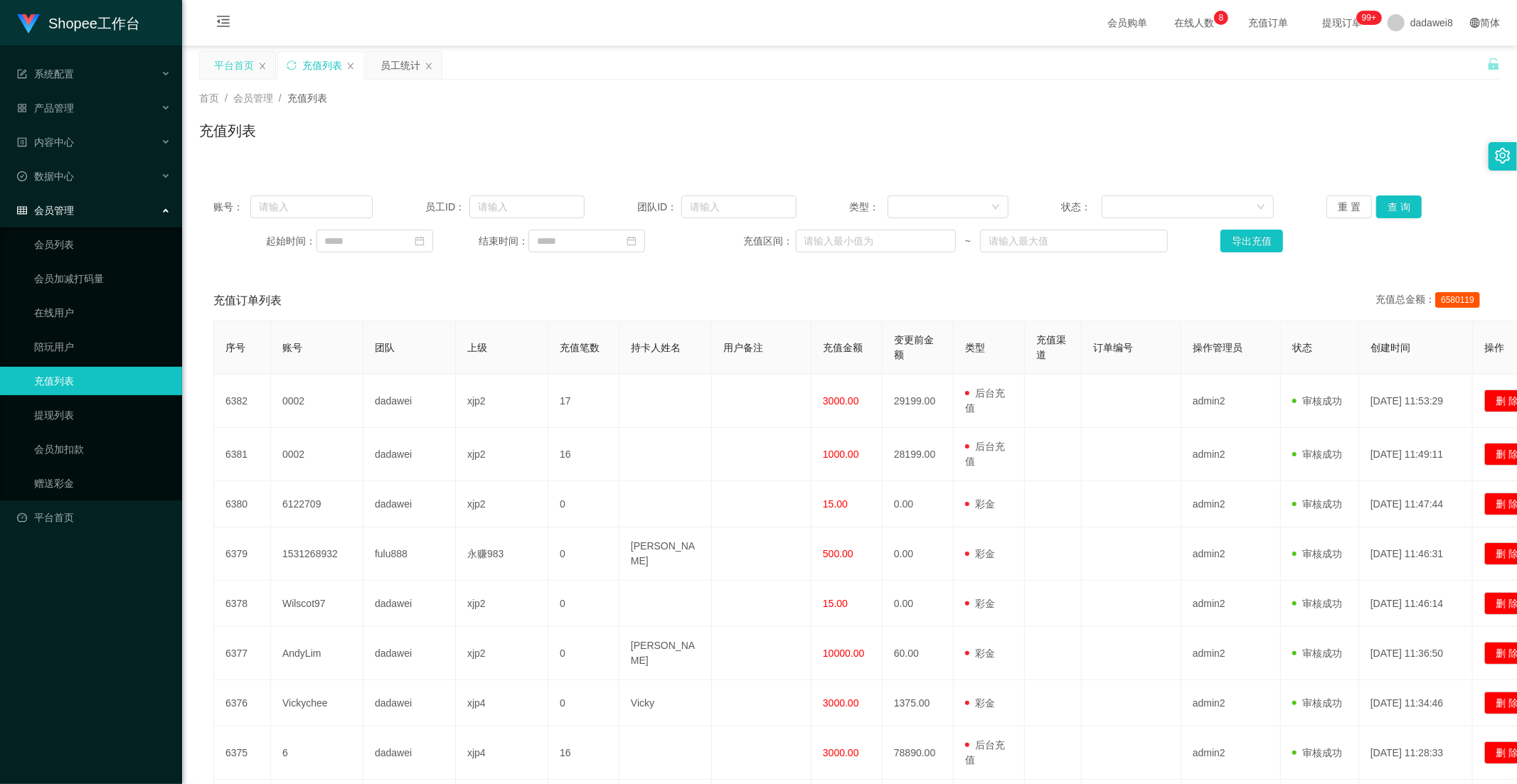
click at [238, 67] on div "平台首页" at bounding box center [234, 66] width 40 height 27
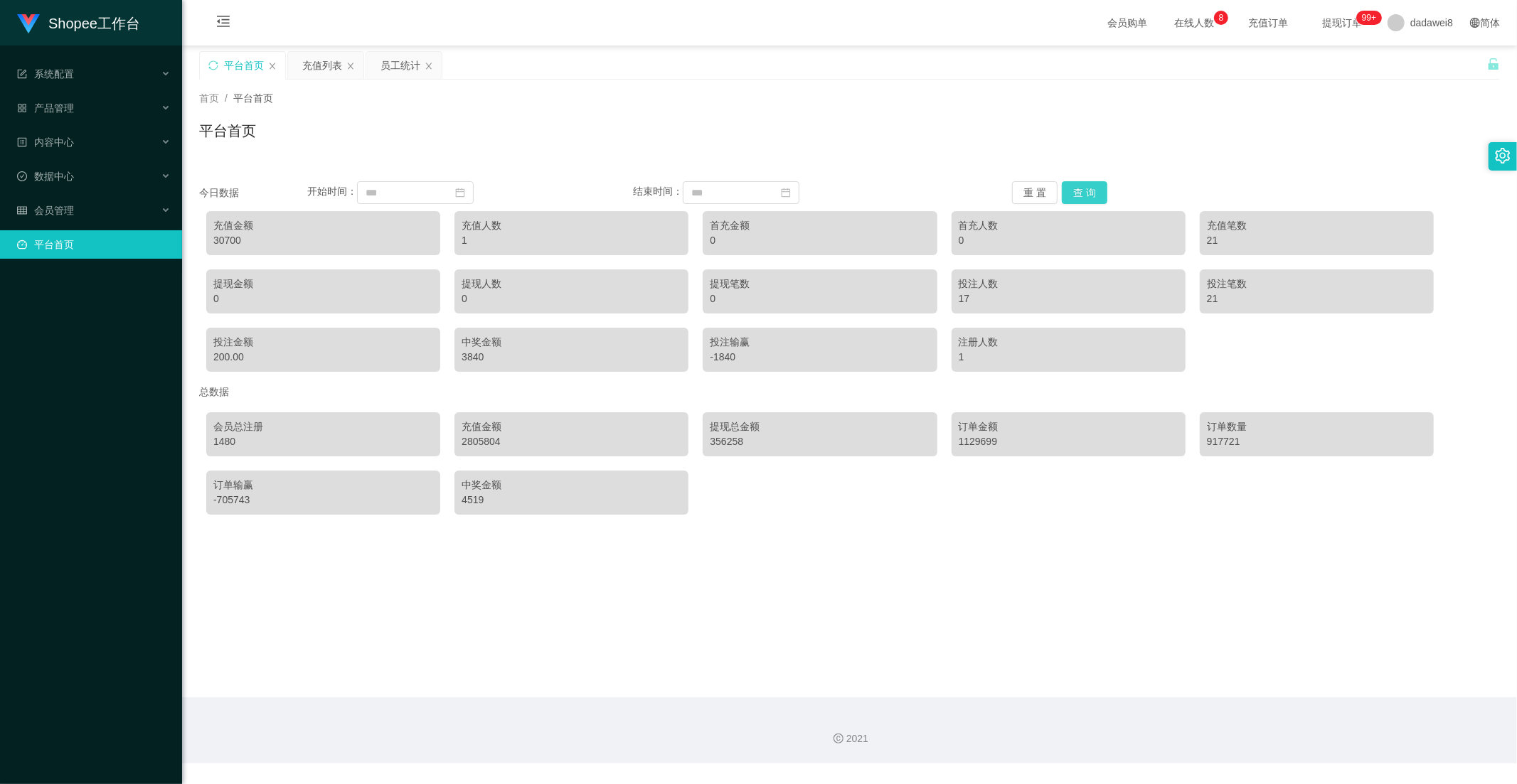
click at [1084, 195] on button "查 询" at bounding box center [1084, 192] width 45 height 23
click at [1069, 187] on button "查 询" at bounding box center [1084, 192] width 45 height 23
click at [544, 155] on div "首页 / 平台首页 / 平台首页" at bounding box center [850, 122] width 1334 height 84
click at [1089, 197] on button "查 询" at bounding box center [1084, 192] width 45 height 23
click at [314, 73] on div "充值列表" at bounding box center [322, 66] width 40 height 27
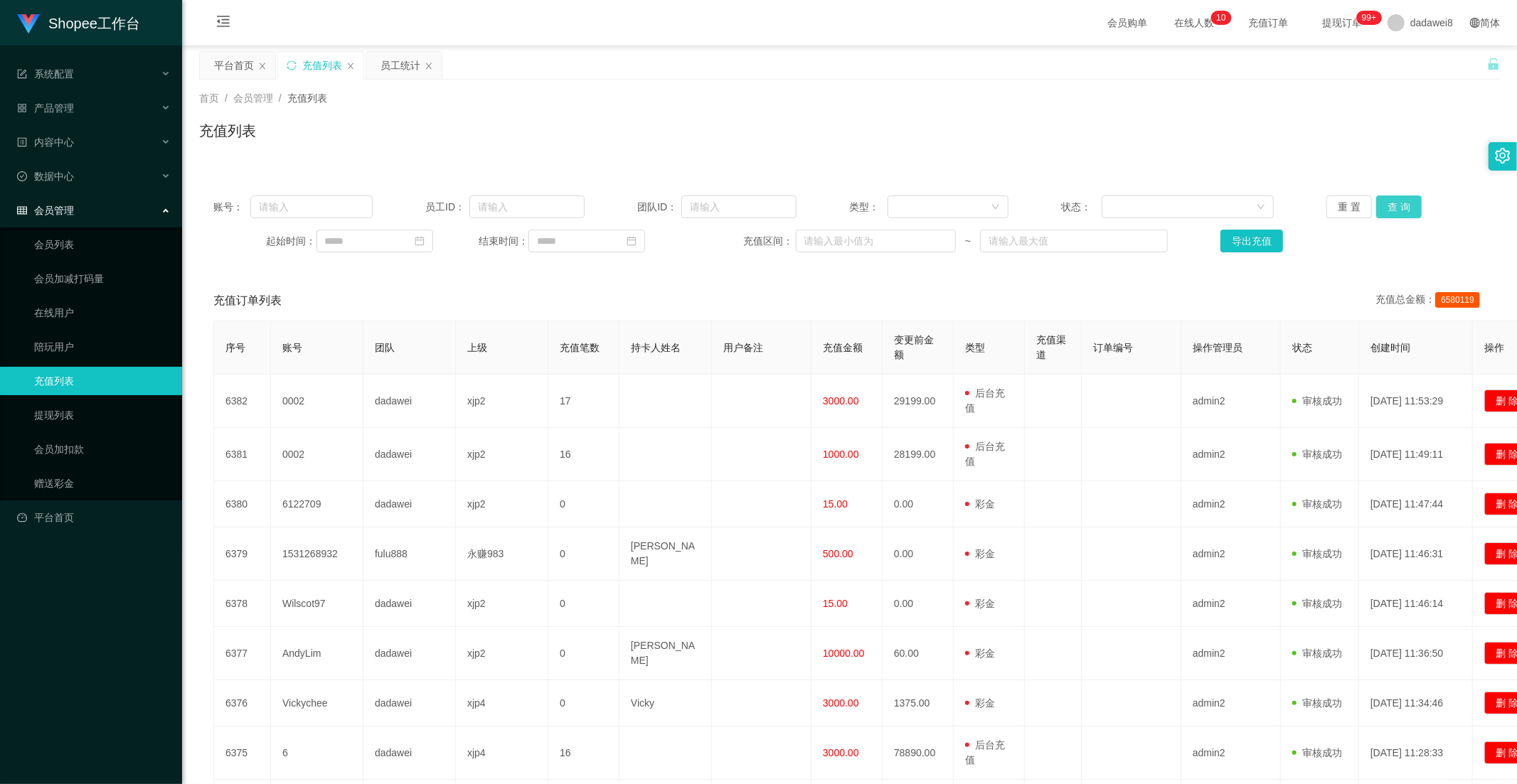
click at [1388, 203] on button "查 询" at bounding box center [1398, 206] width 45 height 23
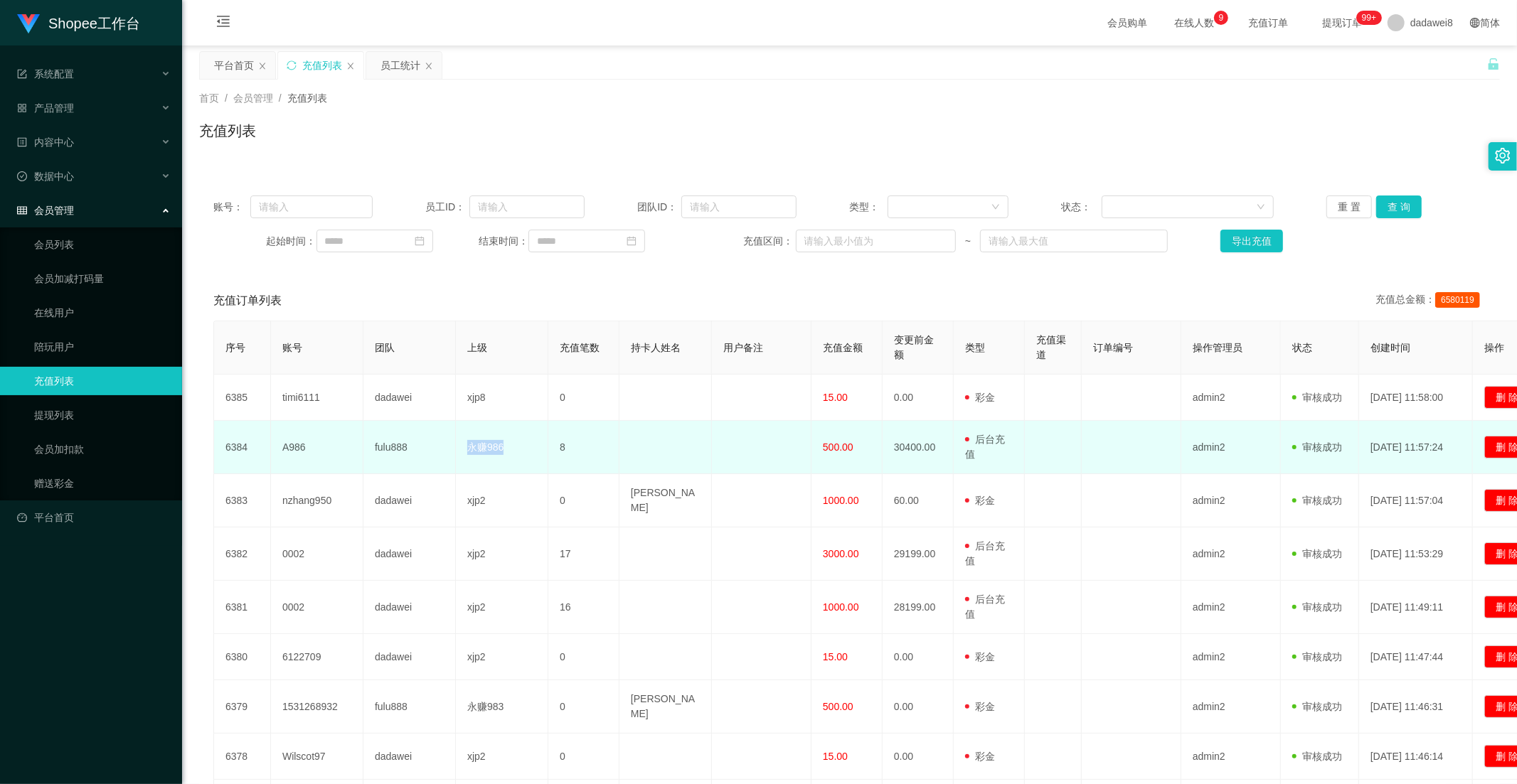
drag, startPoint x: 505, startPoint y: 444, endPoint x: 464, endPoint y: 437, distance: 41.6
click at [464, 437] on td "永赚986" at bounding box center [502, 447] width 92 height 53
copy td "永赚986"
click at [398, 445] on td "fulu888" at bounding box center [409, 447] width 92 height 53
click at [398, 444] on td "fulu888" at bounding box center [409, 447] width 92 height 53
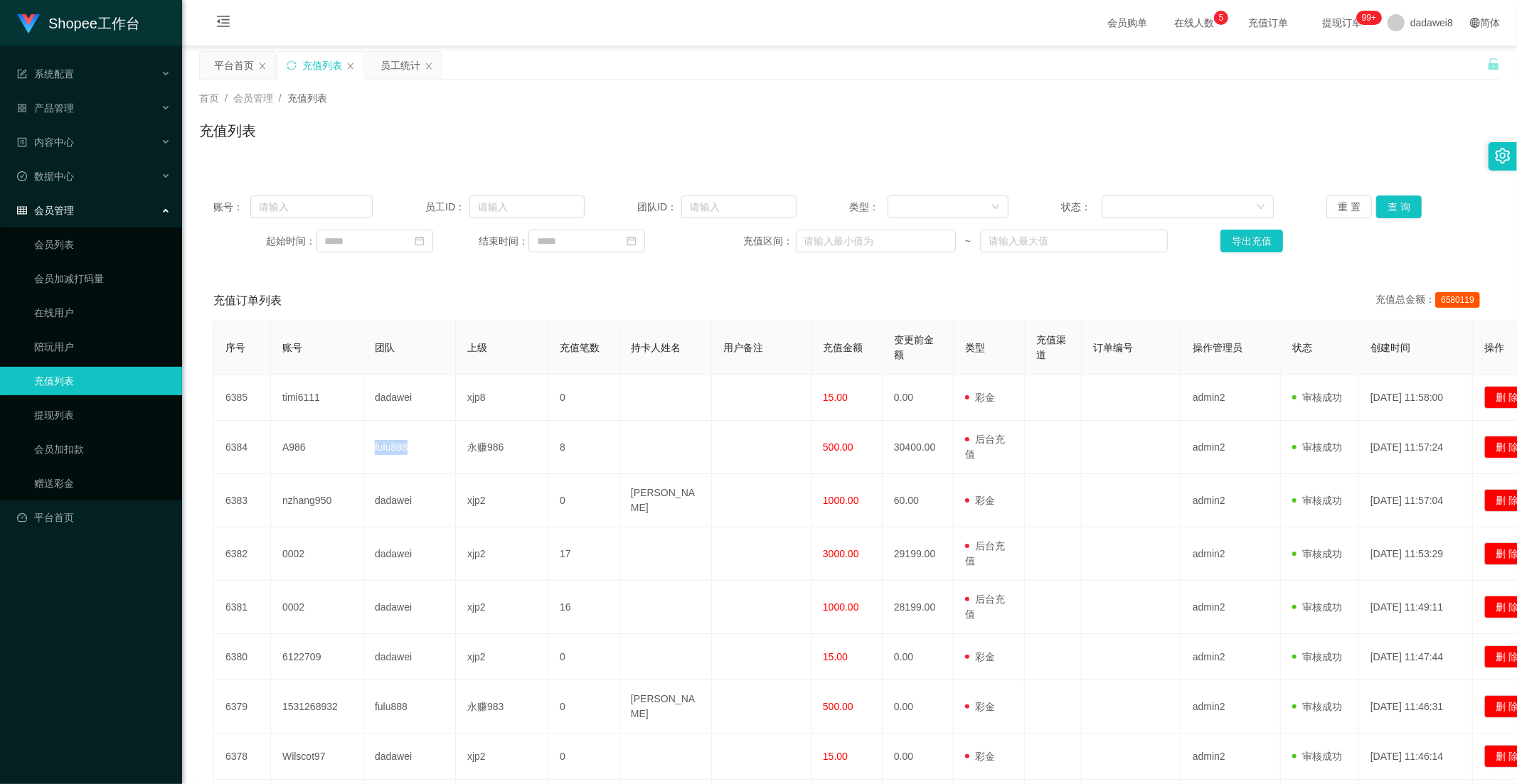
copy td "fulu888"
click at [702, 208] on input "text" at bounding box center [738, 206] width 115 height 23
paste input "fulu888"
type input "fulu888"
click at [1385, 209] on button "查 询" at bounding box center [1398, 206] width 45 height 23
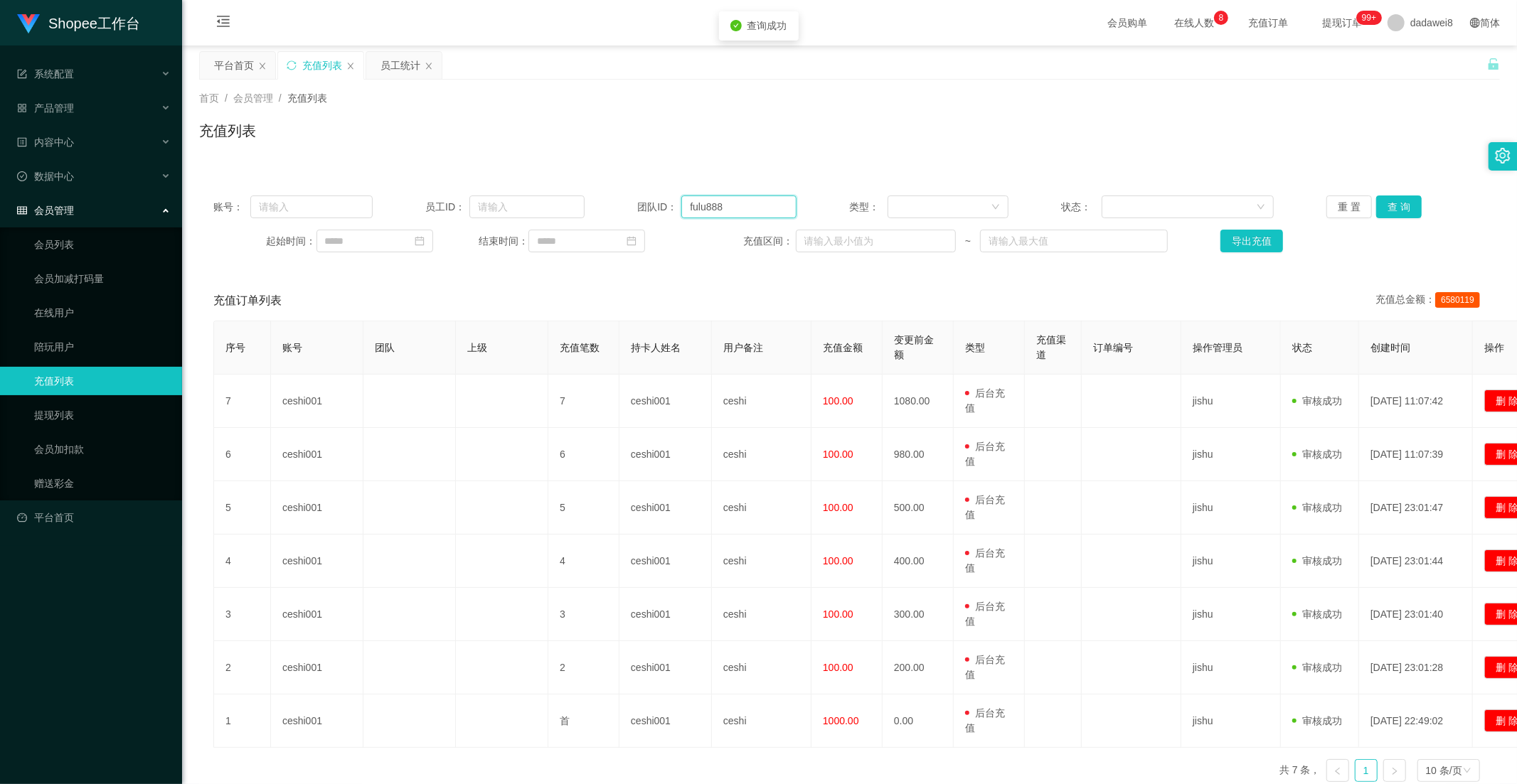
click at [760, 196] on input "fulu888" at bounding box center [738, 206] width 115 height 23
click at [1390, 203] on button "查 询" at bounding box center [1398, 206] width 45 height 23
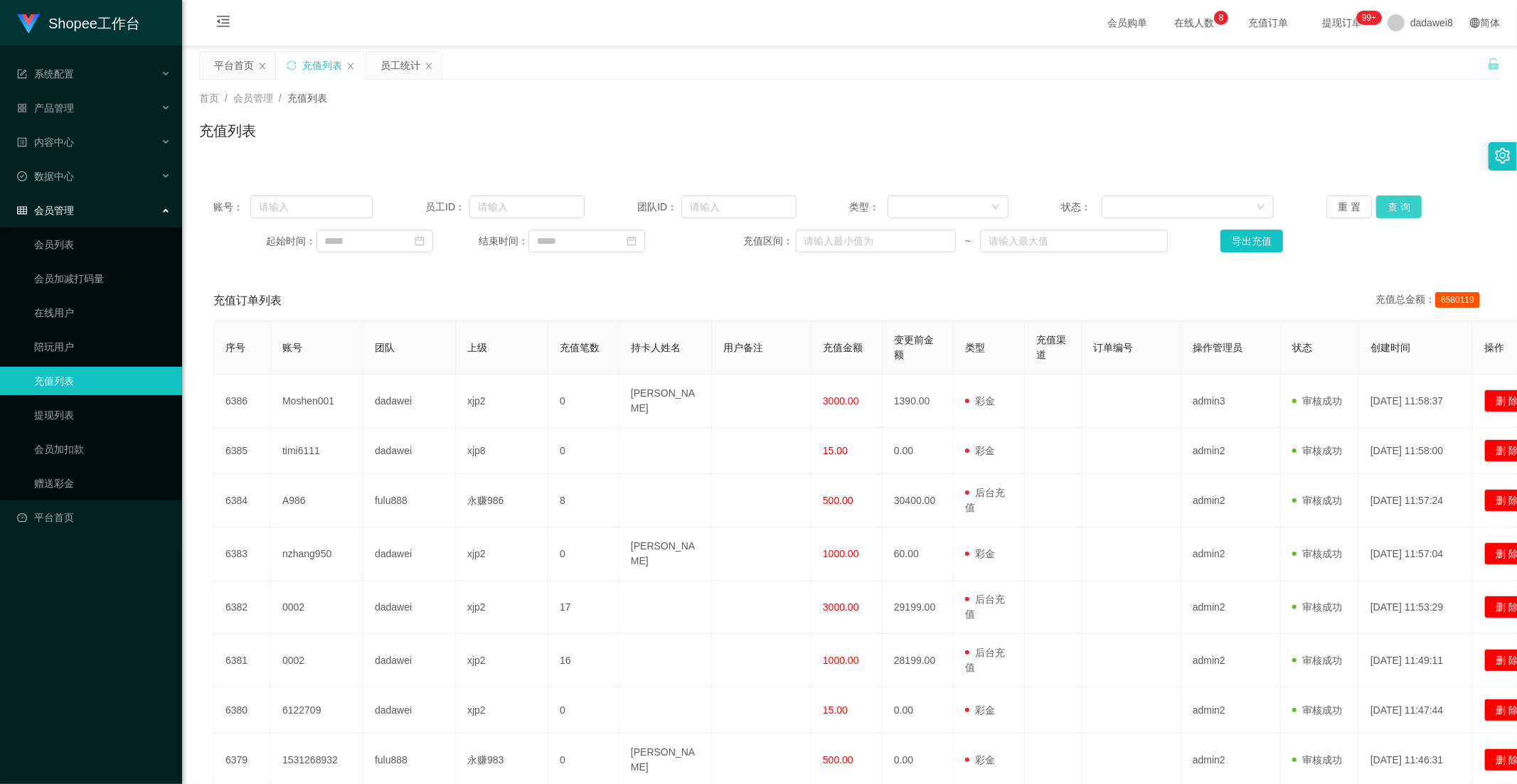
scroll to position [78, 0]
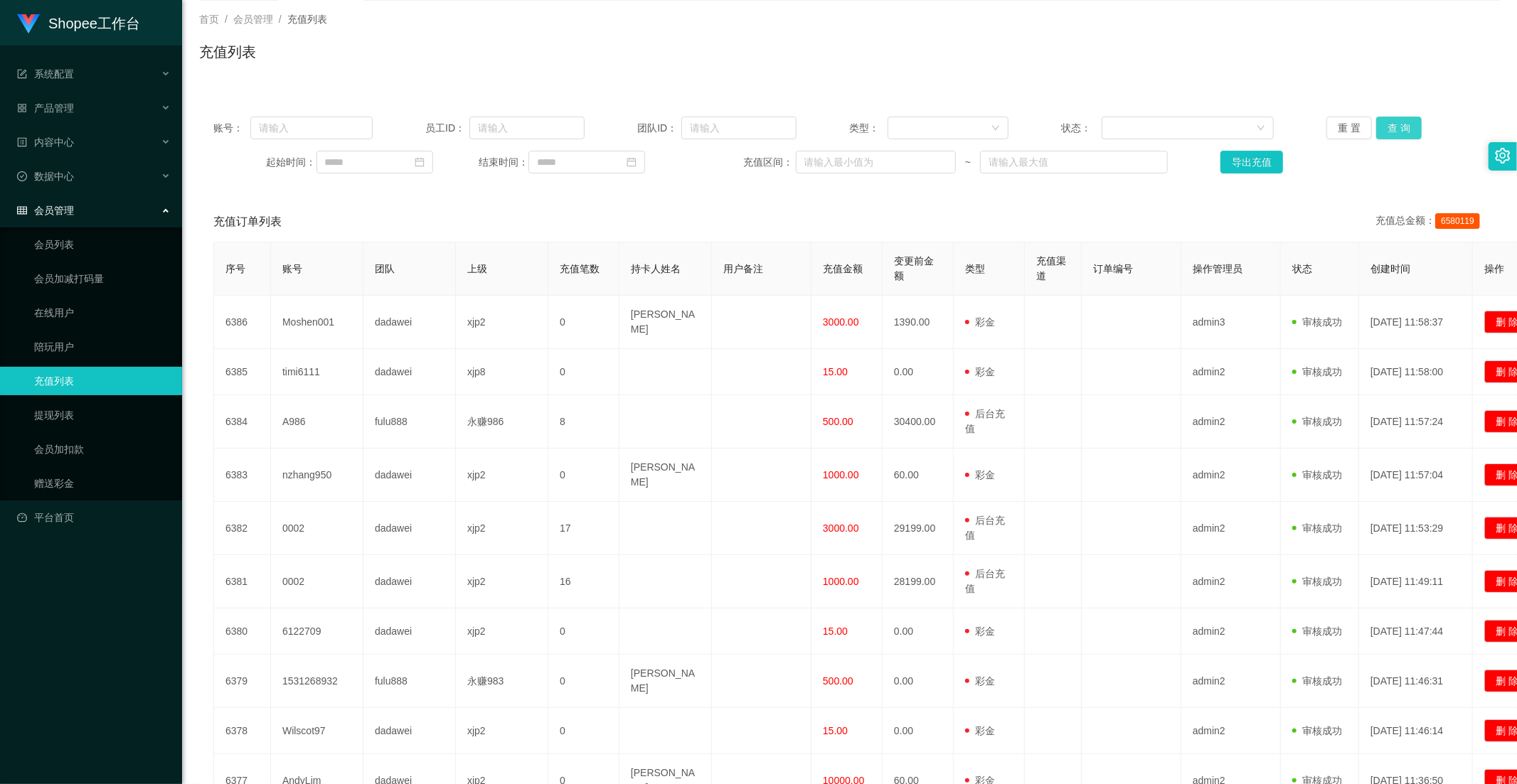
click at [1391, 127] on button "查 询" at bounding box center [1398, 128] width 45 height 23
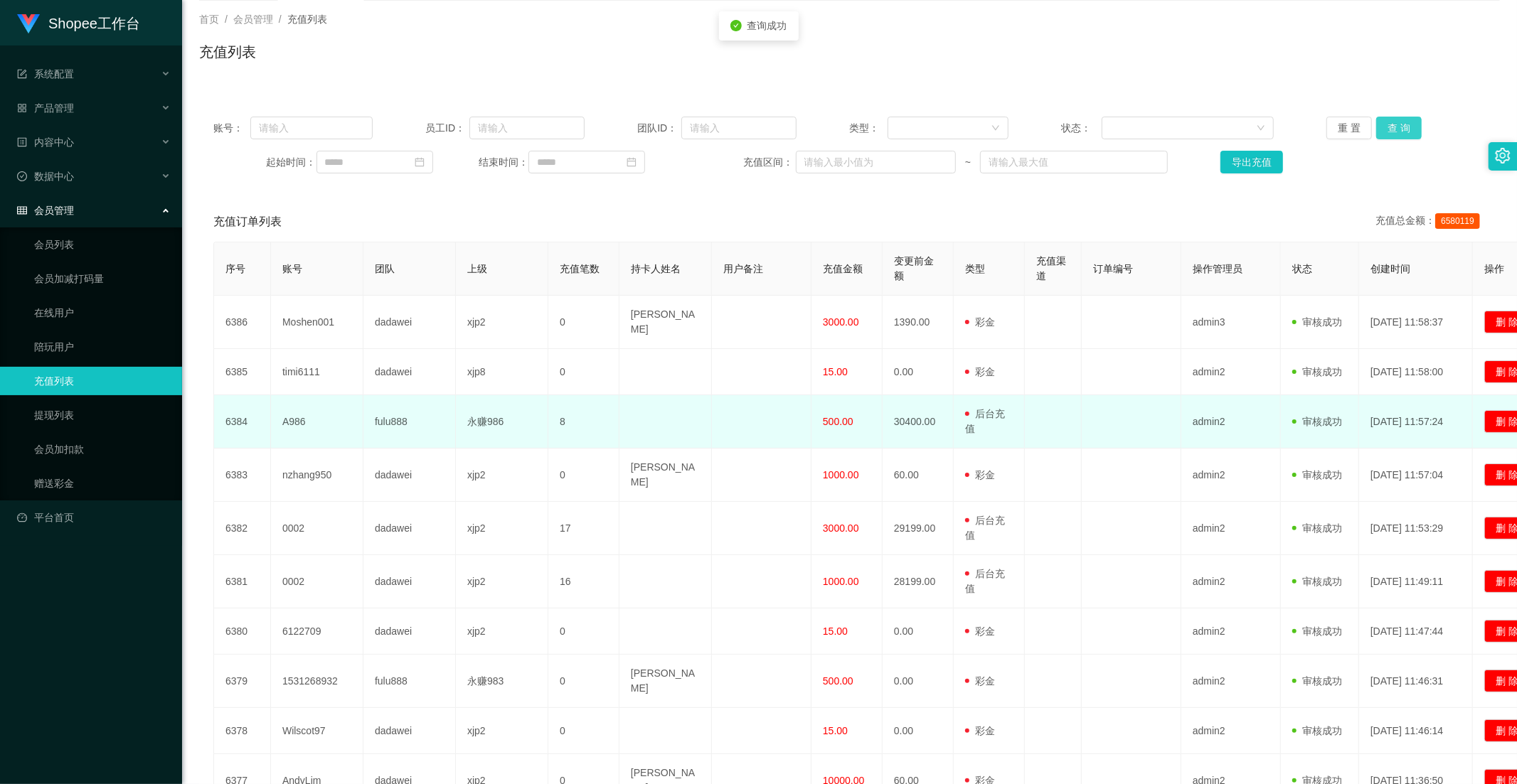
scroll to position [185, 0]
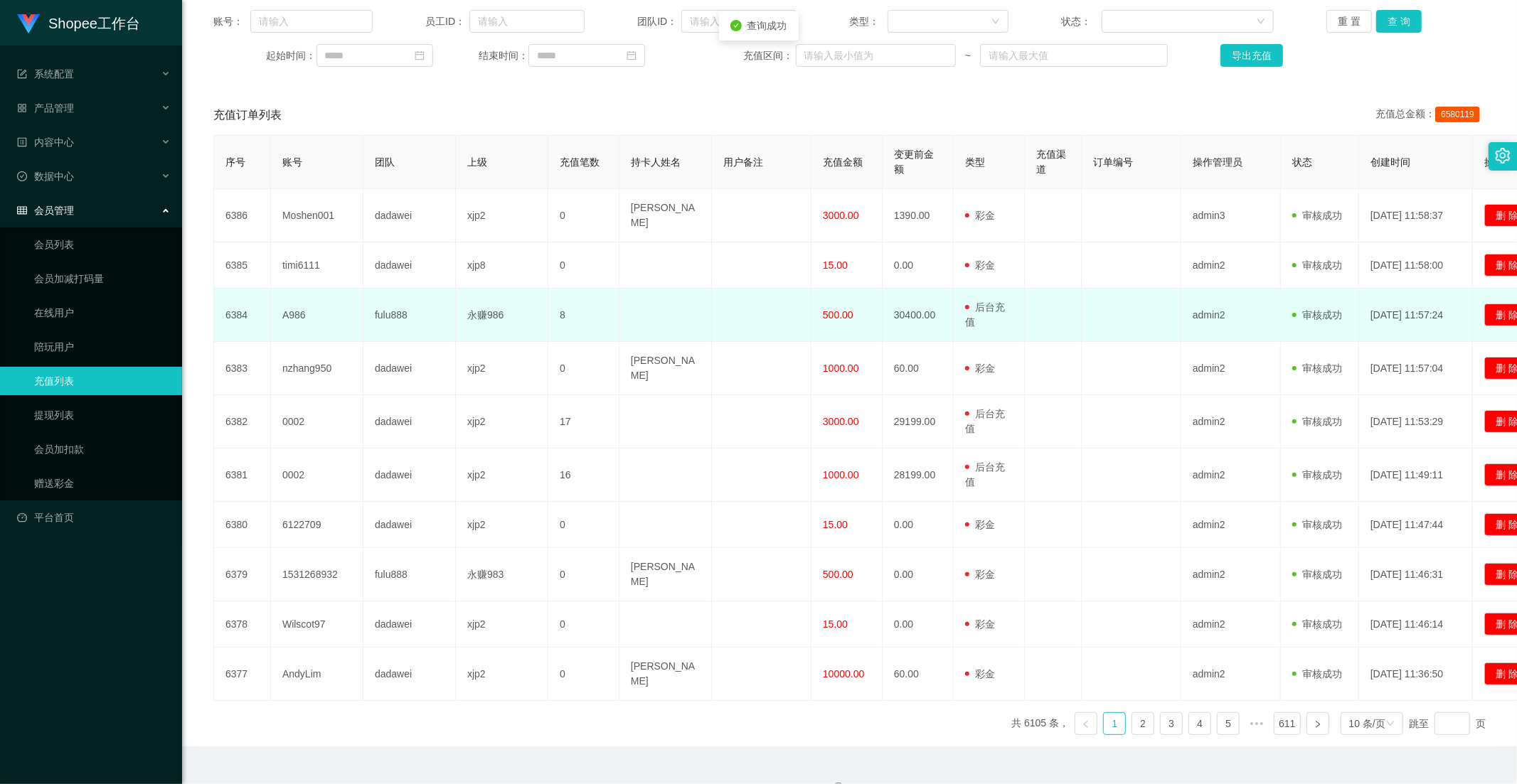
click at [836, 313] on span "500.00" at bounding box center [838, 315] width 30 height 12
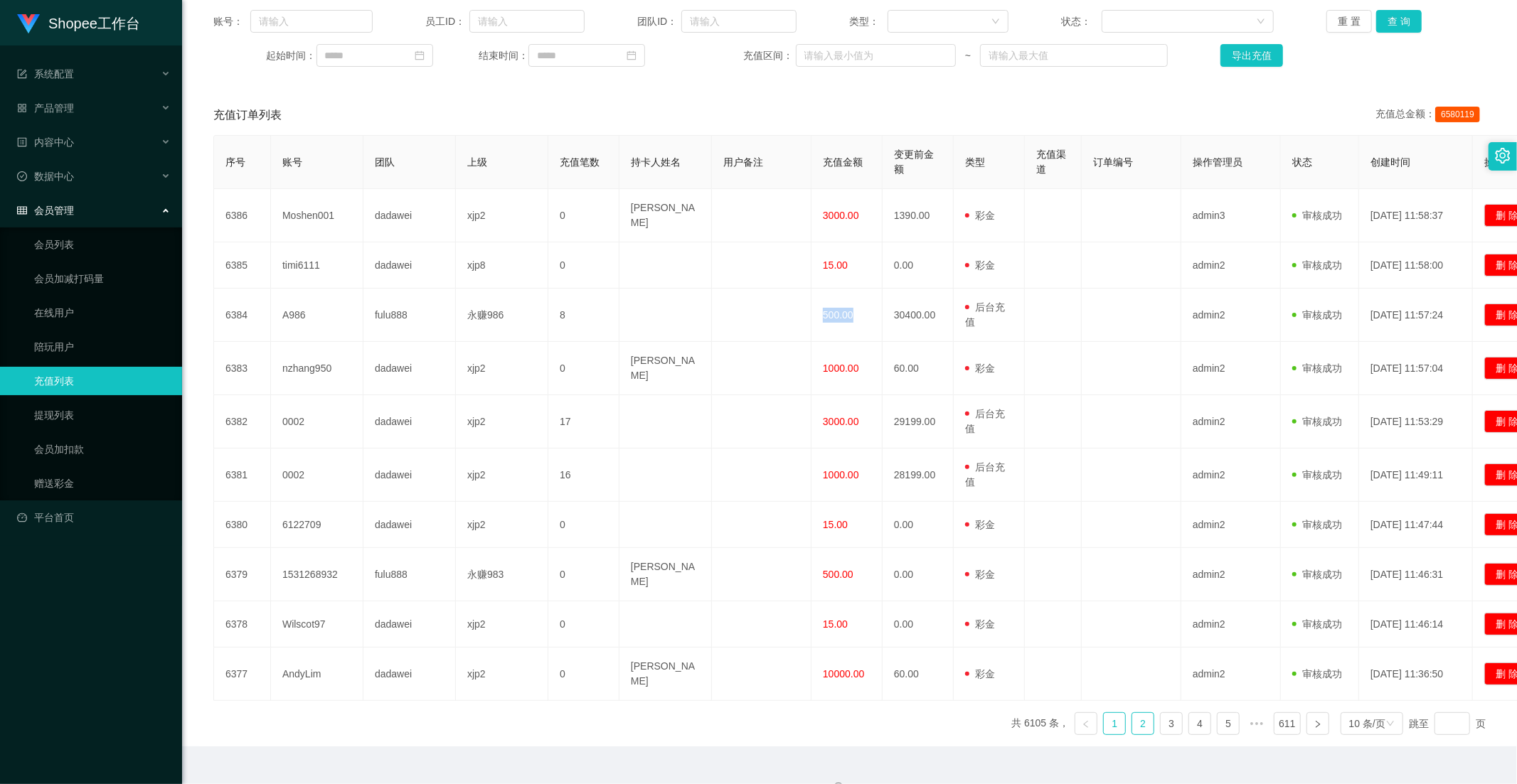
click at [1132, 713] on link "2" at bounding box center [1143, 724] width 22 height 22
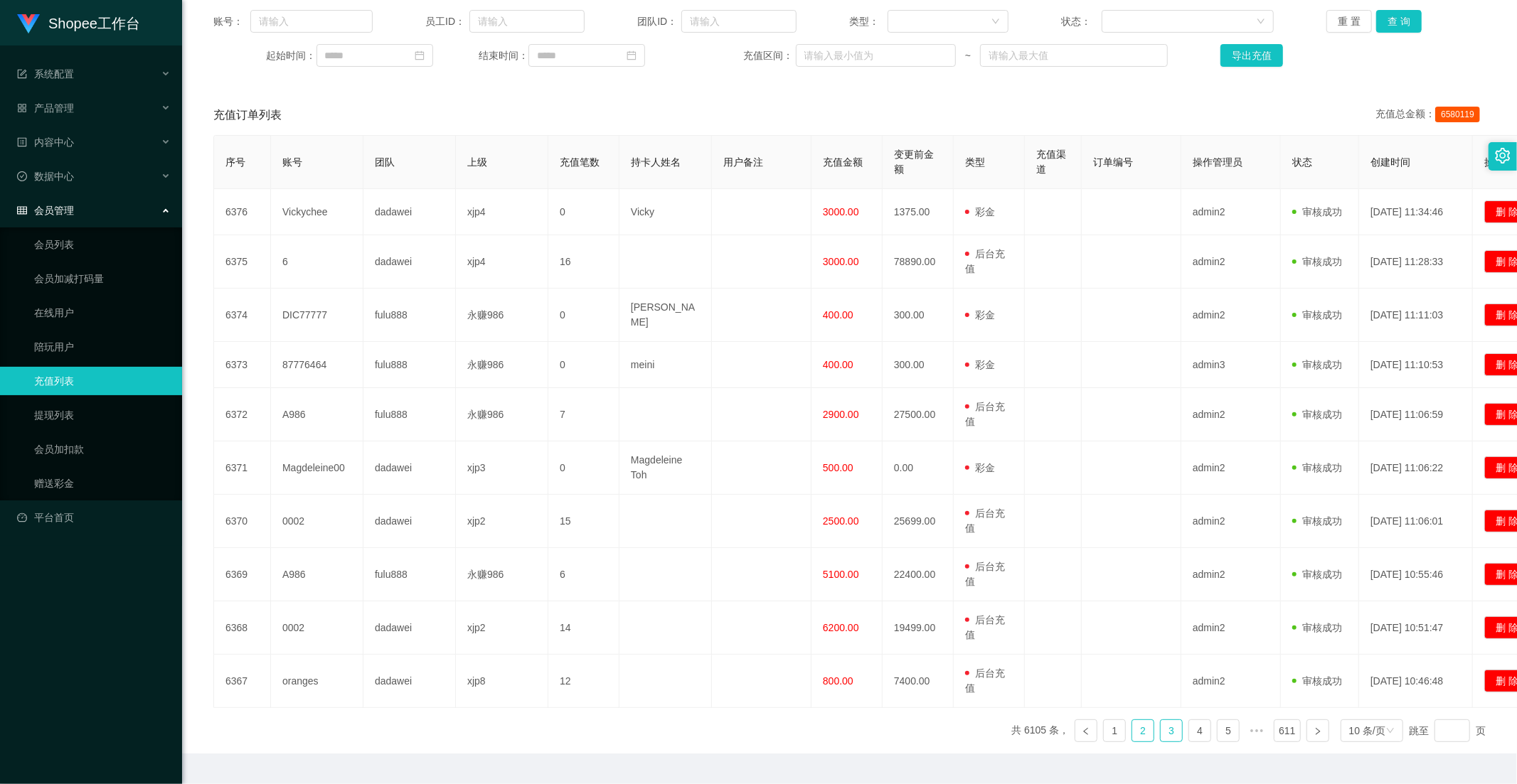
click at [1171, 737] on link "3" at bounding box center [1172, 731] width 22 height 22
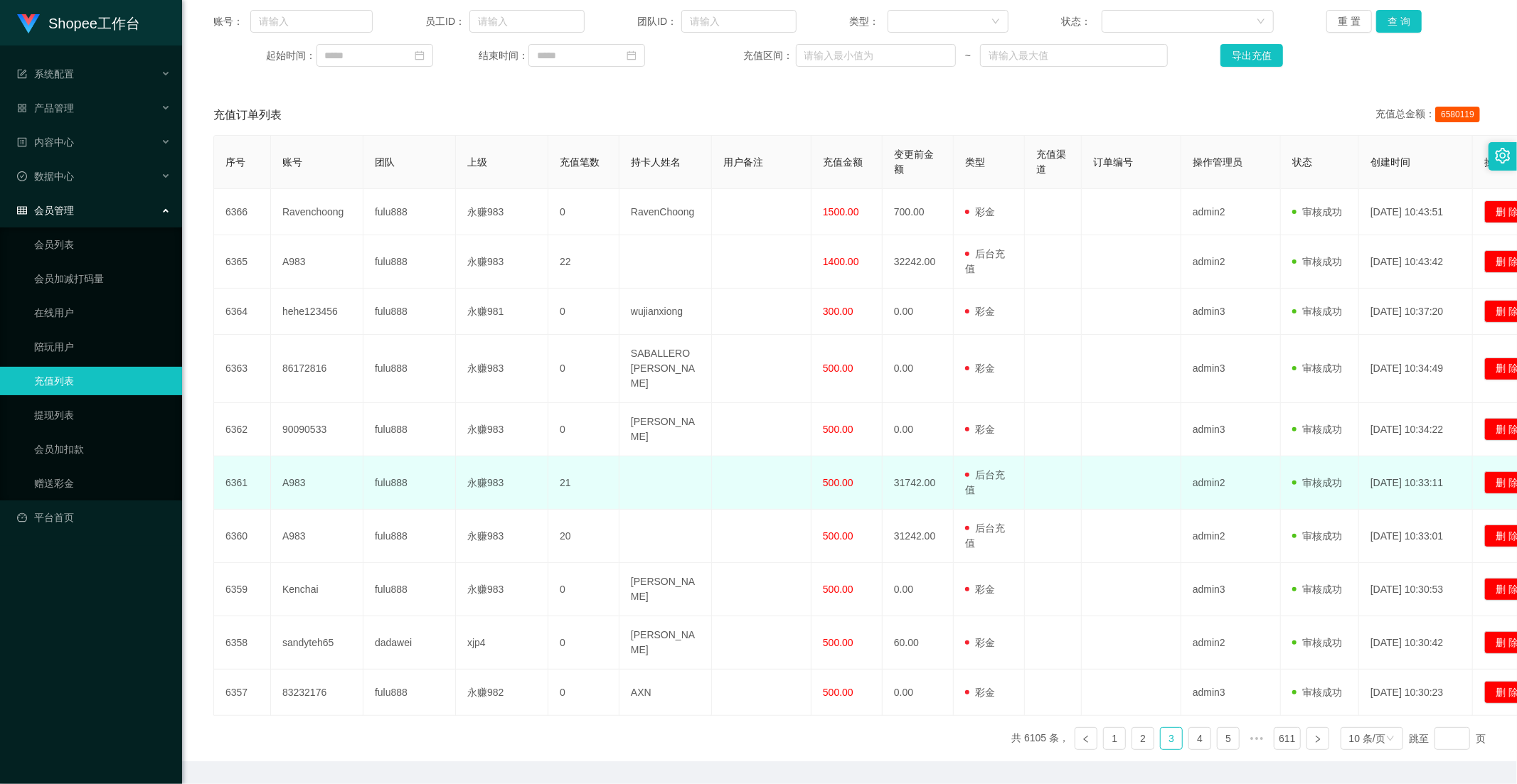
click at [833, 477] on span "500.00" at bounding box center [838, 483] width 30 height 12
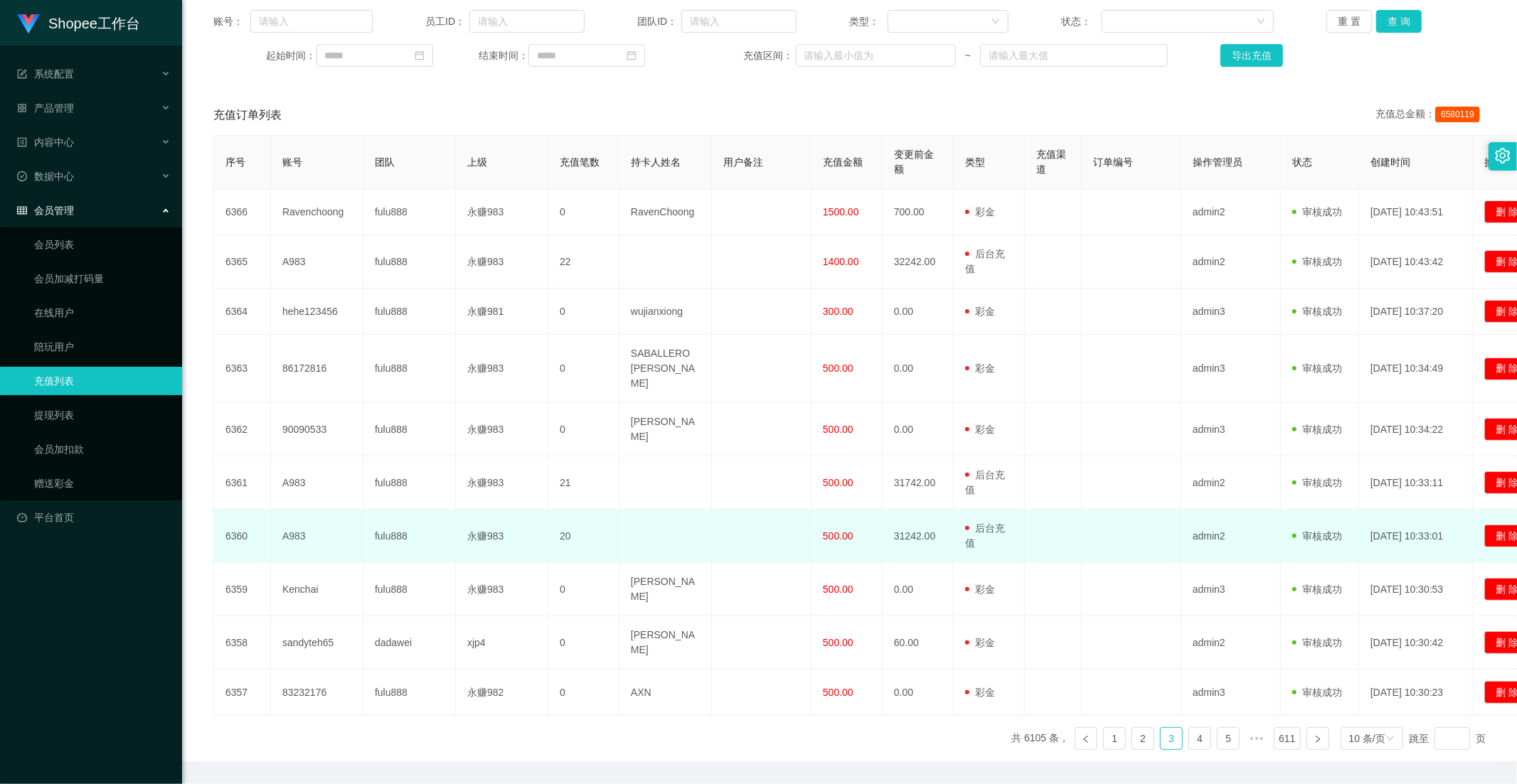
click at [833, 531] on span "500.00" at bounding box center [838, 537] width 30 height 12
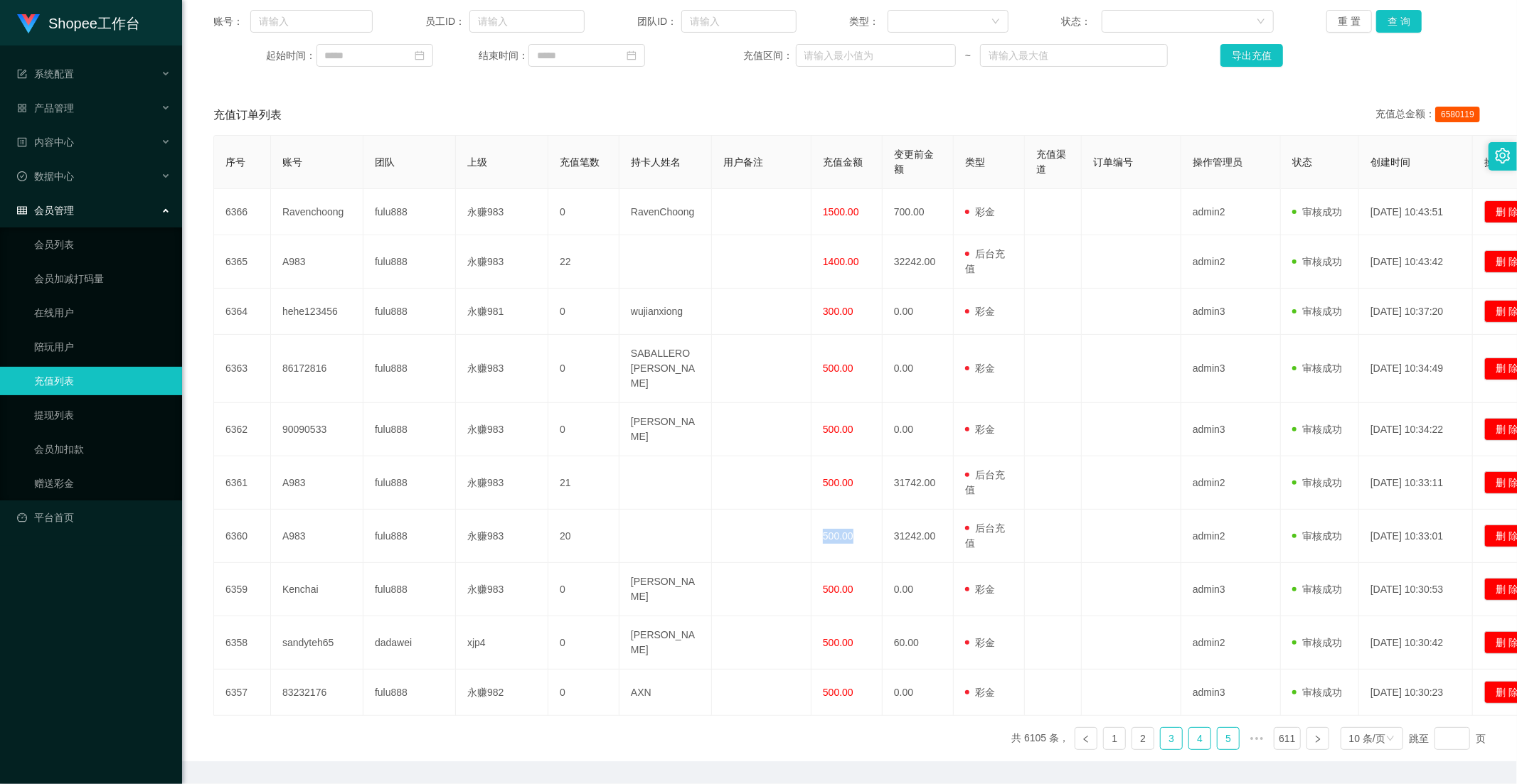
click at [1198, 728] on link "4" at bounding box center [1200, 739] width 22 height 22
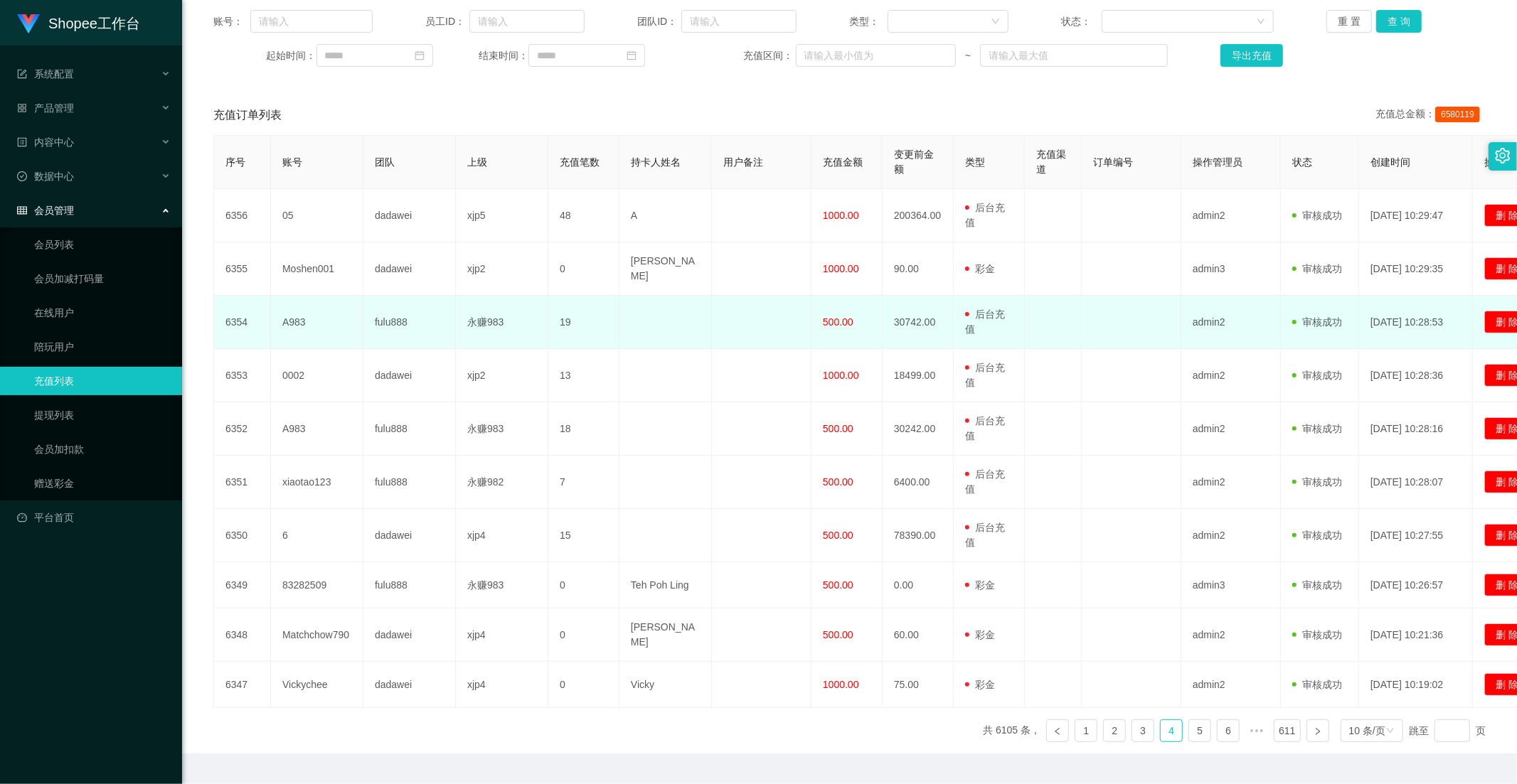
click at [823, 306] on td "500.00" at bounding box center [847, 323] width 71 height 53
click at [841, 318] on span "500.00" at bounding box center [838, 323] width 30 height 12
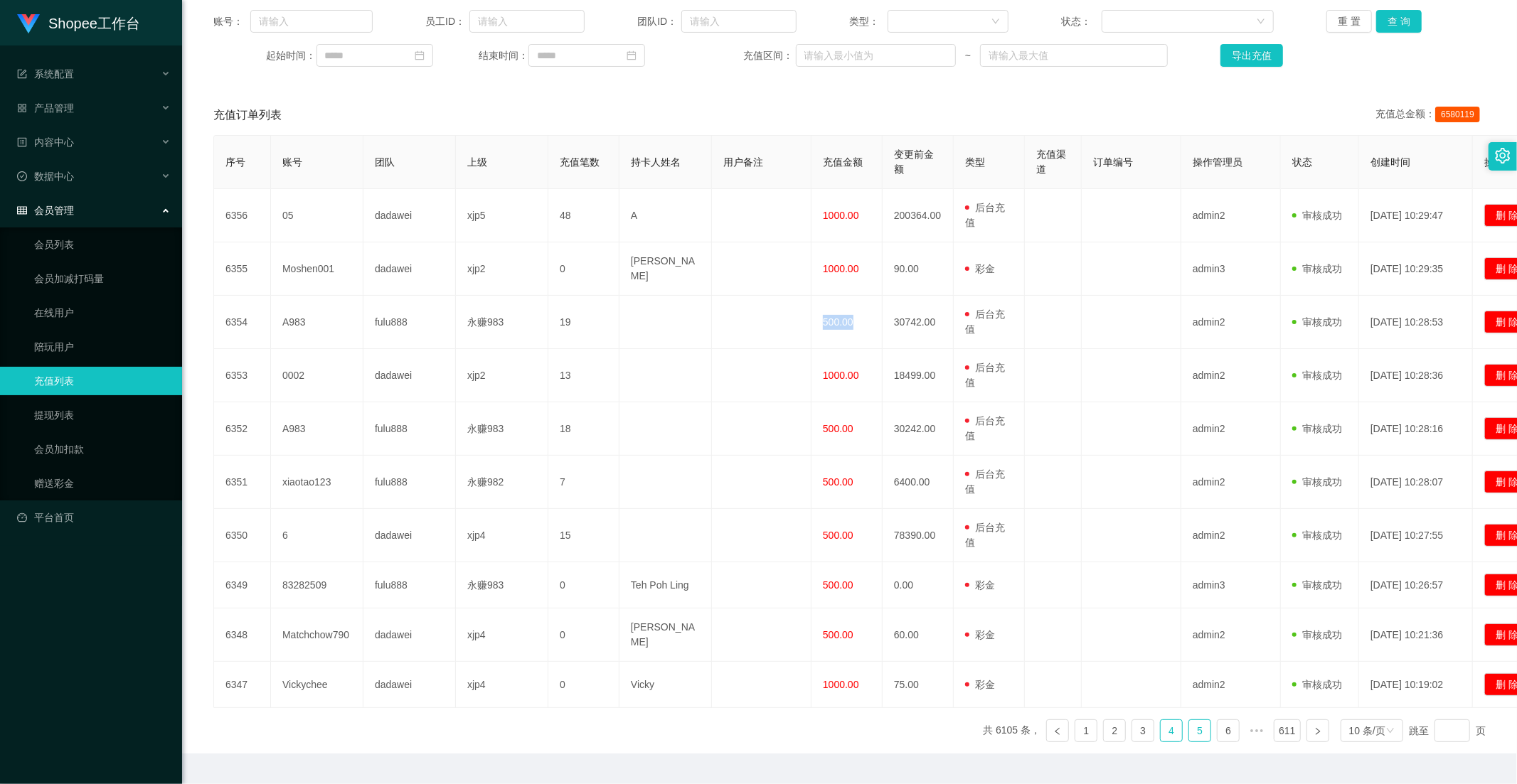
click at [1189, 720] on link "5" at bounding box center [1200, 731] width 22 height 22
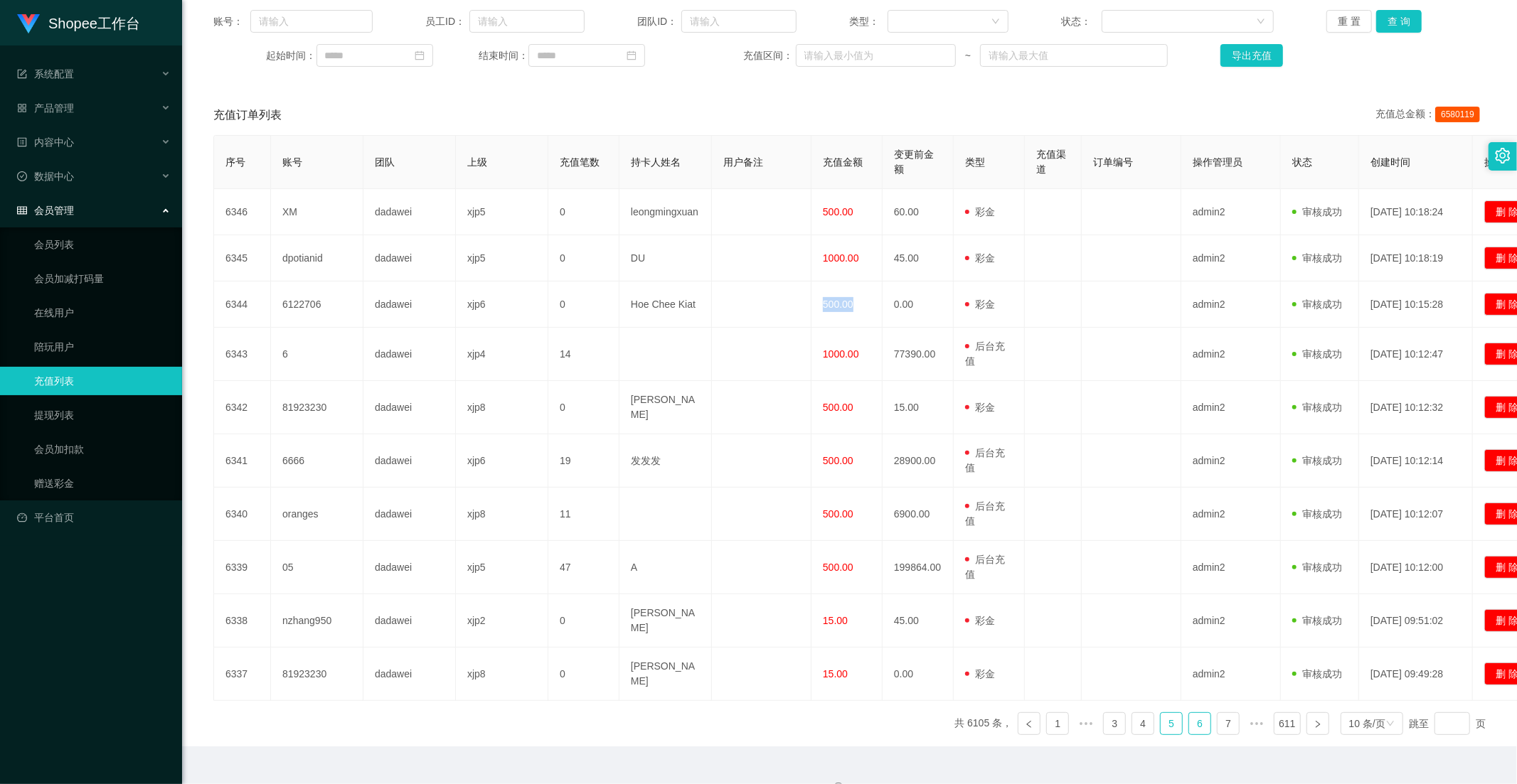
click at [1190, 718] on link "6" at bounding box center [1200, 724] width 22 height 22
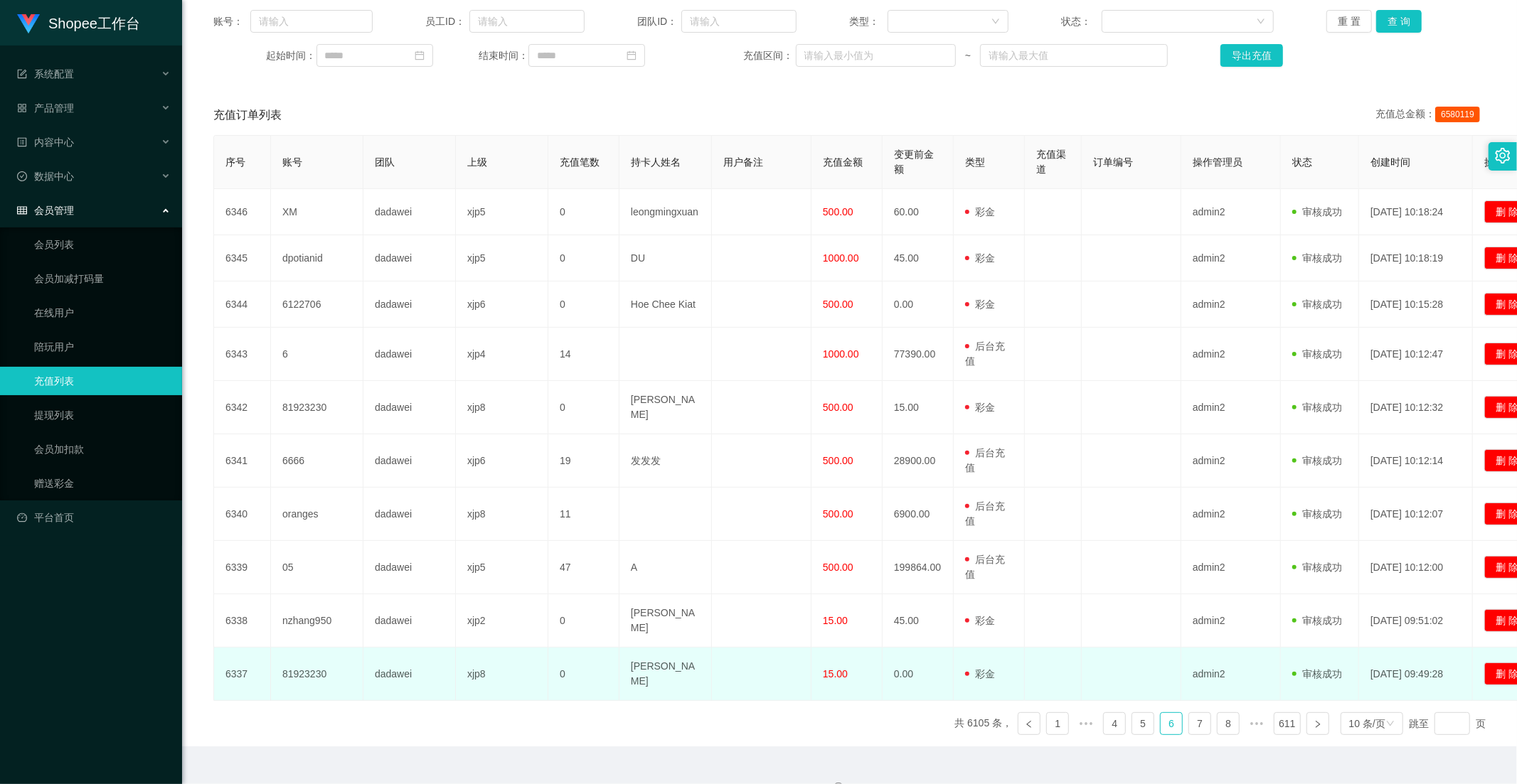
scroll to position [165, 0]
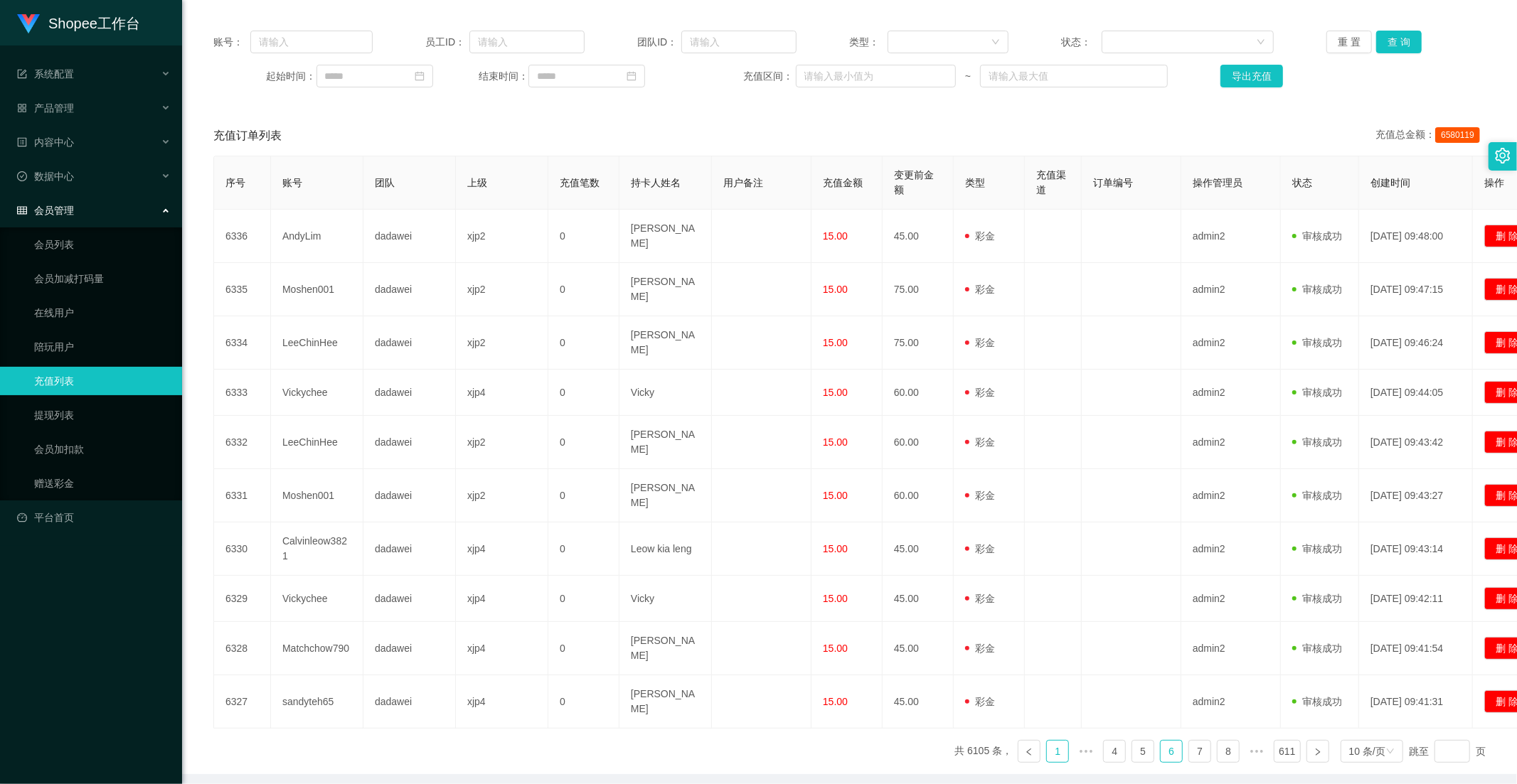
click at [1047, 741] on link "1" at bounding box center [1058, 752] width 22 height 22
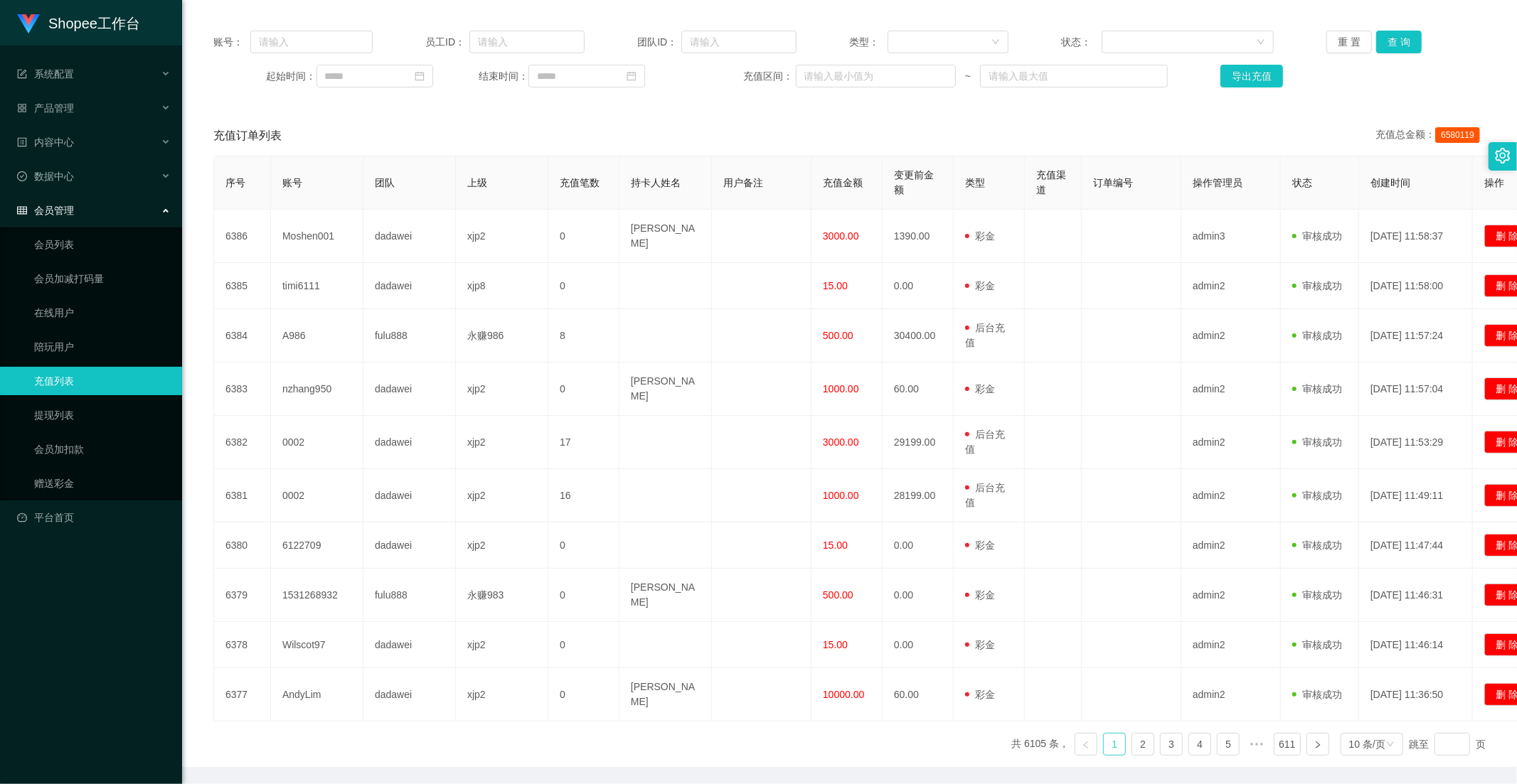
scroll to position [7, 0]
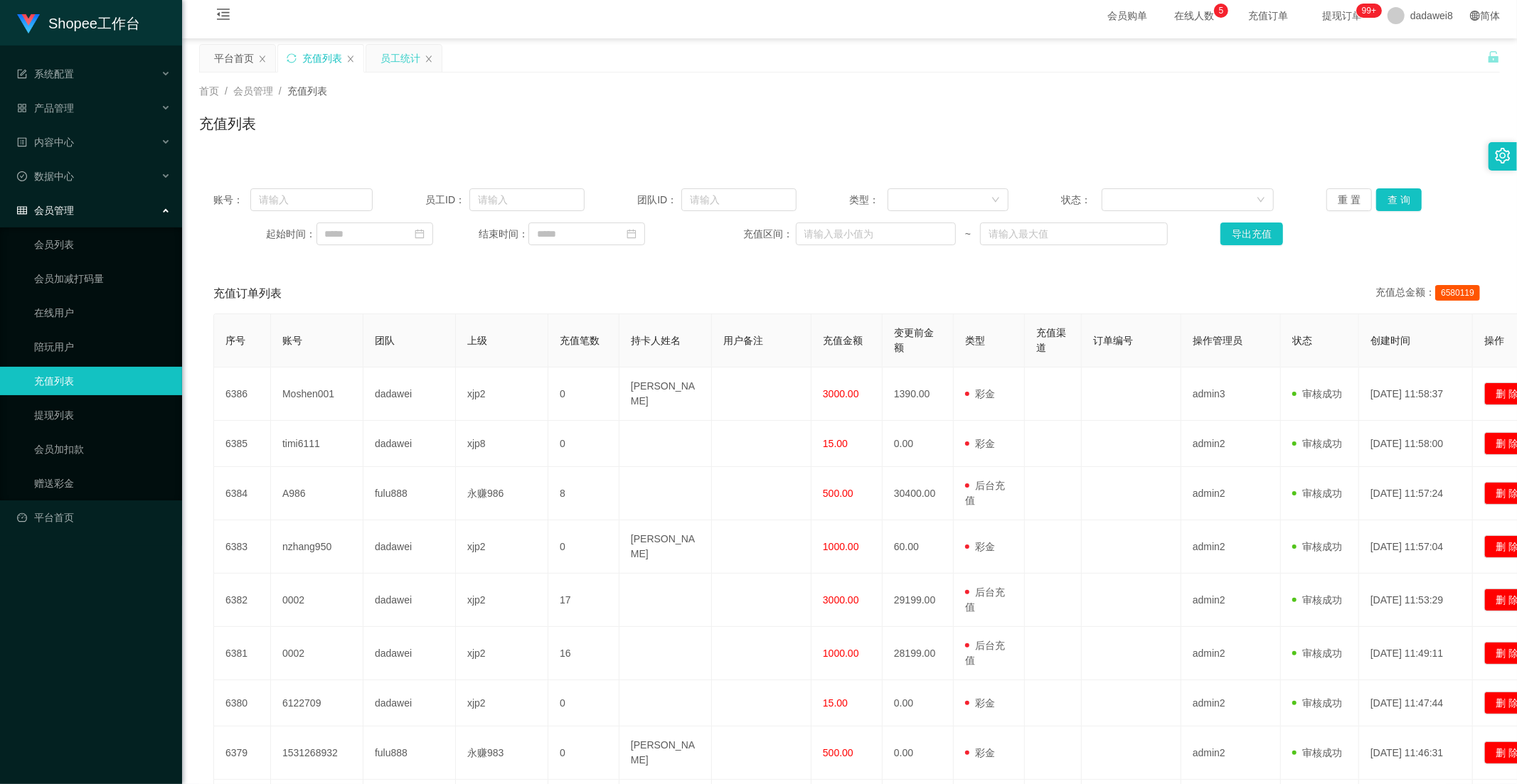
click at [417, 70] on div "员工统计" at bounding box center [400, 59] width 40 height 27
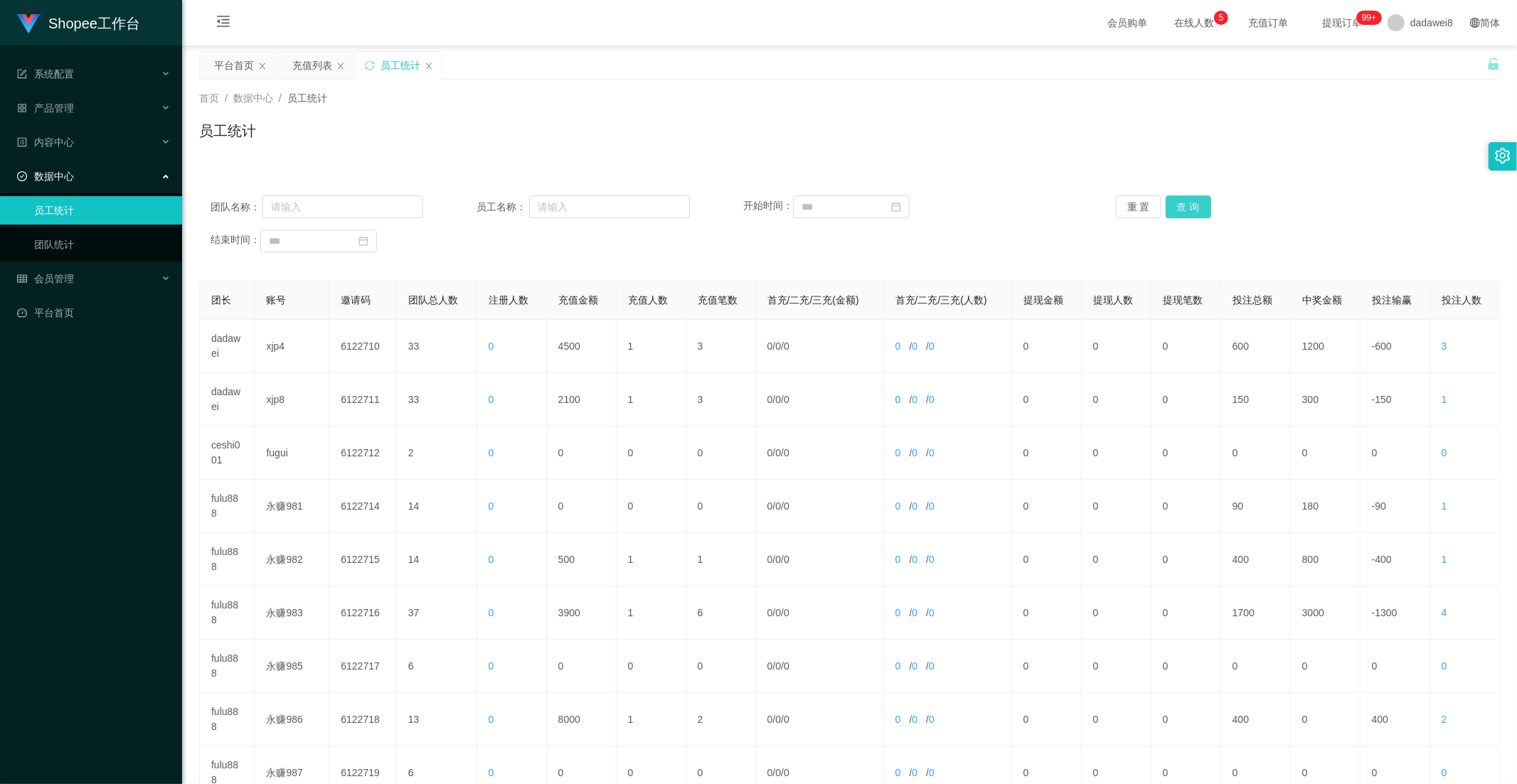
click at [1182, 211] on button "查 询" at bounding box center [1188, 206] width 45 height 23
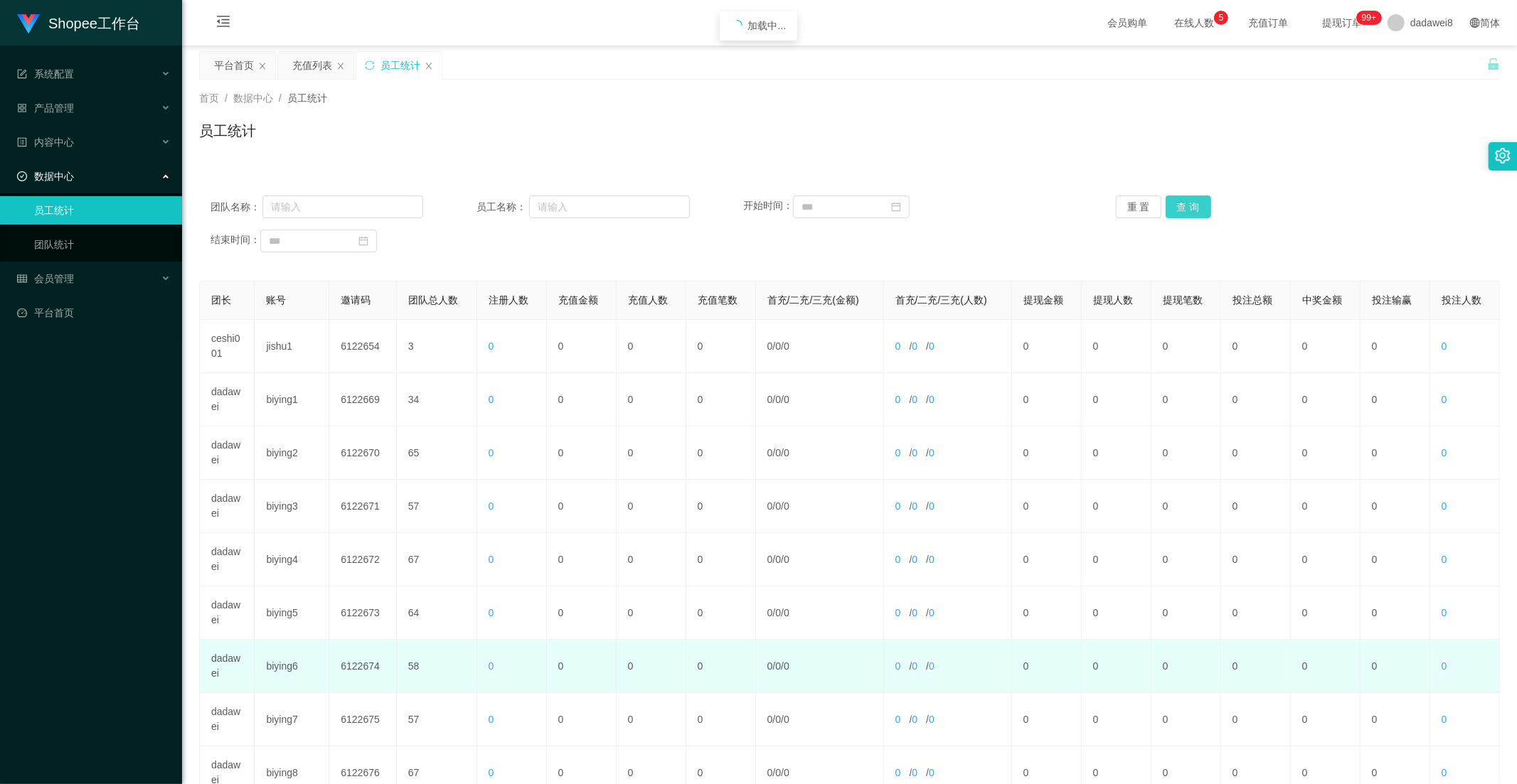
scroll to position [199, 0]
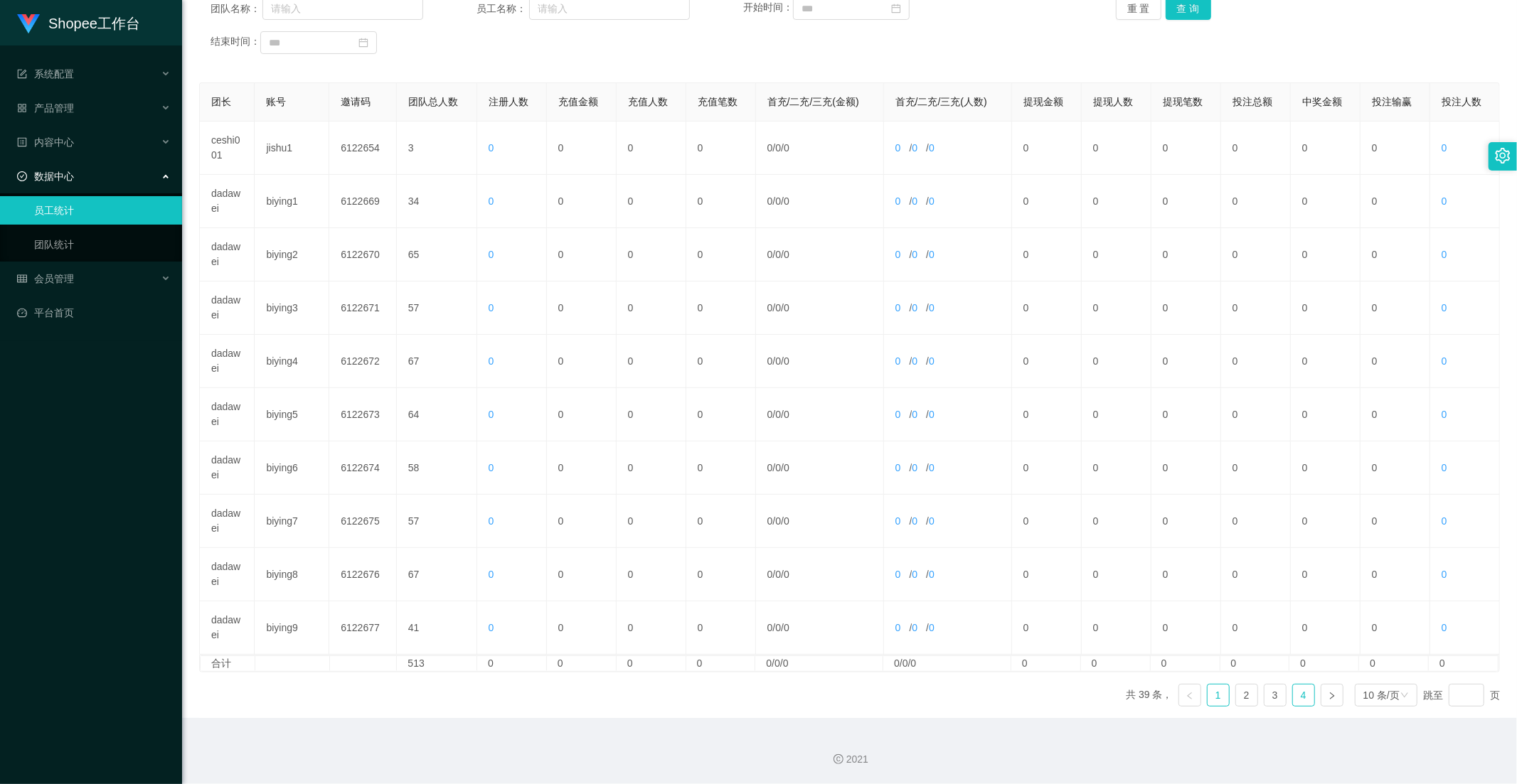
click at [1302, 693] on link "4" at bounding box center [1304, 696] width 22 height 22
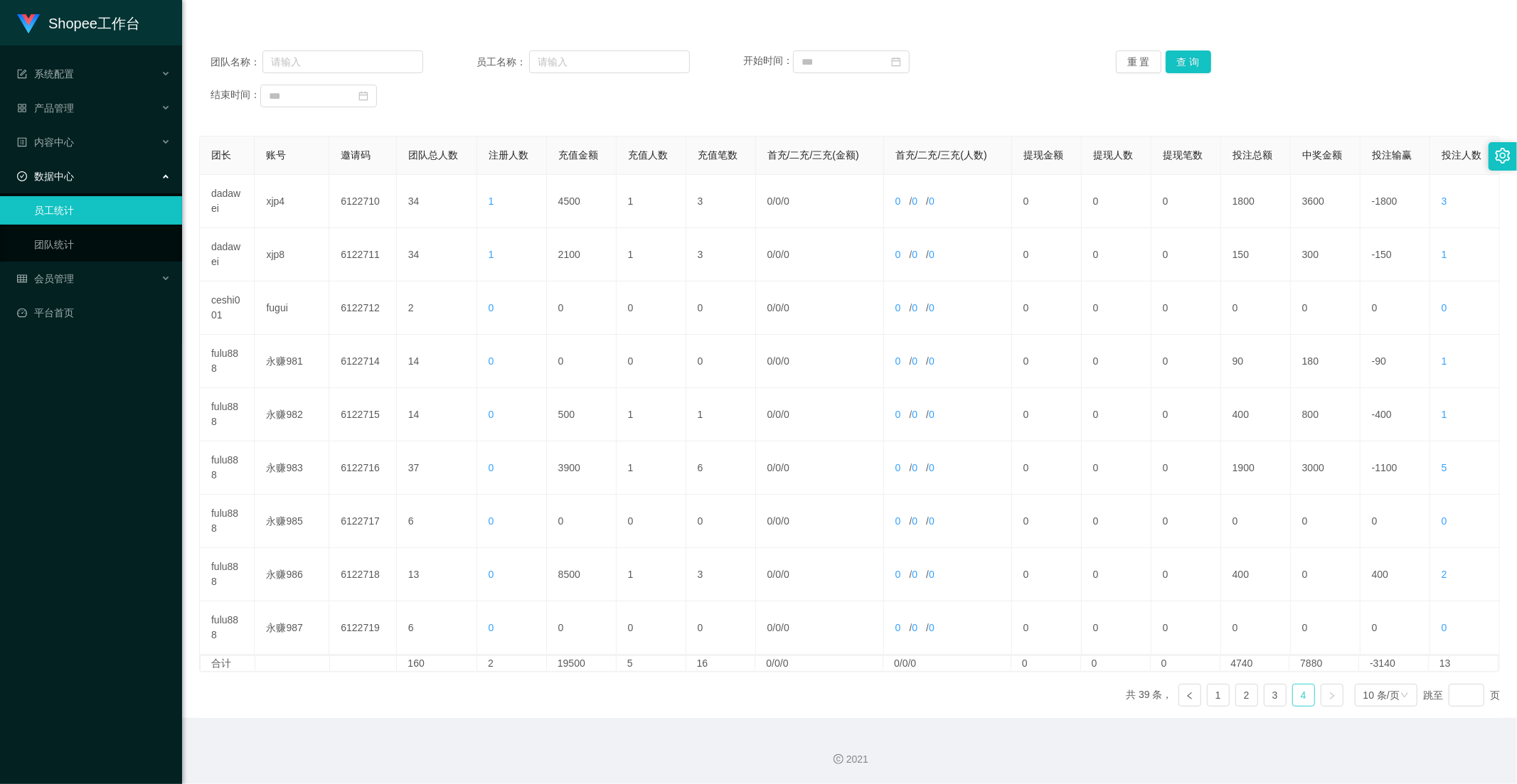
scroll to position [0, 0]
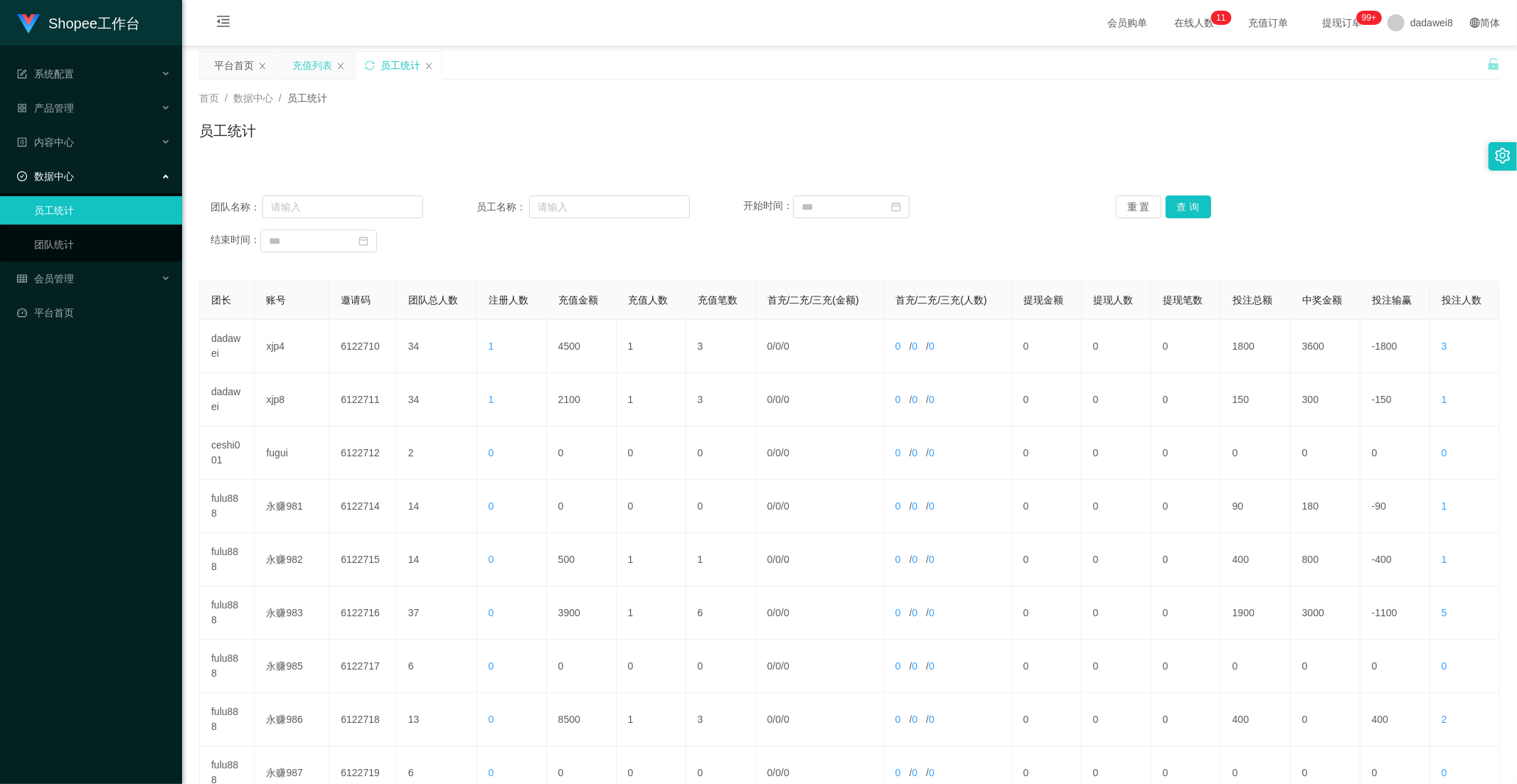
click at [307, 68] on div "充值列表" at bounding box center [312, 66] width 40 height 27
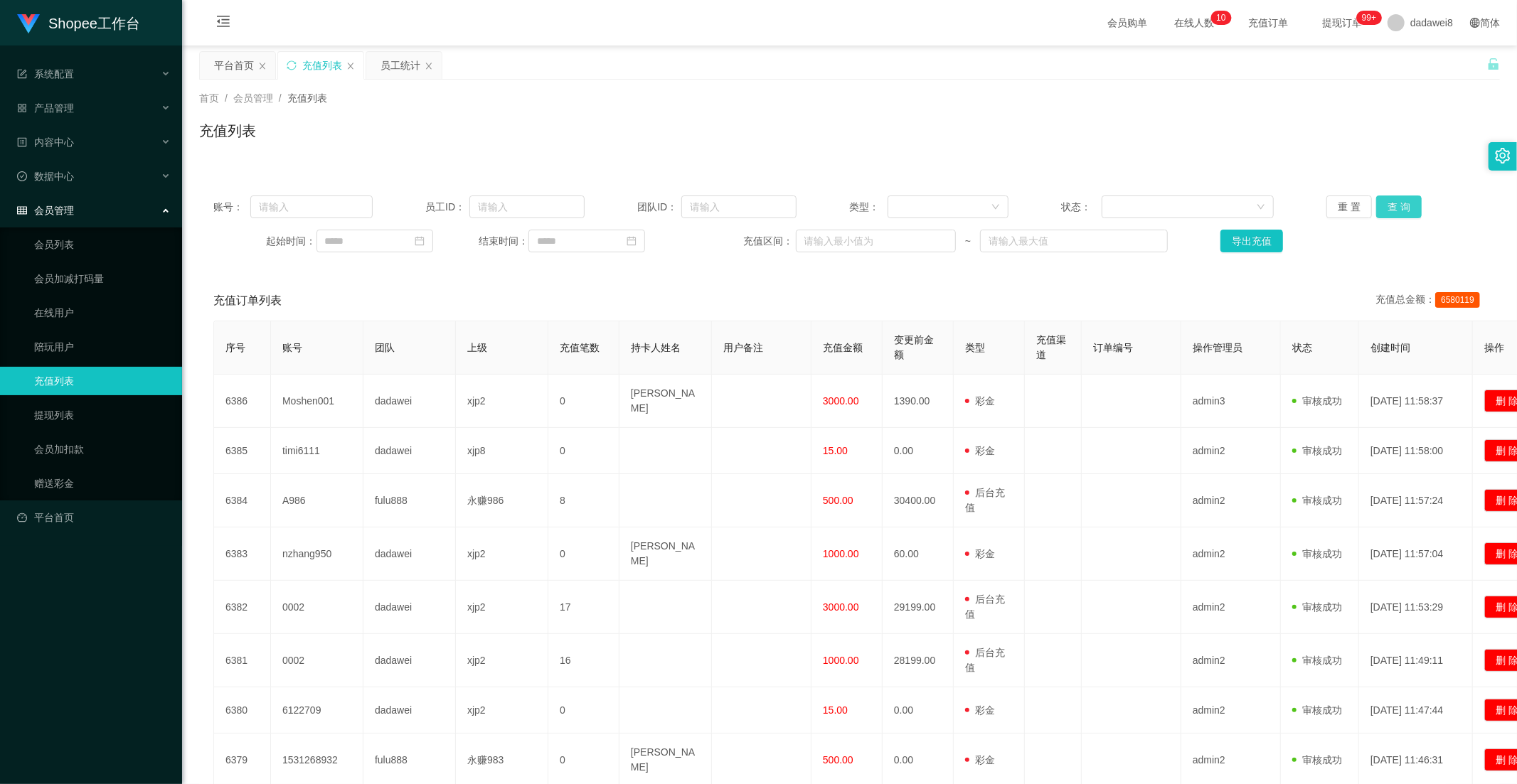
click at [1389, 206] on button "查 询" at bounding box center [1398, 206] width 45 height 23
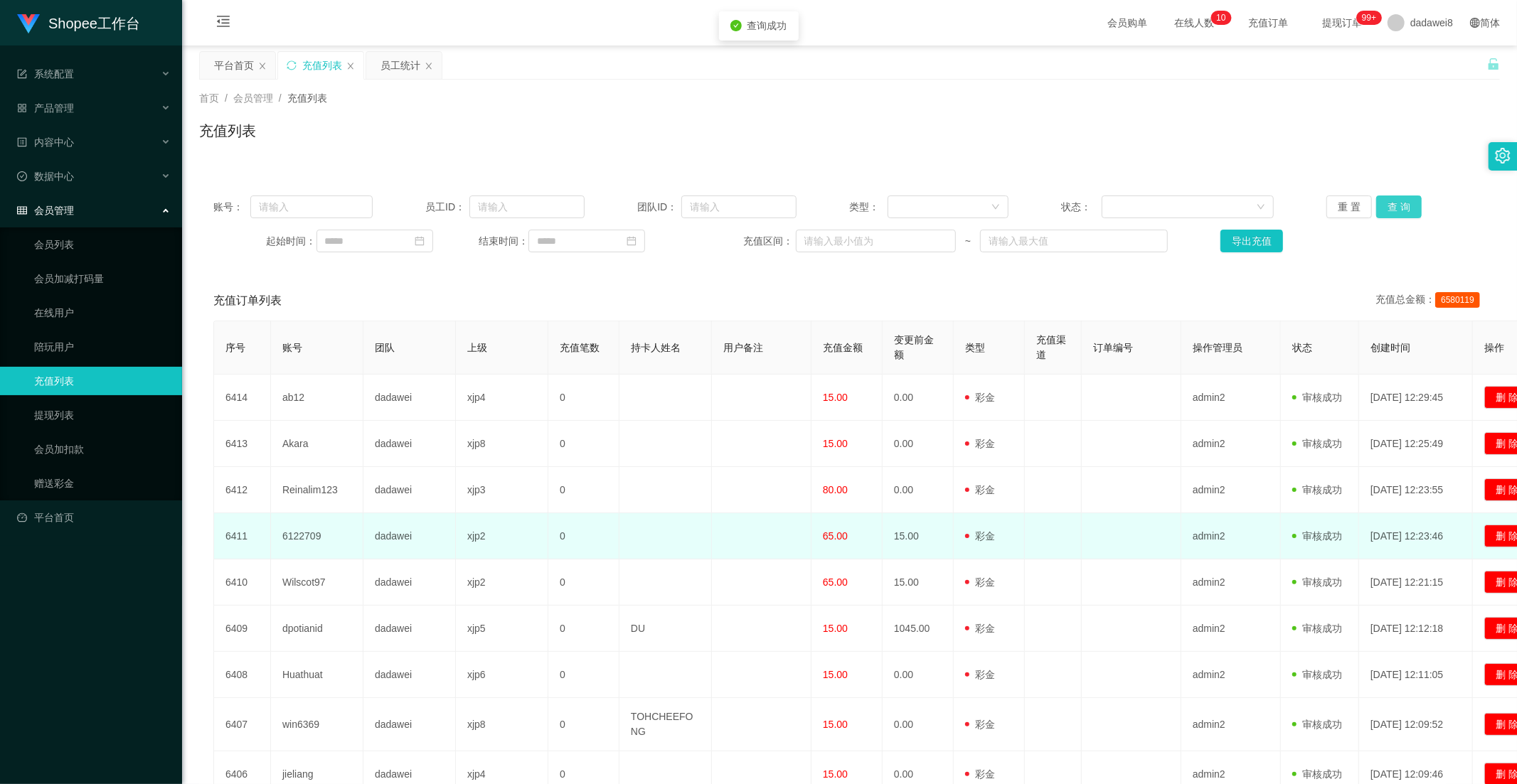
scroll to position [172, 0]
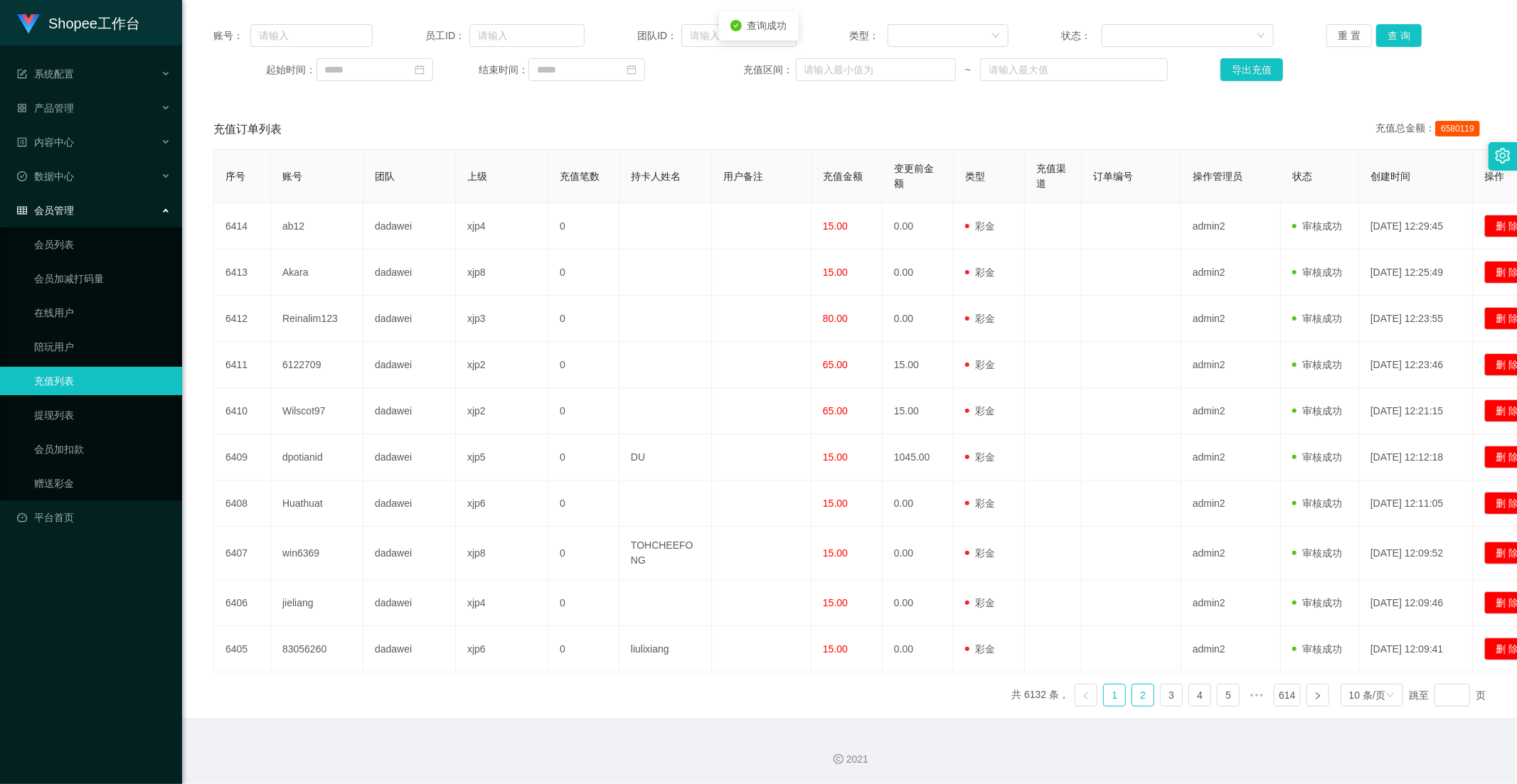
click at [1138, 694] on link "2" at bounding box center [1143, 696] width 22 height 22
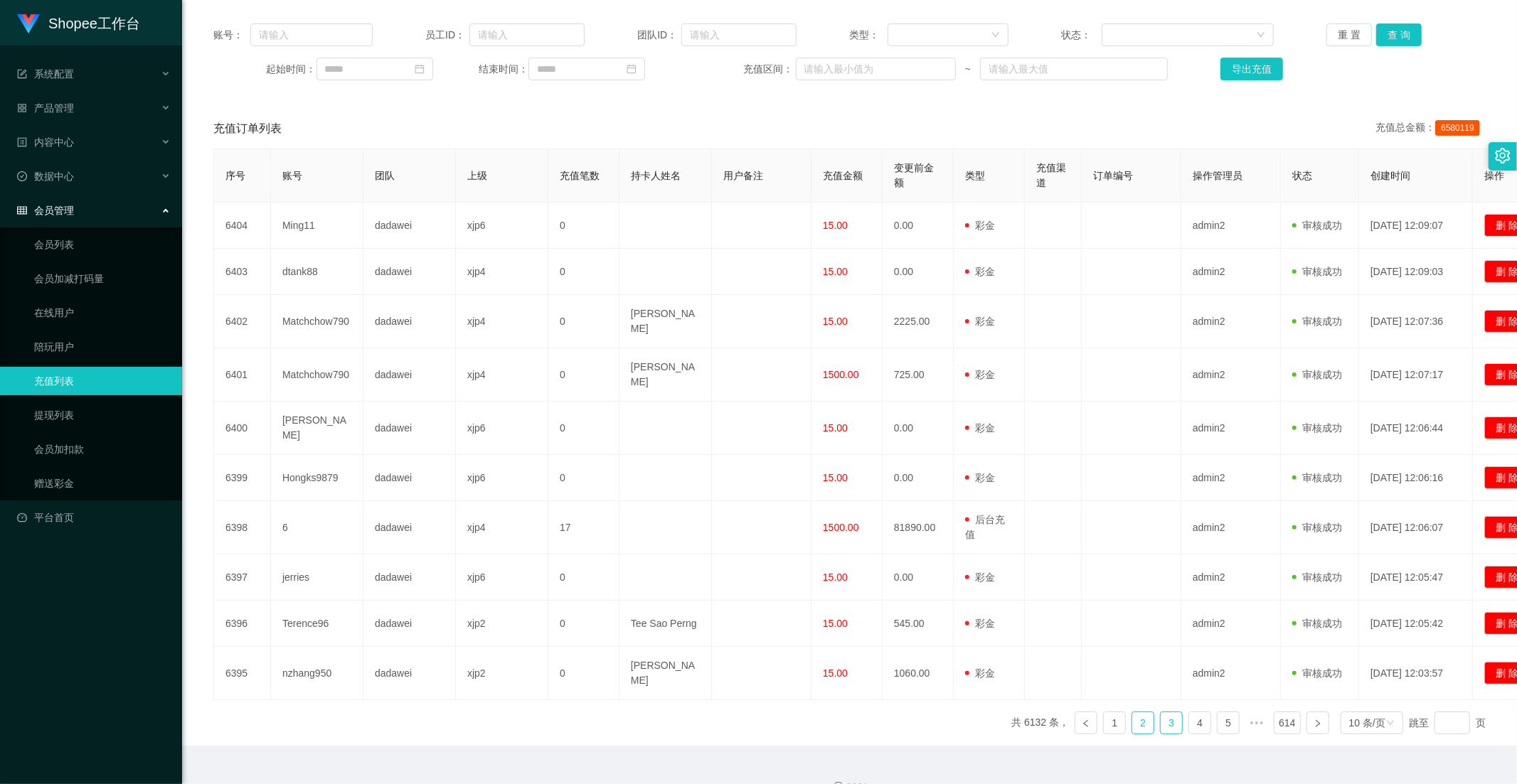
click at [1163, 712] on link "3" at bounding box center [1172, 723] width 22 height 22
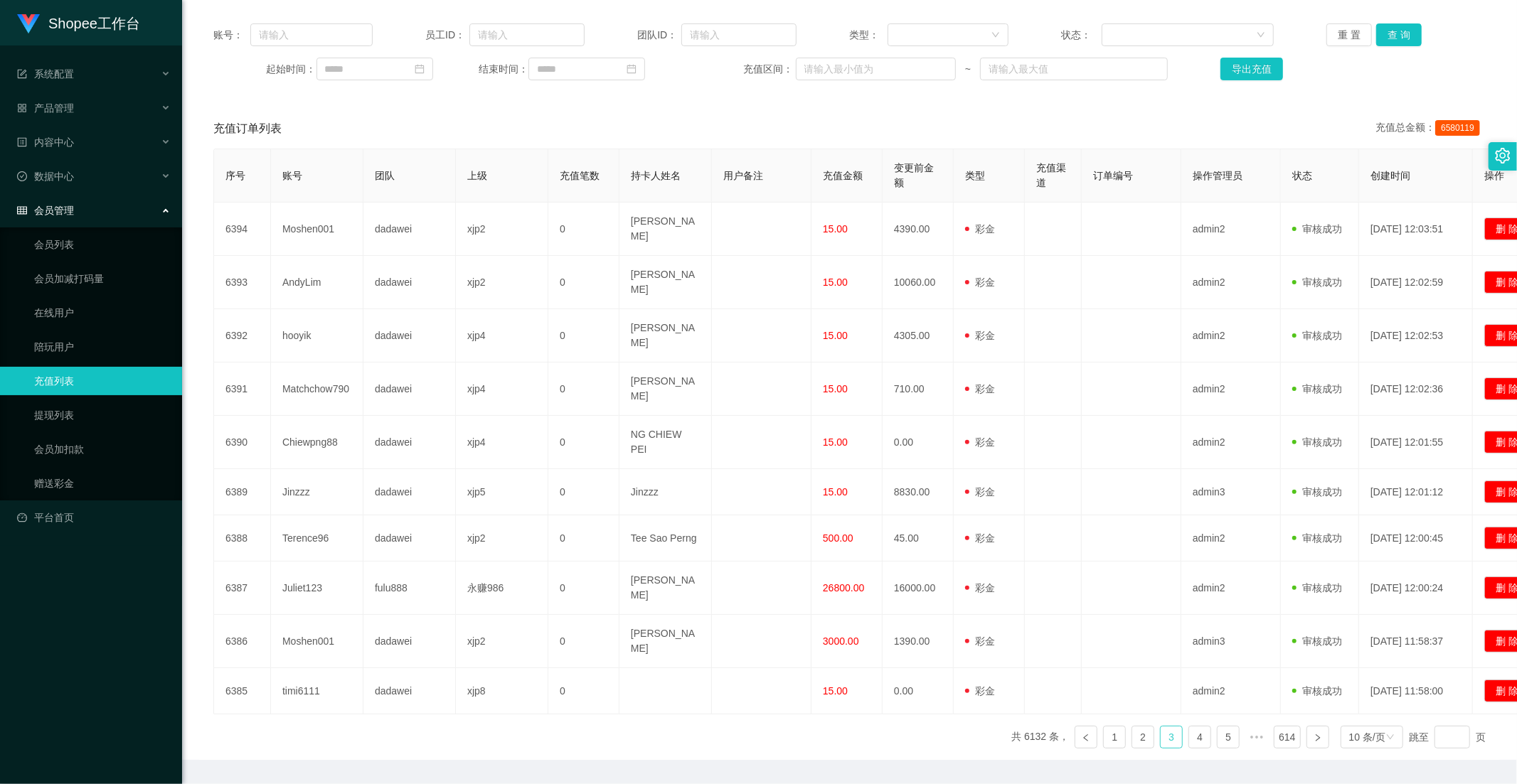
scroll to position [165, 0]
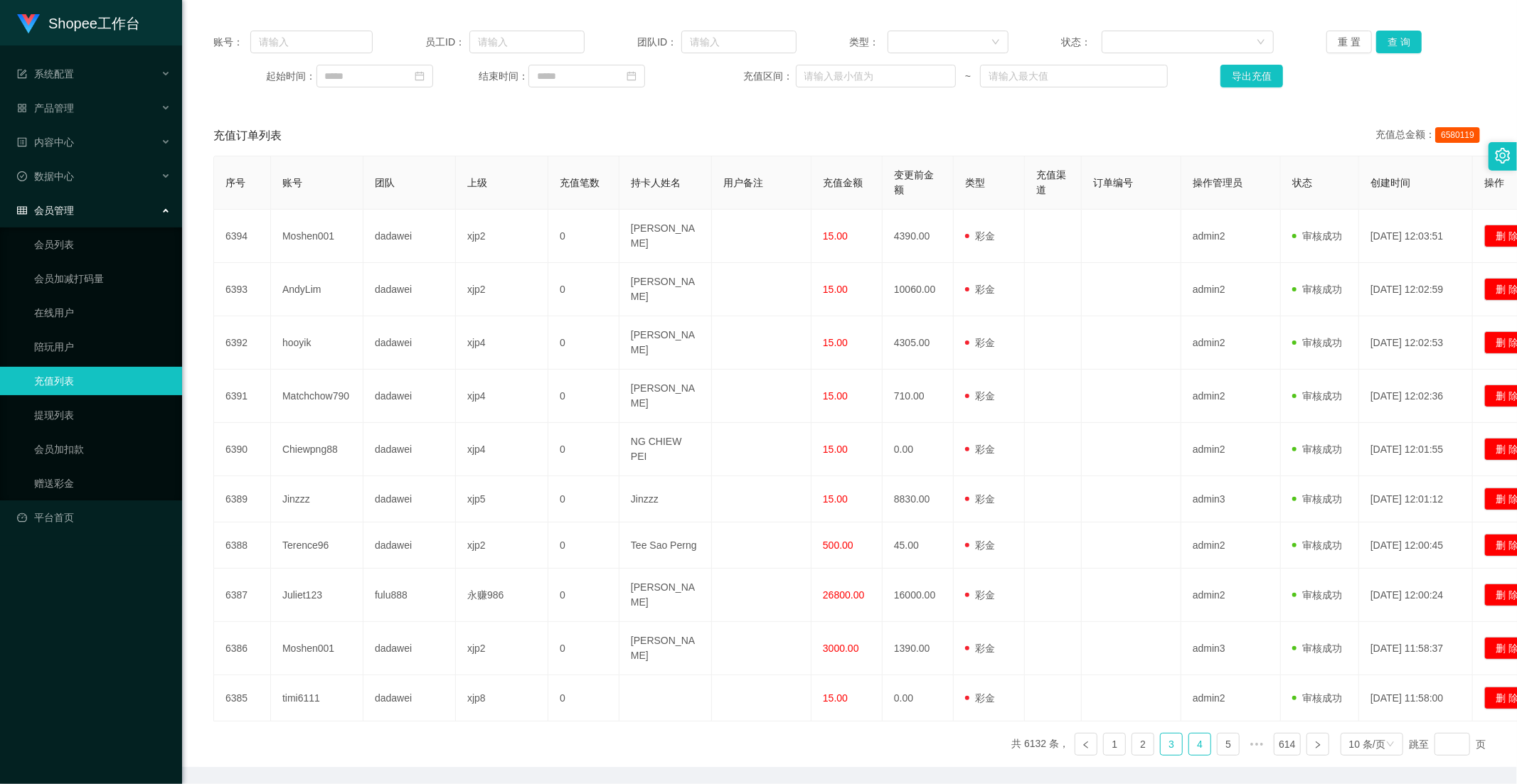
click at [1190, 734] on link "4" at bounding box center [1200, 745] width 22 height 22
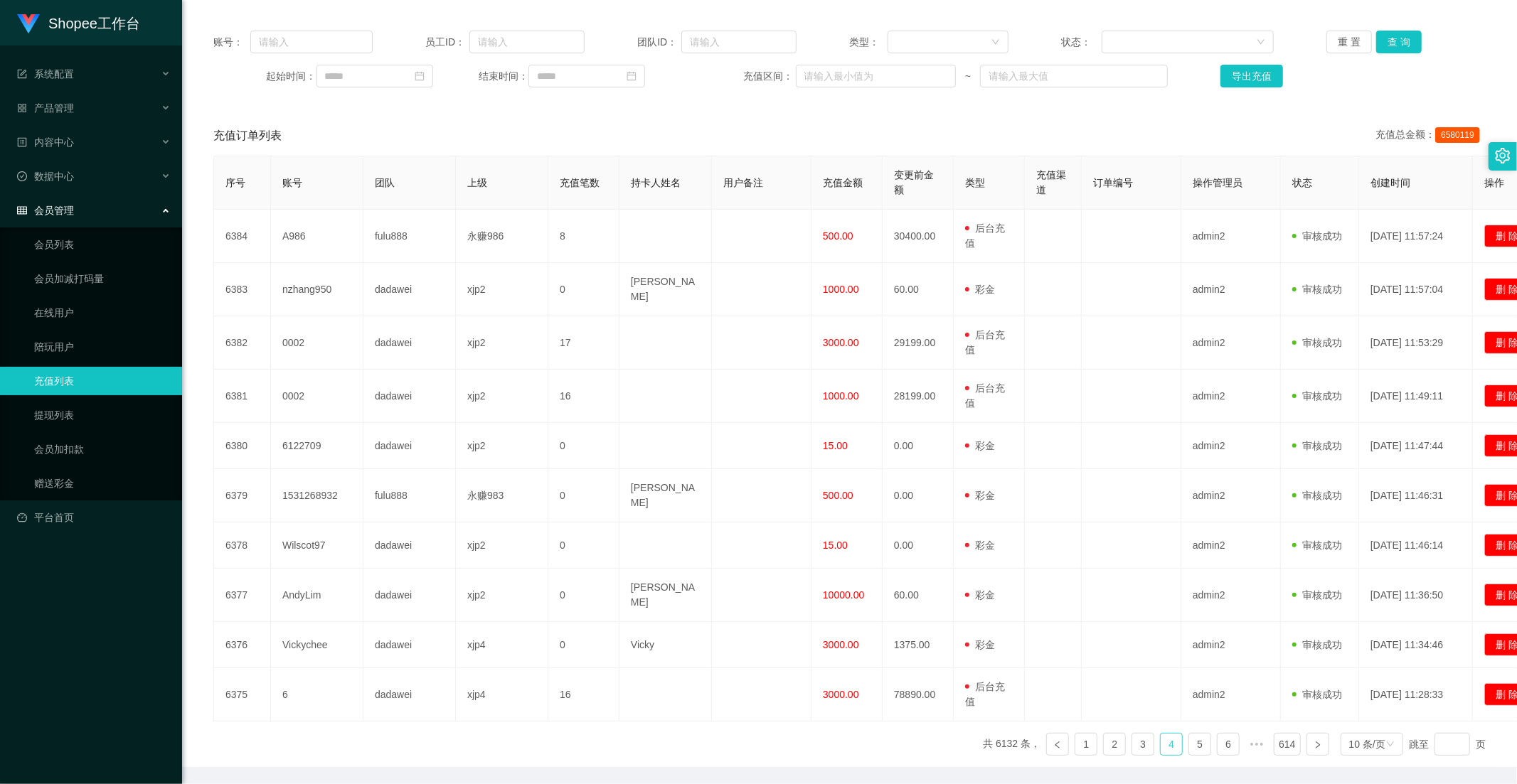
scroll to position [0, 0]
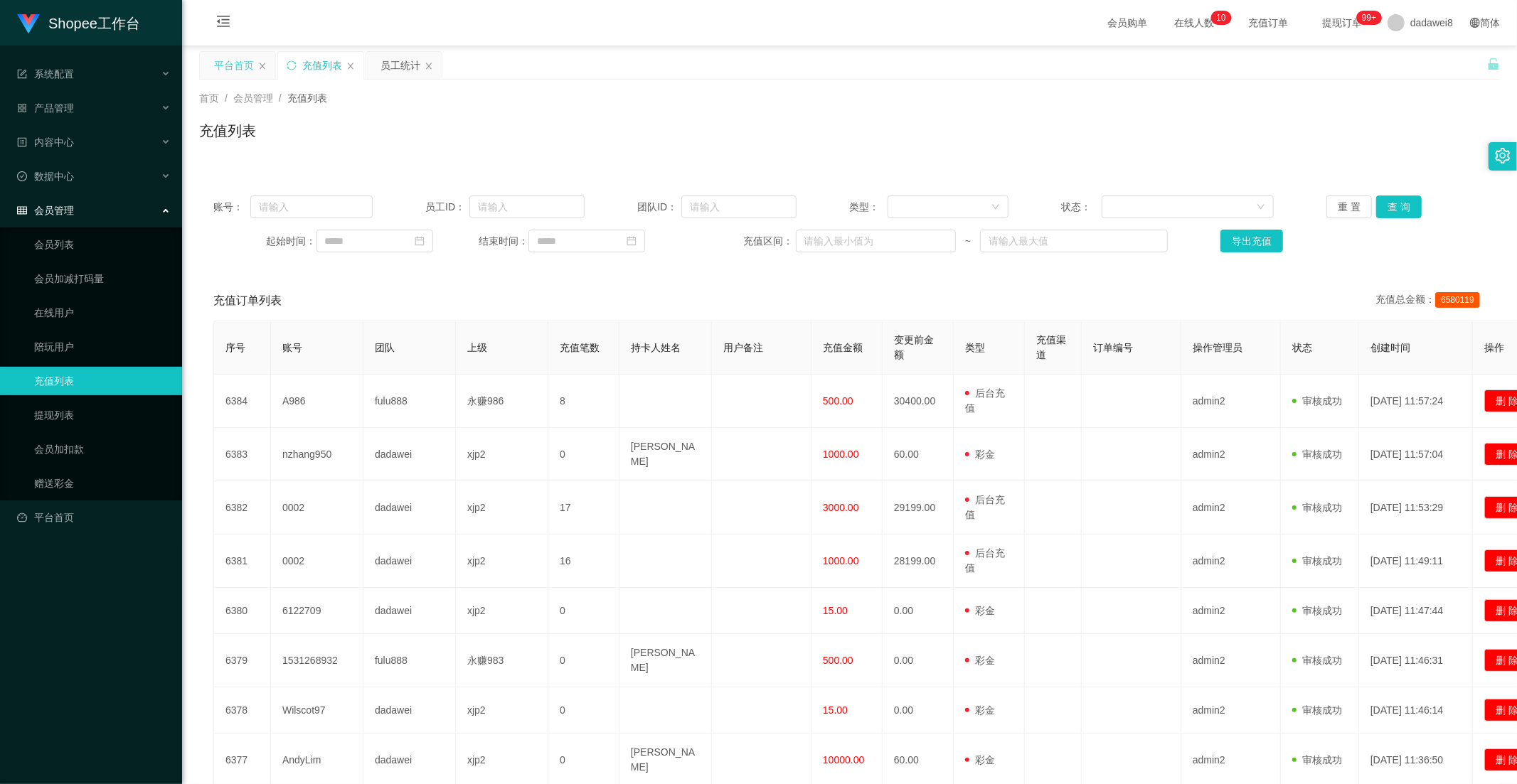
click at [241, 73] on div "平台首页" at bounding box center [234, 66] width 40 height 27
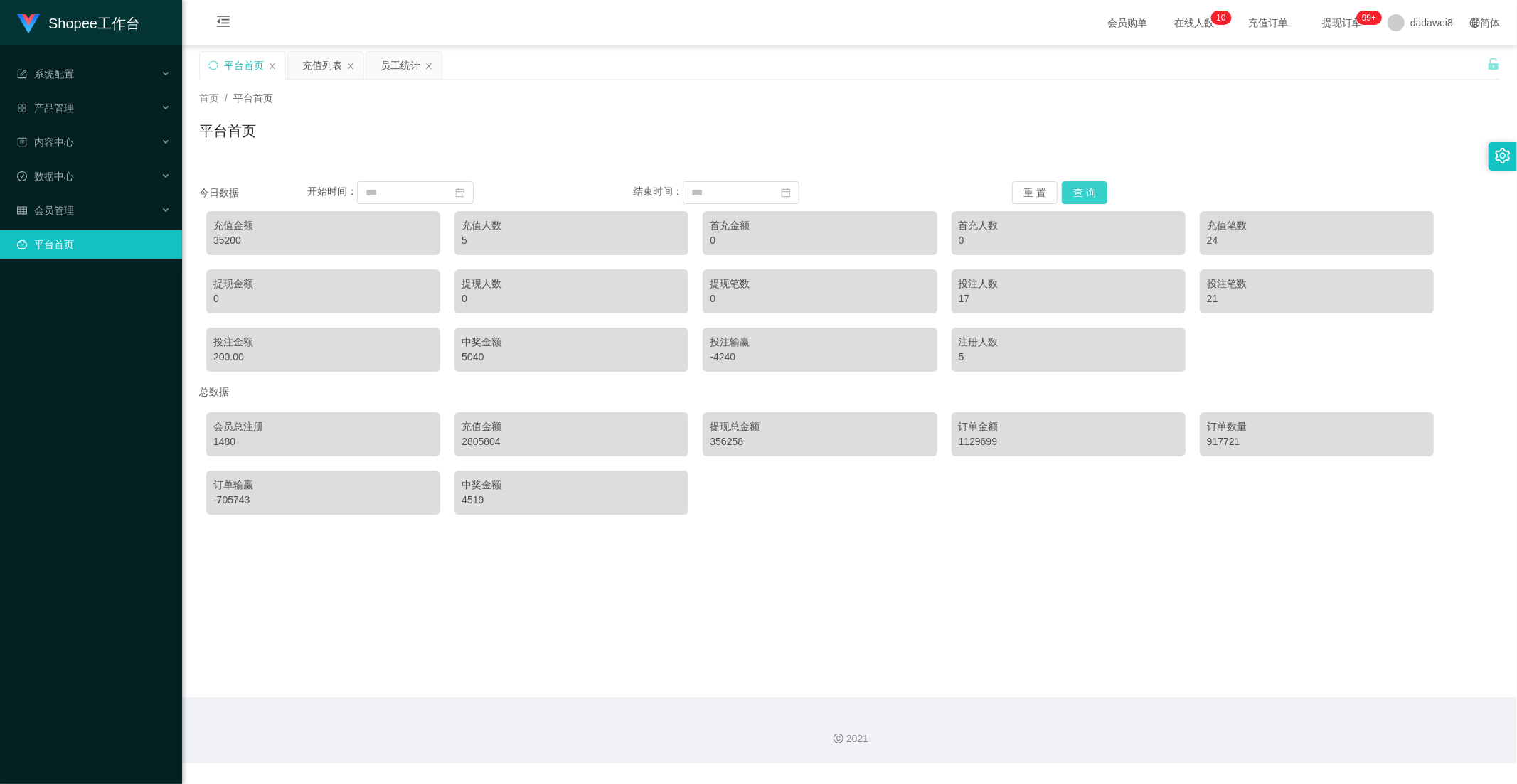
click at [1069, 193] on button "查 询" at bounding box center [1084, 192] width 45 height 23
click at [1085, 202] on button "查 询" at bounding box center [1084, 192] width 45 height 23
click at [399, 60] on div "员工统计" at bounding box center [400, 66] width 40 height 27
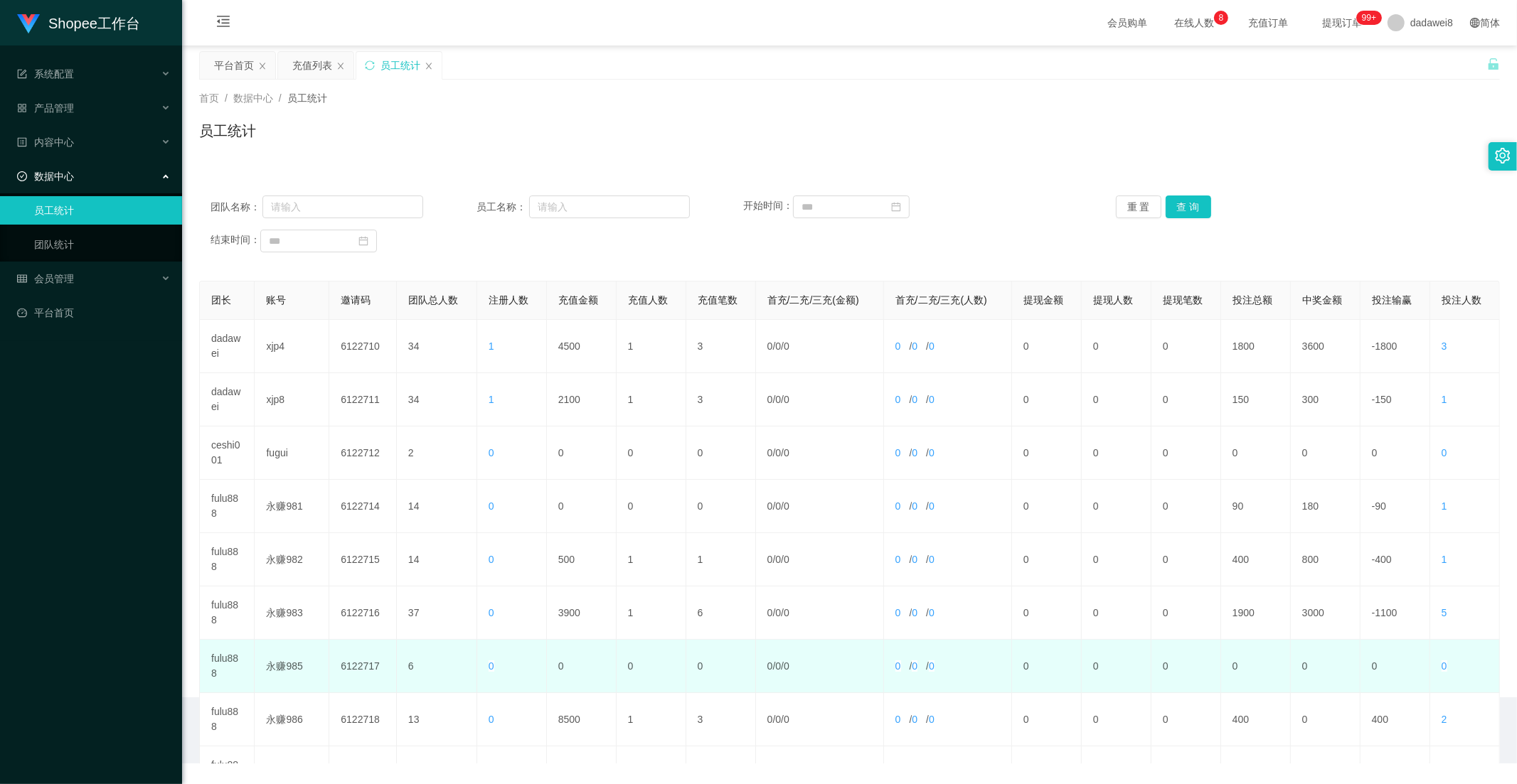
scroll to position [145, 0]
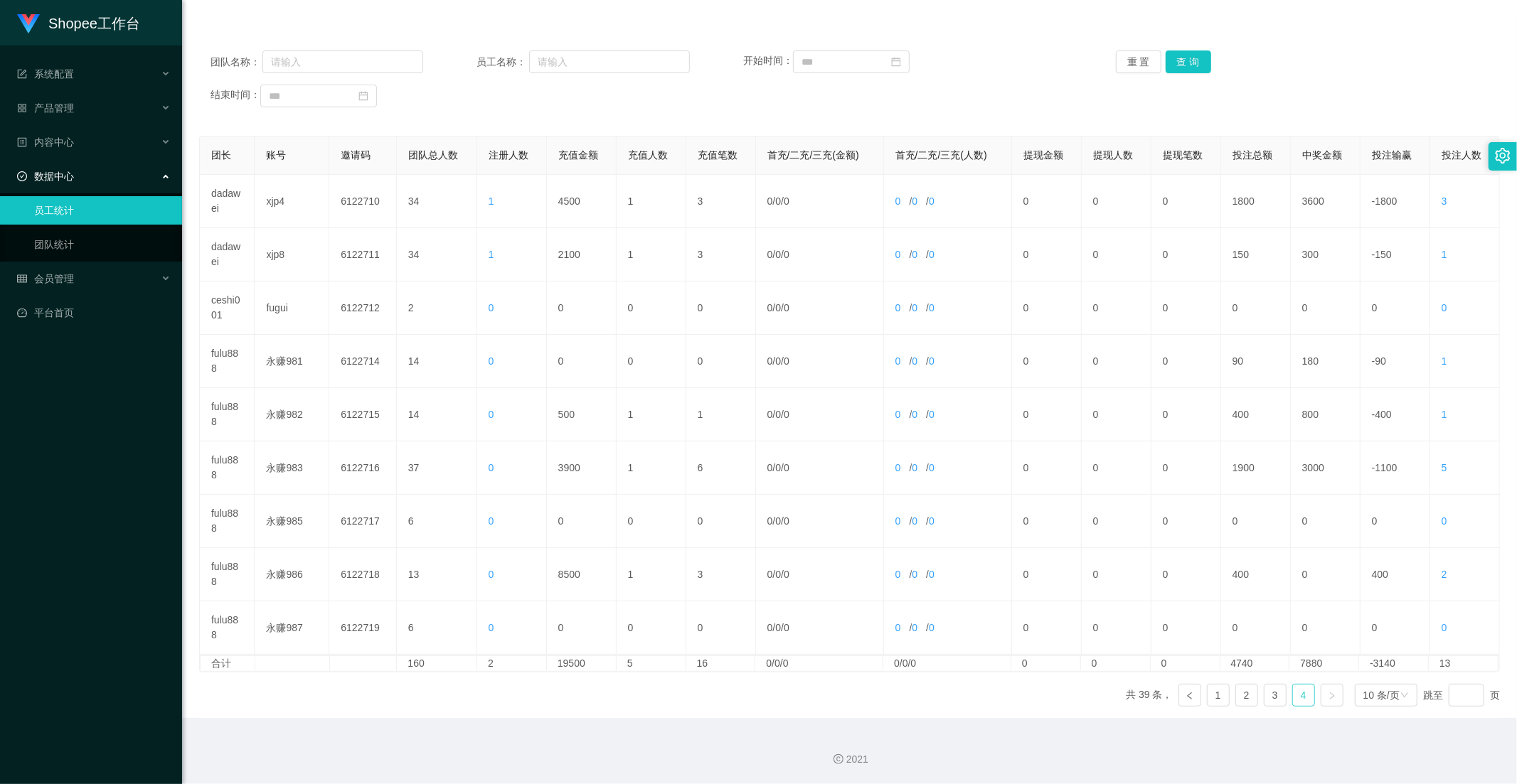
click at [1293, 691] on link "4" at bounding box center [1304, 696] width 22 height 22
click at [1190, 58] on button "查 询" at bounding box center [1188, 61] width 45 height 23
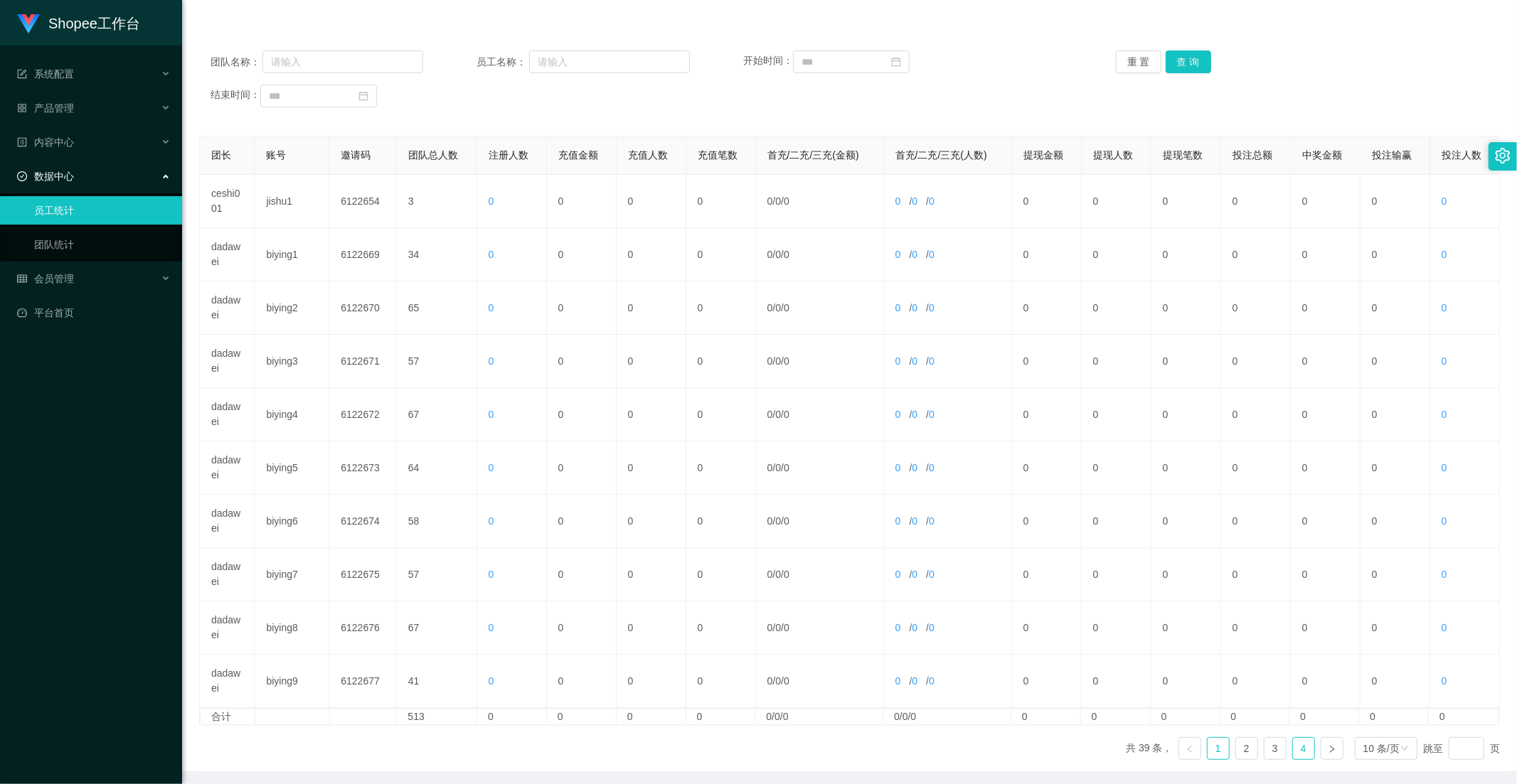
click at [1306, 749] on li "4" at bounding box center [1303, 749] width 23 height 23
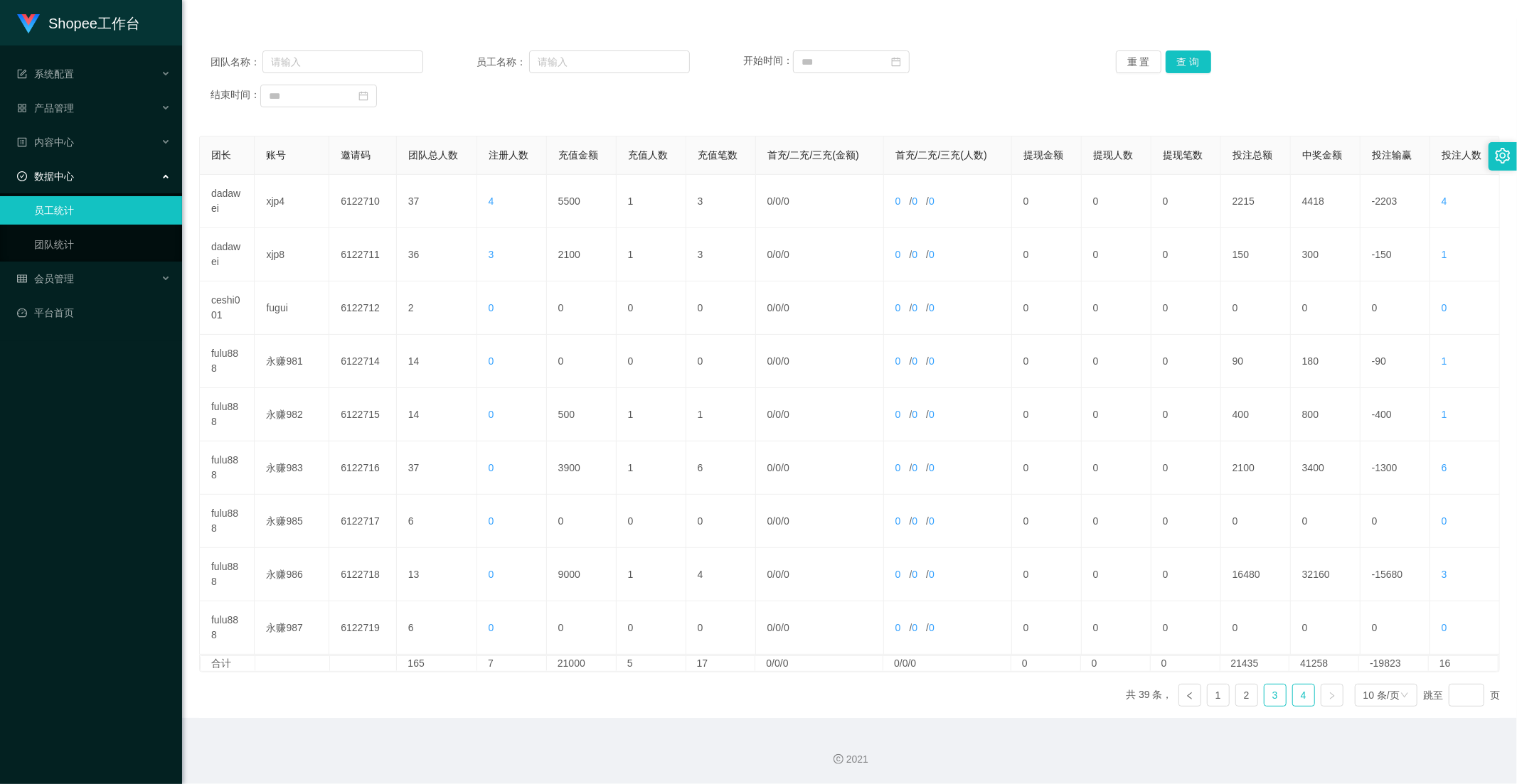
click at [1265, 691] on link "3" at bounding box center [1276, 696] width 22 height 22
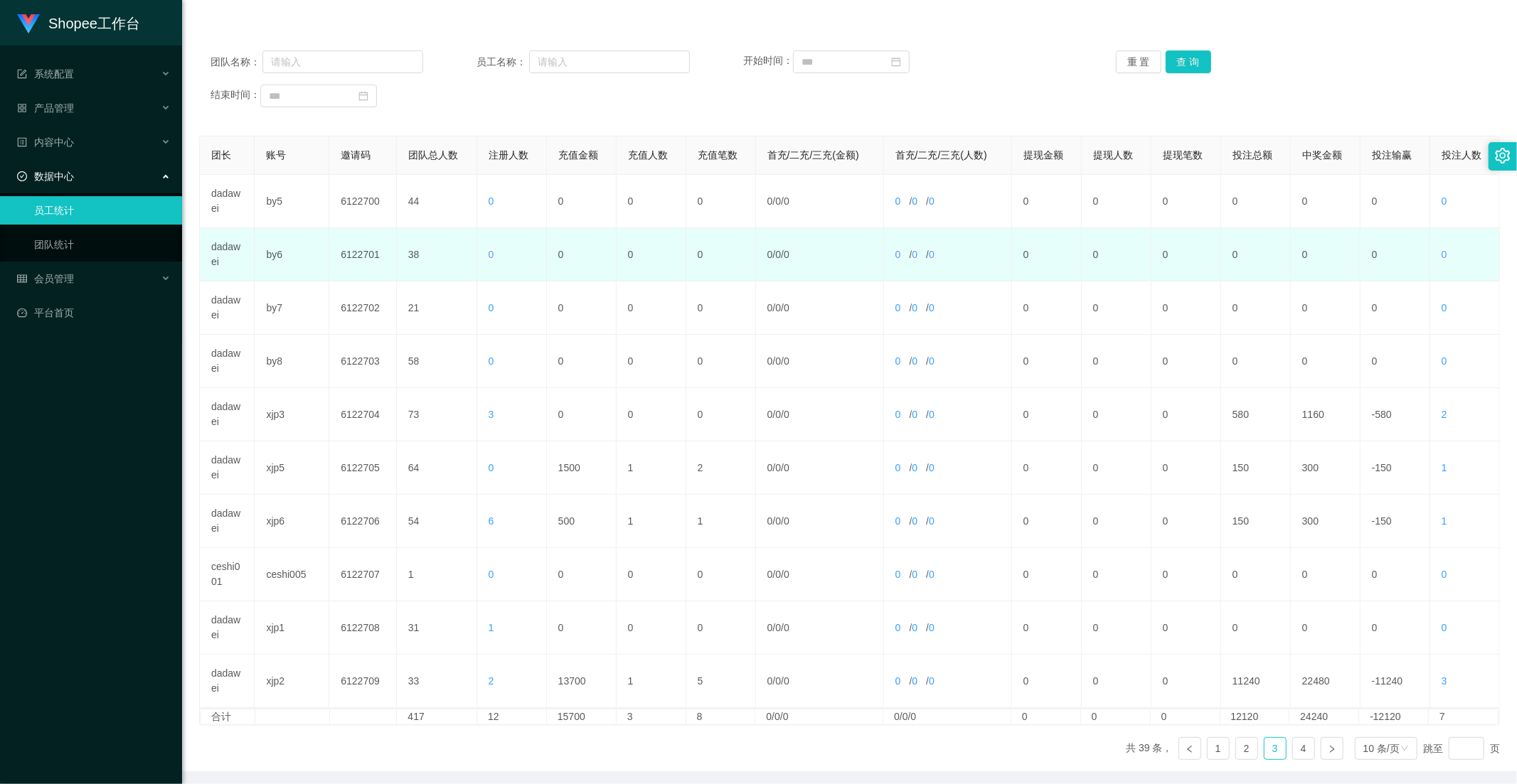
click at [662, 267] on td "0" at bounding box center [651, 255] width 70 height 53
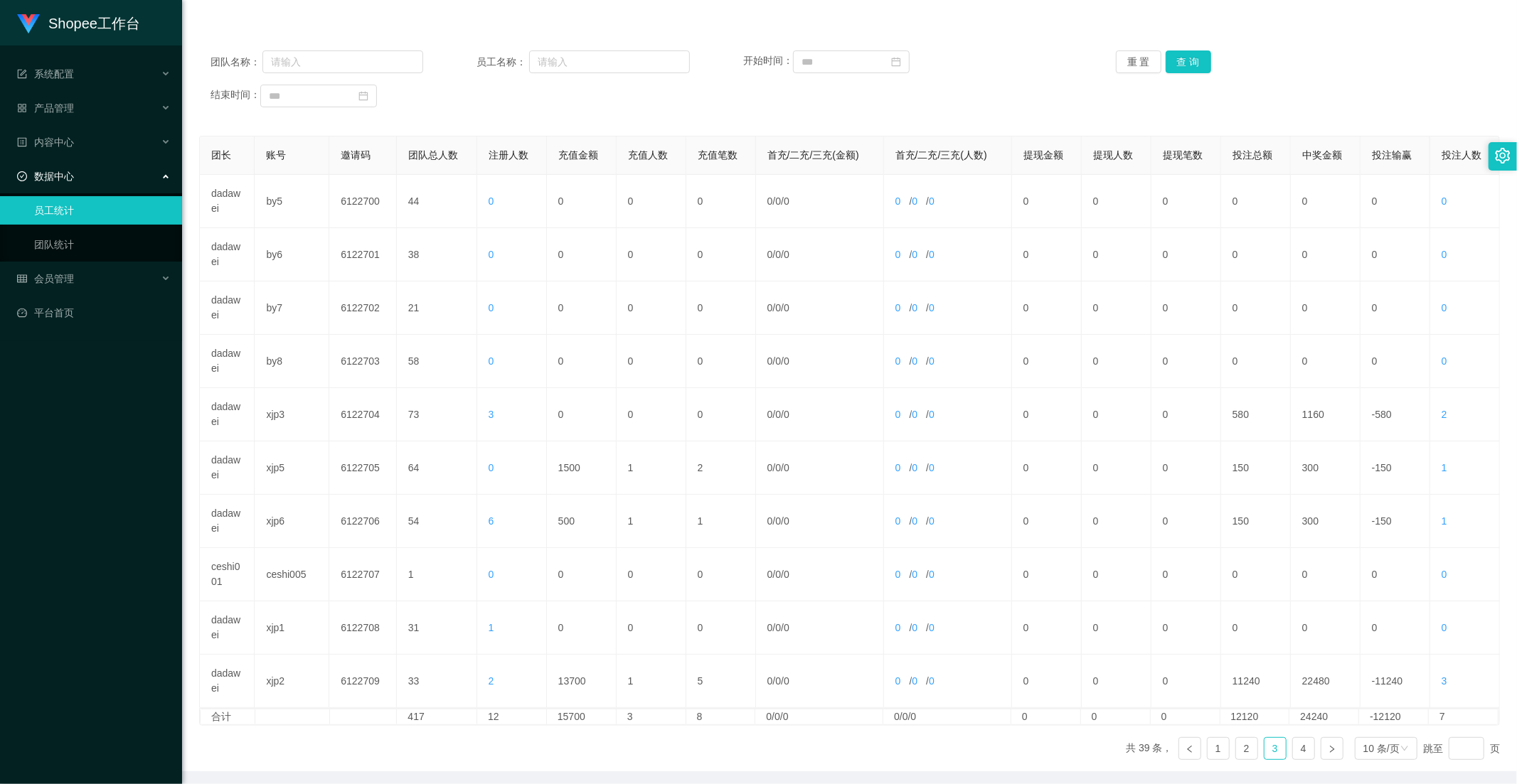
scroll to position [0, 0]
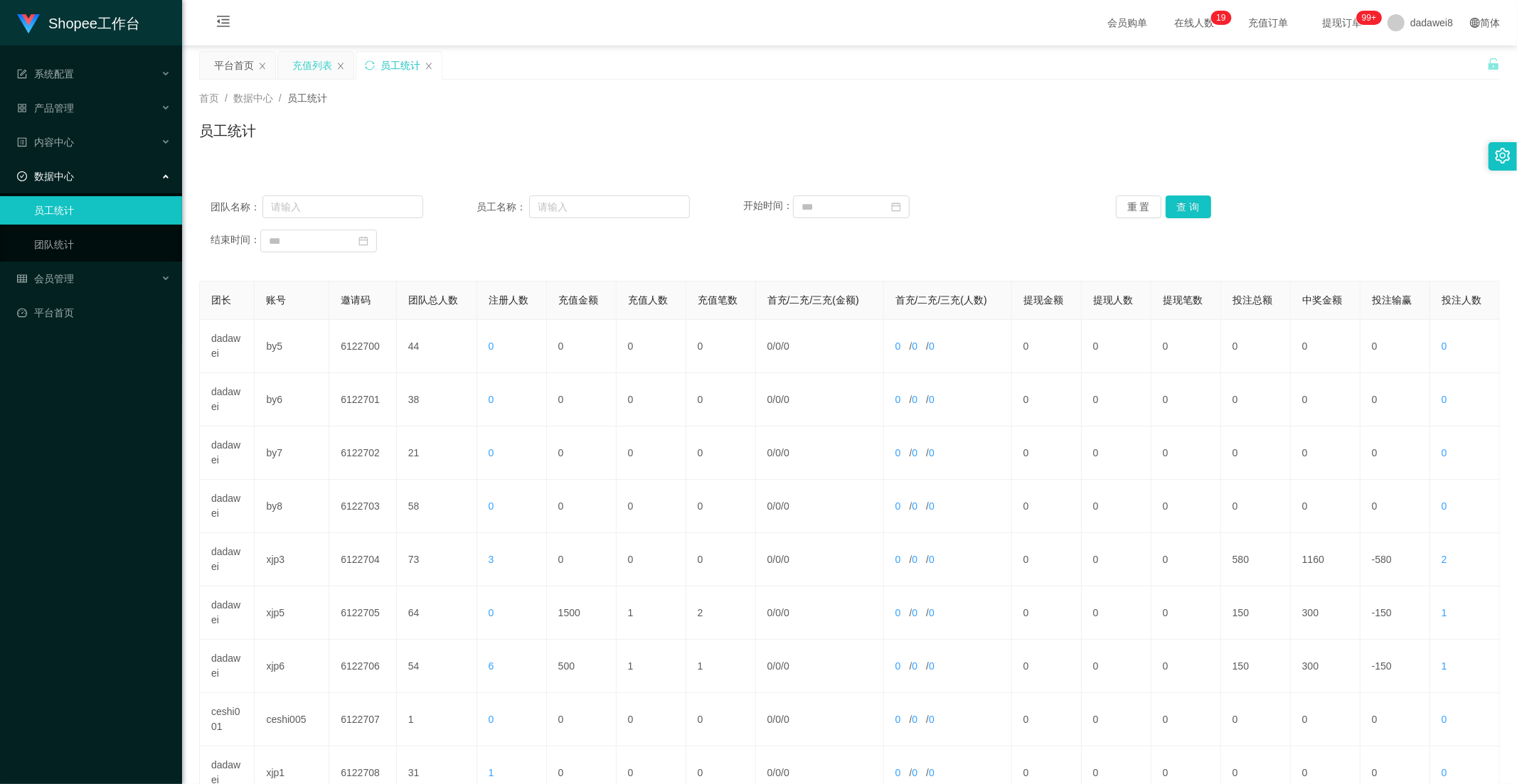
click at [311, 62] on div "充值列表" at bounding box center [312, 66] width 40 height 27
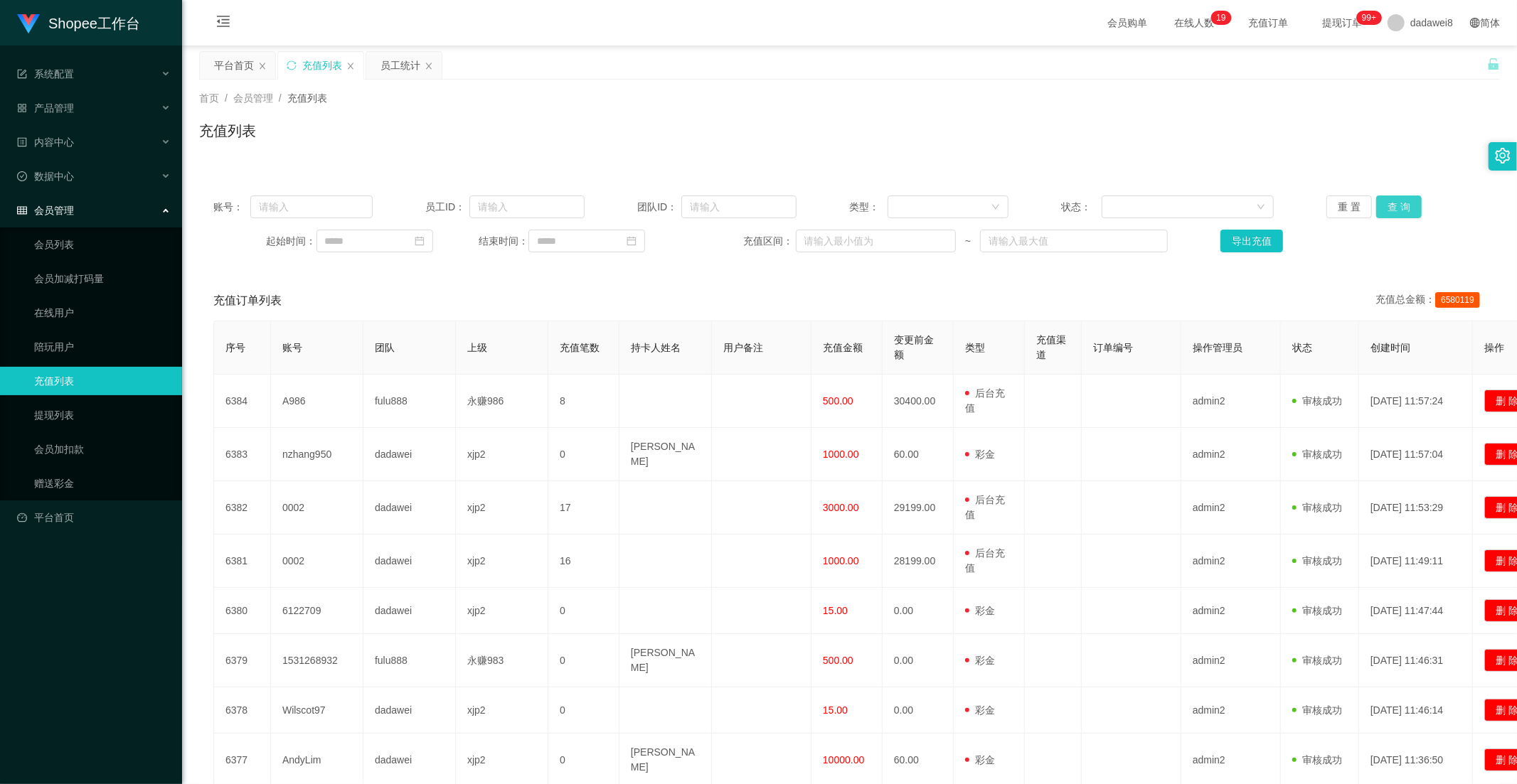
click at [1382, 197] on button "查 询" at bounding box center [1398, 206] width 45 height 23
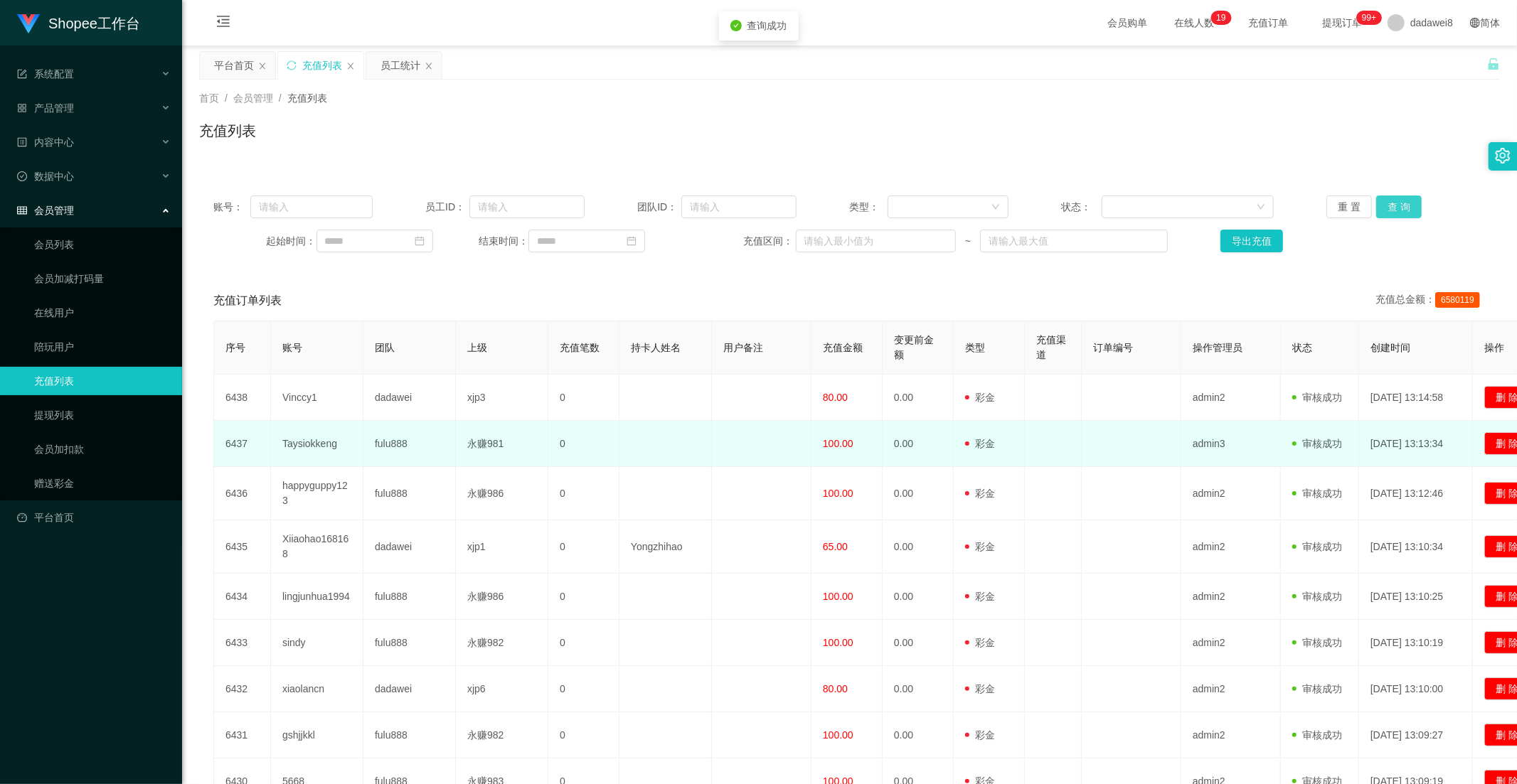
scroll to position [158, 0]
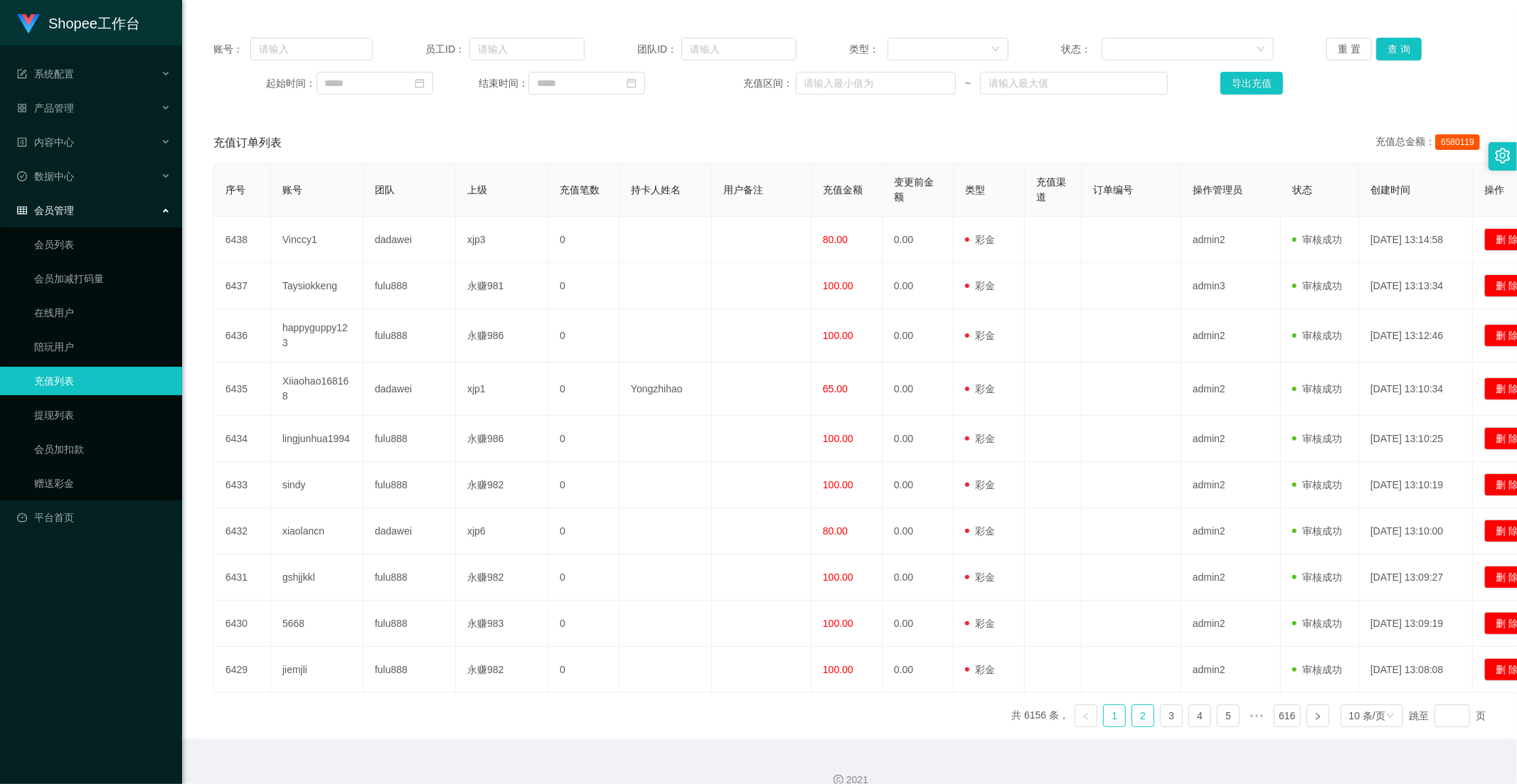
click at [1143, 723] on link "2" at bounding box center [1143, 716] width 22 height 22
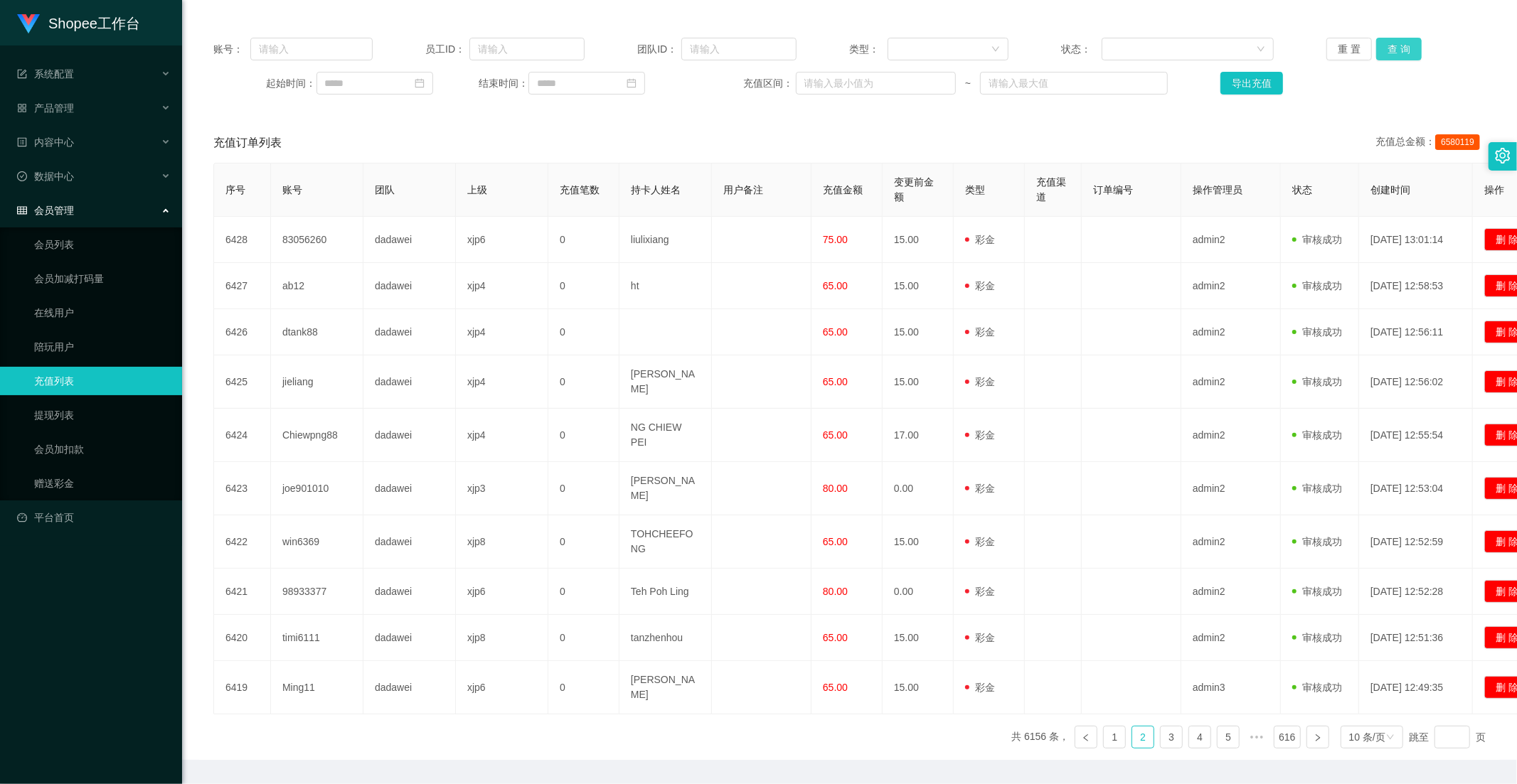
click at [1402, 50] on button "查 询" at bounding box center [1398, 48] width 45 height 23
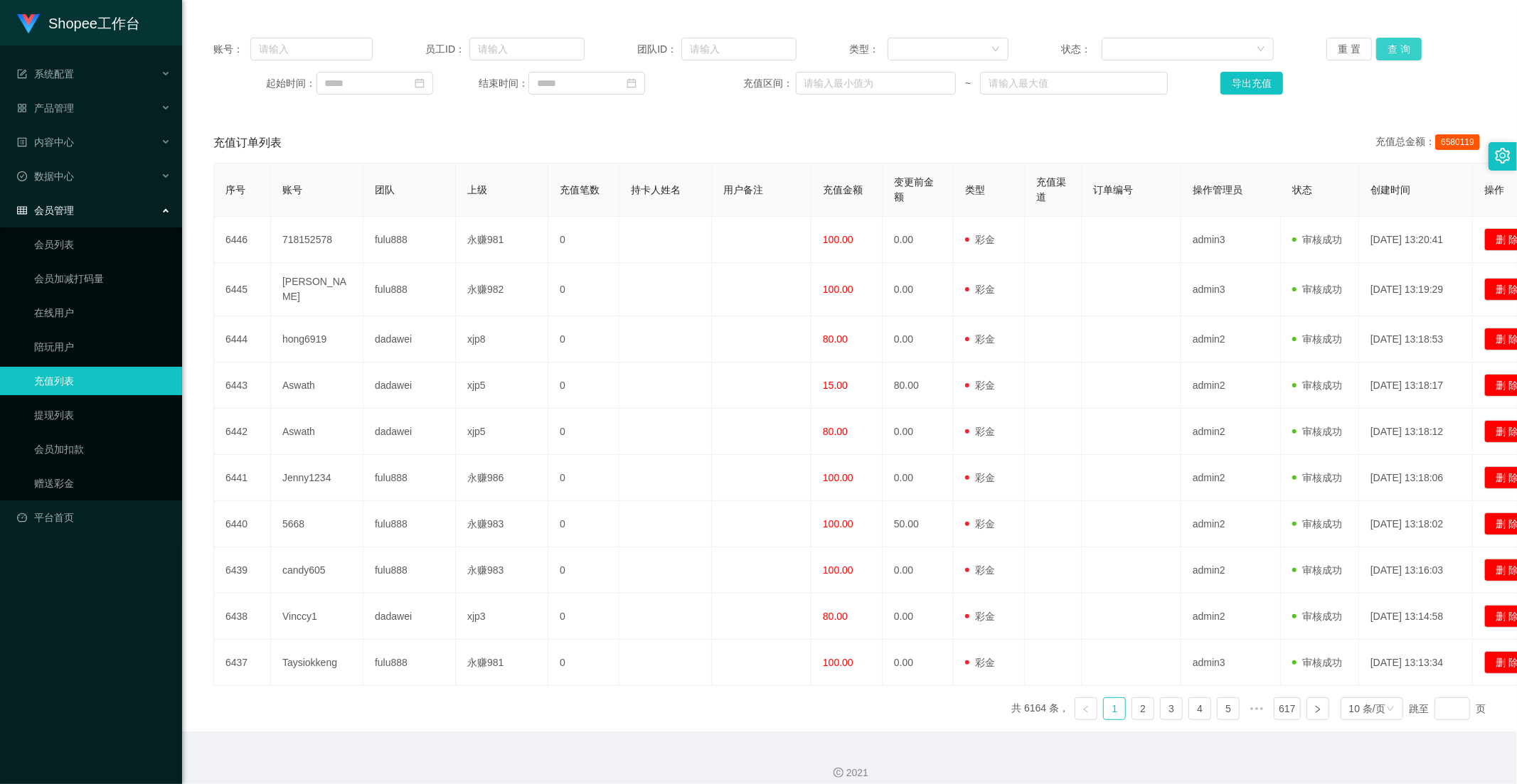
click at [1391, 53] on button "查 询" at bounding box center [1398, 48] width 45 height 23
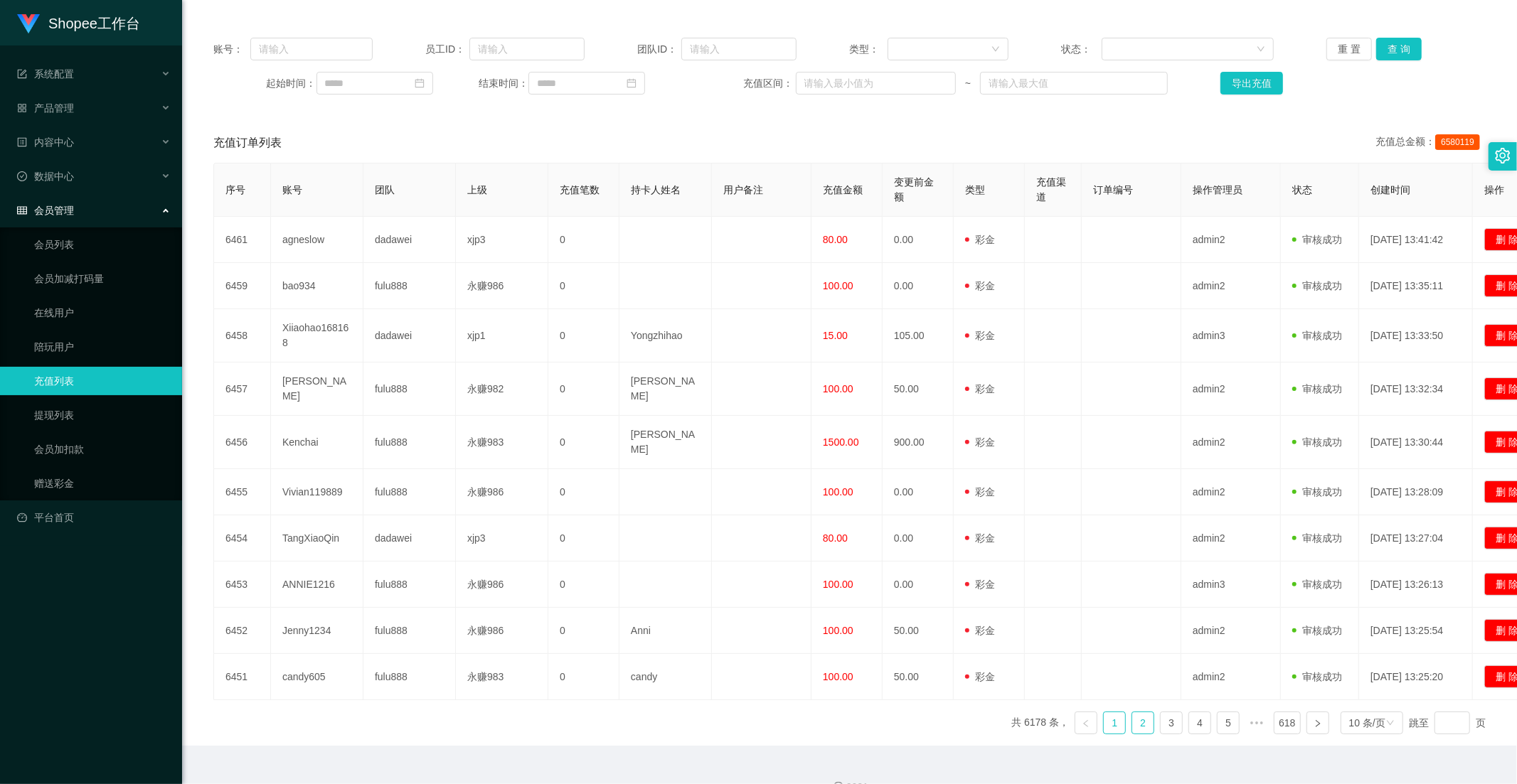
click at [1132, 712] on link "2" at bounding box center [1143, 723] width 22 height 22
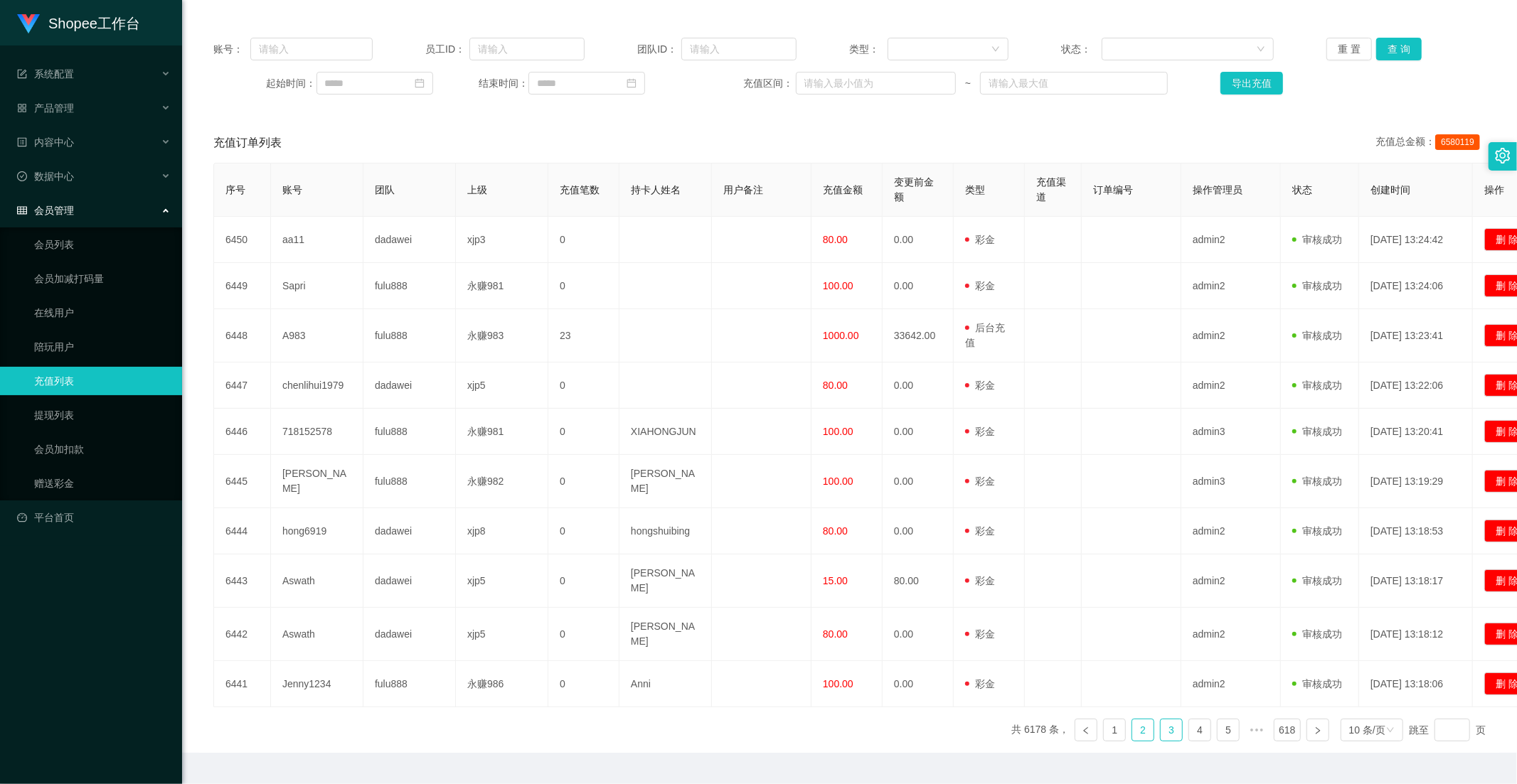
click at [1161, 721] on link "3" at bounding box center [1172, 730] width 22 height 22
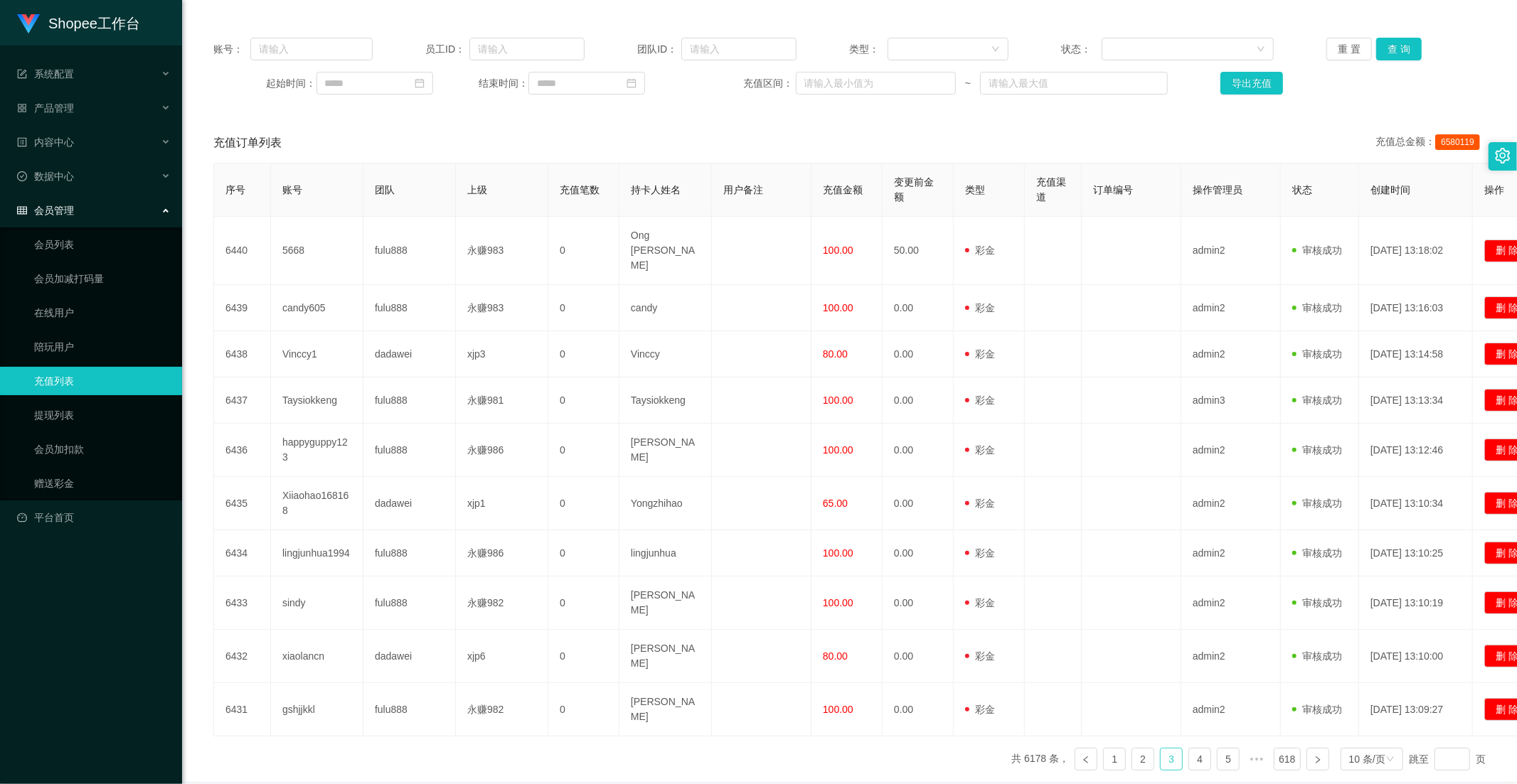
scroll to position [0, 0]
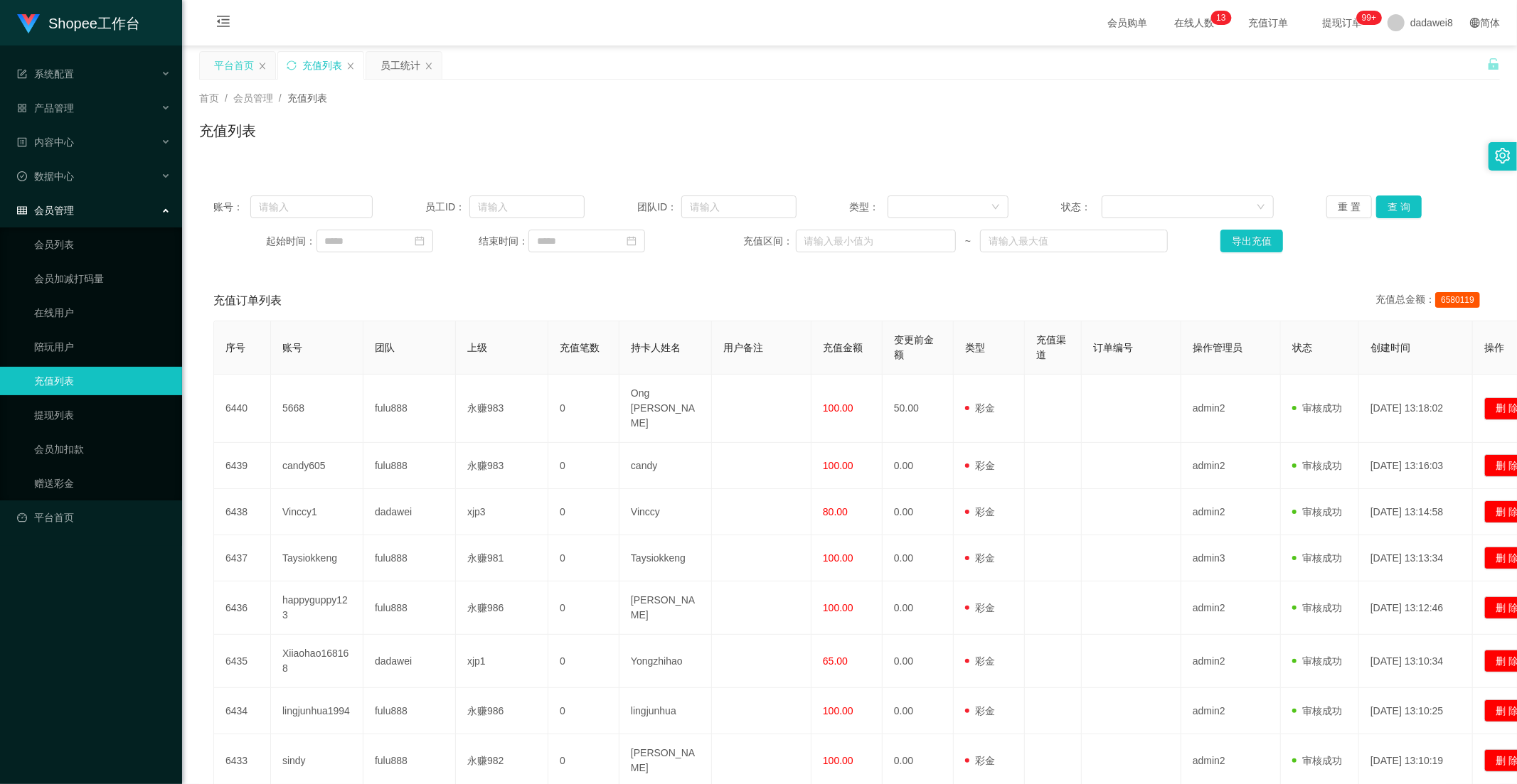
click at [245, 58] on div "平台首页" at bounding box center [234, 66] width 40 height 27
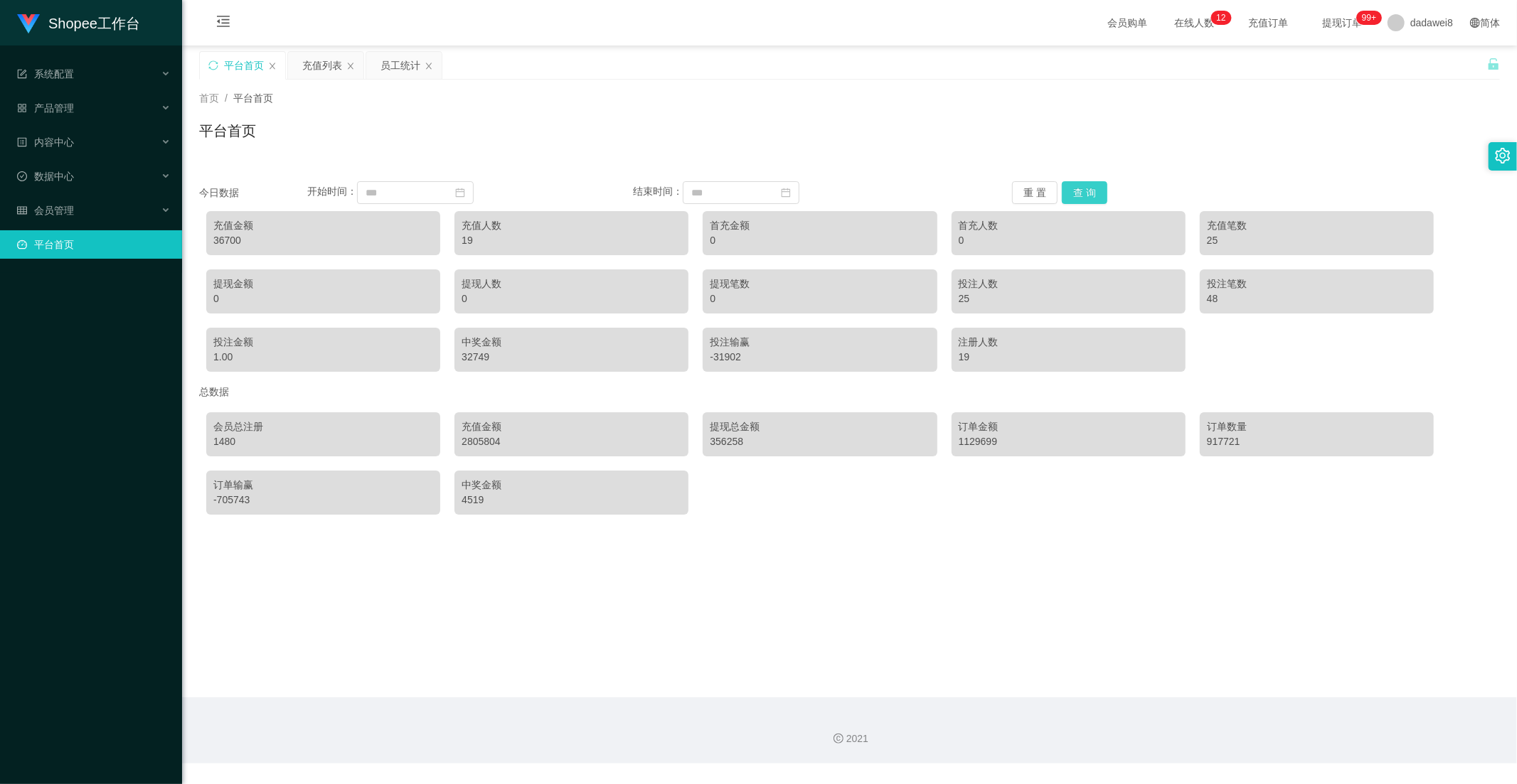
click at [1067, 189] on button "查 询" at bounding box center [1084, 192] width 45 height 23
drag, startPoint x: 232, startPoint y: 246, endPoint x: 208, endPoint y: 241, distance: 24.5
click at [208, 241] on div "充值金额 37700" at bounding box center [323, 233] width 234 height 44
click at [219, 240] on div "37700" at bounding box center [323, 240] width 220 height 15
click at [414, 54] on div "员工统计" at bounding box center [400, 66] width 40 height 27
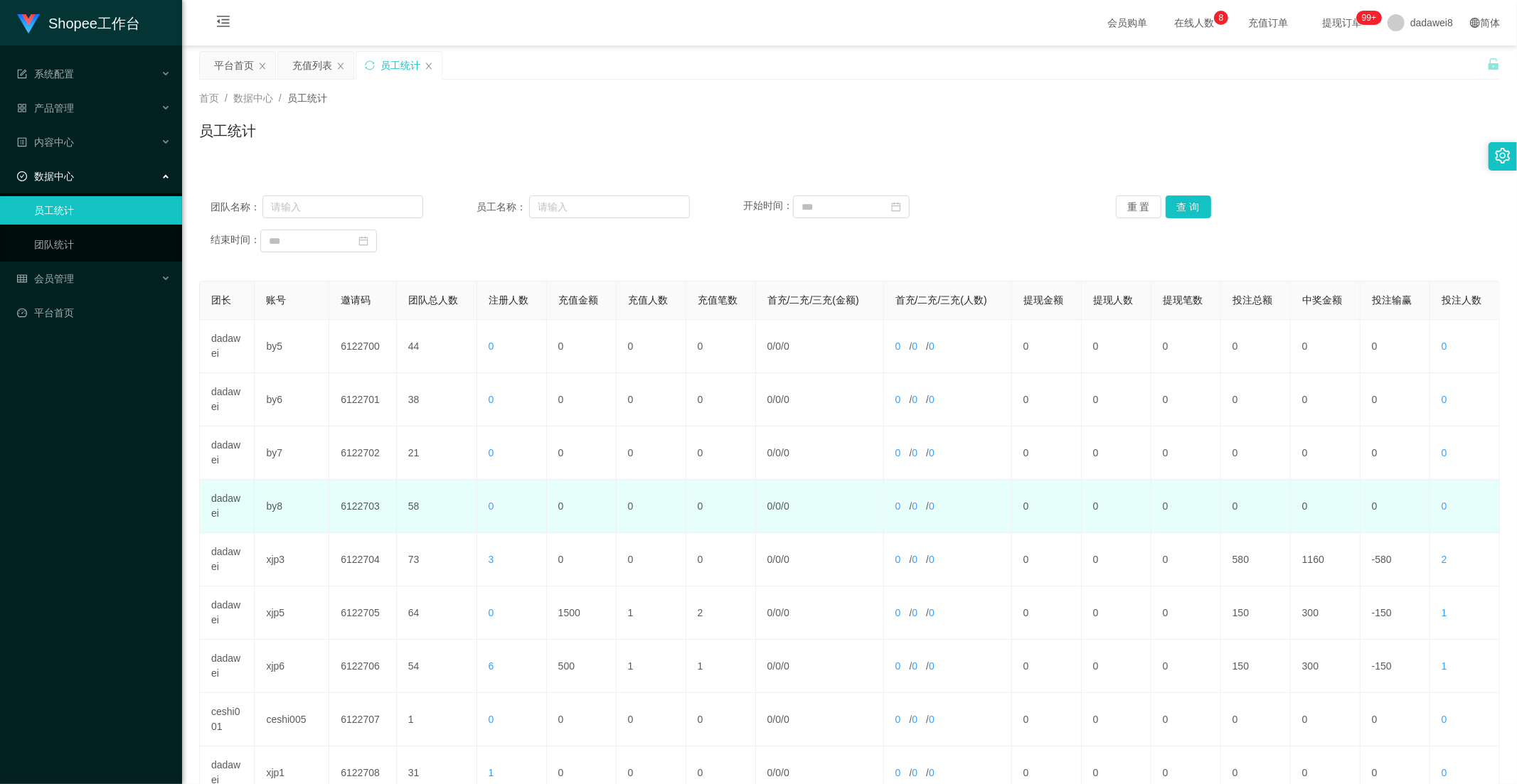
scroll to position [199, 0]
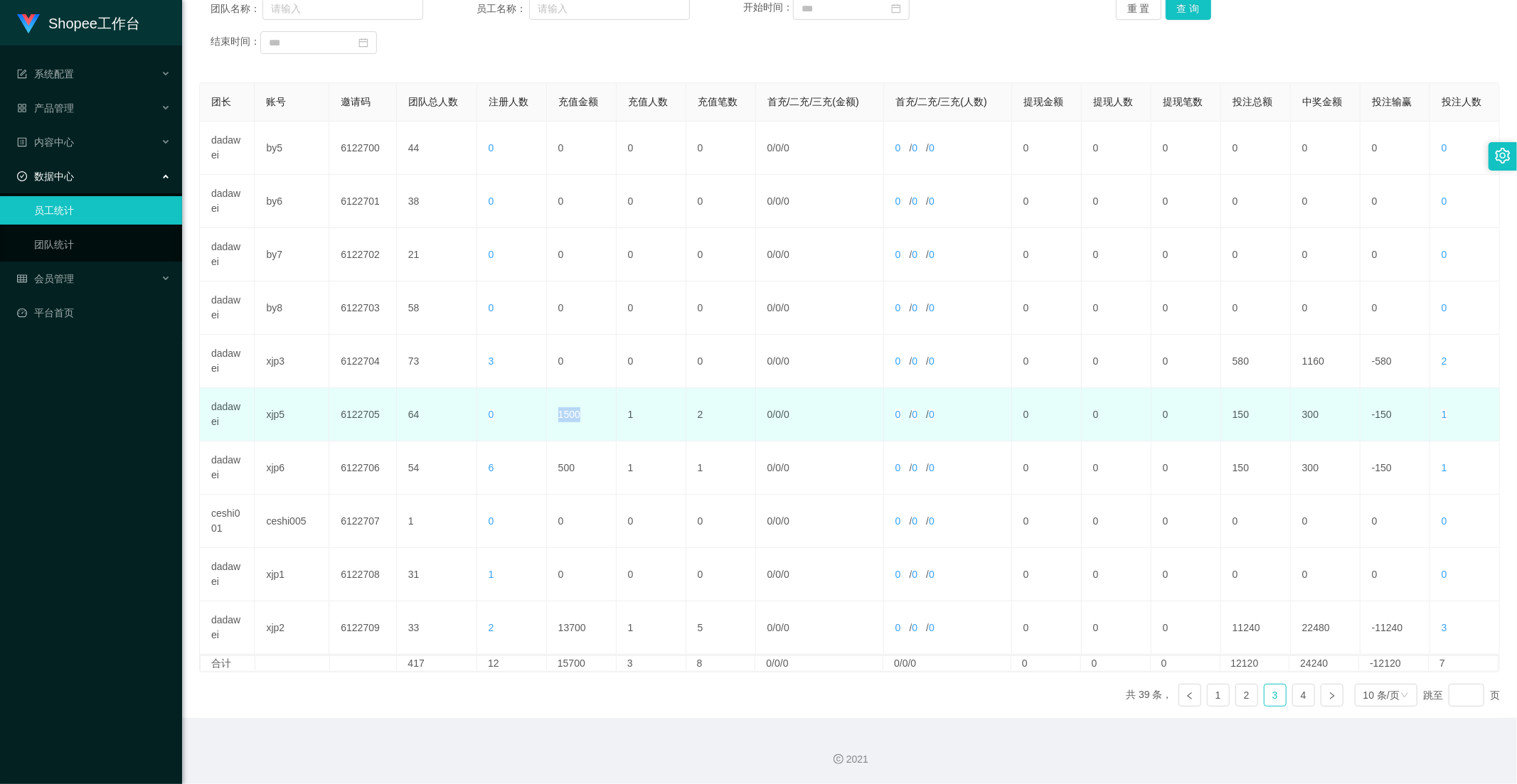
drag, startPoint x: 575, startPoint y: 408, endPoint x: 536, endPoint y: 413, distance: 39.3
click at [517, 417] on tr "dadawei xjp5 6122705 64 0 1500 1 2 0 / 0 / 0 0 / 0 / 0 0 0 0 150 300 -150 1" at bounding box center [850, 415] width 1300 height 53
click at [586, 410] on td "1500" at bounding box center [581, 415] width 70 height 53
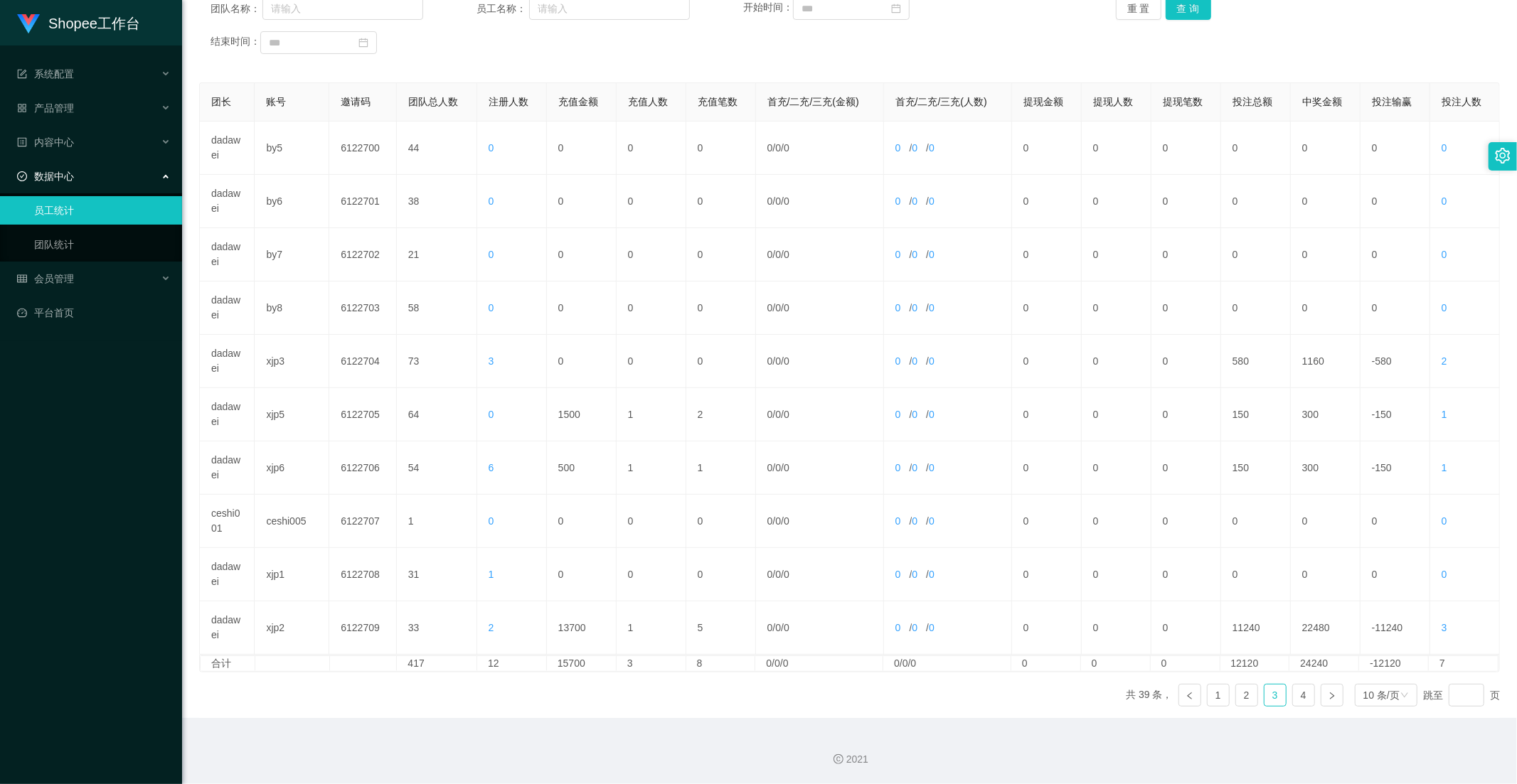
scroll to position [0, 0]
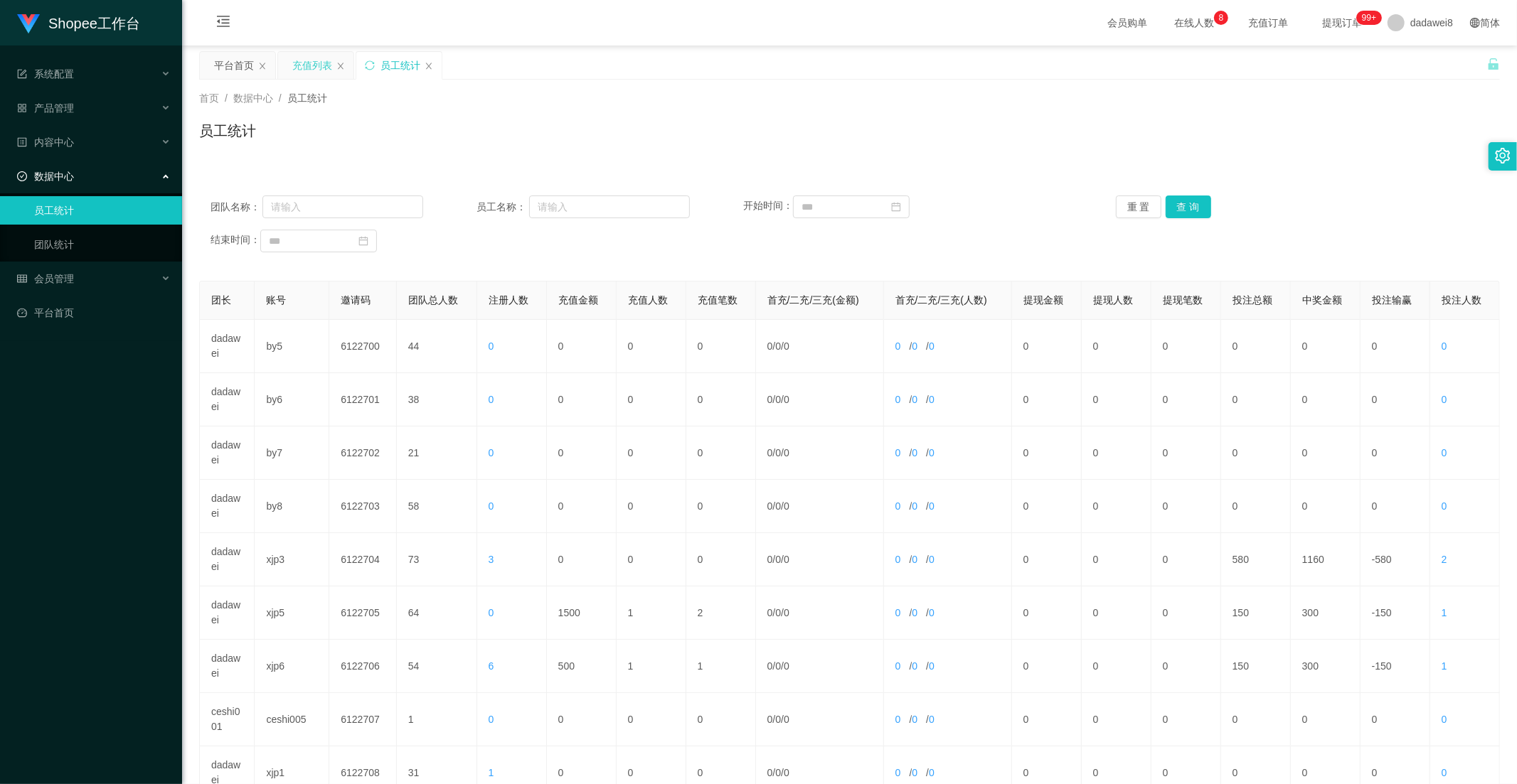
click at [302, 77] on div "充值列表" at bounding box center [312, 66] width 40 height 27
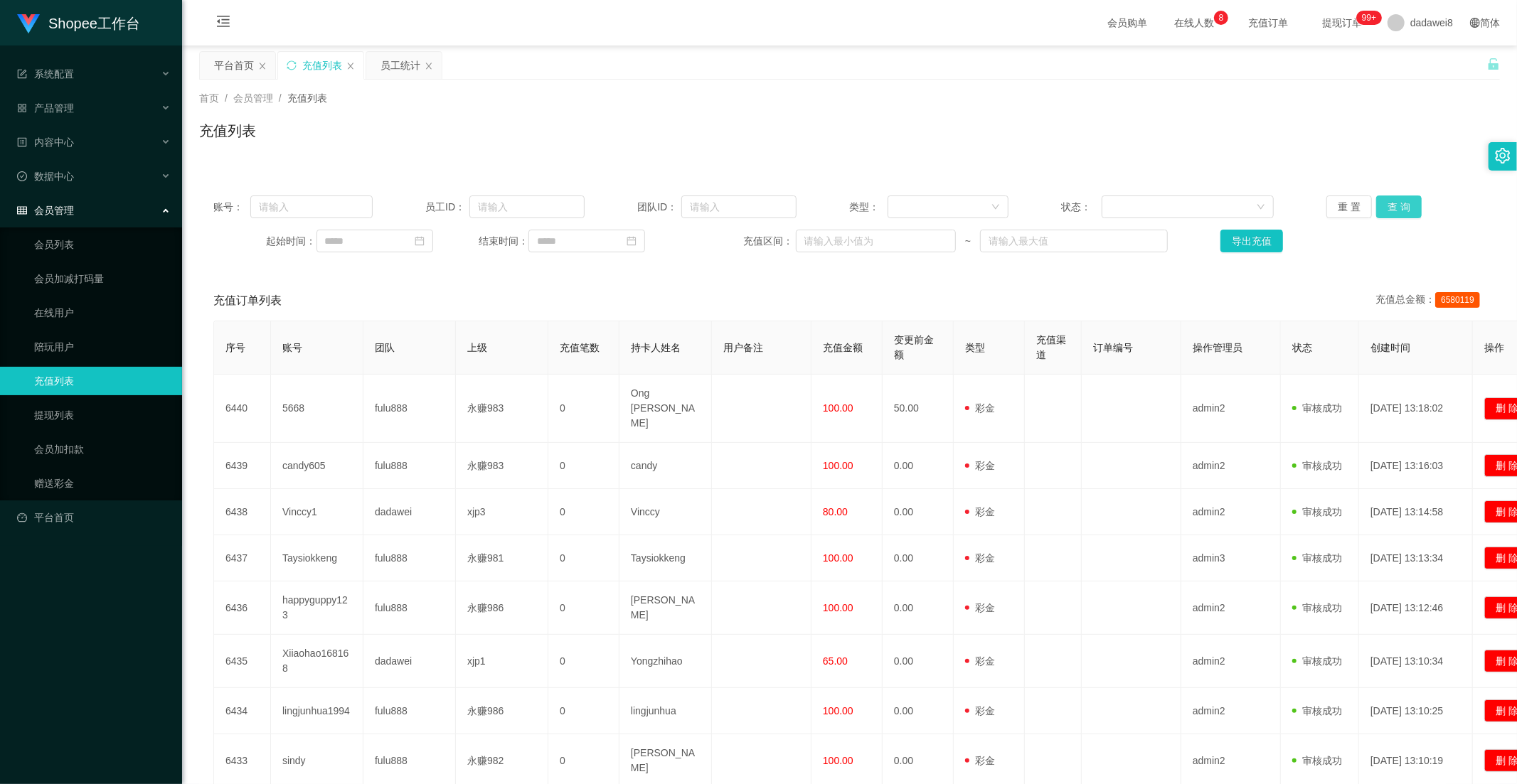
click at [1403, 210] on button "查 询" at bounding box center [1398, 206] width 45 height 23
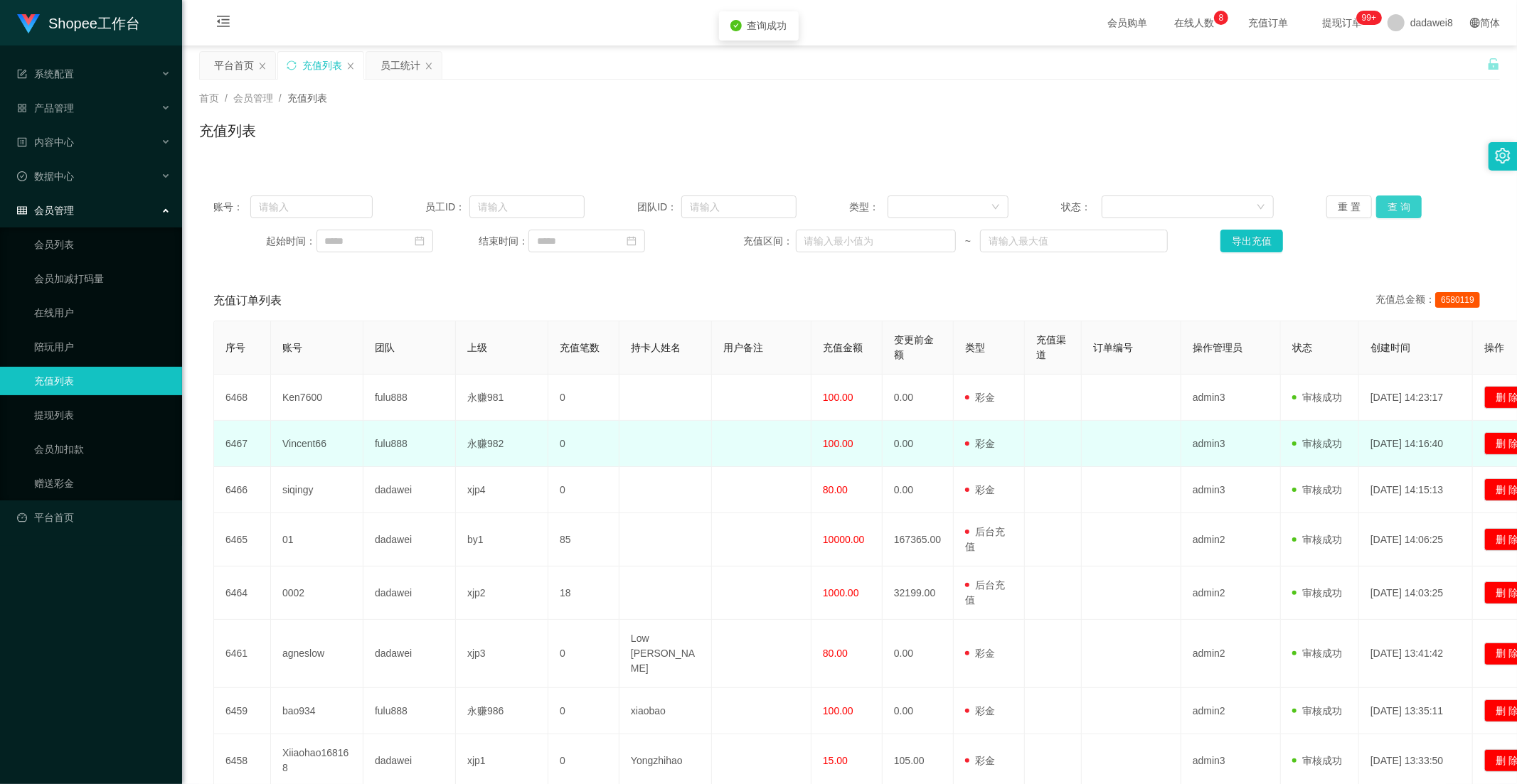
scroll to position [158, 0]
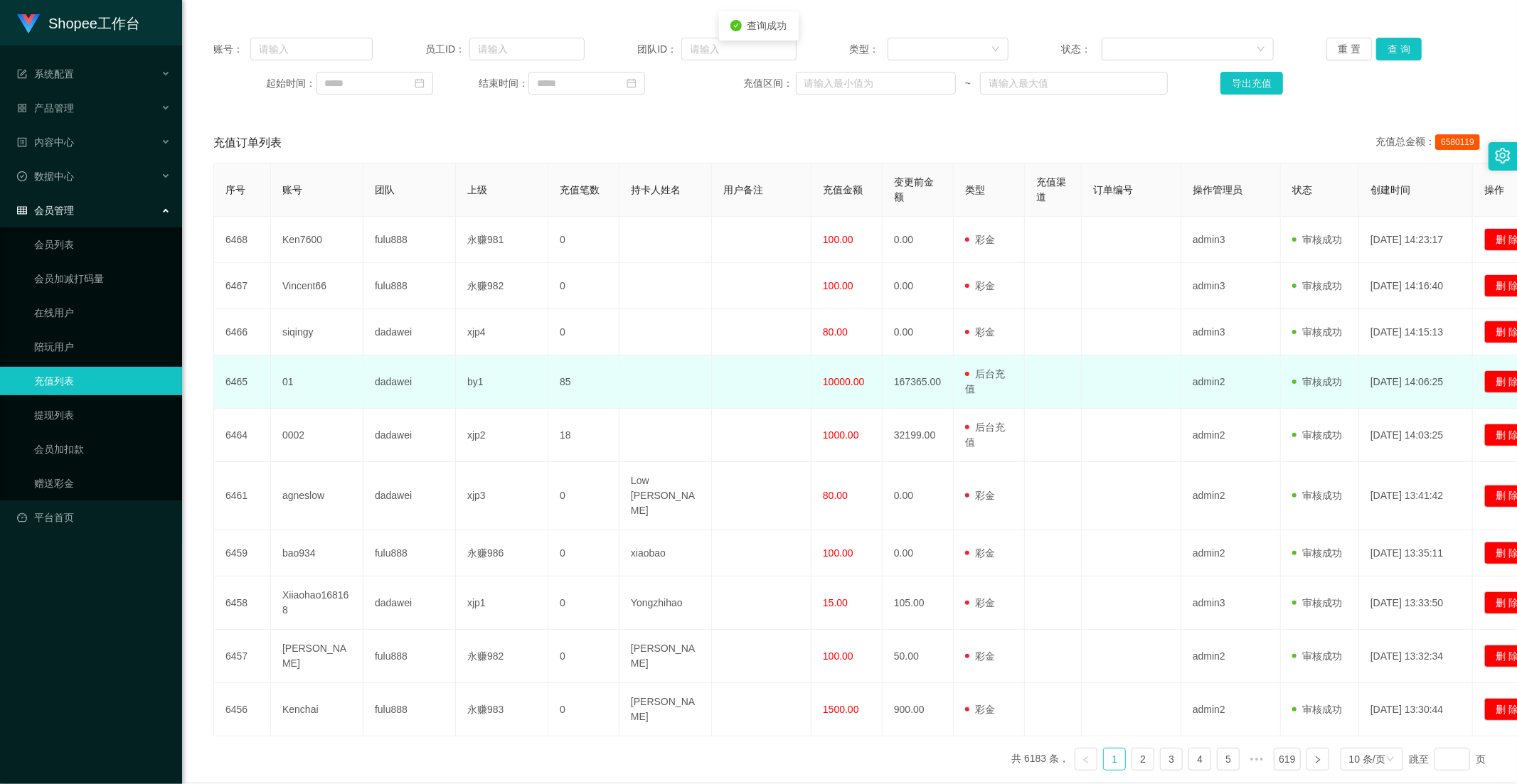
click at [843, 388] on span "10000.00" at bounding box center [844, 382] width 41 height 12
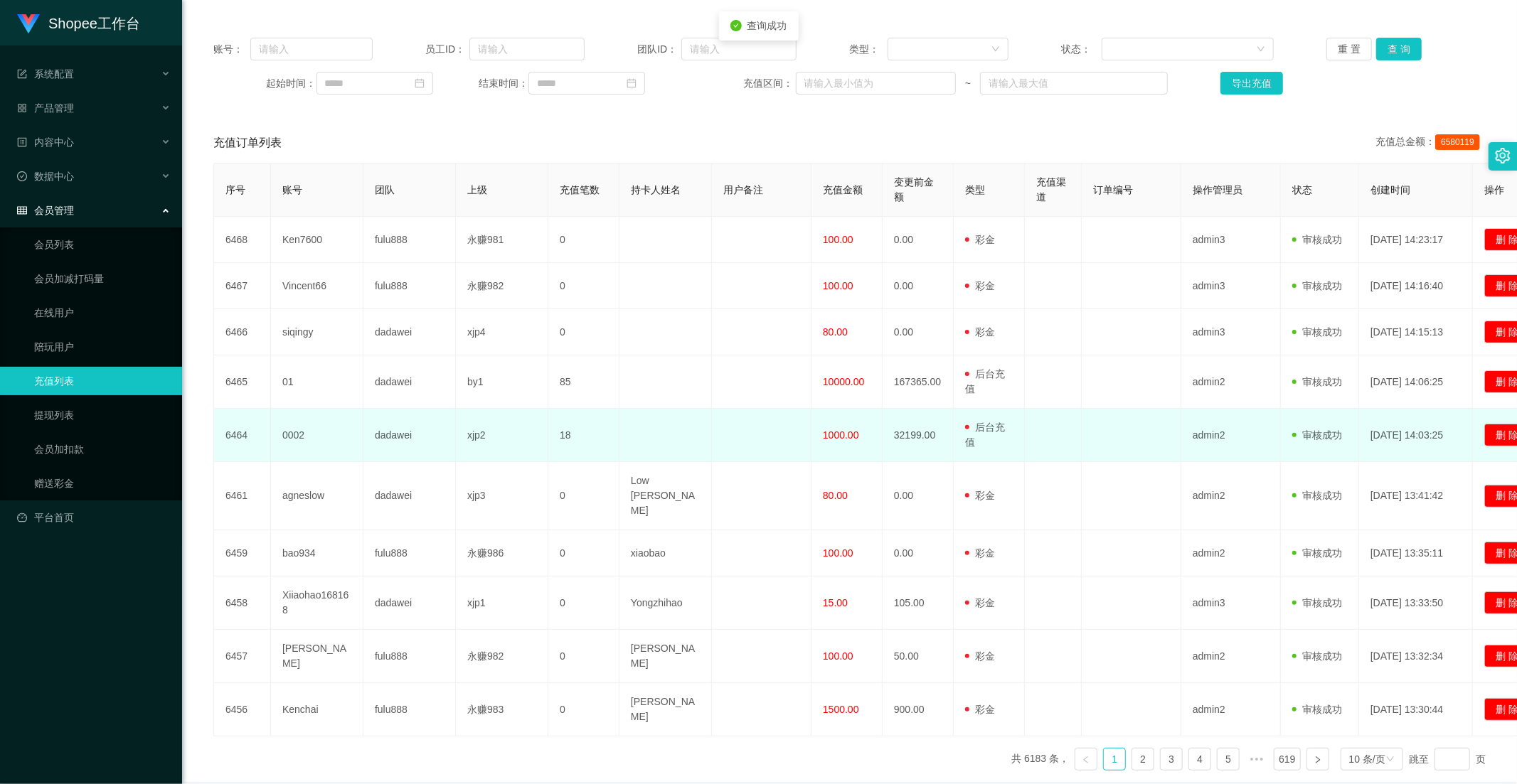
click at [837, 431] on span "1000.00" at bounding box center [841, 436] width 36 height 12
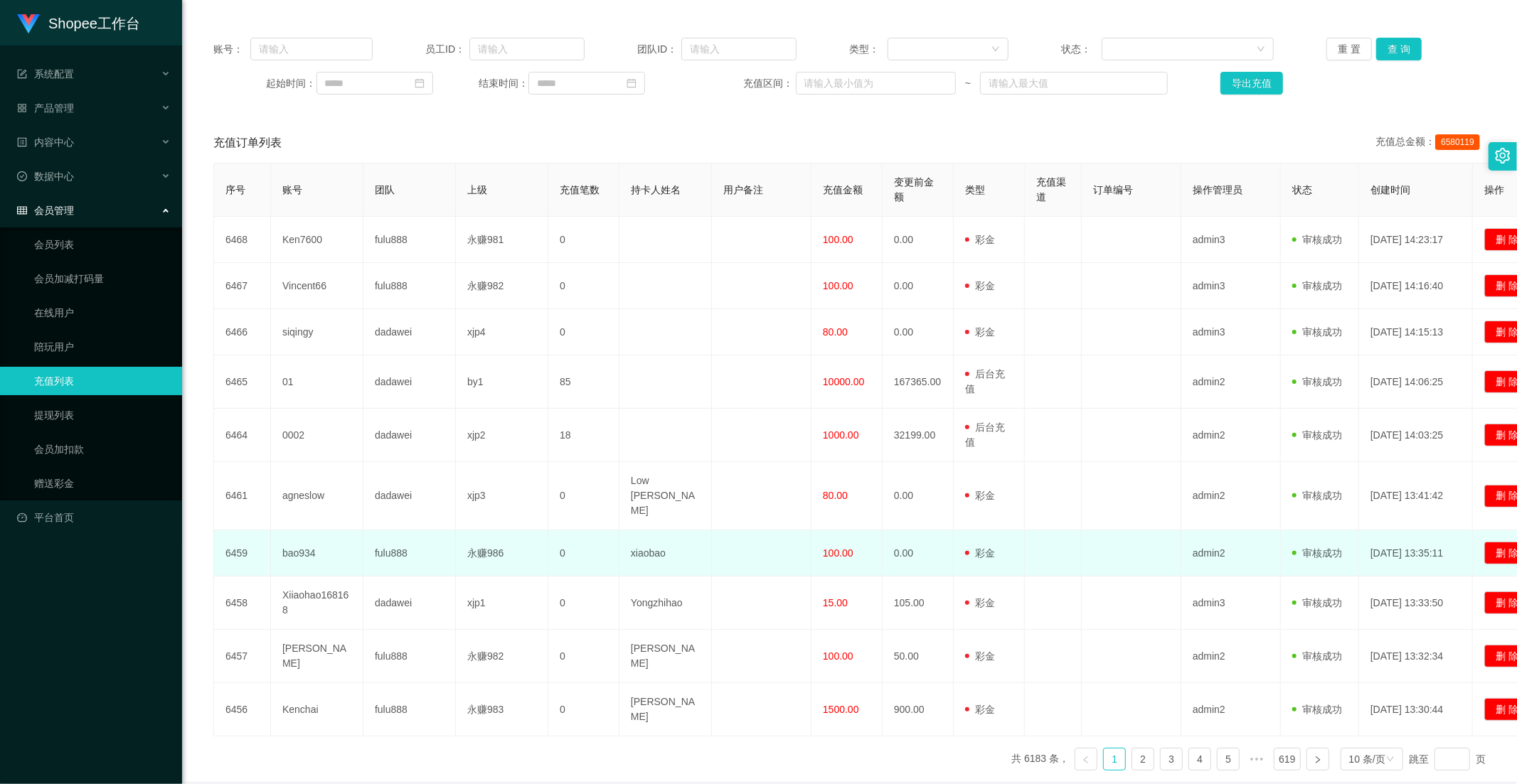
click at [828, 531] on td "100.00" at bounding box center [847, 553] width 71 height 46
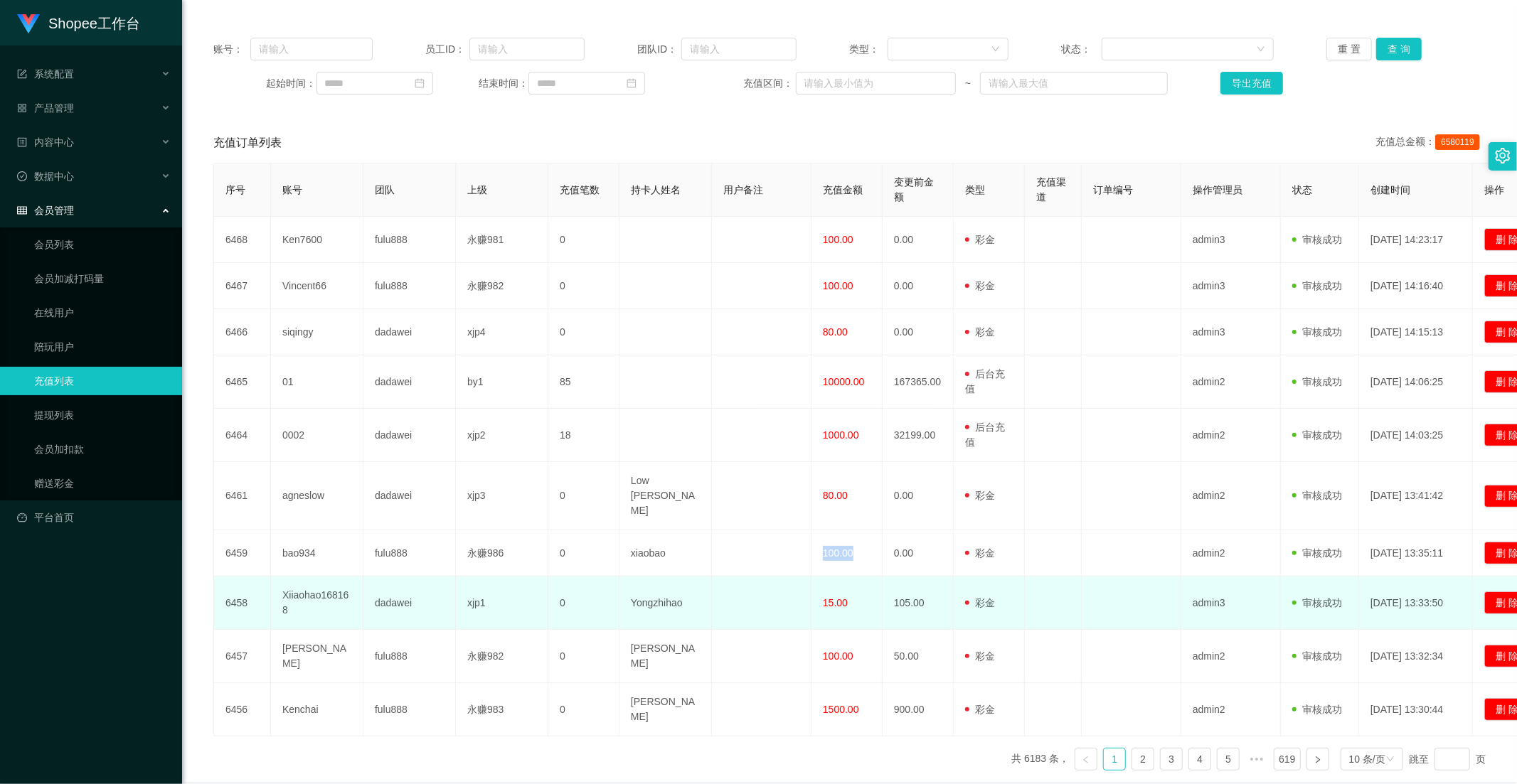
drag, startPoint x: 828, startPoint y: 509, endPoint x: 820, endPoint y: 564, distance: 55.6
click at [828, 531] on td "100.00" at bounding box center [847, 553] width 71 height 46
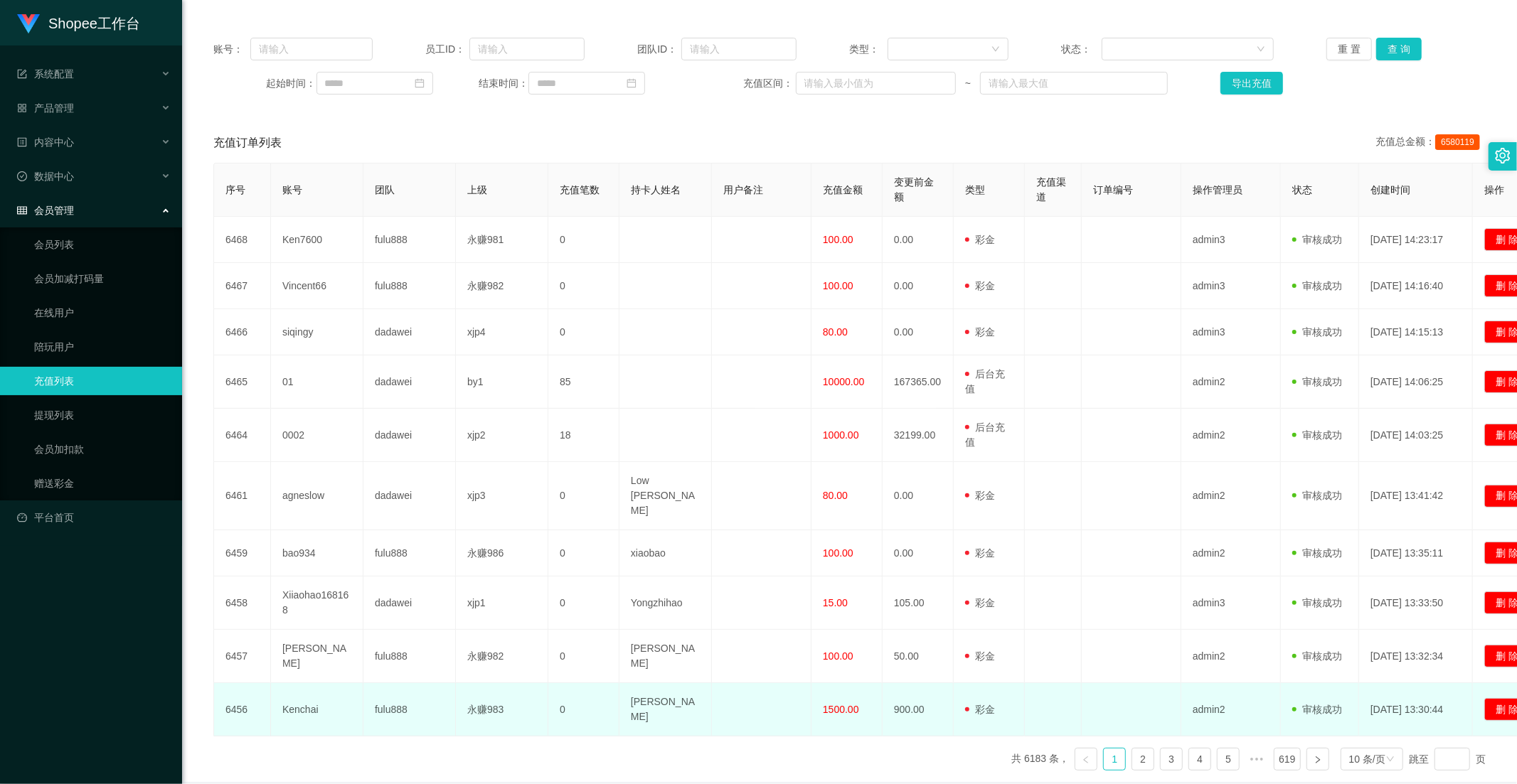
click at [828, 683] on td "1500.00" at bounding box center [847, 709] width 71 height 53
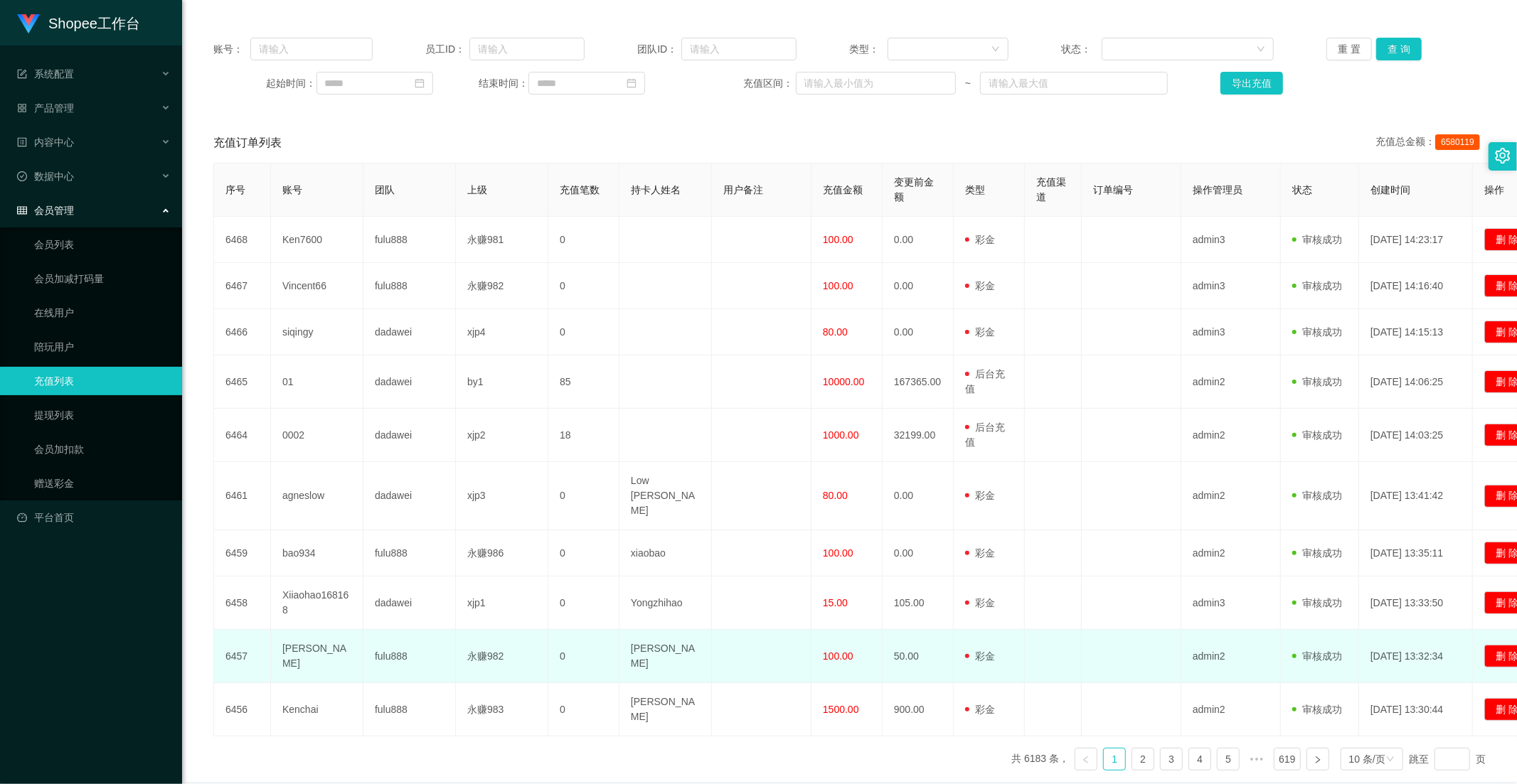
click at [840, 651] on span "100.00" at bounding box center [838, 656] width 30 height 12
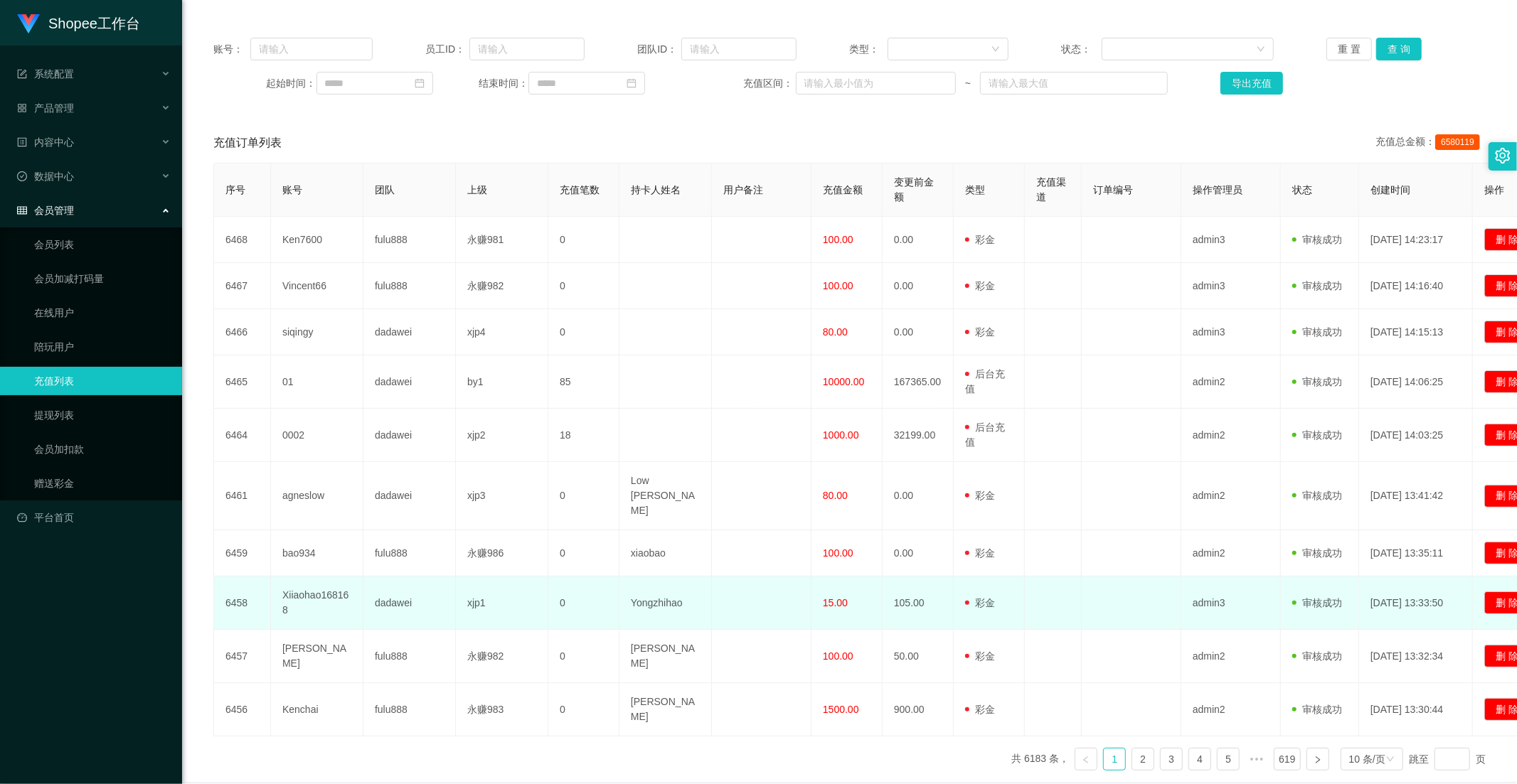
click at [858, 577] on td "15.00" at bounding box center [847, 603] width 71 height 53
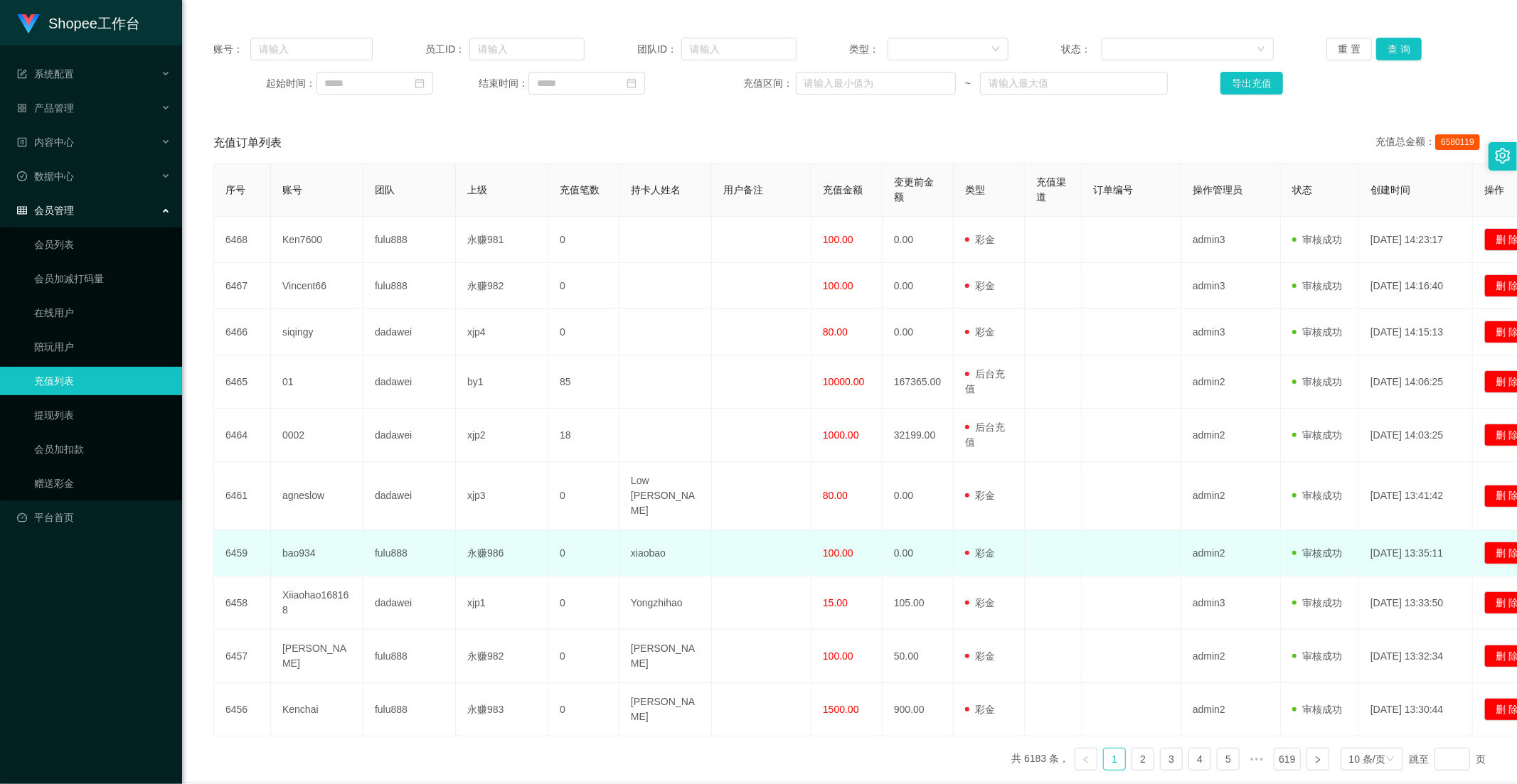
click at [860, 531] on td "100.00" at bounding box center [847, 553] width 71 height 46
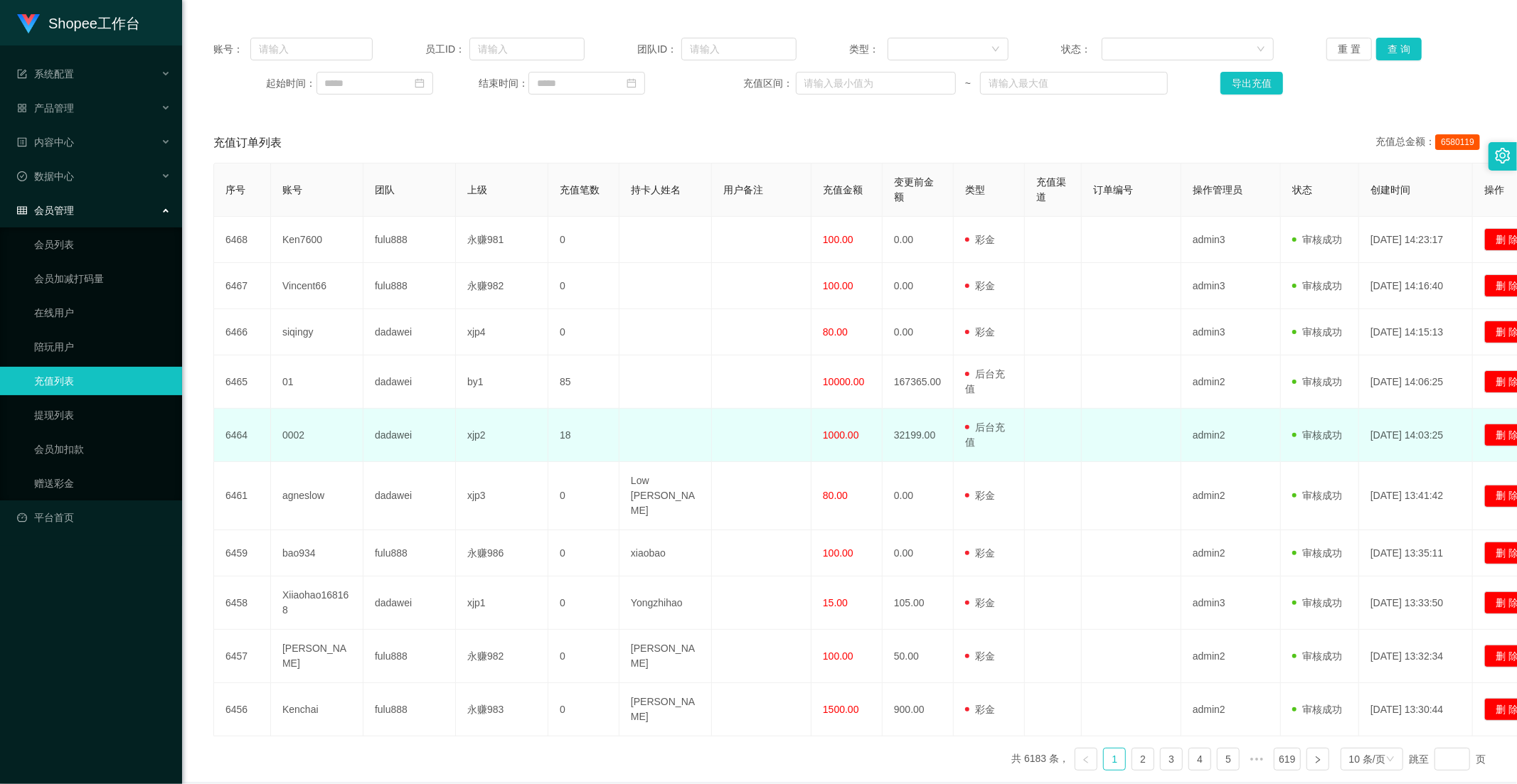
click at [866, 421] on td "1000.00" at bounding box center [847, 436] width 71 height 53
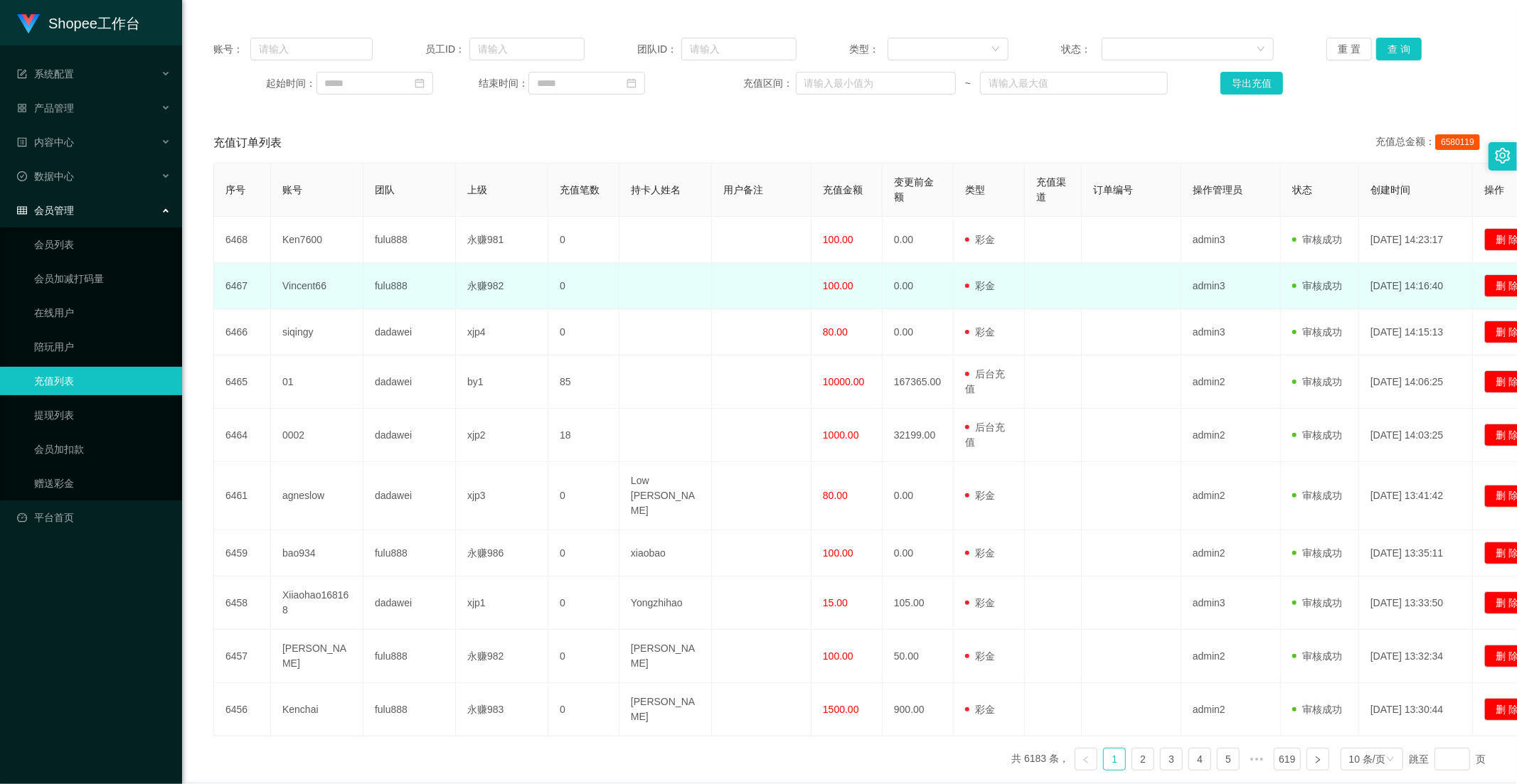
click at [873, 293] on td "100.00" at bounding box center [847, 286] width 71 height 46
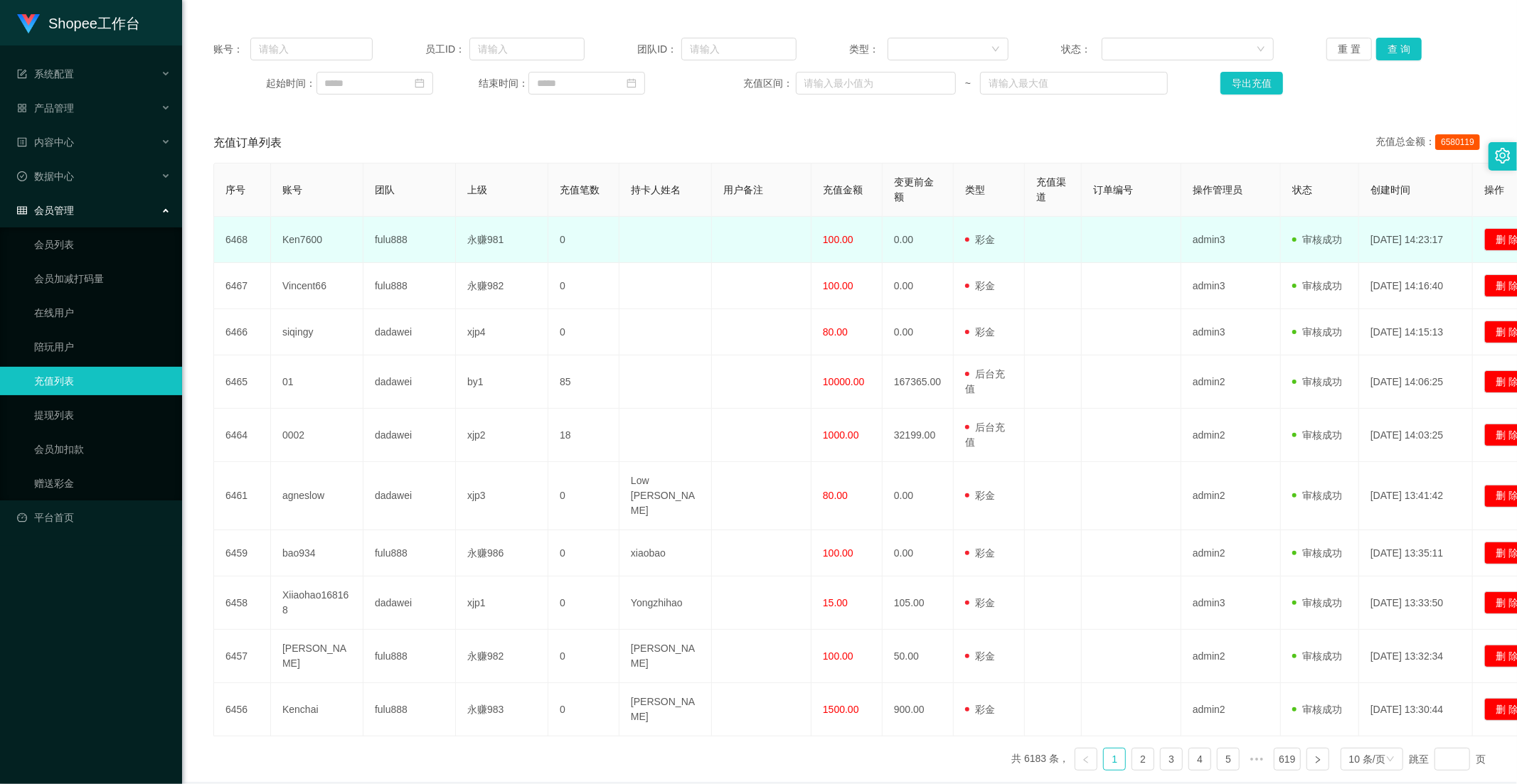
click at [856, 250] on td "100.00" at bounding box center [847, 239] width 71 height 46
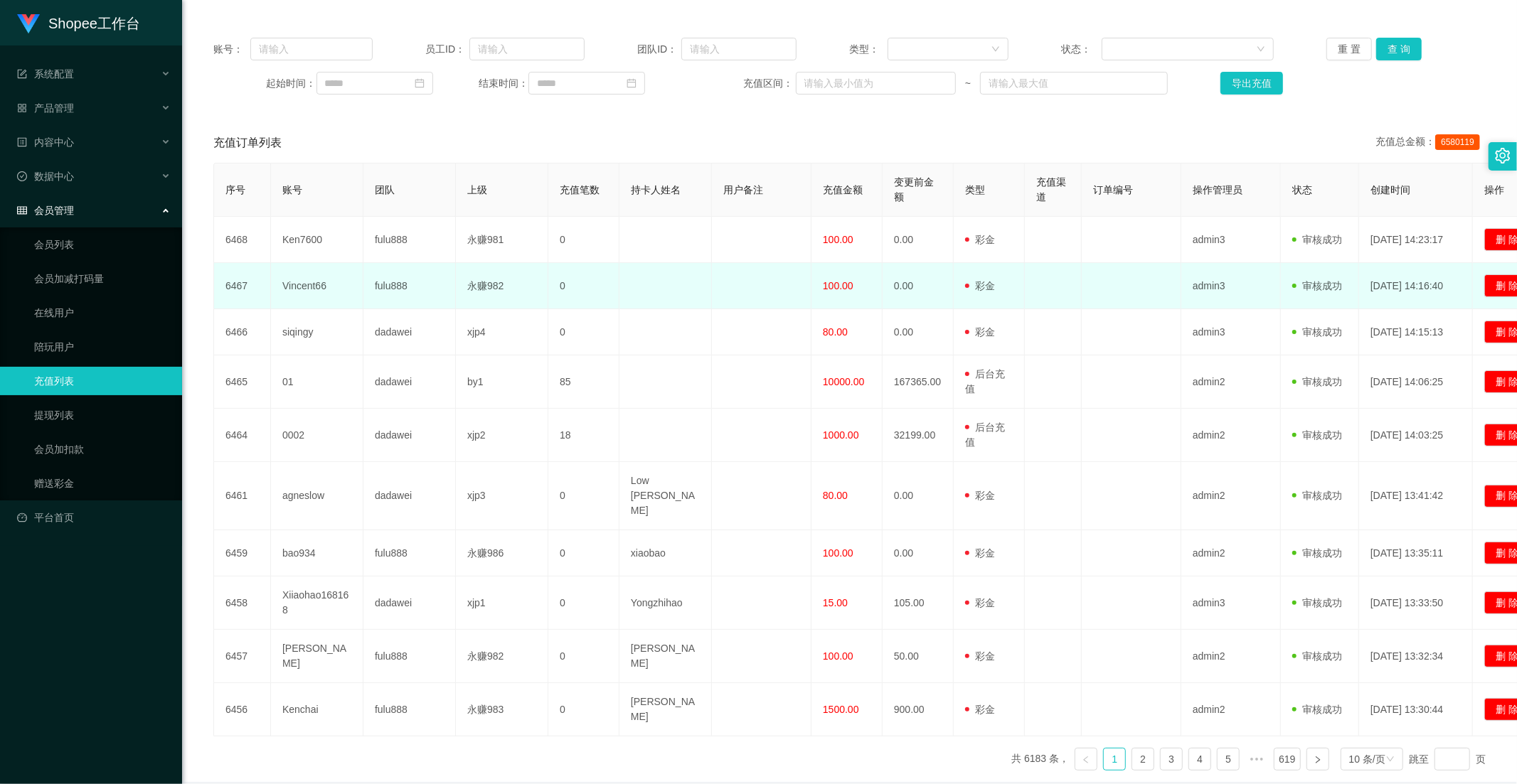
click at [848, 281] on span "100.00" at bounding box center [838, 287] width 30 height 12
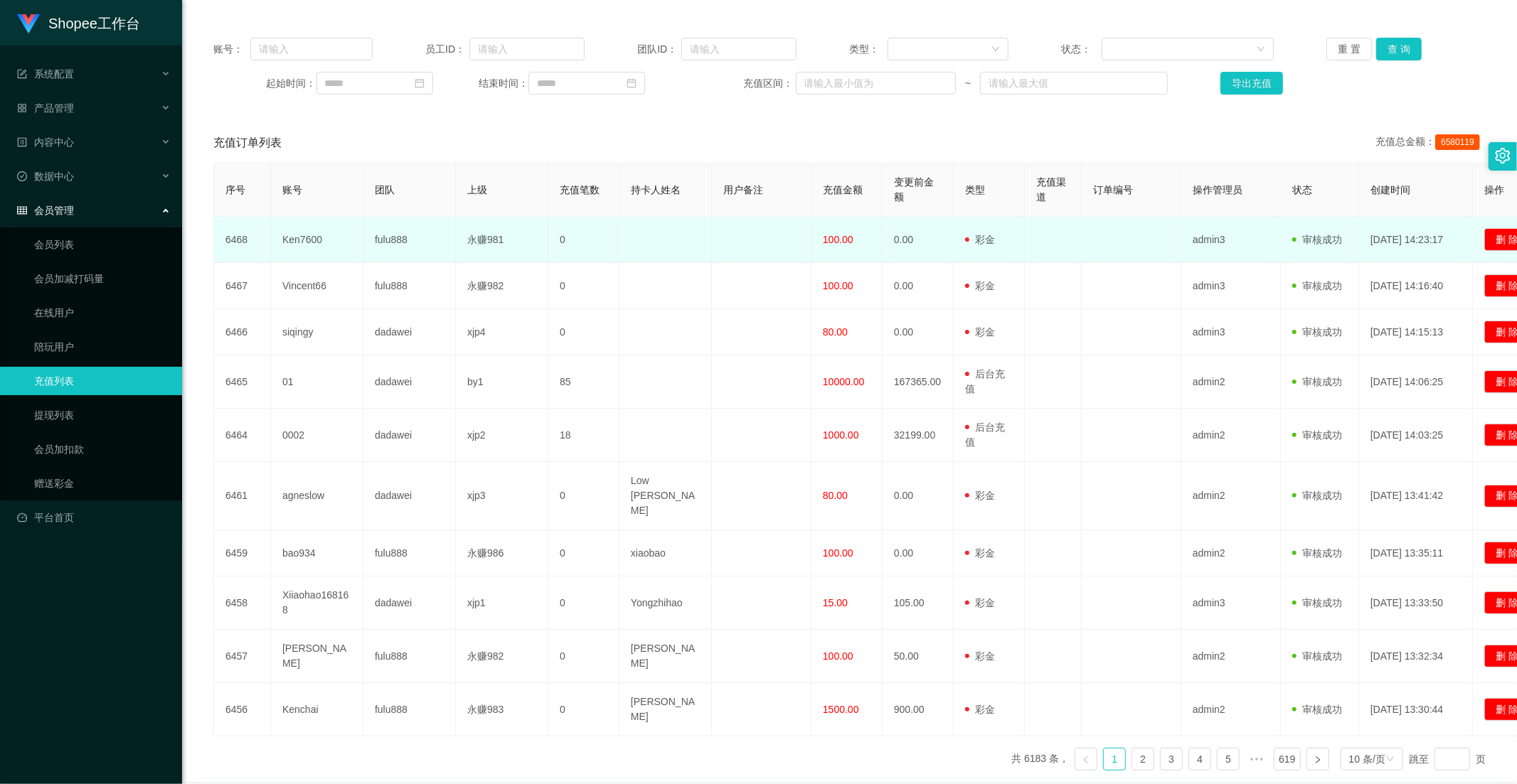
click at [849, 254] on td "100.00" at bounding box center [847, 239] width 71 height 46
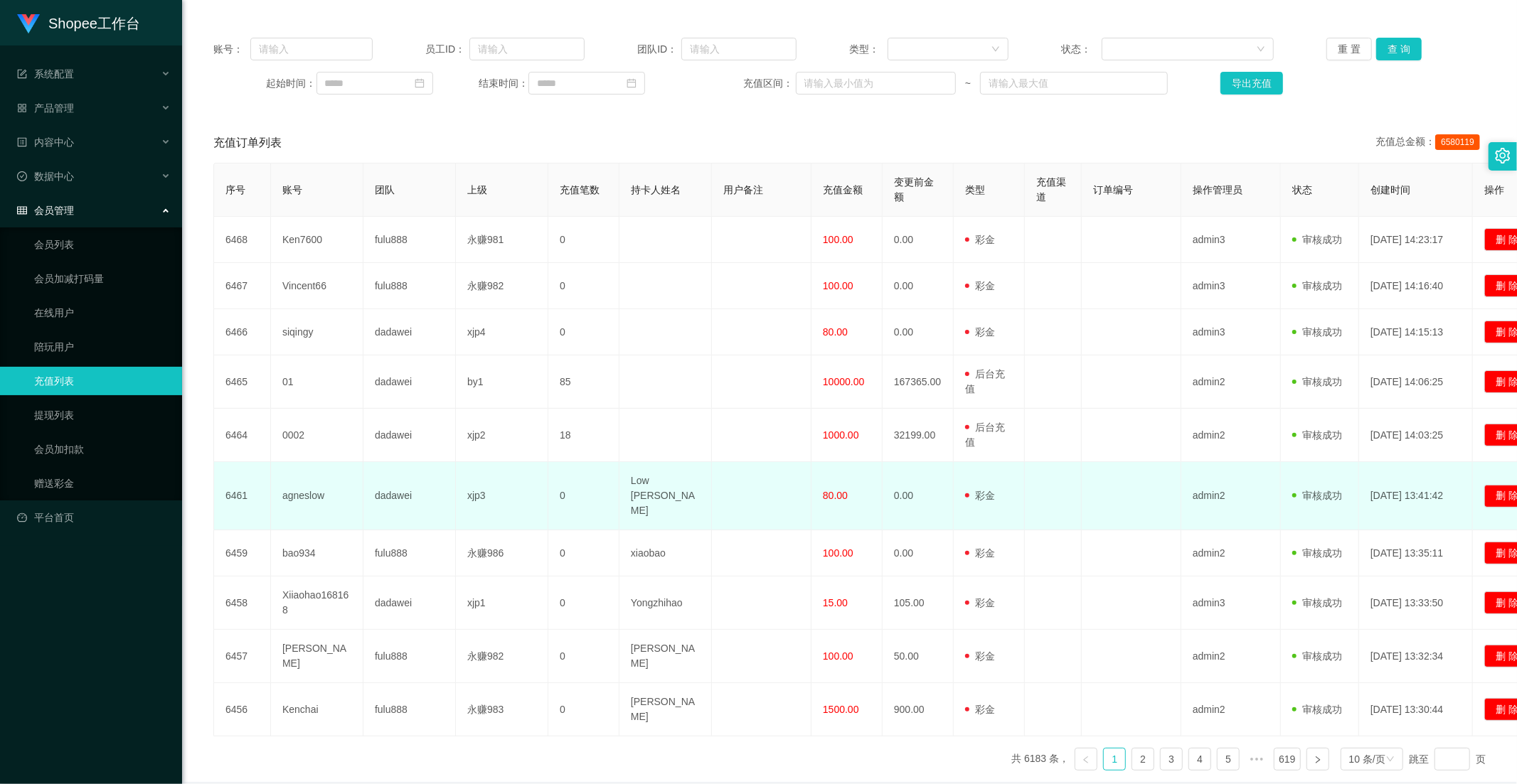
scroll to position [192, 0]
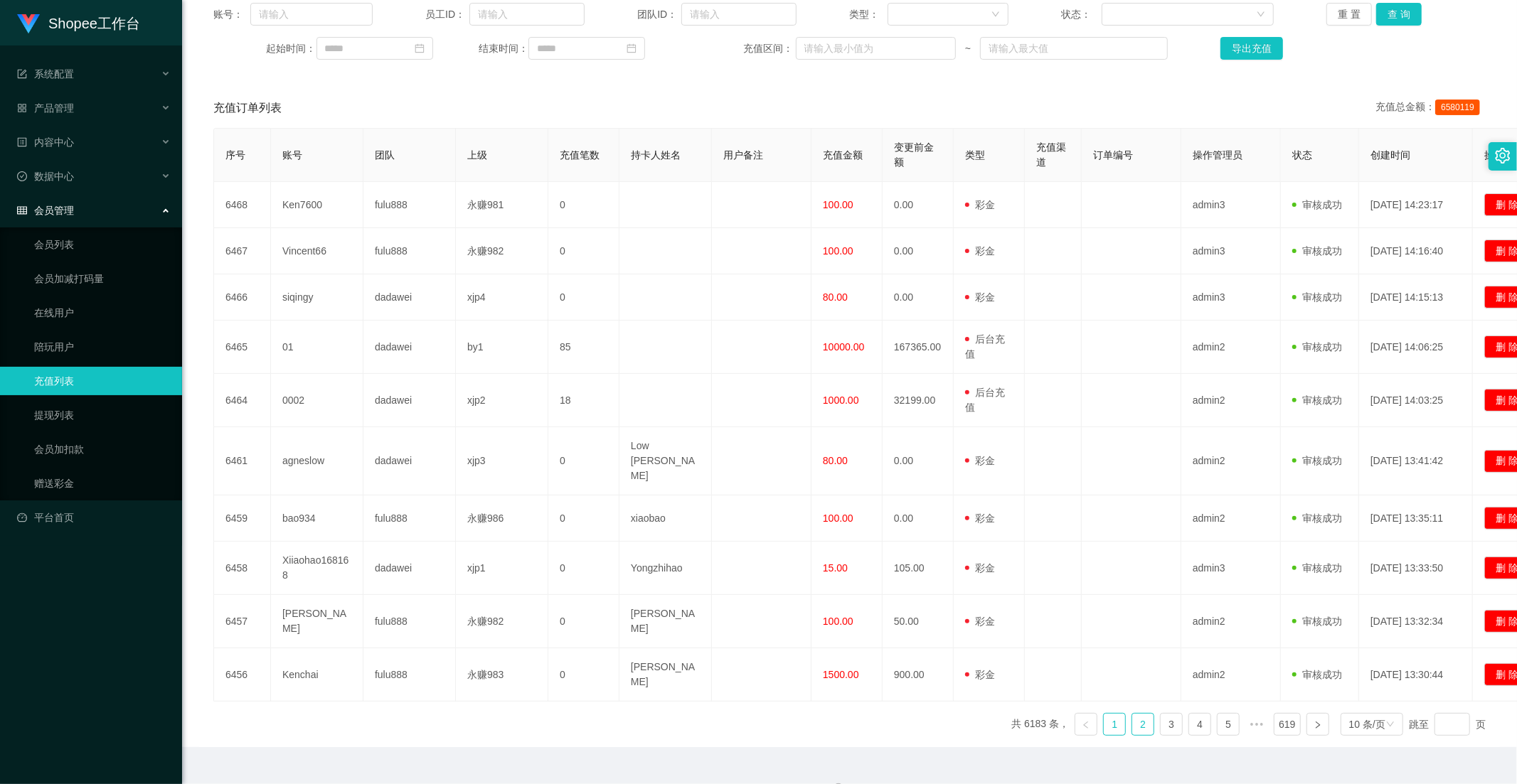
click at [1138, 714] on link "2" at bounding box center [1143, 725] width 22 height 22
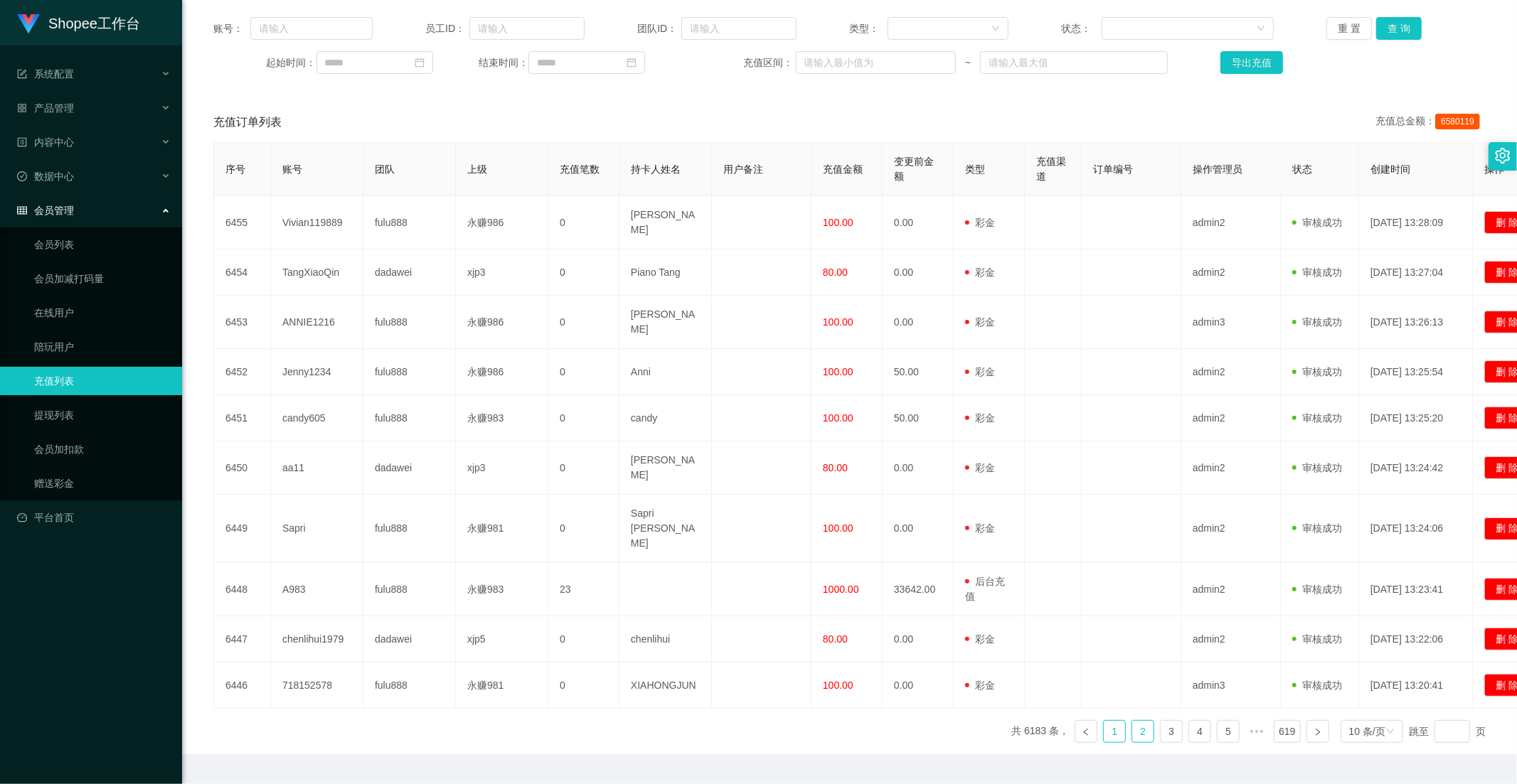
click at [1111, 720] on li "1" at bounding box center [1114, 731] width 23 height 23
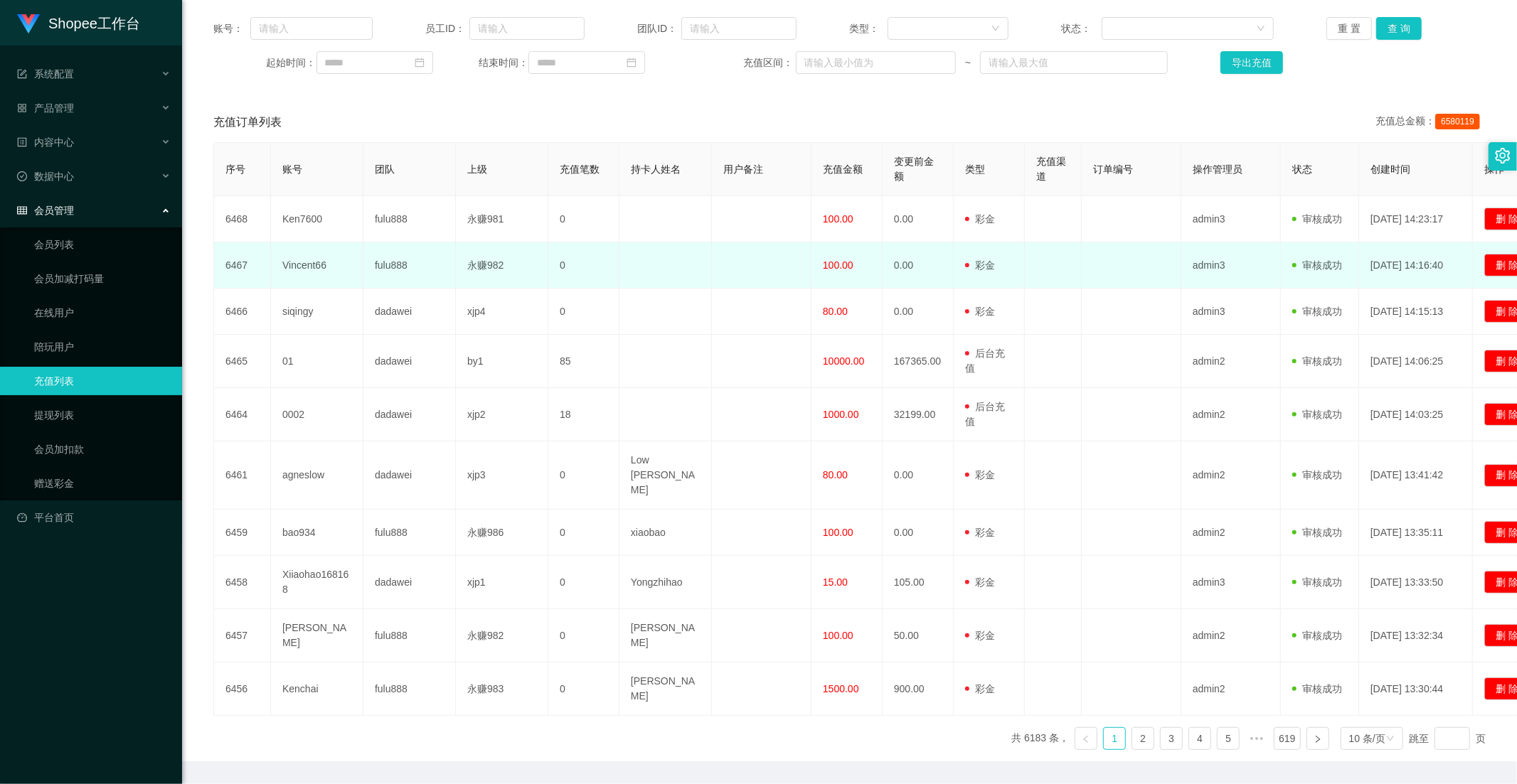
scroll to position [0, 0]
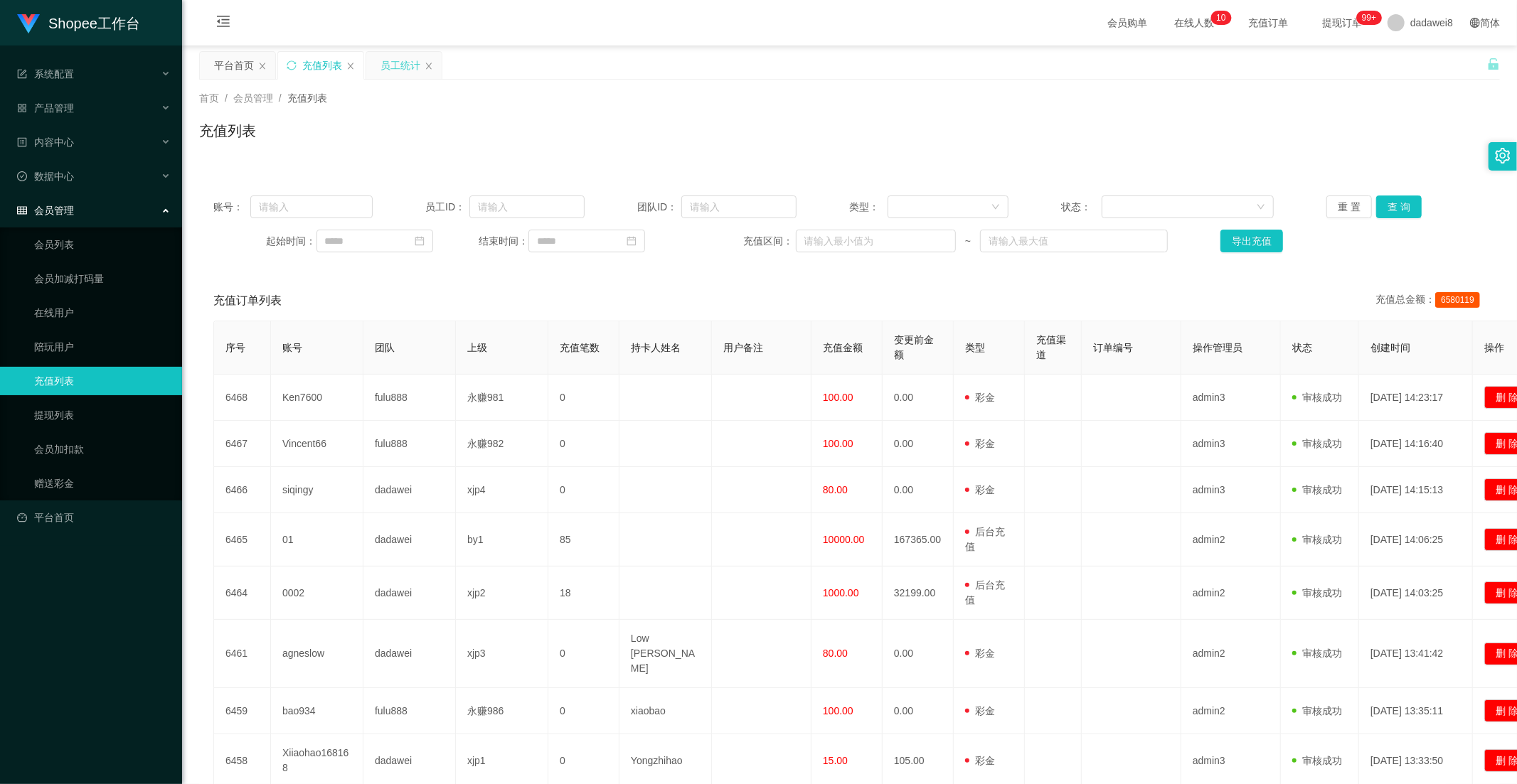
click at [374, 66] on div "员工统计" at bounding box center [403, 66] width 76 height 27
click at [396, 64] on div "员工统计" at bounding box center [400, 66] width 40 height 27
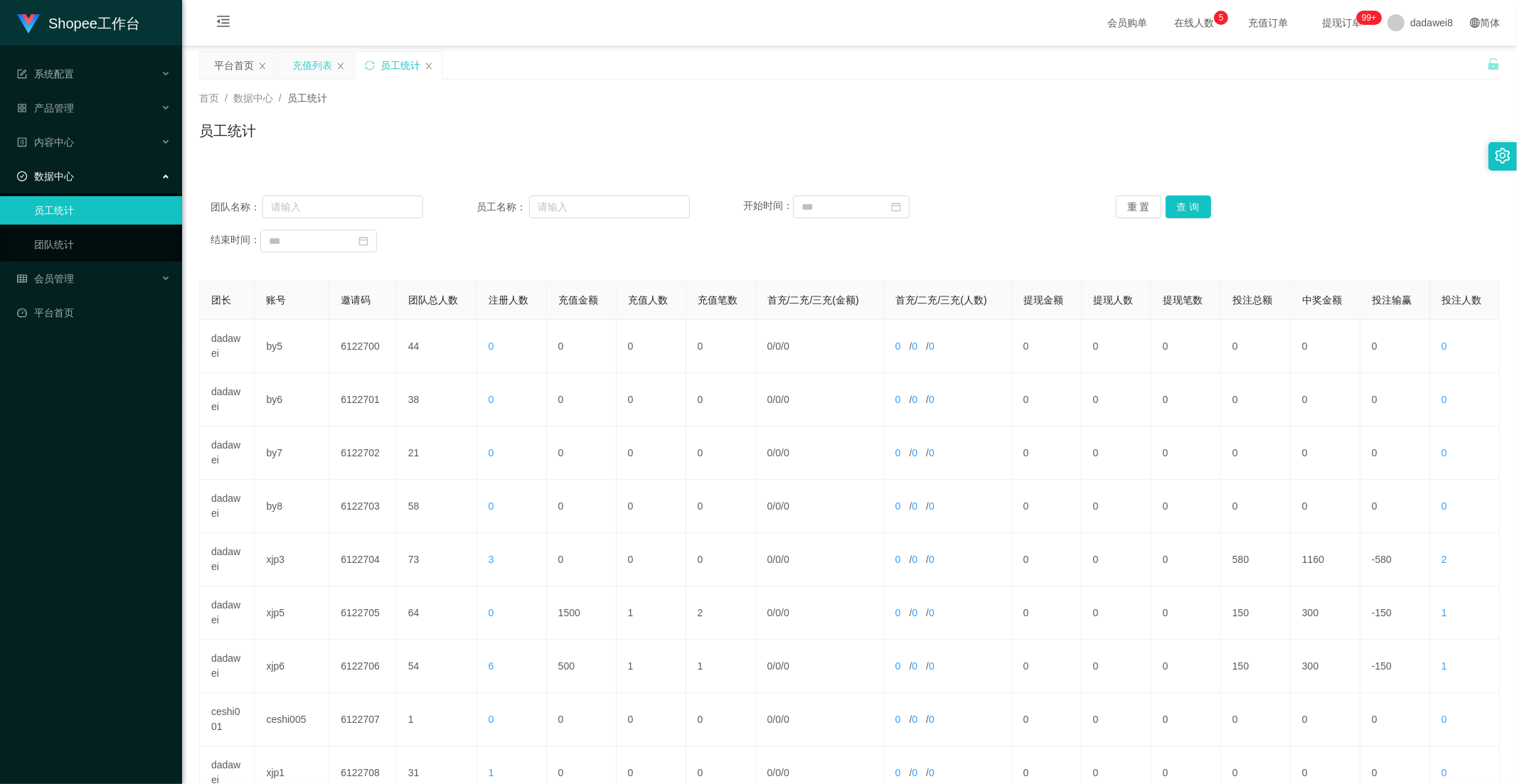
click at [318, 77] on div "充值列表" at bounding box center [312, 66] width 40 height 27
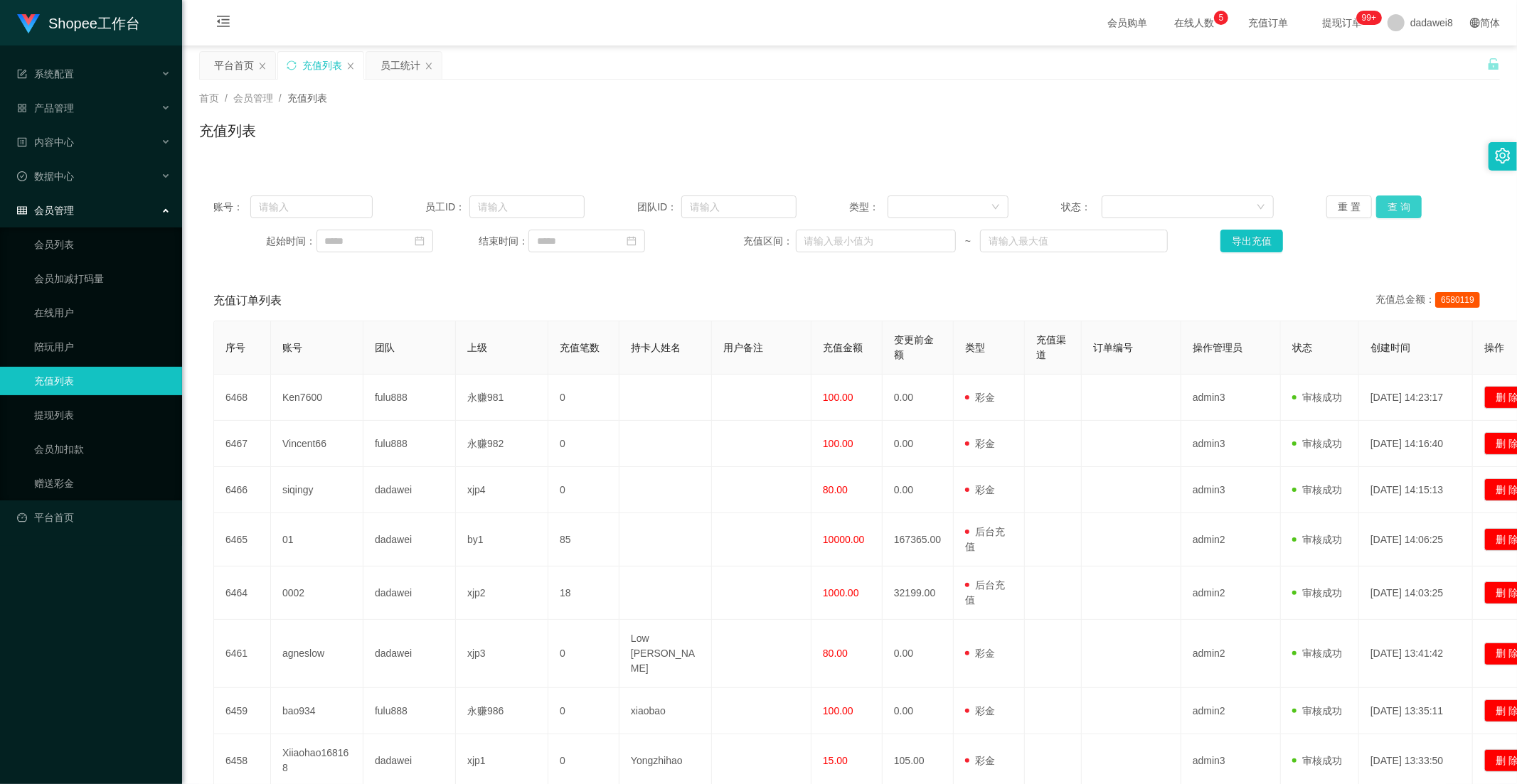
click at [1390, 202] on button "查 询" at bounding box center [1398, 206] width 45 height 23
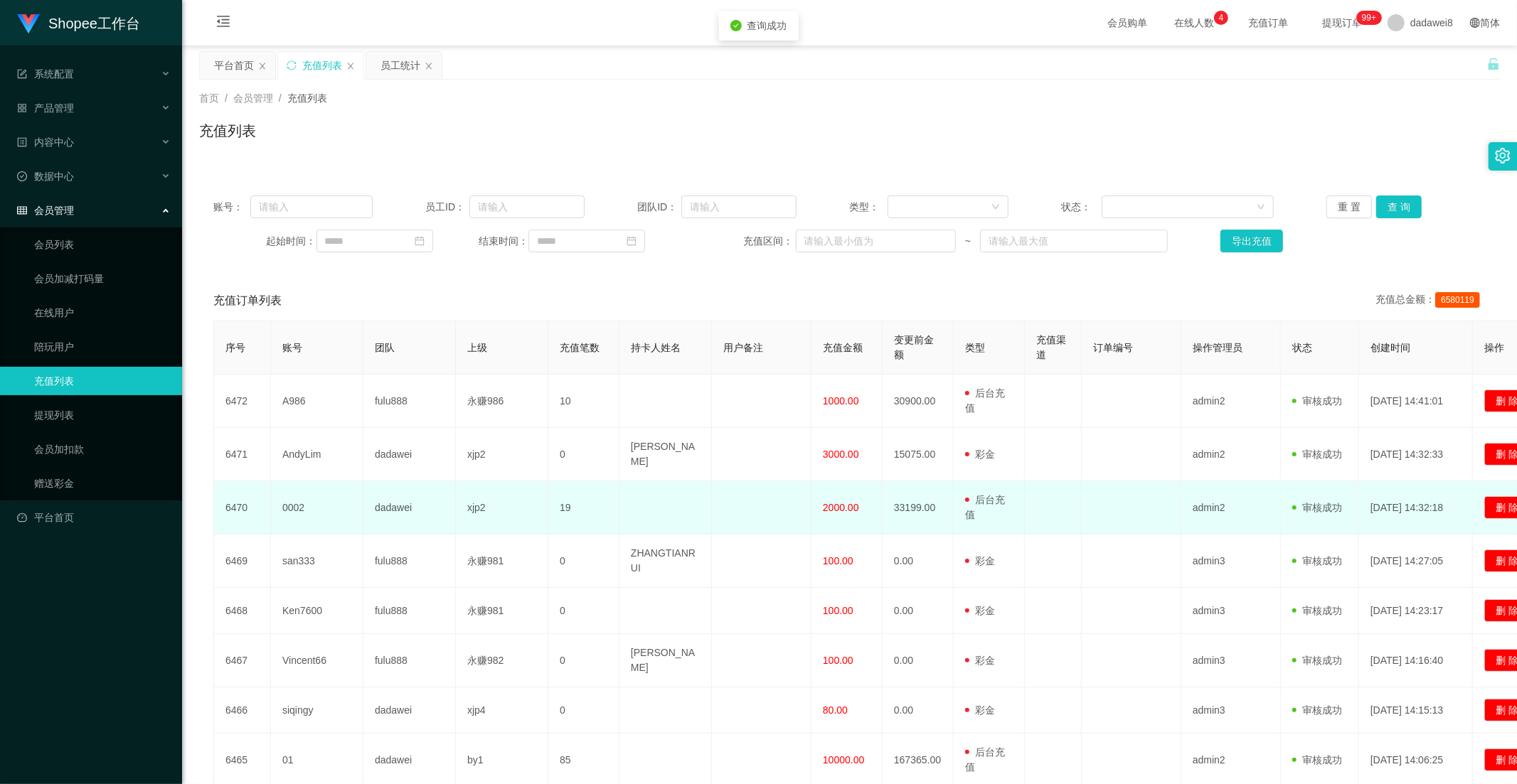
click at [813, 497] on td "2000.00" at bounding box center [847, 508] width 71 height 53
click at [832, 502] on span "2000.00" at bounding box center [841, 508] width 36 height 12
click at [833, 502] on span "2000.00" at bounding box center [841, 508] width 36 height 12
click at [852, 509] on td "2000.00" at bounding box center [847, 508] width 71 height 53
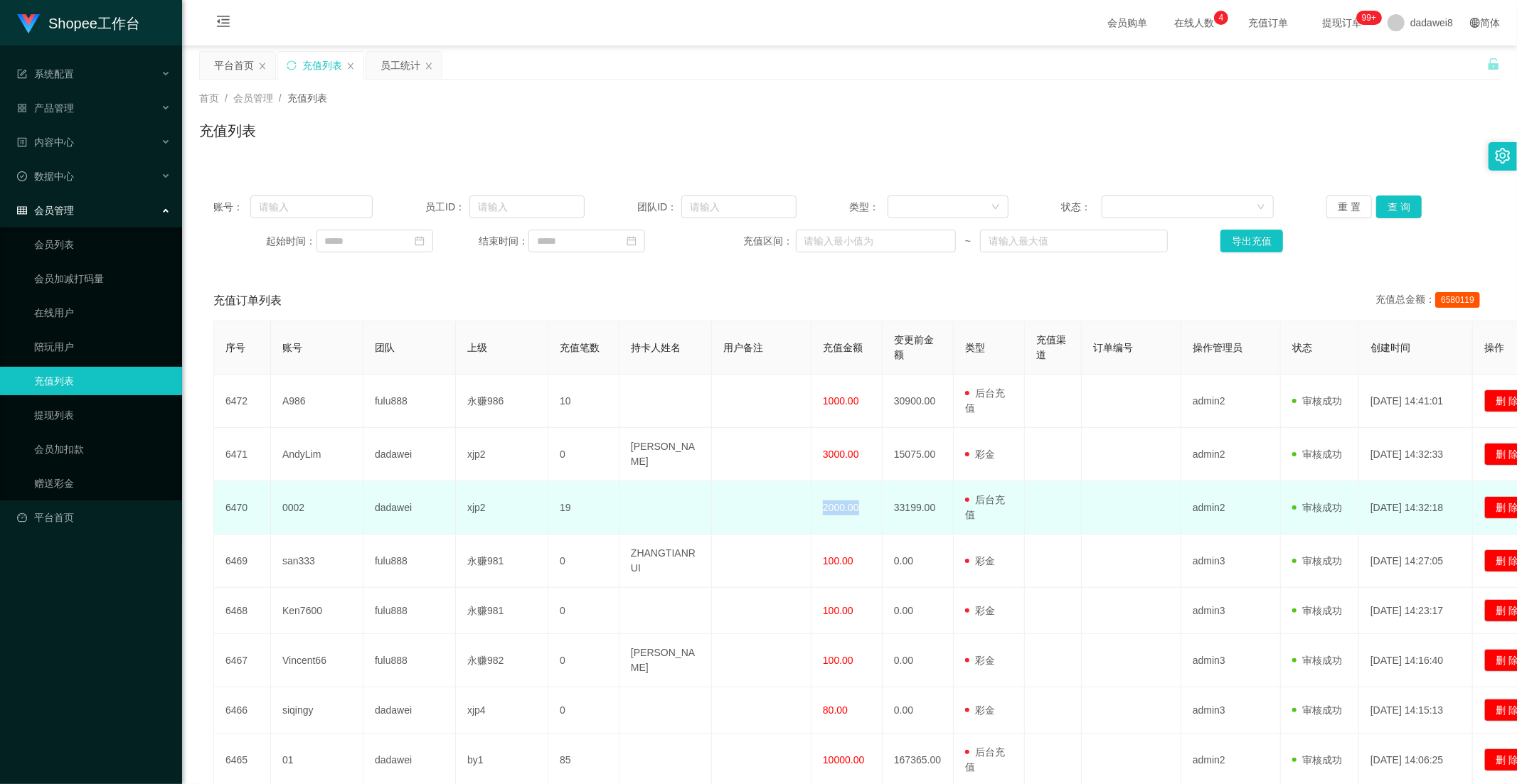
click at [852, 509] on td "2000.00" at bounding box center [847, 508] width 71 height 53
click at [829, 502] on span "2000.00" at bounding box center [841, 508] width 36 height 12
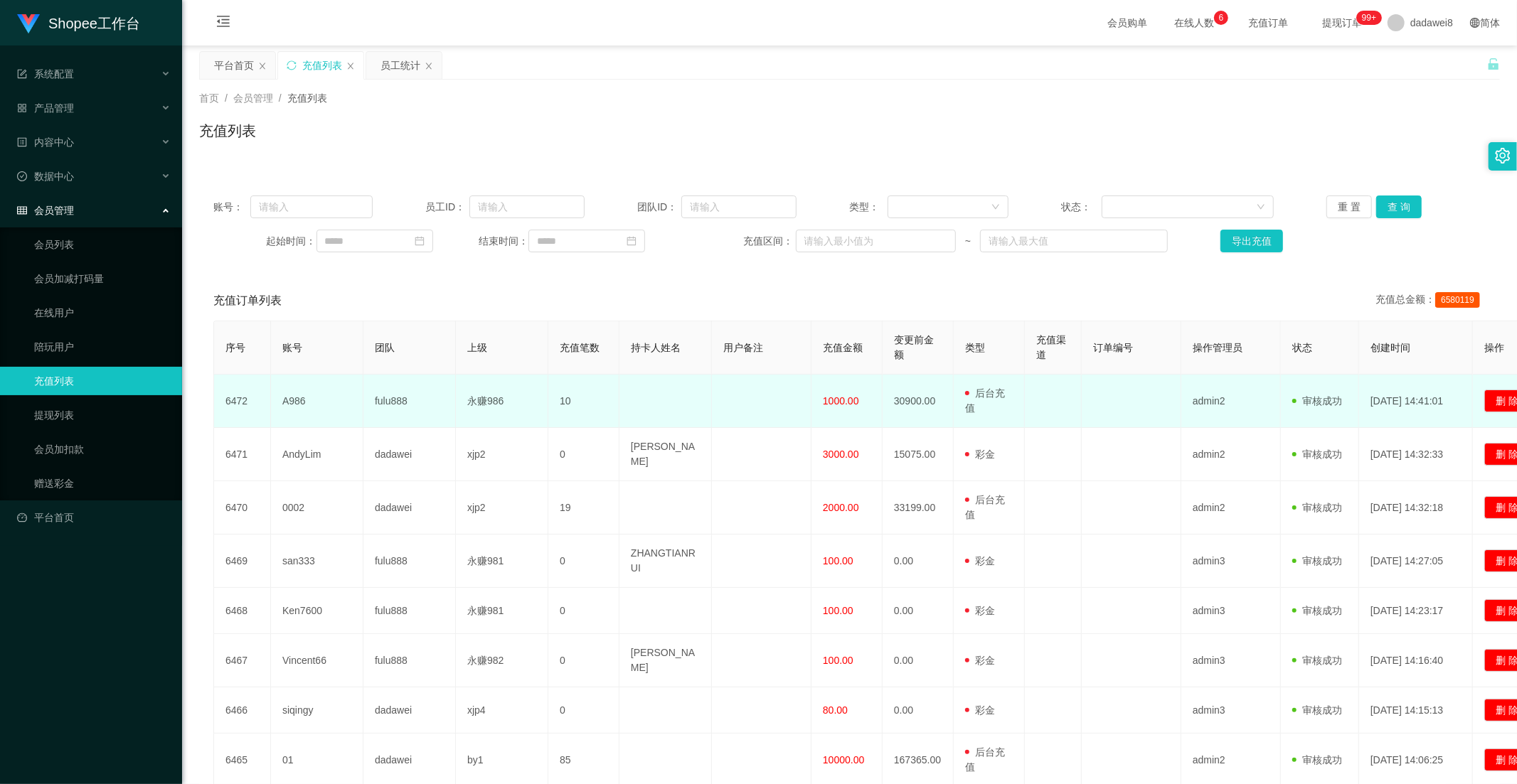
click at [821, 410] on td "1000.00" at bounding box center [847, 401] width 71 height 53
click at [825, 422] on td "1000.00" at bounding box center [847, 401] width 71 height 53
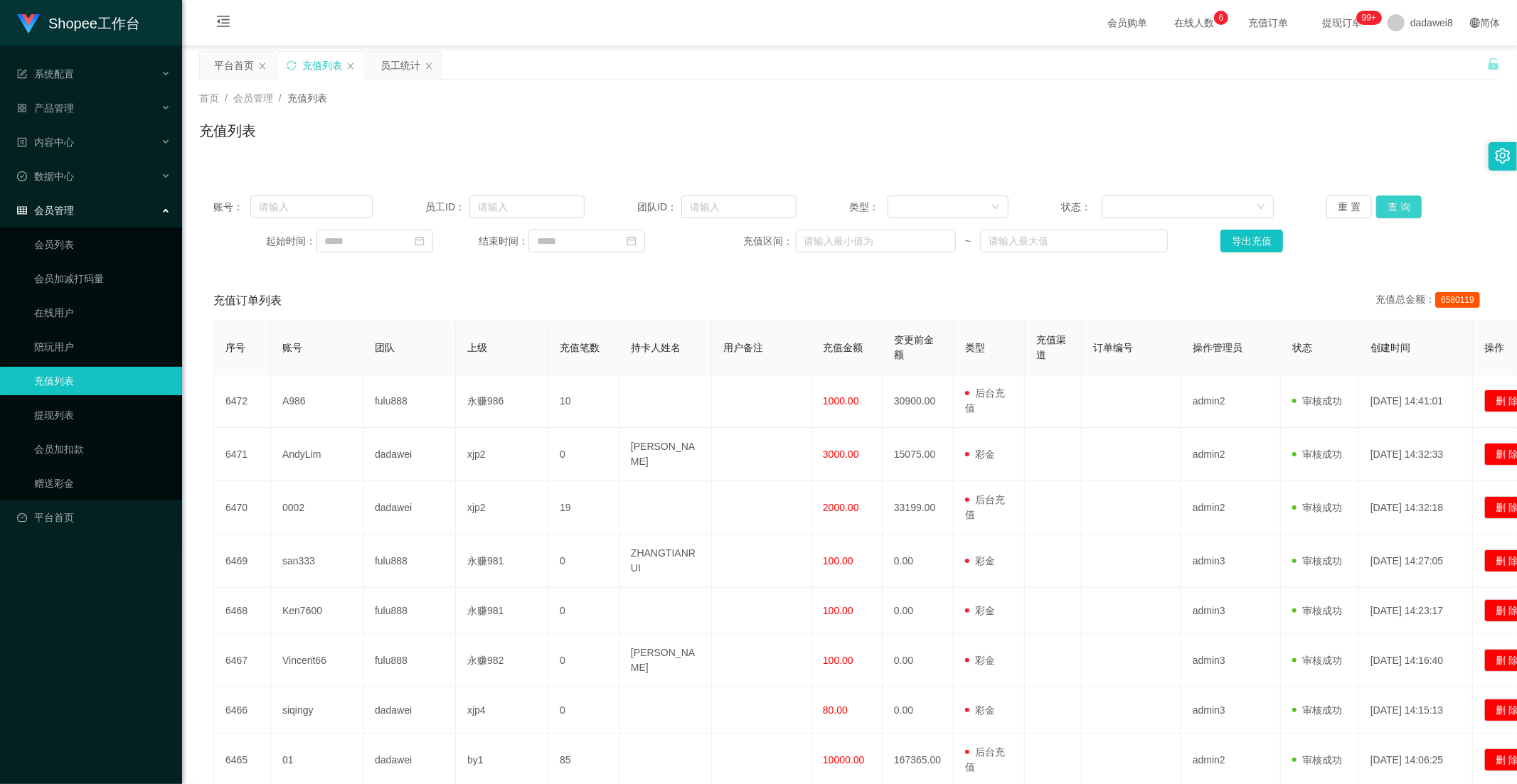
click at [1406, 206] on button "查 询" at bounding box center [1398, 206] width 45 height 23
click at [246, 79] on div "首页 / 会员管理 / 充值列表 / 充值列表" at bounding box center [850, 122] width 1334 height 84
click at [241, 68] on div "平台首页" at bounding box center [234, 66] width 40 height 27
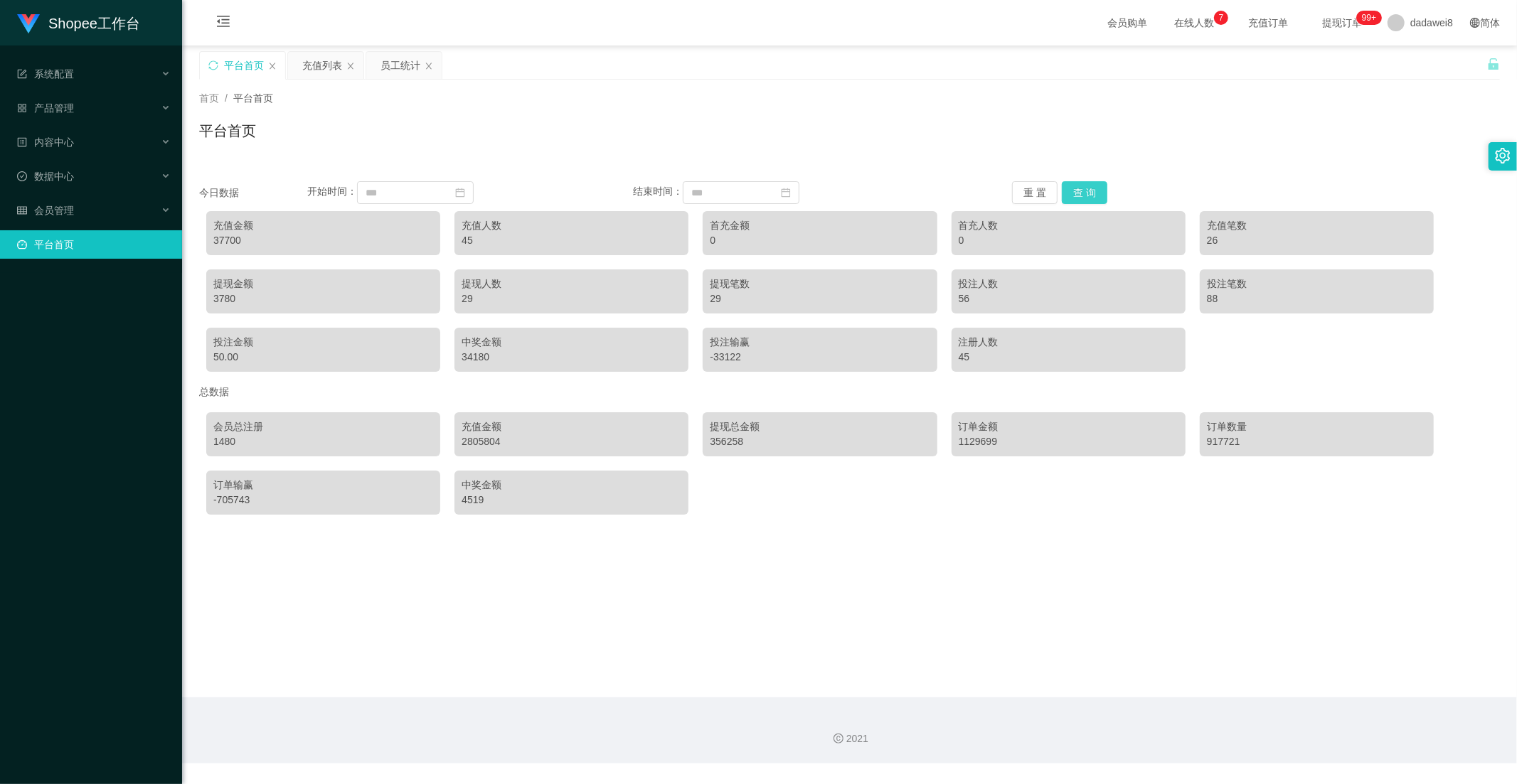
click at [1085, 194] on button "查 询" at bounding box center [1084, 192] width 45 height 23
click at [1084, 196] on button "查 询" at bounding box center [1084, 192] width 45 height 23
click at [307, 74] on div "充值列表" at bounding box center [322, 66] width 40 height 27
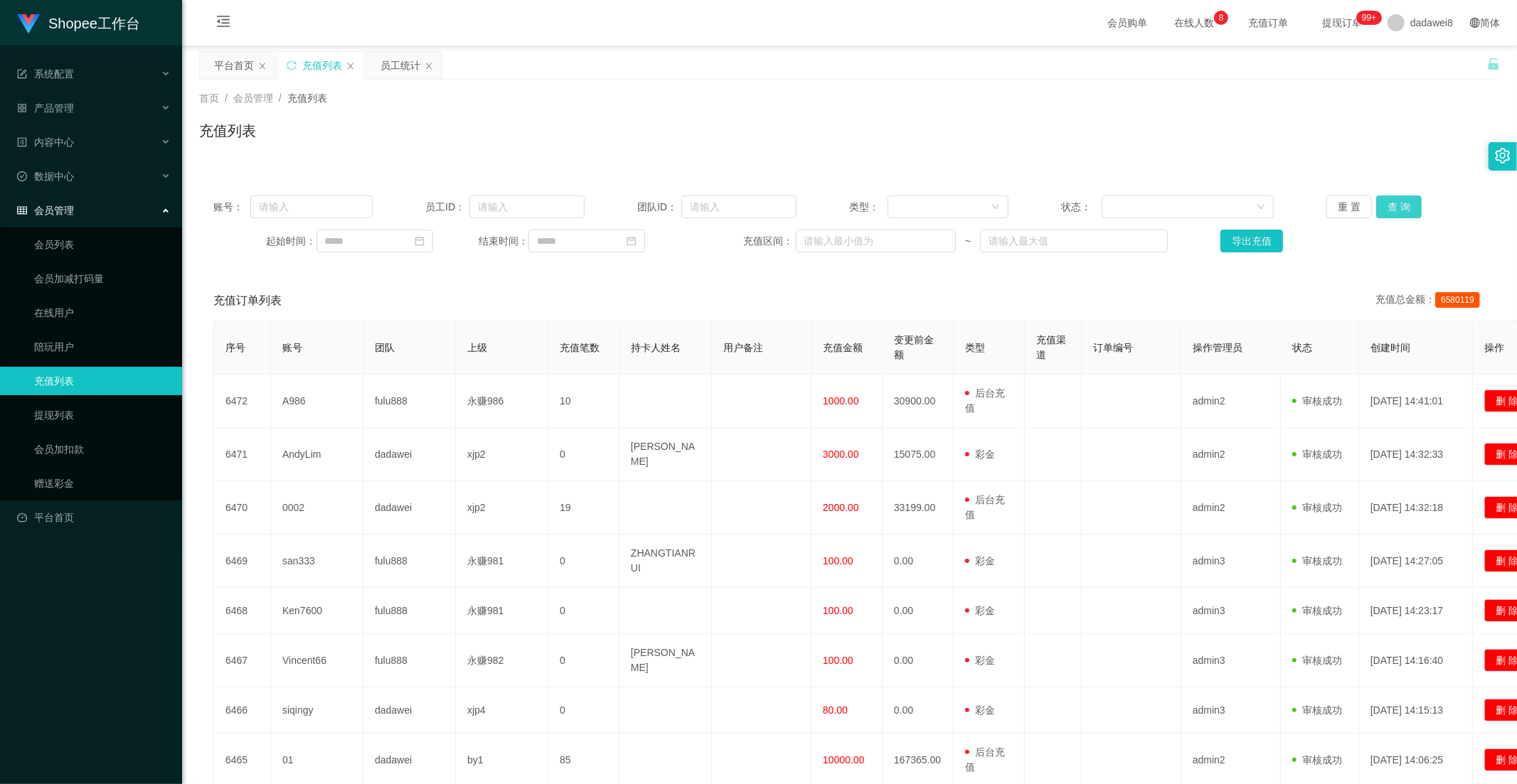
click at [1384, 203] on button "查 询" at bounding box center [1398, 206] width 45 height 23
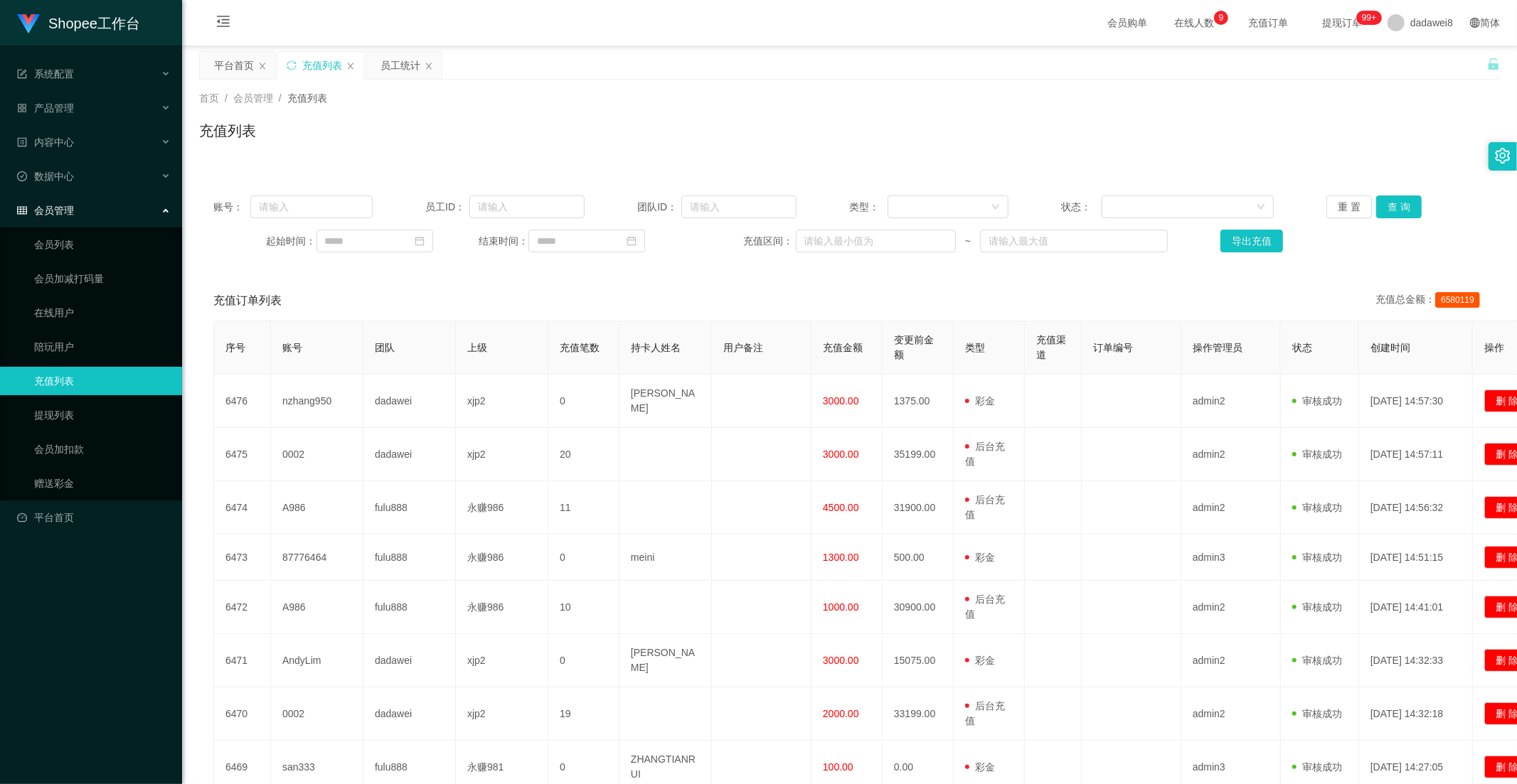
drag, startPoint x: 371, startPoint y: 71, endPoint x: 382, endPoint y: 84, distance: 17.0
click at [371, 71] on div "员工统计" at bounding box center [403, 66] width 76 height 27
click at [392, 80] on div "首页 / 会员管理 / 充值列表 / 充值列表" at bounding box center [850, 122] width 1334 height 84
click at [392, 74] on div "员工统计" at bounding box center [400, 66] width 40 height 27
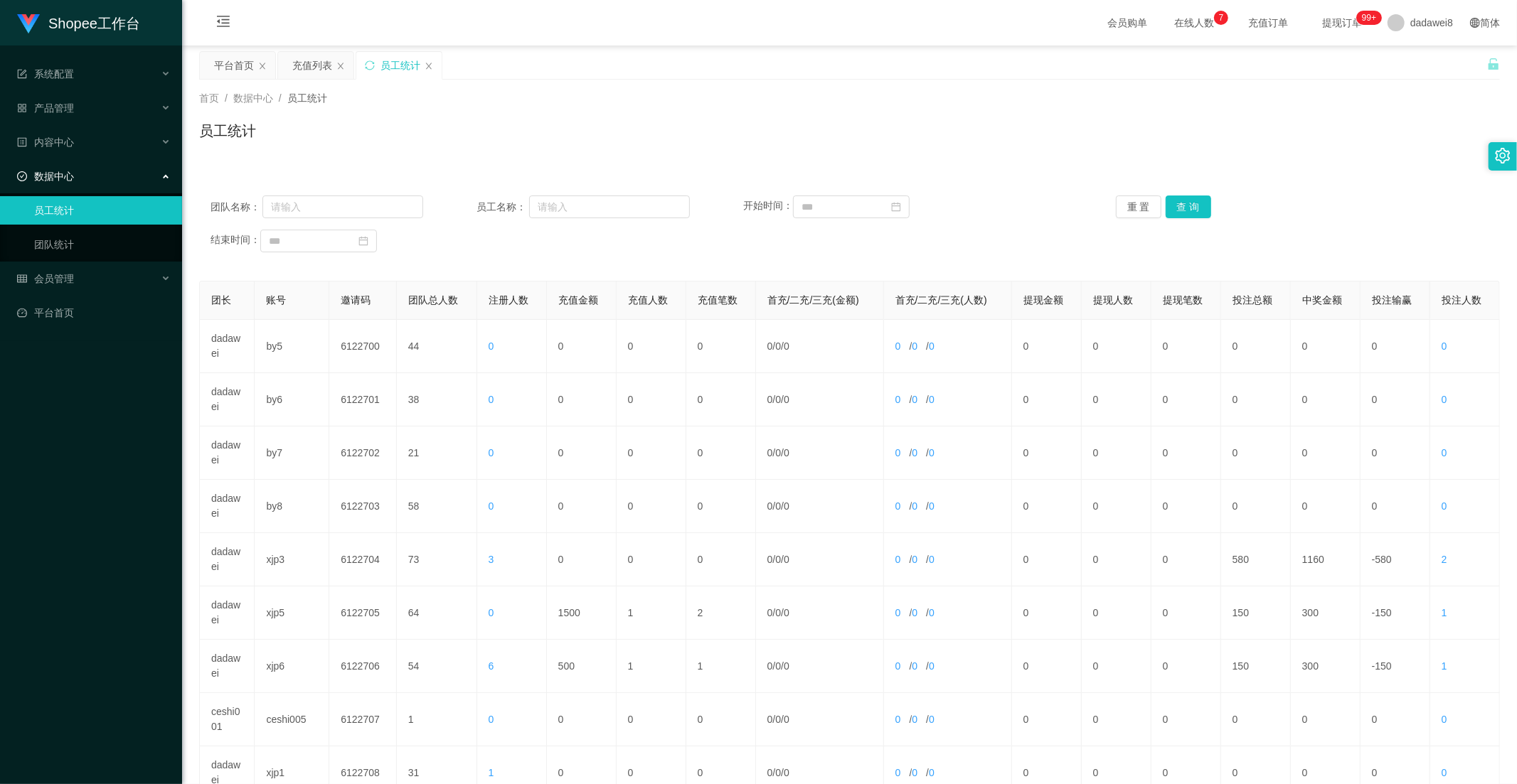
scroll to position [199, 0]
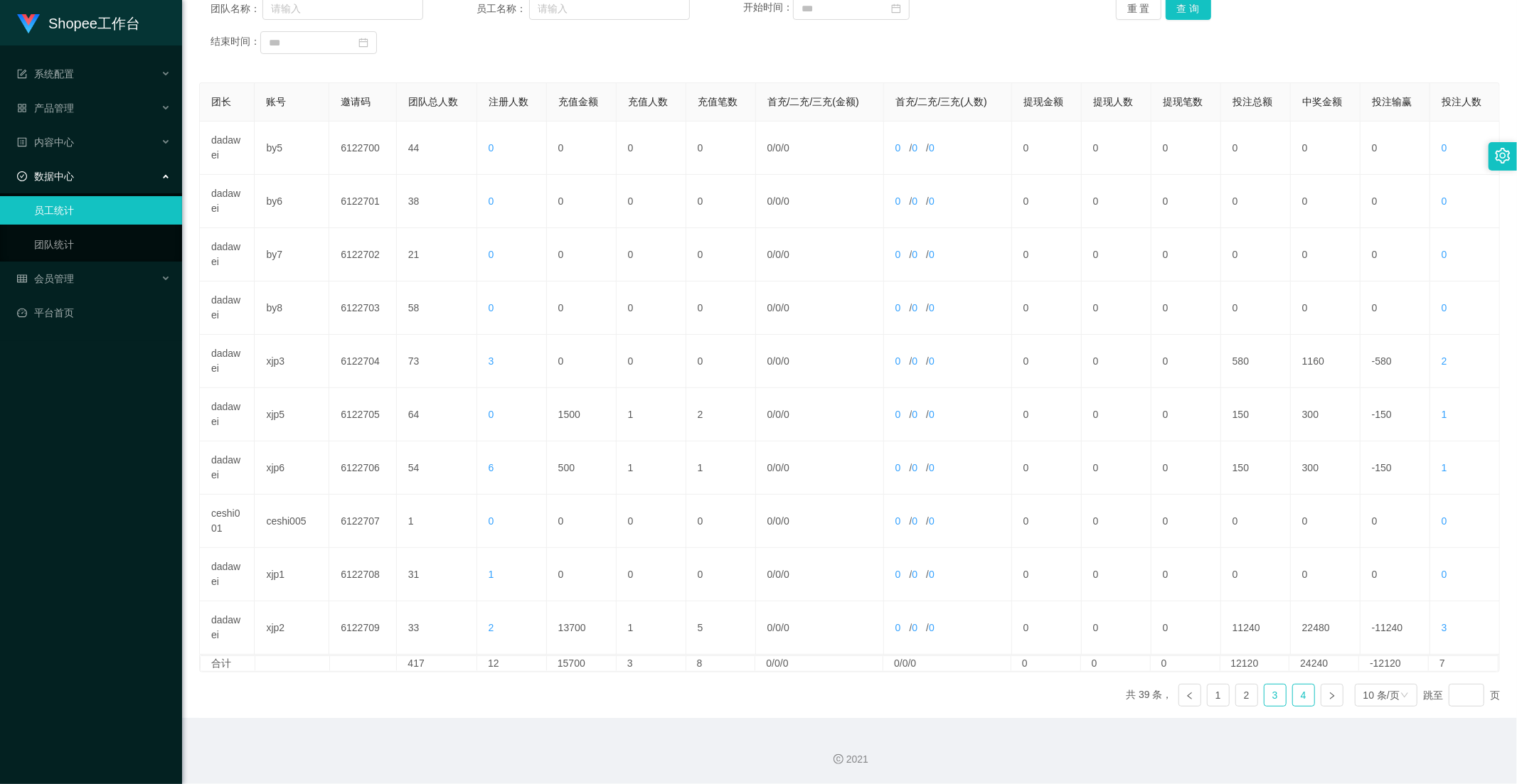
click at [1292, 700] on li "4" at bounding box center [1303, 695] width 23 height 23
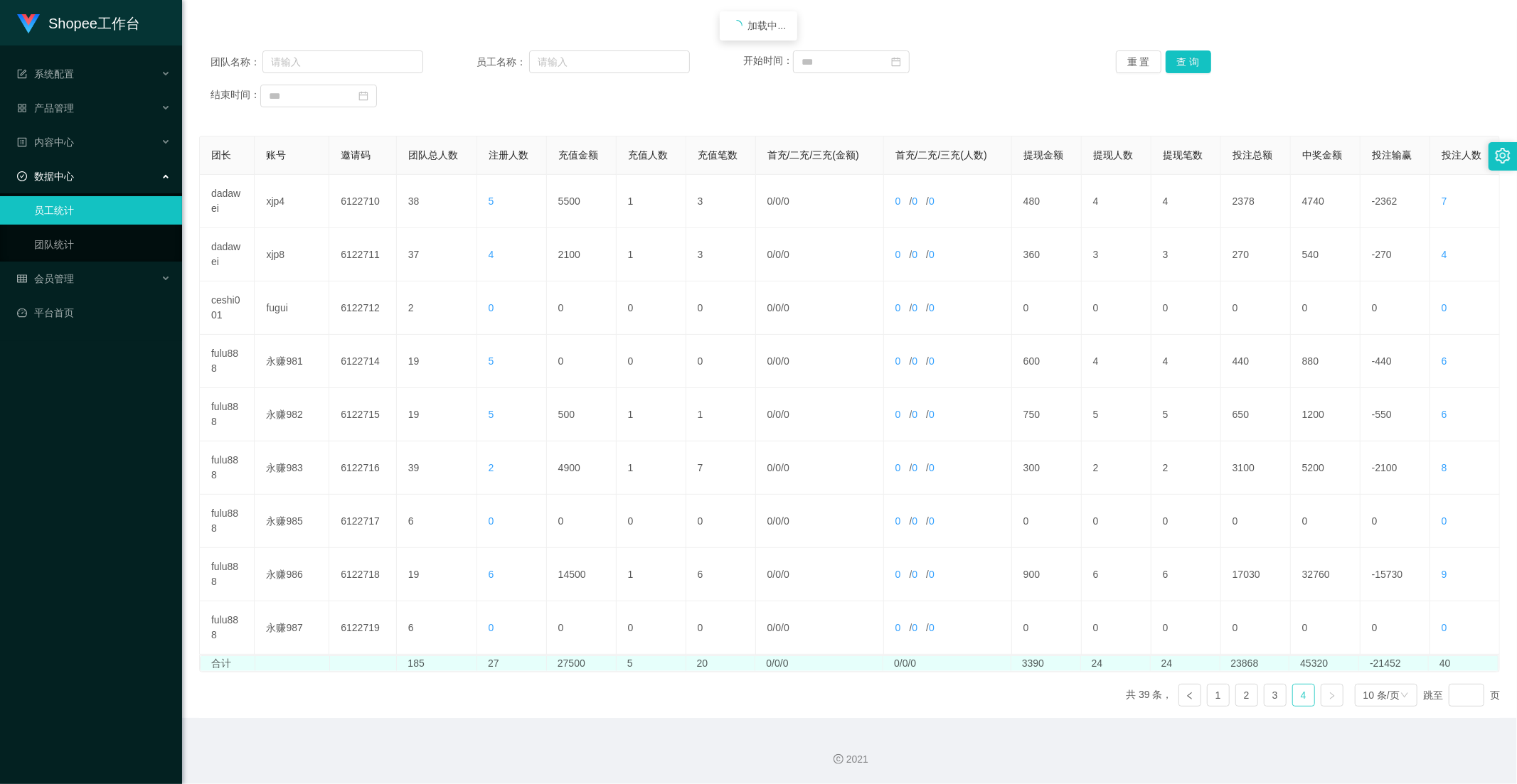
scroll to position [145, 0]
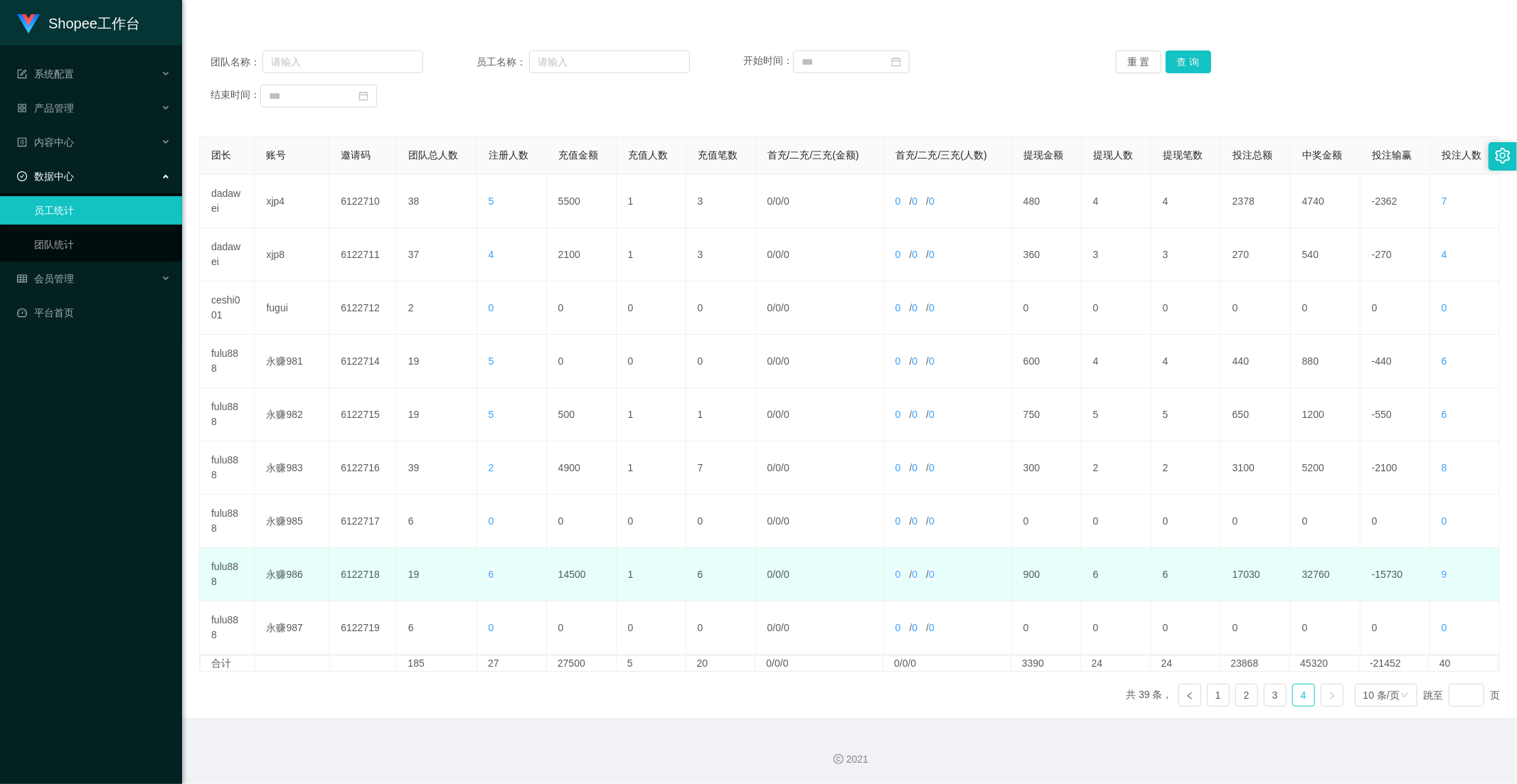
click at [570, 567] on td "14500" at bounding box center [581, 575] width 70 height 53
drag, startPoint x: 570, startPoint y: 567, endPoint x: 572, endPoint y: 578, distance: 11.2
click at [570, 567] on td "14500" at bounding box center [581, 575] width 70 height 53
copy td "14500"
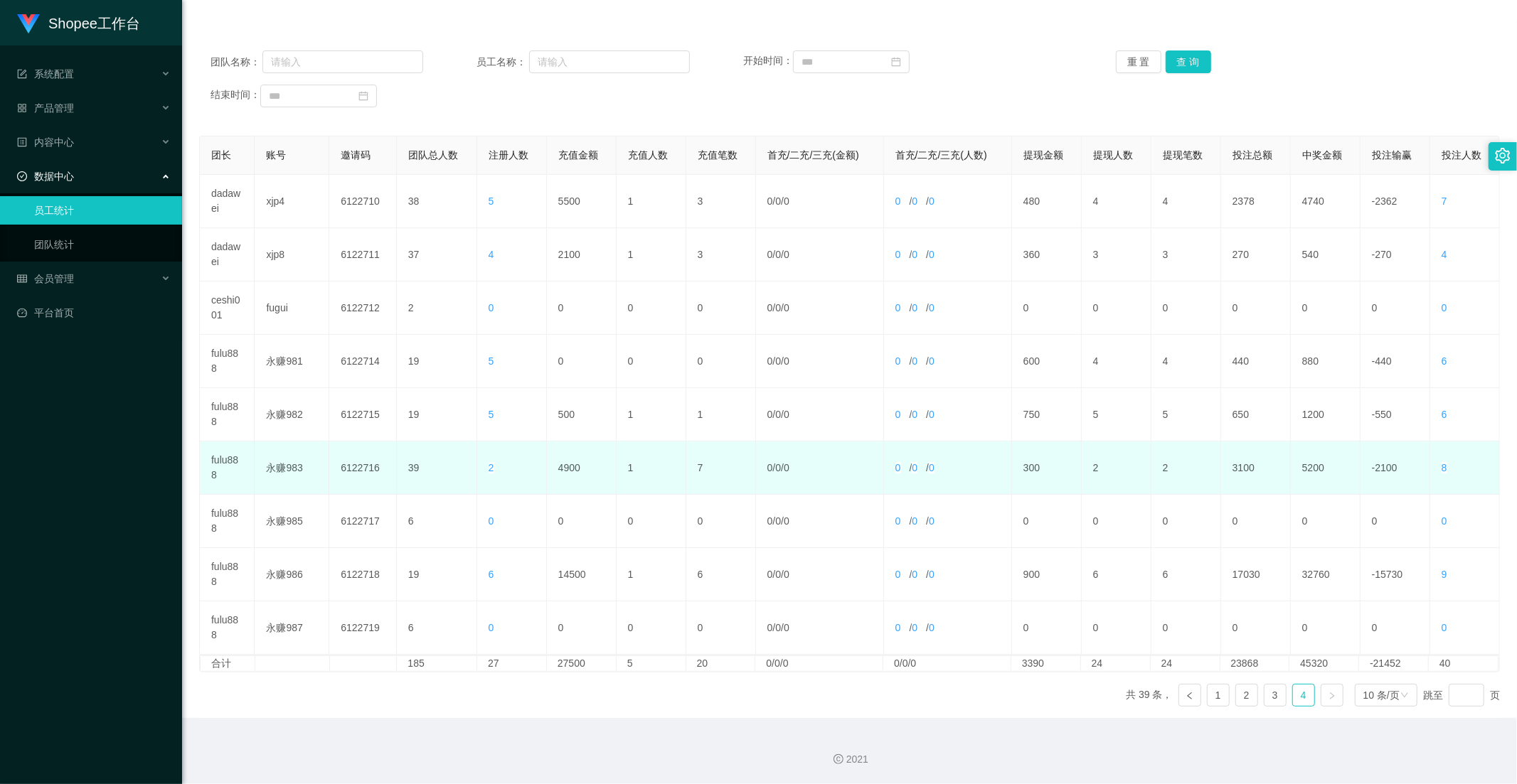
click at [563, 471] on td "4900" at bounding box center [581, 468] width 70 height 53
copy td "4900"
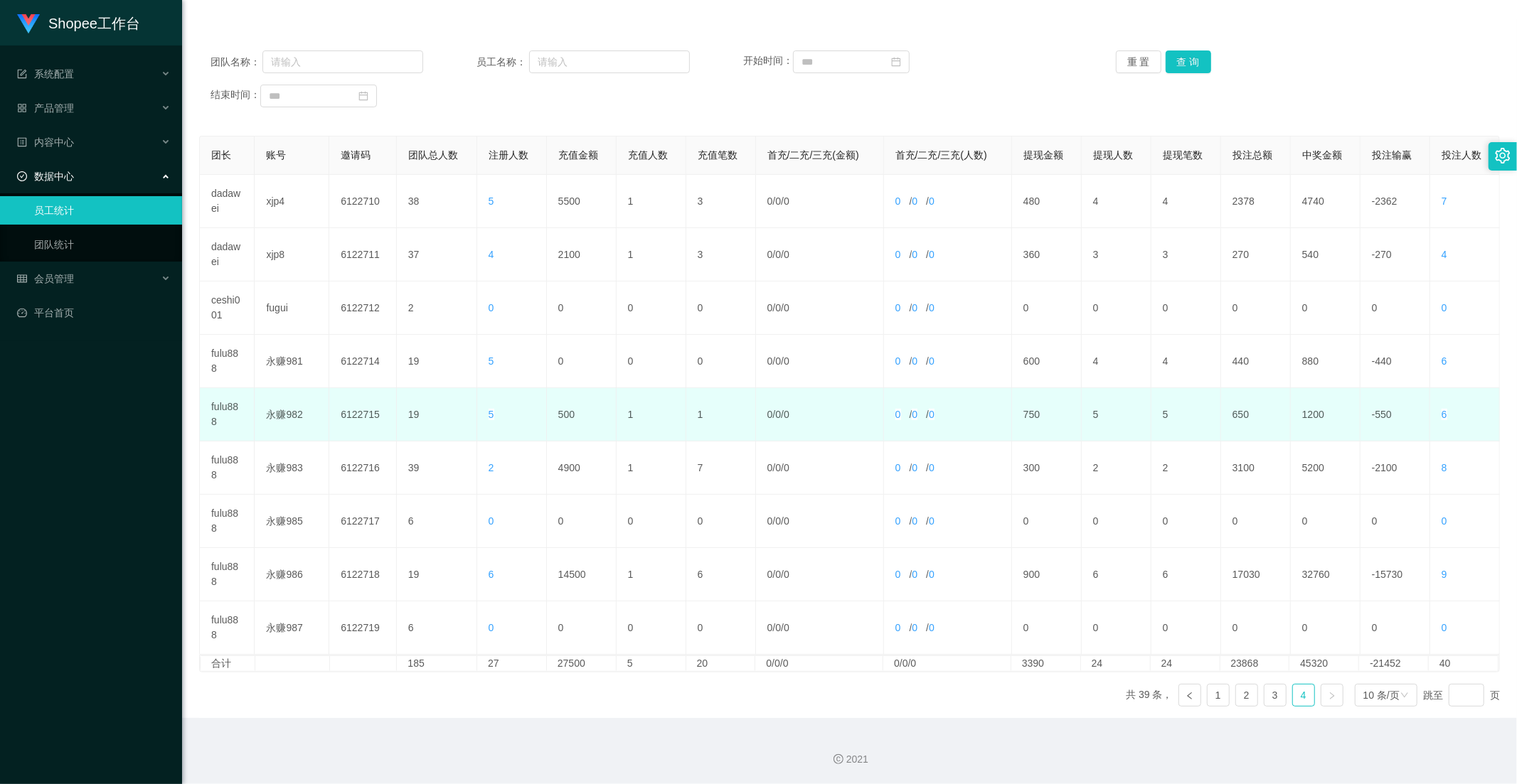
click at [569, 412] on td "500" at bounding box center [581, 415] width 70 height 53
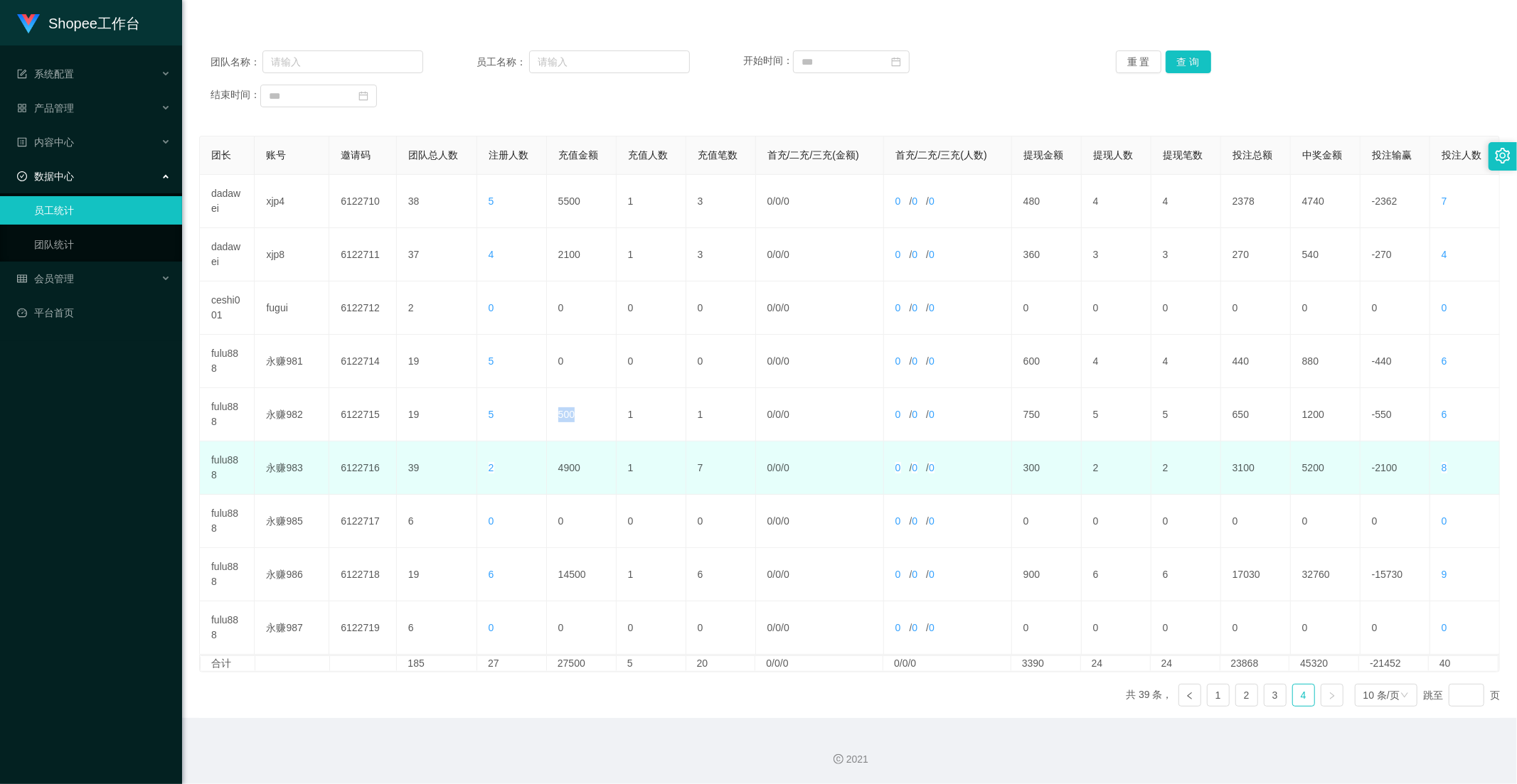
copy td "500"
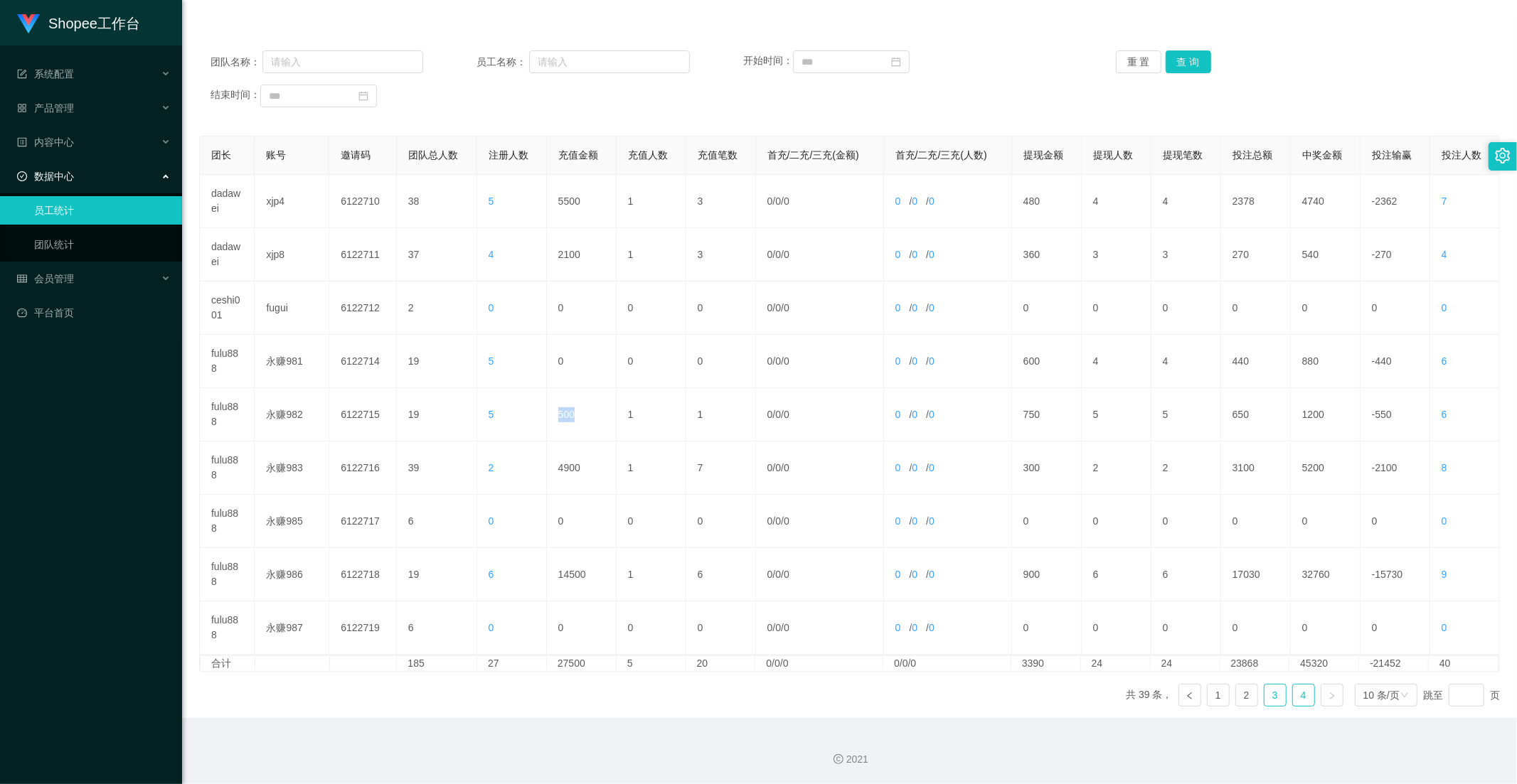
click at [1265, 694] on link "3" at bounding box center [1276, 696] width 22 height 22
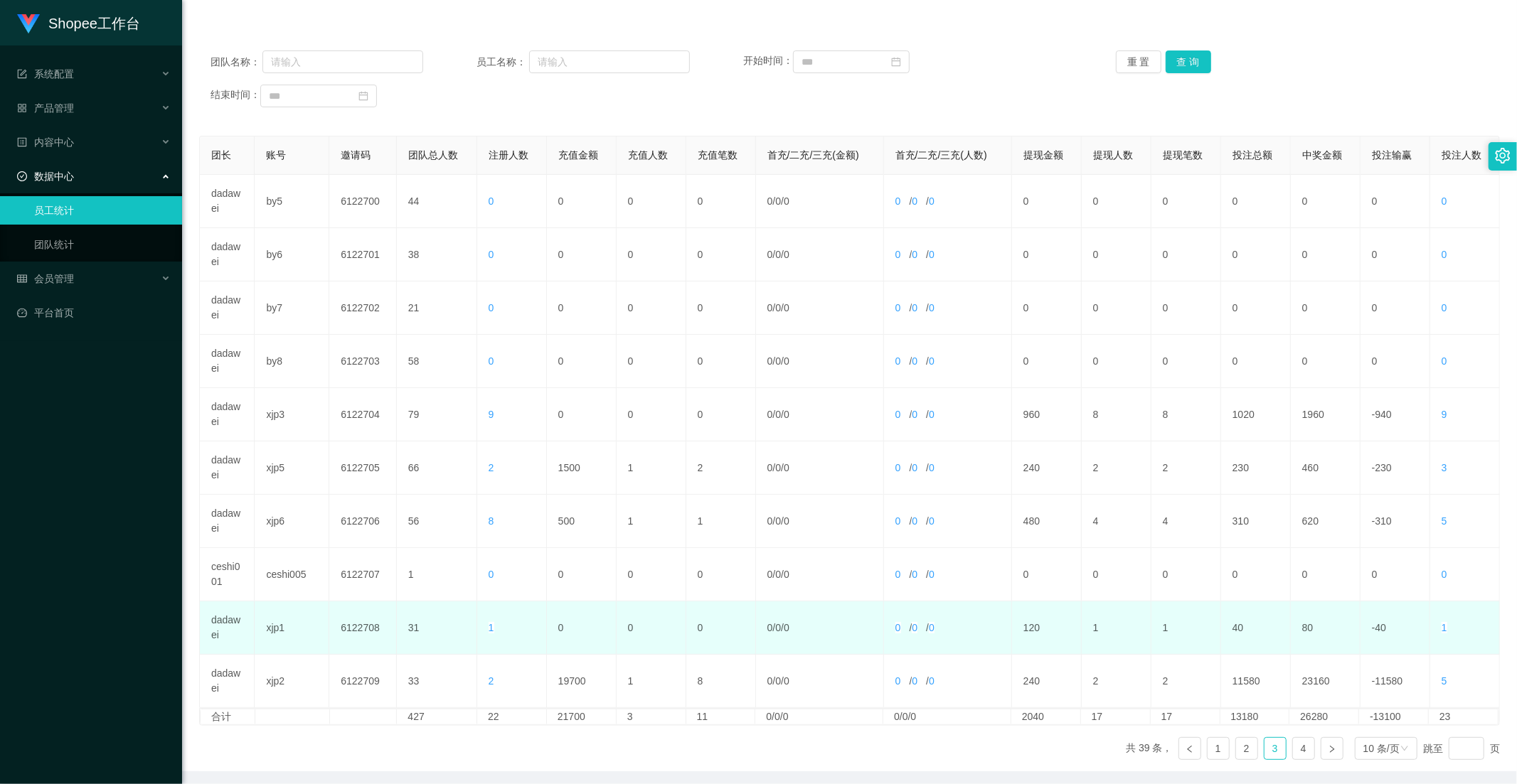
scroll to position [199, 0]
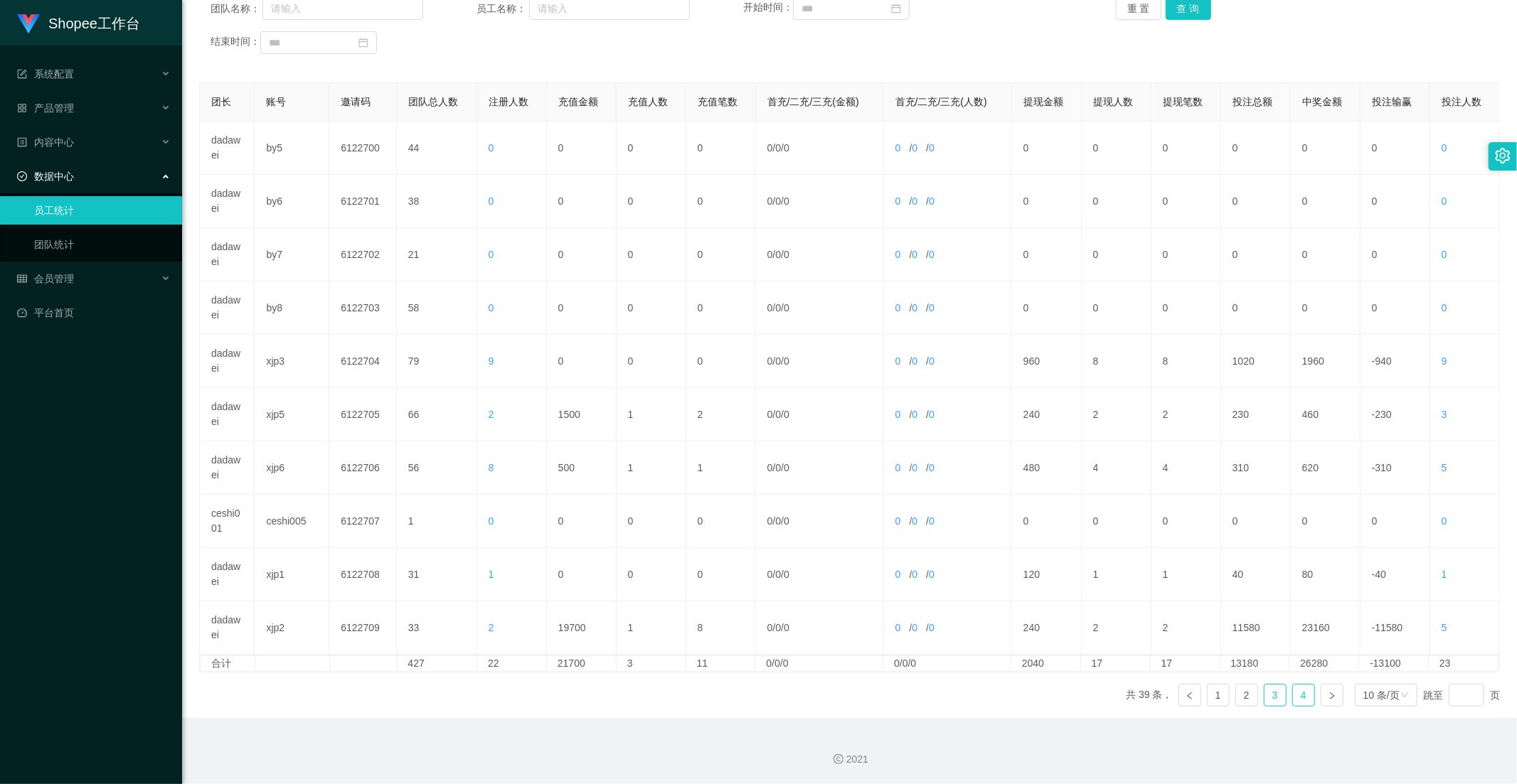
click at [1298, 695] on link "4" at bounding box center [1304, 696] width 22 height 22
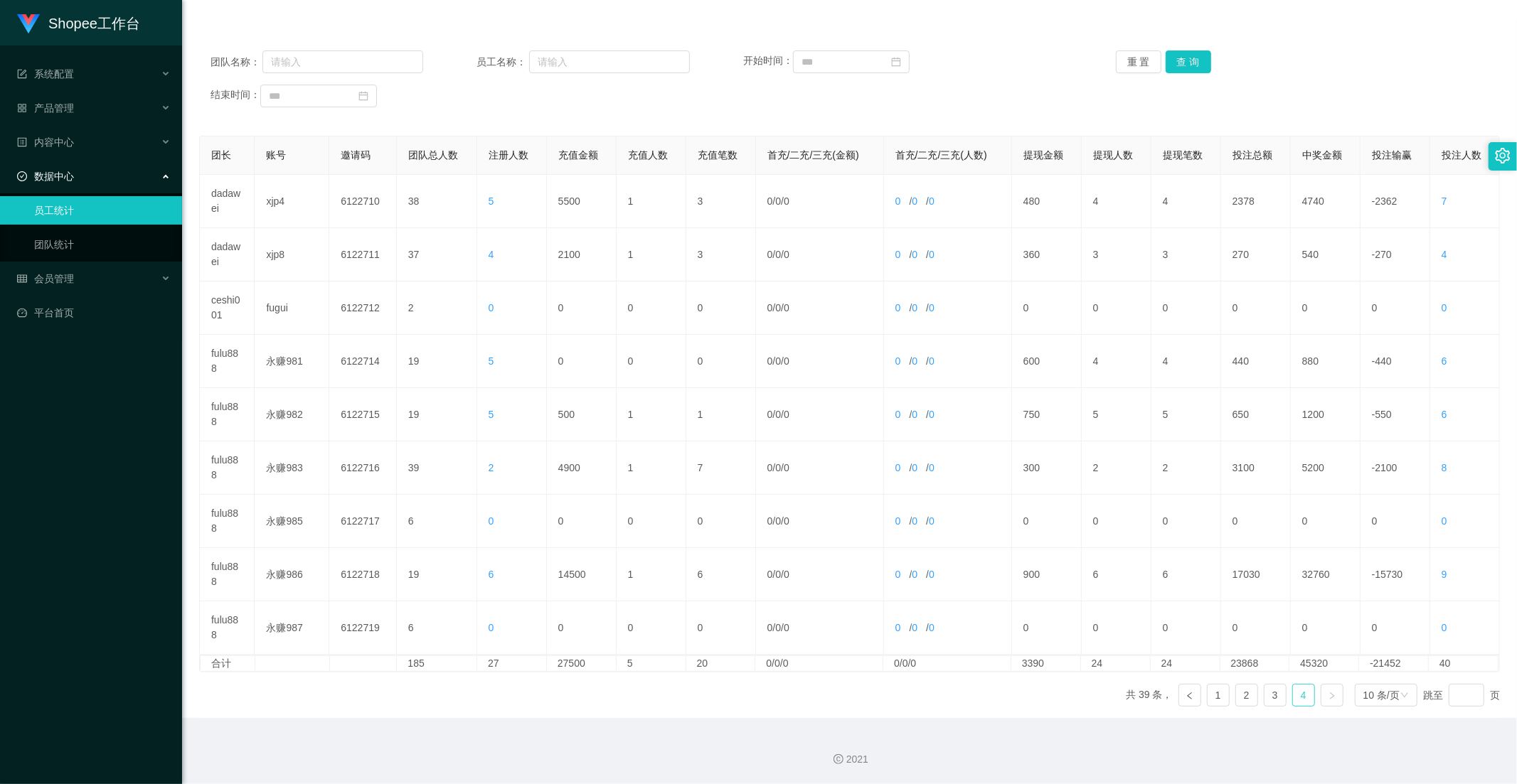
scroll to position [0, 0]
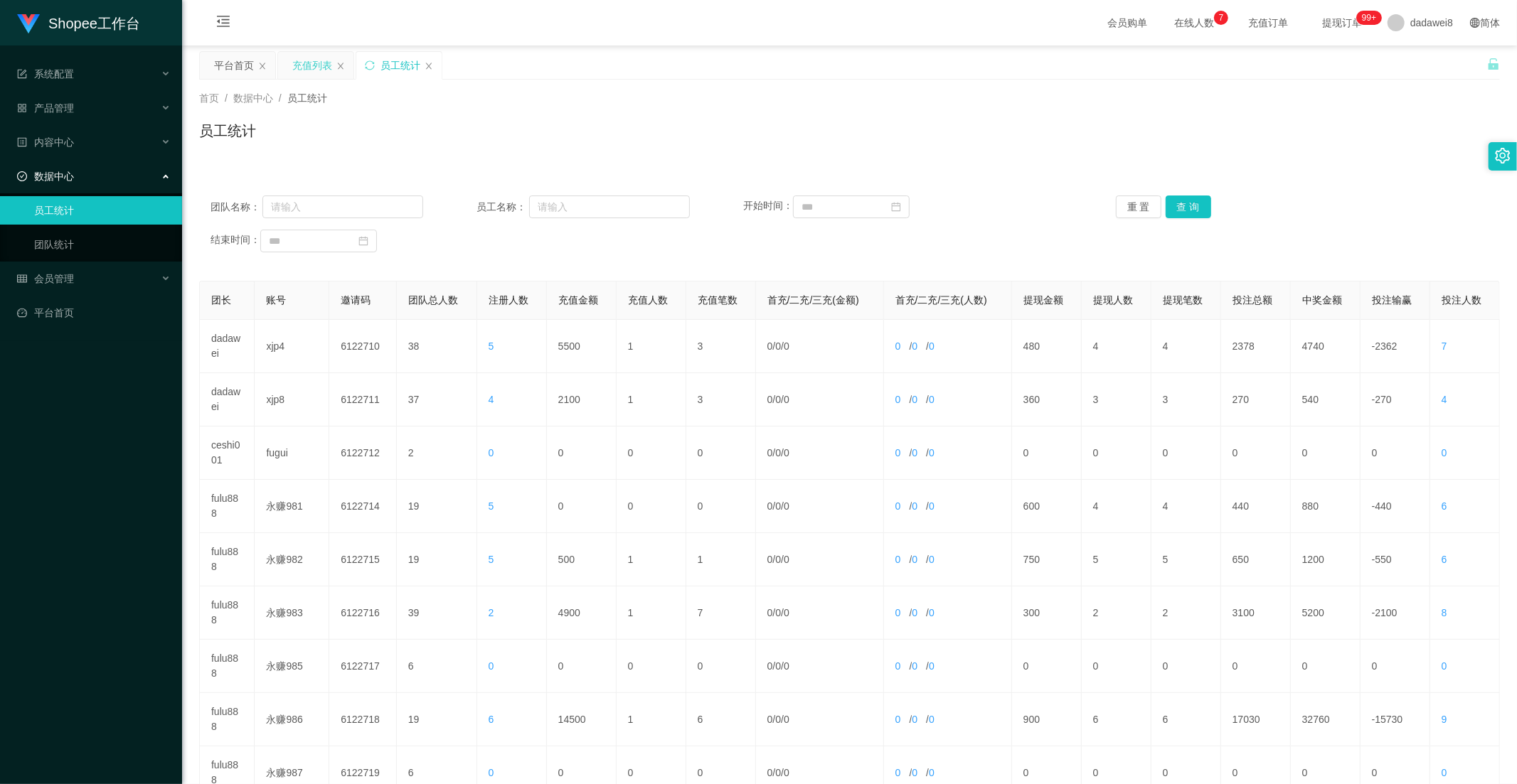
click at [317, 54] on div "充值列表" at bounding box center [312, 66] width 40 height 27
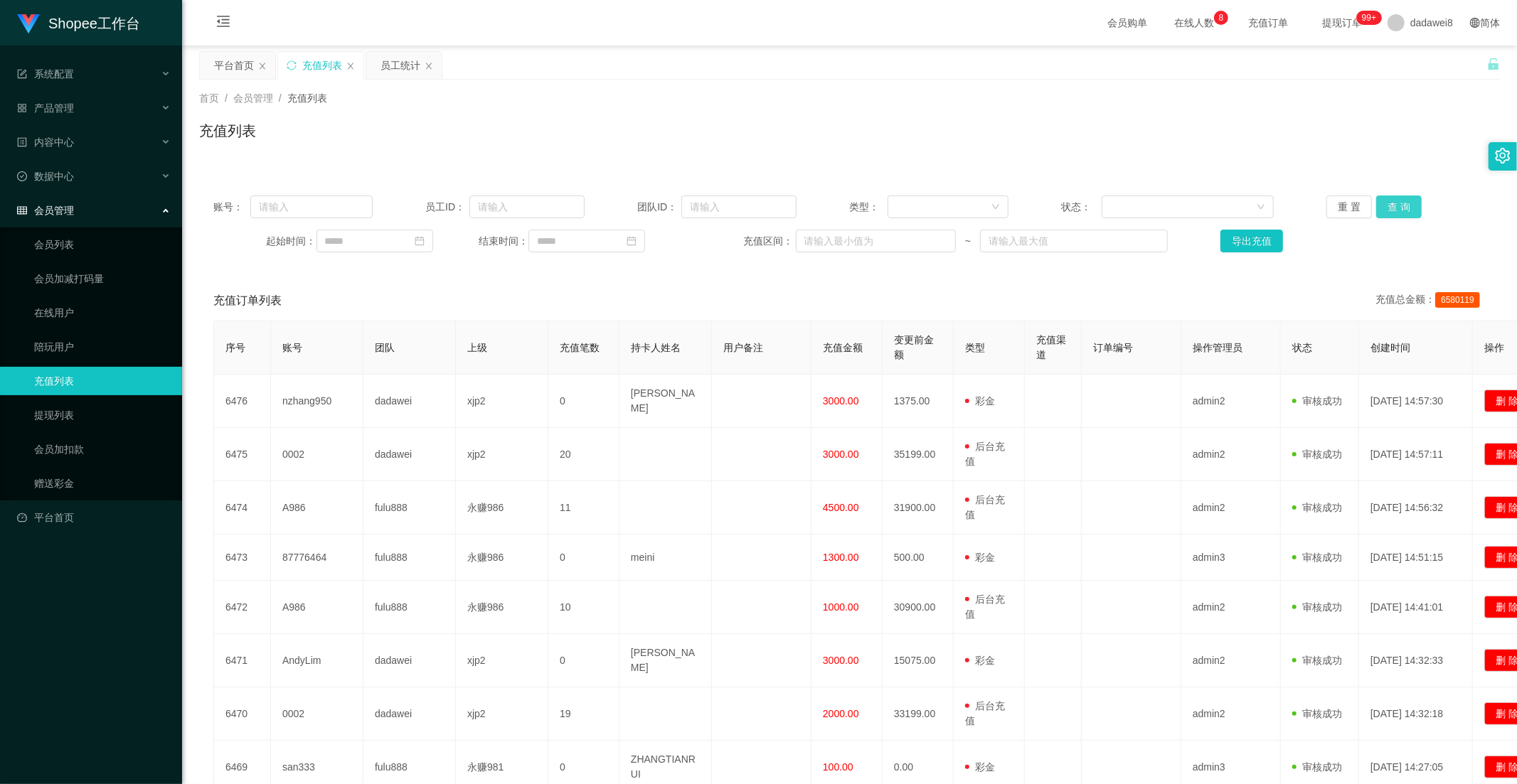
click at [1389, 211] on button "查 询" at bounding box center [1398, 206] width 45 height 23
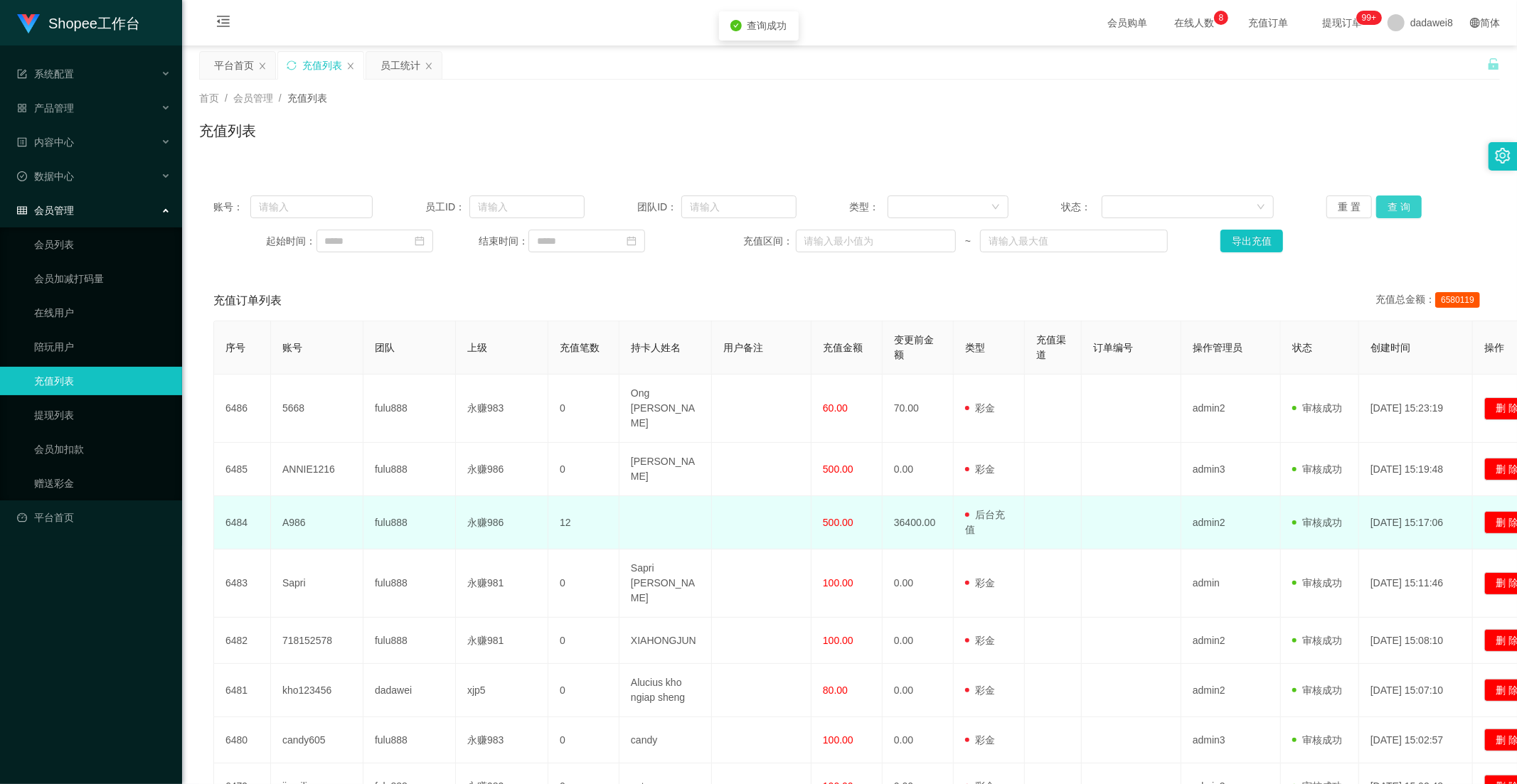
scroll to position [158, 0]
